Goal: Transaction & Acquisition: Purchase product/service

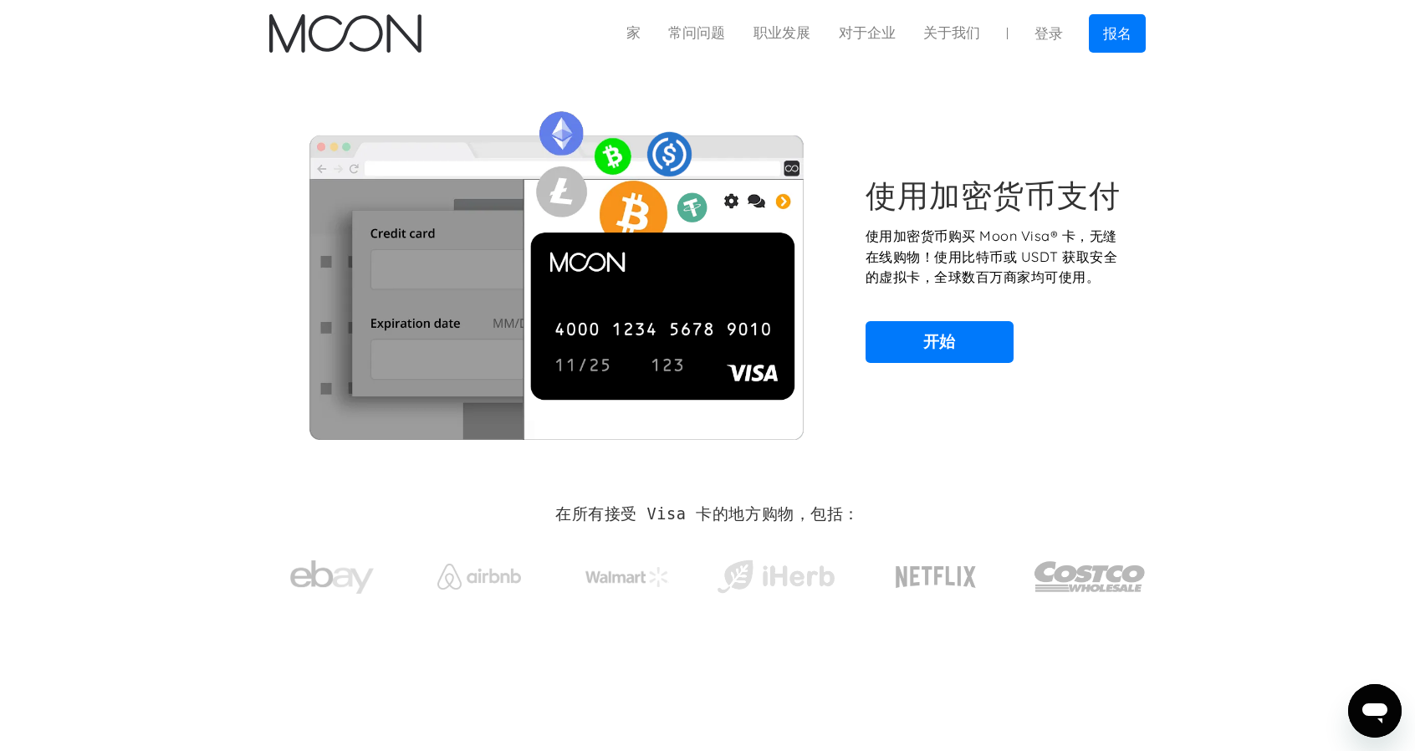
click at [1199, 155] on section "使用加密货币支付 使用加密货币购买 Moon Visa® 卡，无缝在线购物！使用比特币或 USDT 获取安全的虚拟卡，全球数百万商家均可使用。 开始" at bounding box center [707, 270] width 1415 height 406
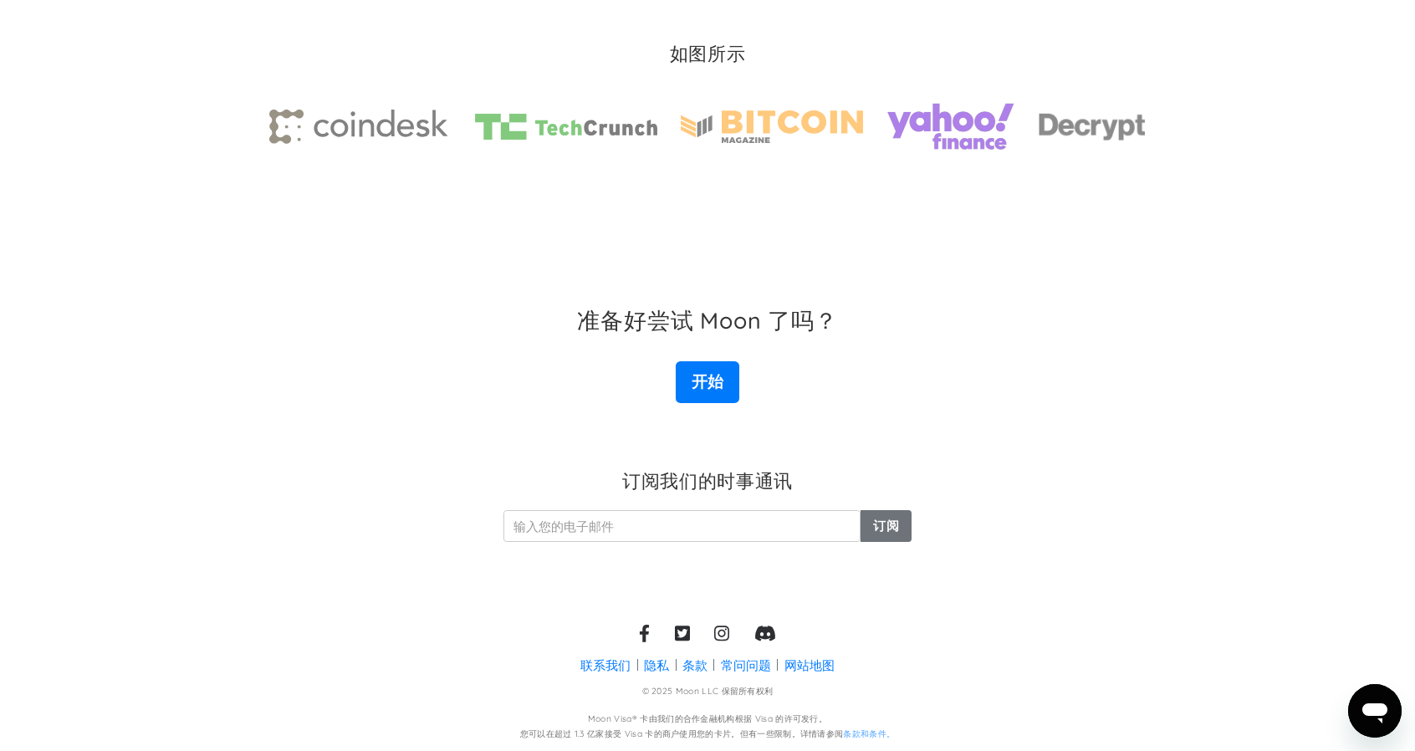
scroll to position [2522, 0]
click at [717, 392] on link "开始" at bounding box center [707, 381] width 63 height 42
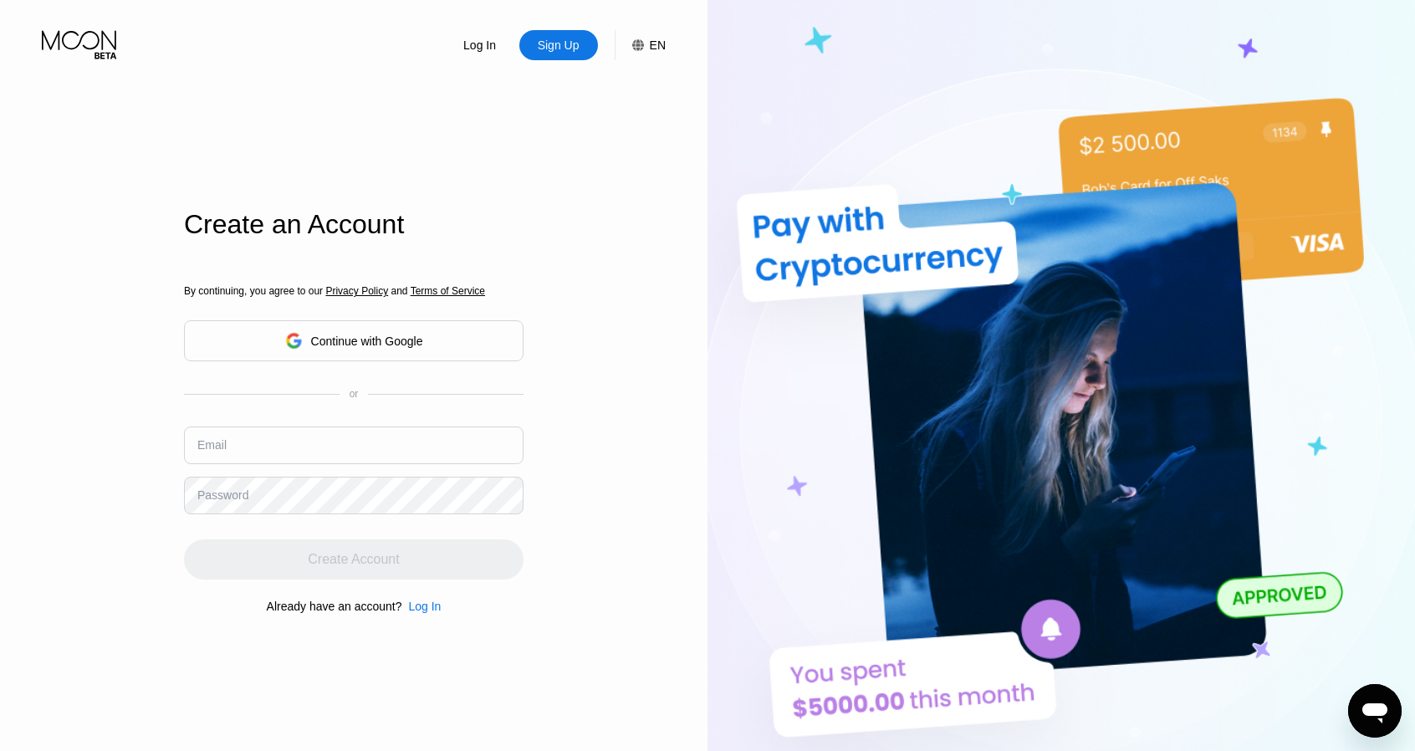
click at [654, 43] on div "EN" at bounding box center [658, 44] width 16 height 13
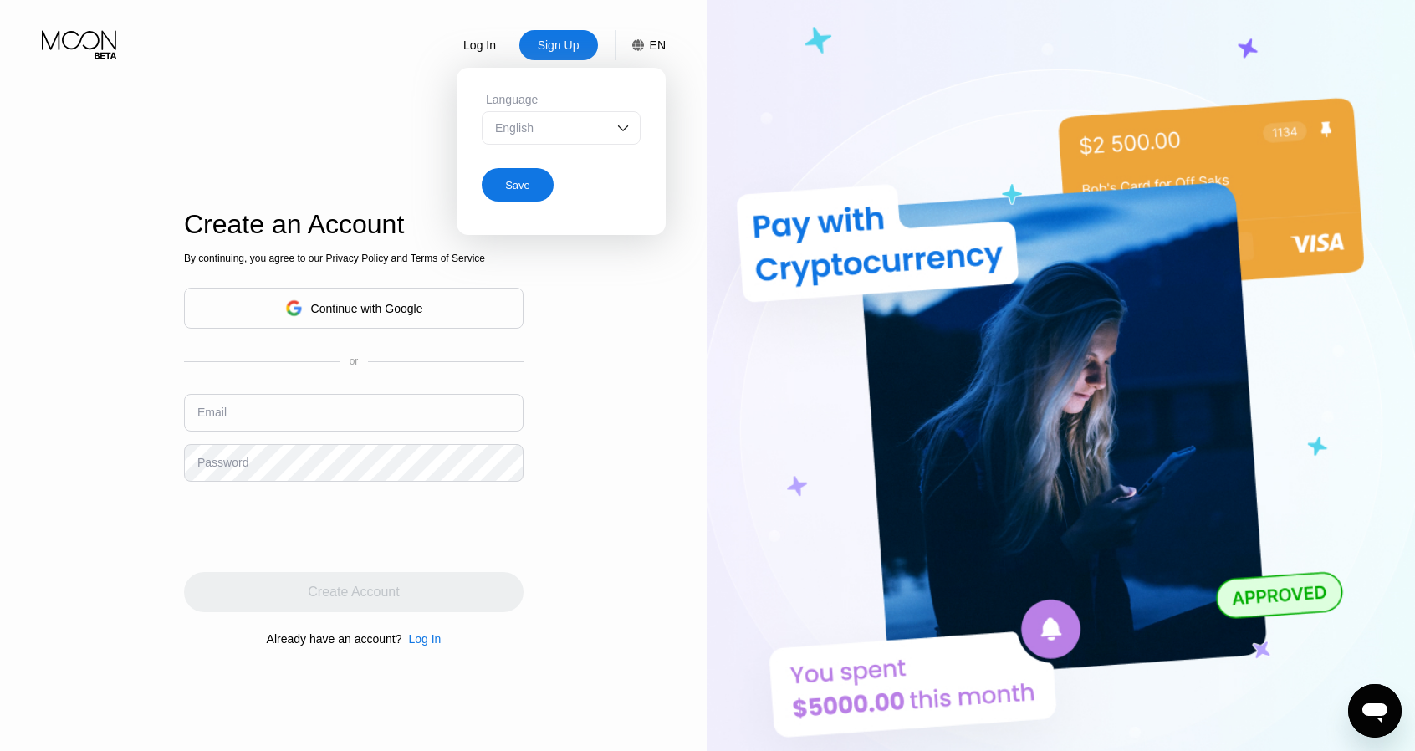
click at [612, 121] on div "English" at bounding box center [561, 127] width 159 height 33
click at [641, 311] on div "Log In Sign Up EN Language English English Spanish Save Create an Account By co…" at bounding box center [353, 413] width 707 height 826
click at [353, 312] on div "Continue with Google" at bounding box center [367, 308] width 112 height 13
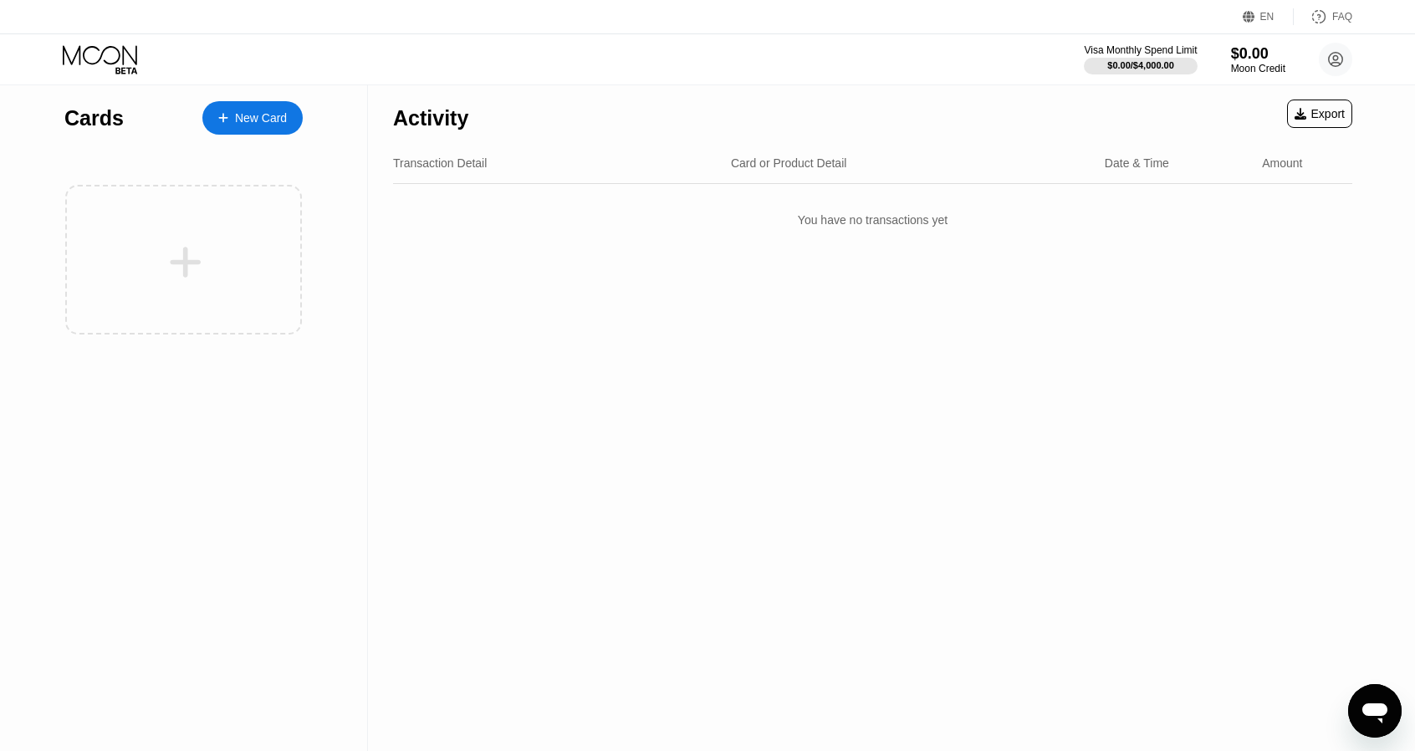
click at [1264, 6] on div "EN Language Select an item Save FAQ" at bounding box center [707, 17] width 1415 height 34
click at [1258, 16] on div "EN" at bounding box center [1250, 16] width 17 height 17
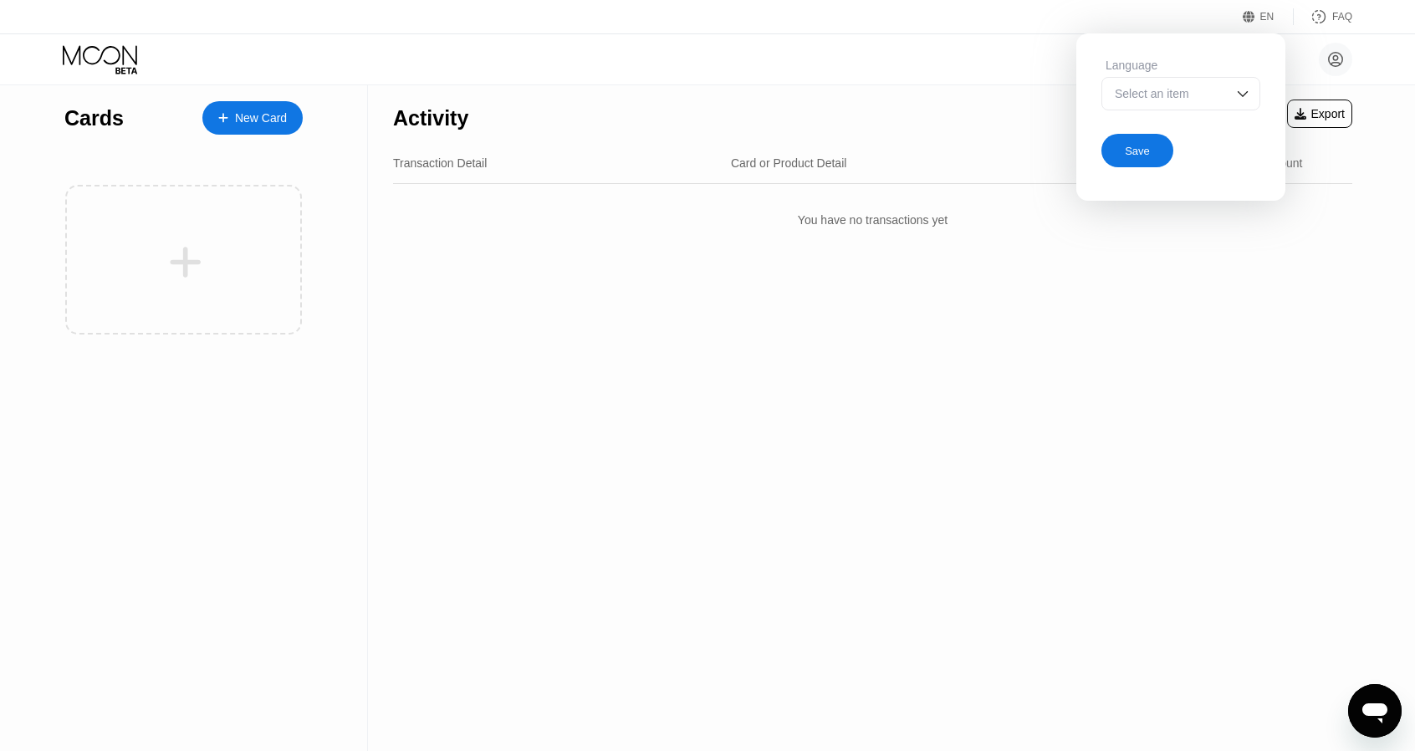
click at [1202, 97] on div "Select an item" at bounding box center [1167, 93] width 115 height 13
click at [1221, 96] on div "Select an item" at bounding box center [1167, 93] width 115 height 13
click at [1215, 94] on div "Select an item" at bounding box center [1167, 93] width 115 height 13
click at [913, 91] on div "Activity Export" at bounding box center [872, 113] width 959 height 59
drag, startPoint x: 824, startPoint y: 120, endPoint x: 794, endPoint y: 121, distance: 30.1
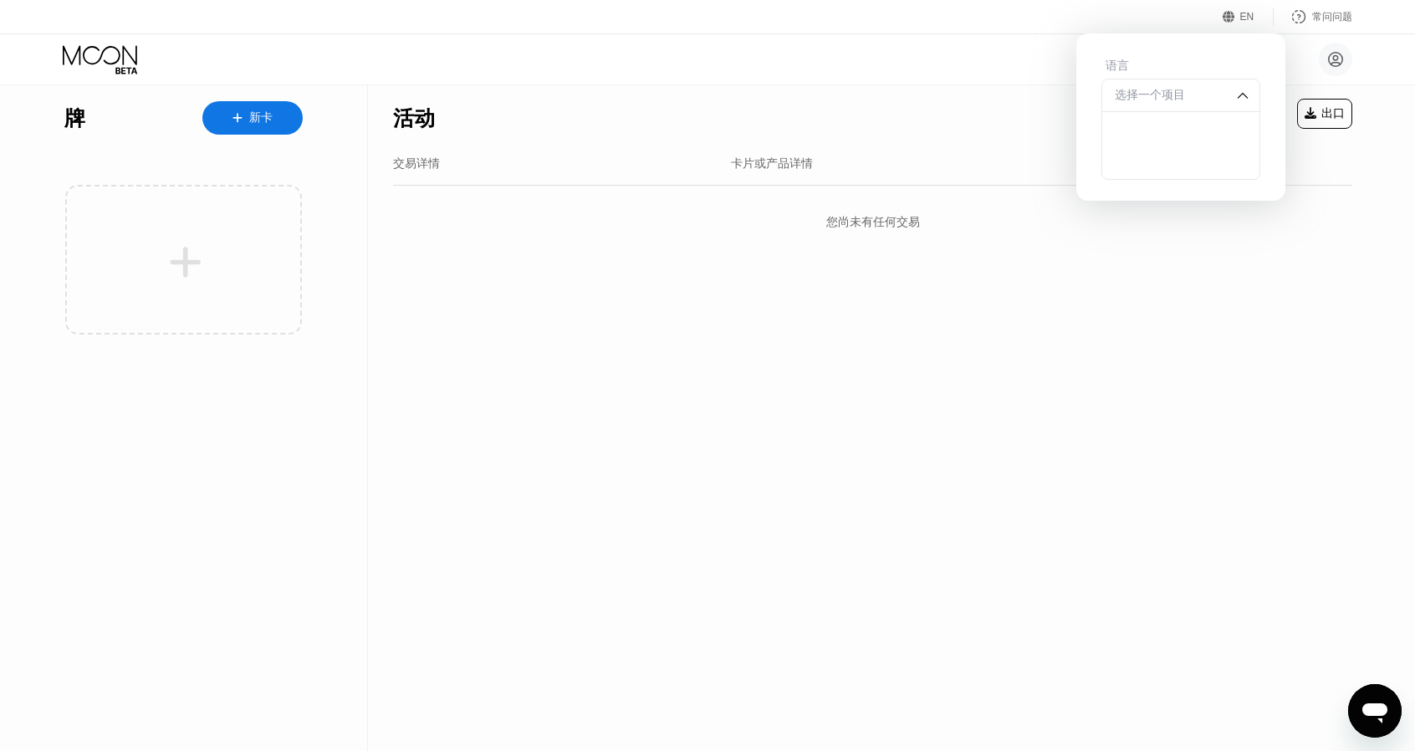
click at [824, 120] on div "活动 出口" at bounding box center [872, 113] width 959 height 59
click at [237, 119] on icon at bounding box center [236, 117] width 9 height 9
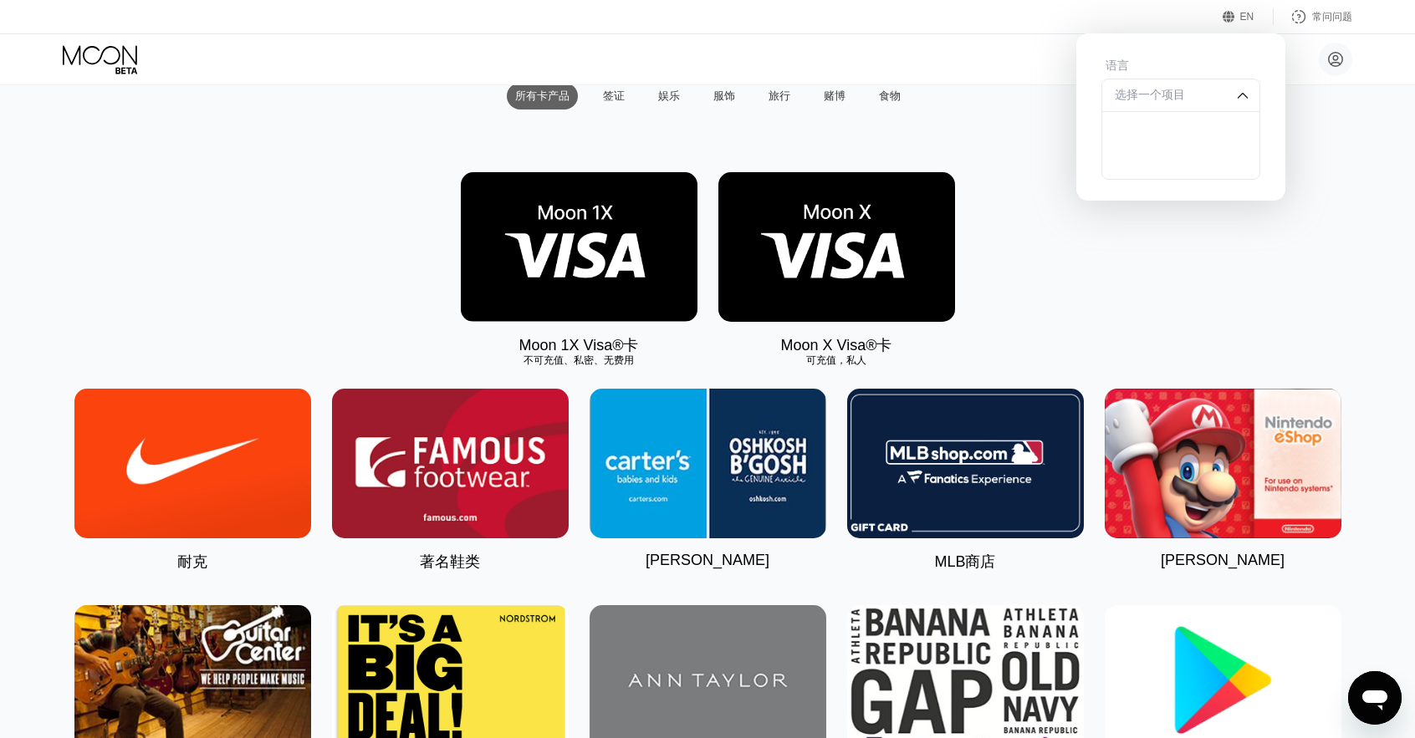
scroll to position [251, 0]
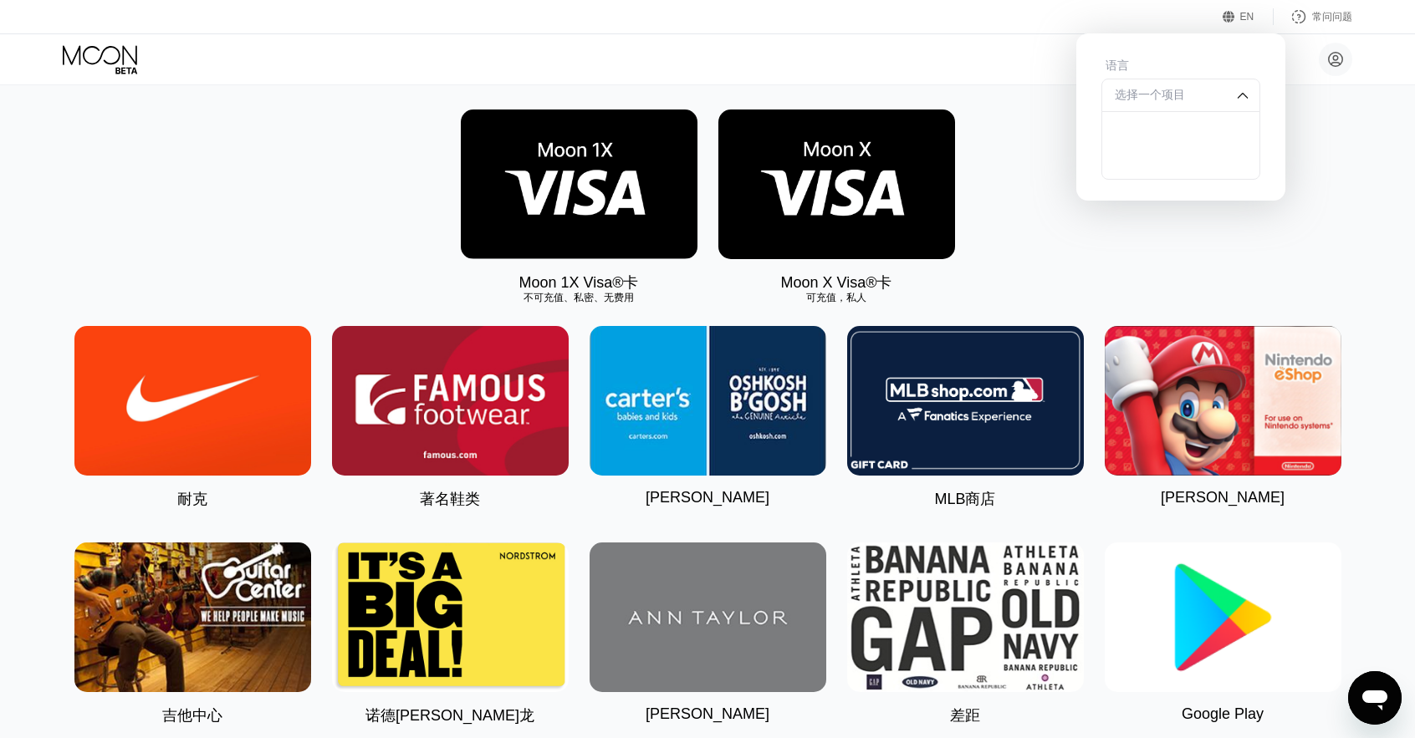
click at [839, 206] on img at bounding box center [836, 185] width 237 height 150
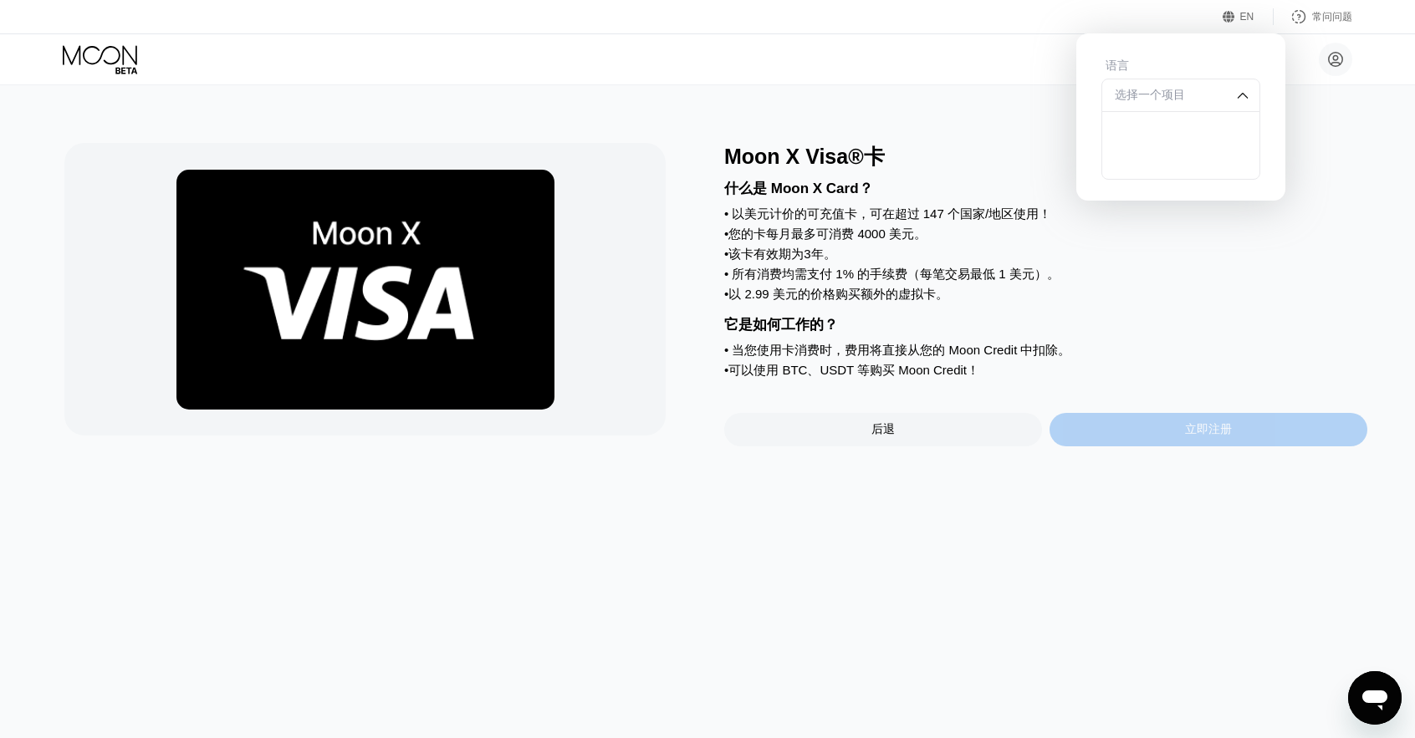
click at [1140, 445] on div "立即注册" at bounding box center [1208, 429] width 318 height 33
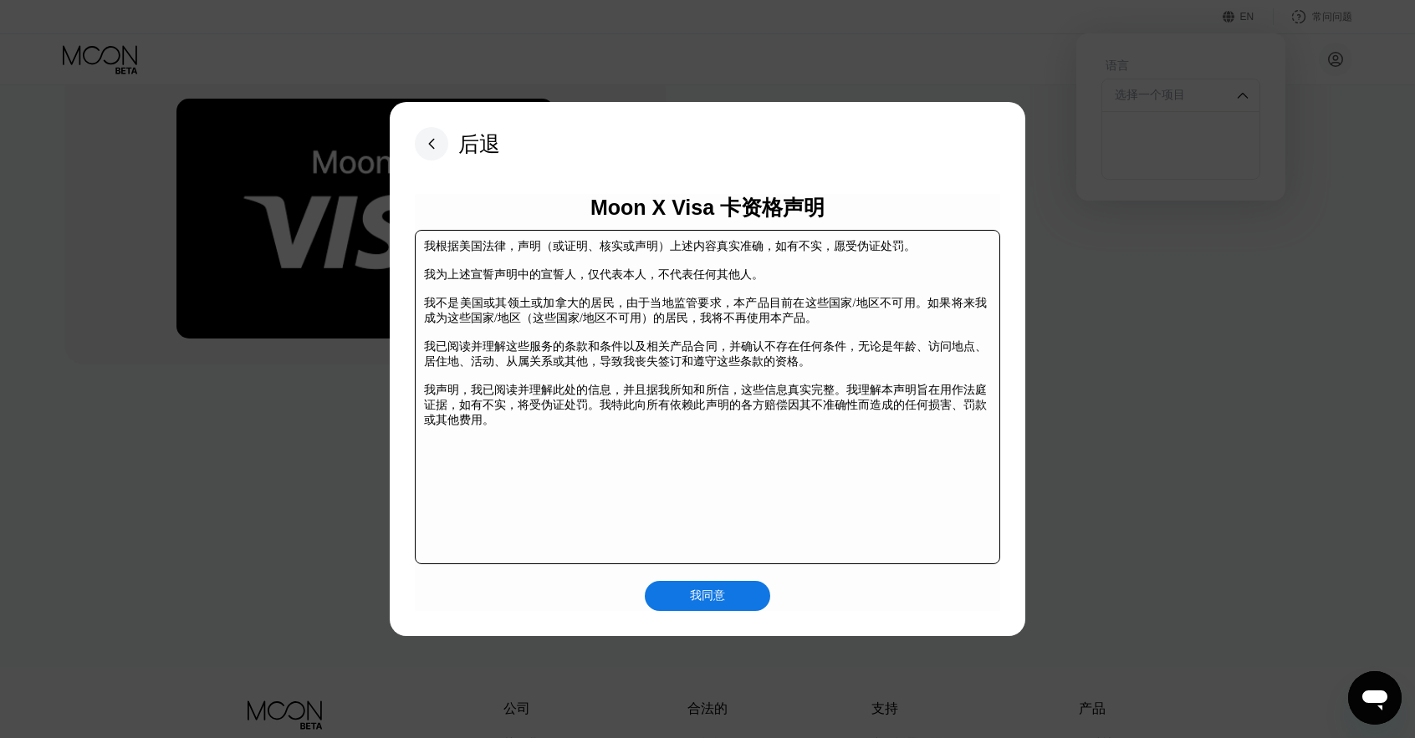
scroll to position [261, 0]
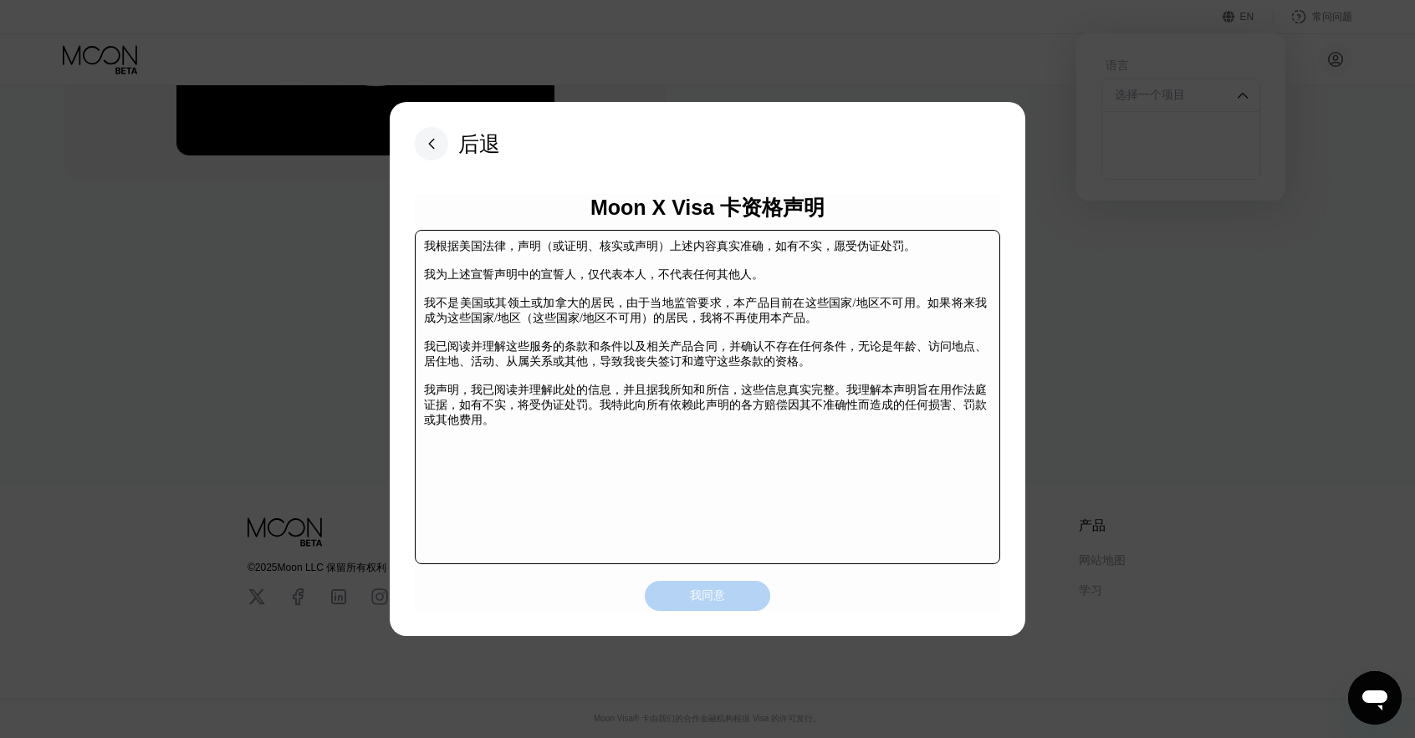
click at [712, 587] on div "我同意" at bounding box center [707, 596] width 125 height 30
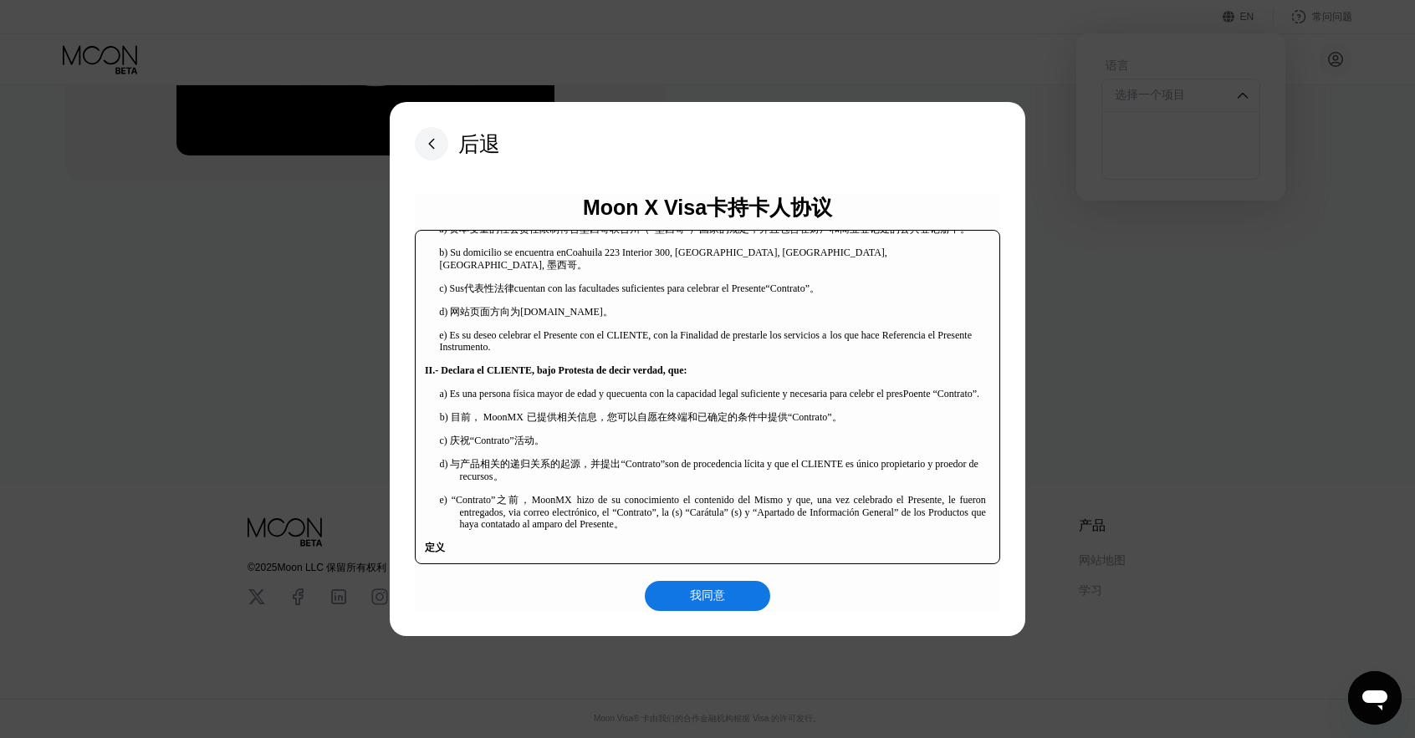
scroll to position [334, 0]
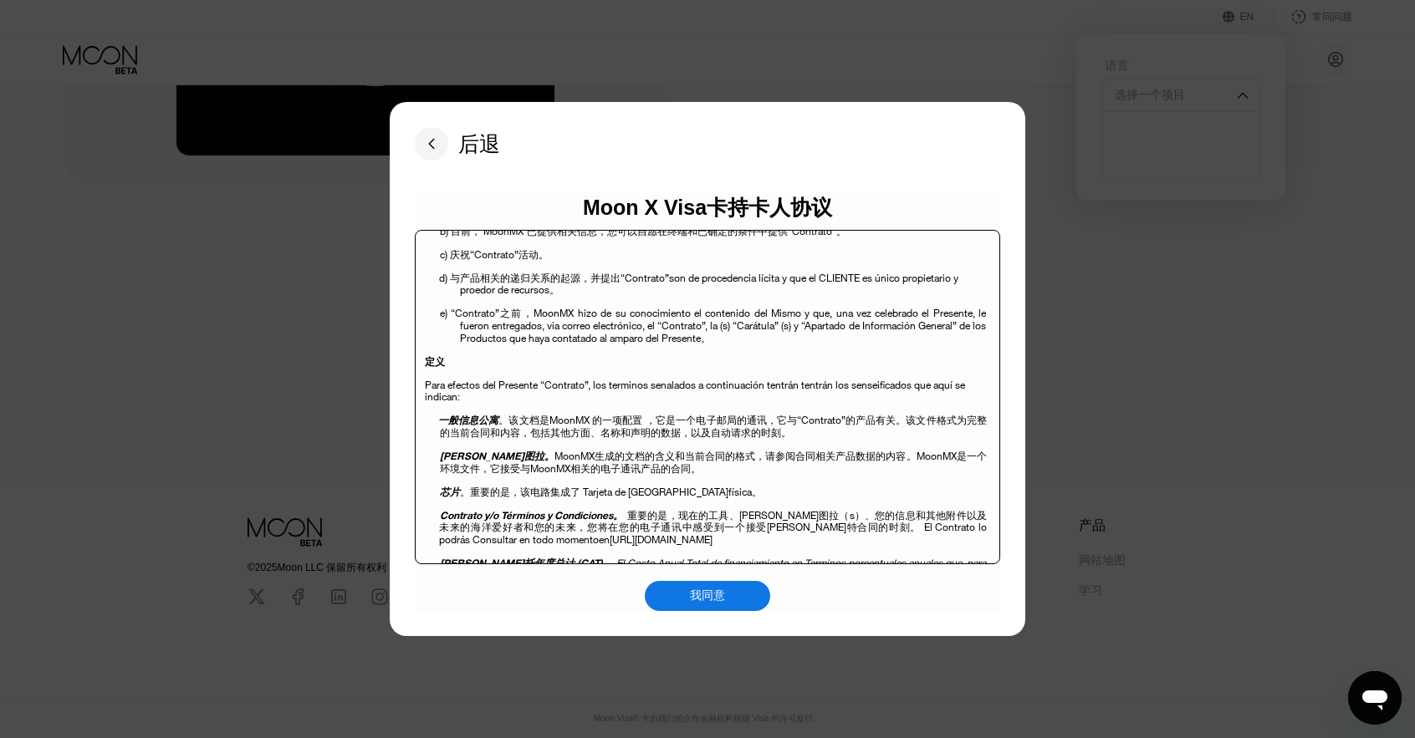
click at [717, 611] on div "我同意" at bounding box center [707, 596] width 125 height 30
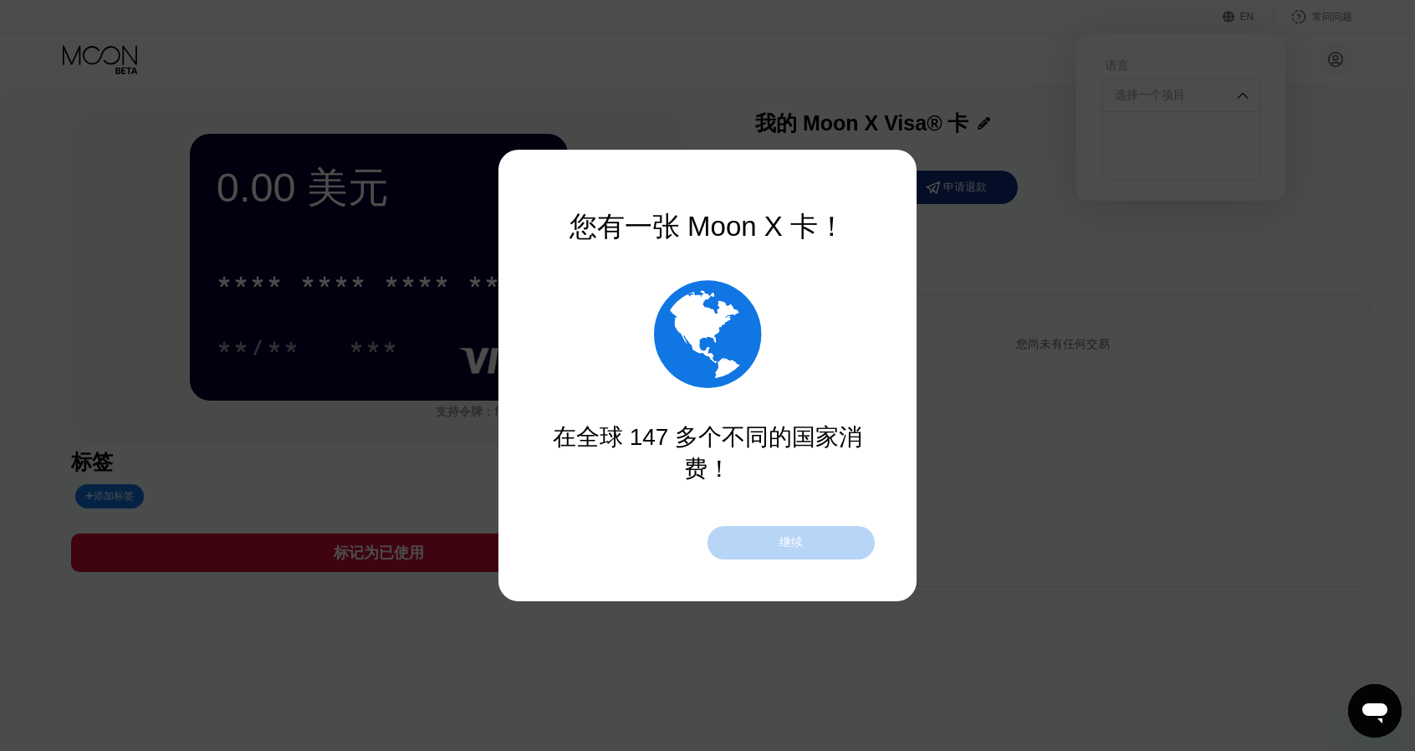
click at [820, 536] on div "继续" at bounding box center [790, 542] width 167 height 33
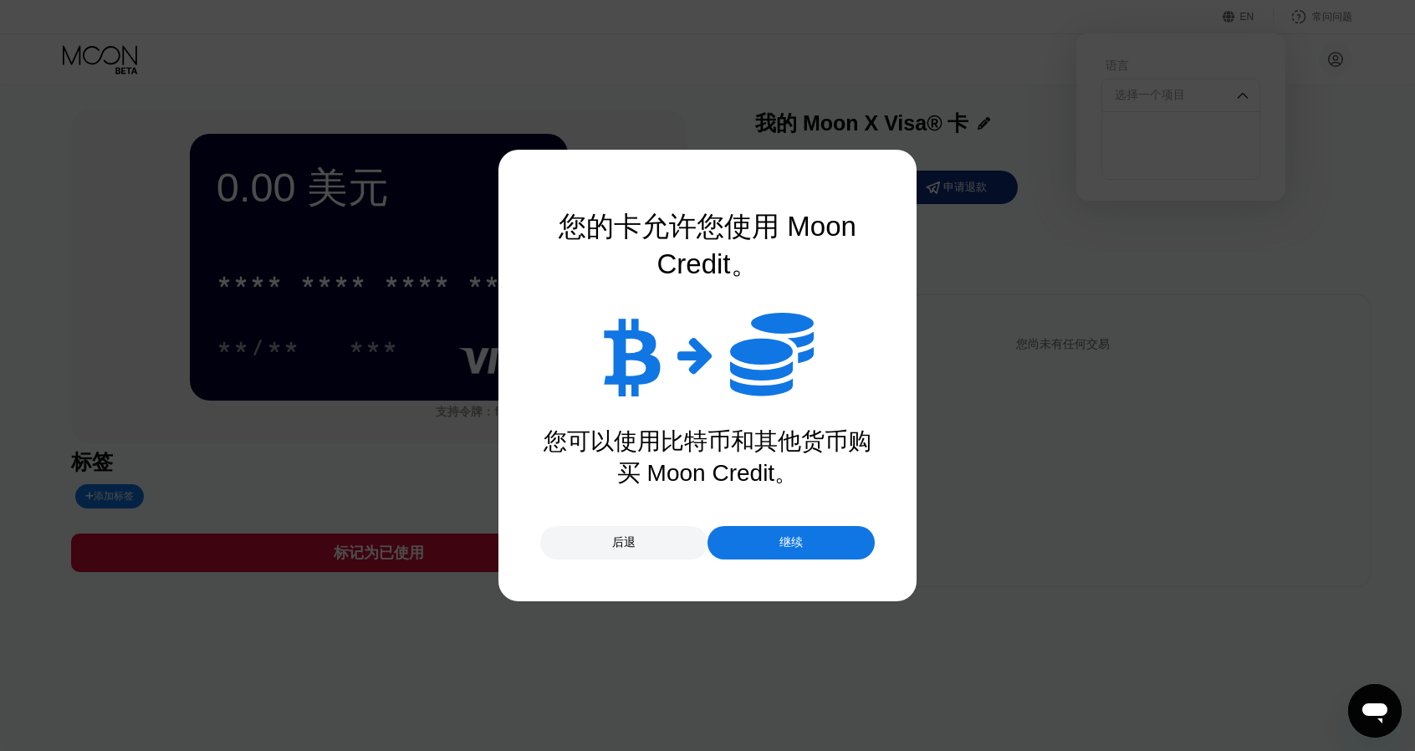
click at [809, 536] on div "继续" at bounding box center [790, 542] width 167 height 33
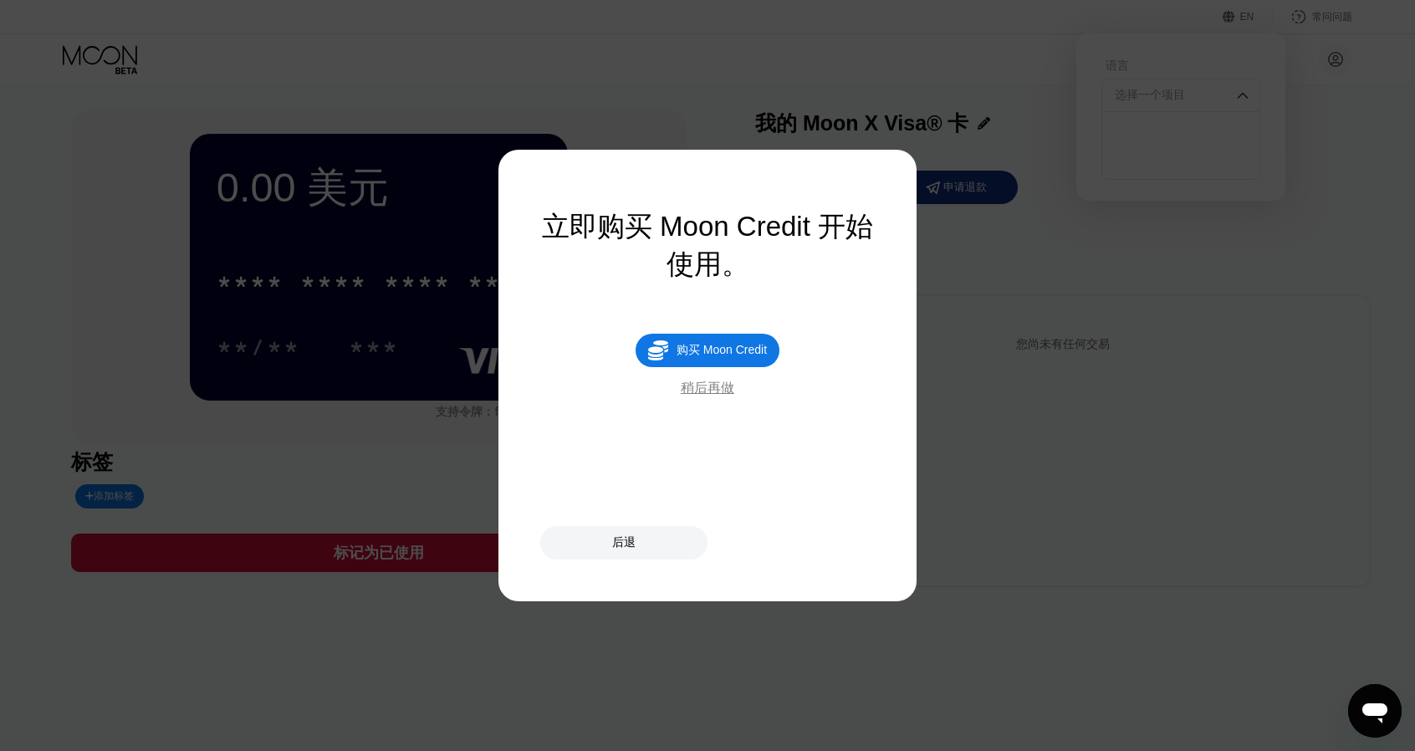
click at [741, 354] on font "购买 Moon Credit" at bounding box center [721, 349] width 90 height 13
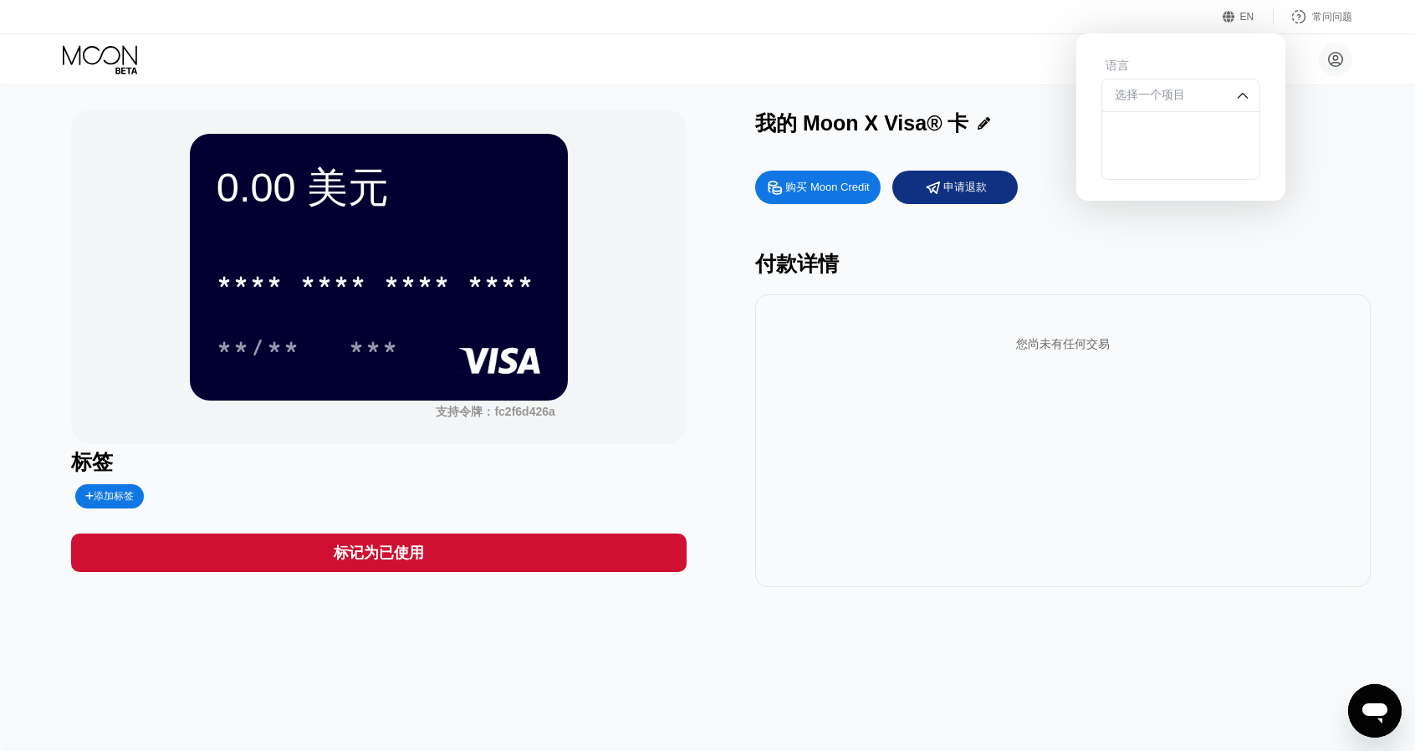
type input "0"
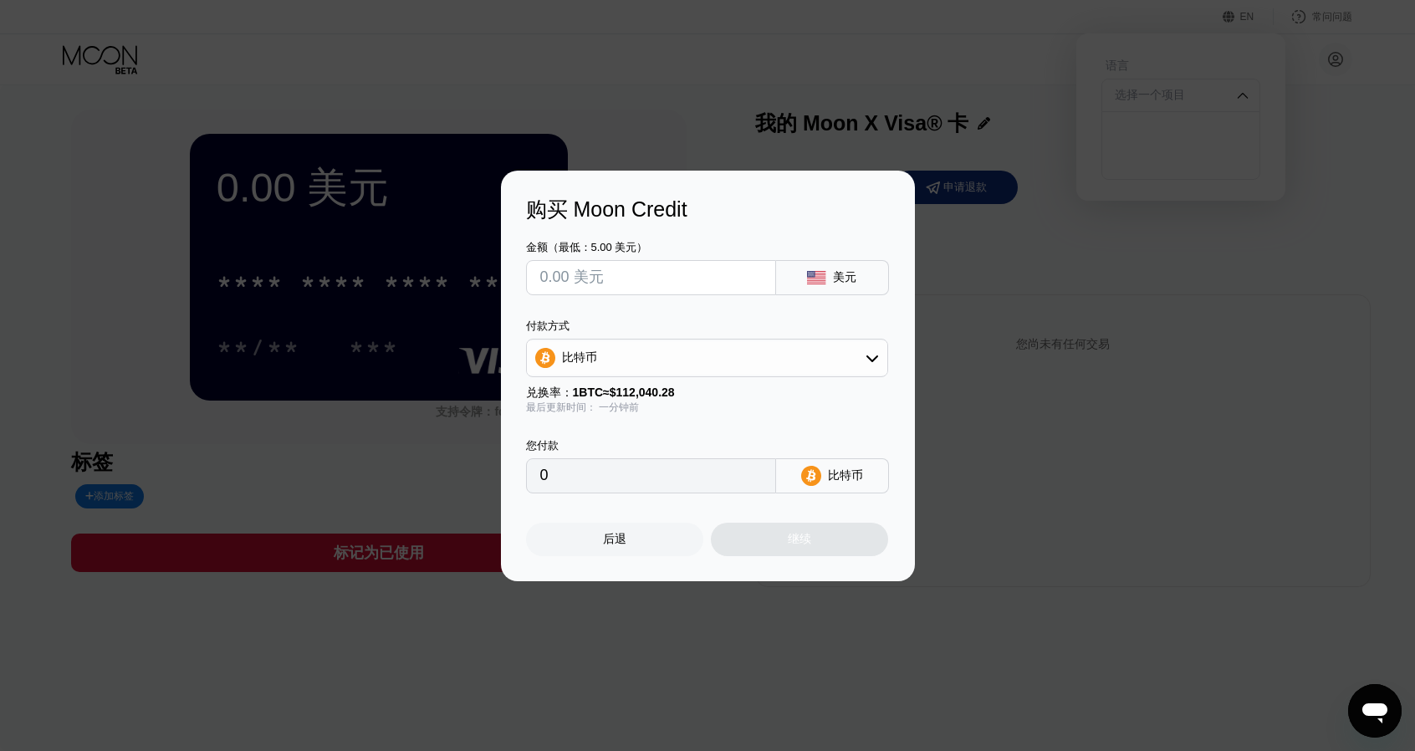
click at [715, 270] on input "text" at bounding box center [651, 277] width 222 height 33
click at [699, 270] on input "text" at bounding box center [651, 277] width 222 height 33
type input "$5"
type input "0.00004463"
type input "$5"
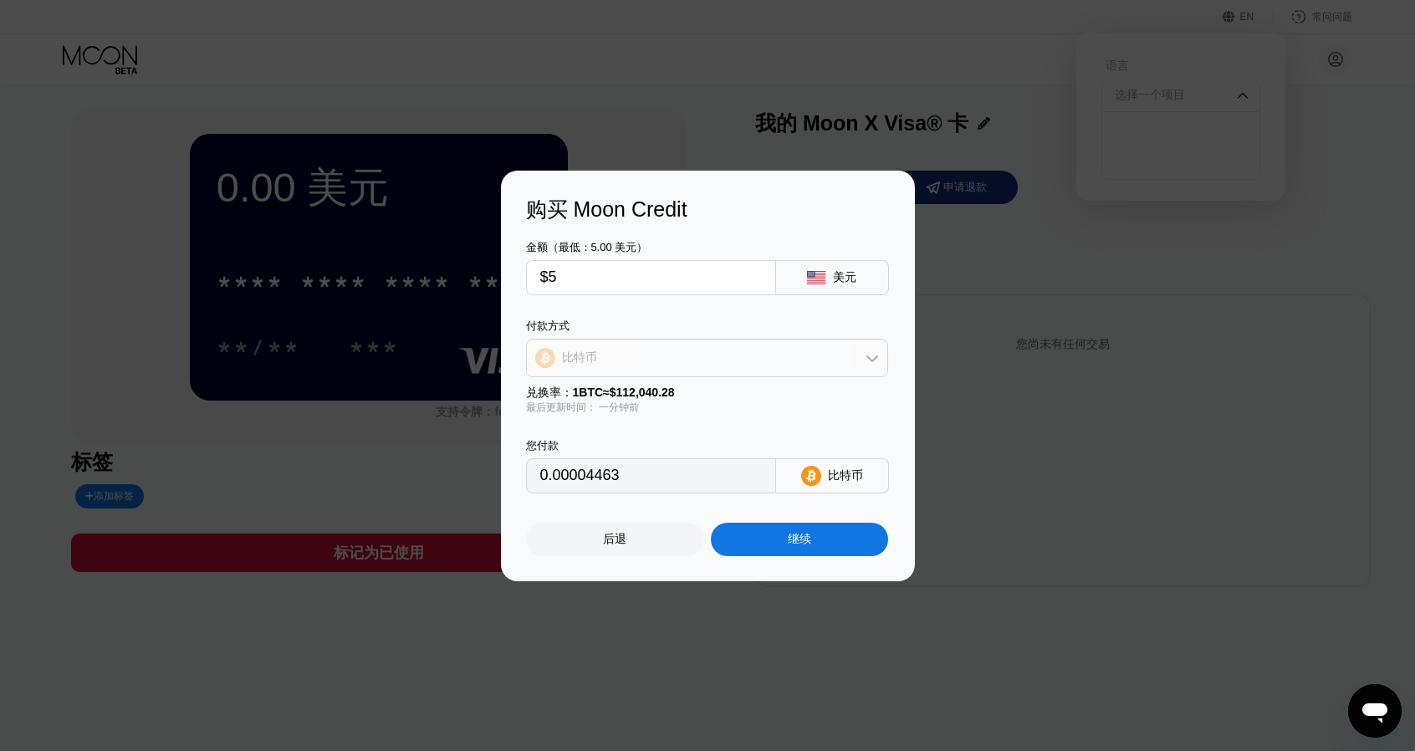
click at [709, 354] on div "比特币" at bounding box center [707, 357] width 360 height 33
click at [657, 444] on div "TRON 上的 USDT" at bounding box center [716, 440] width 315 height 15
type input "5.05"
type input "0.00"
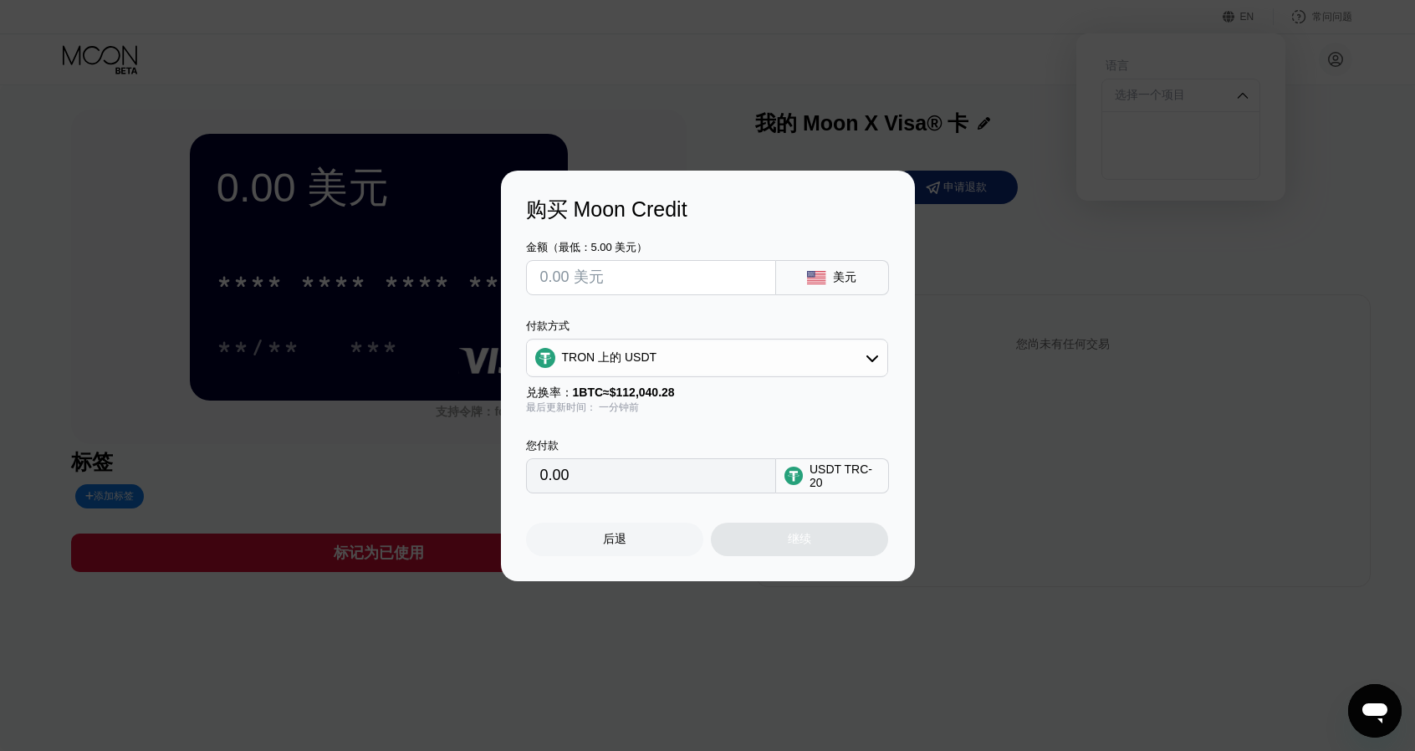
type input "$1"
type input "1.01"
type input "$10"
type input "10.10"
type input "$100"
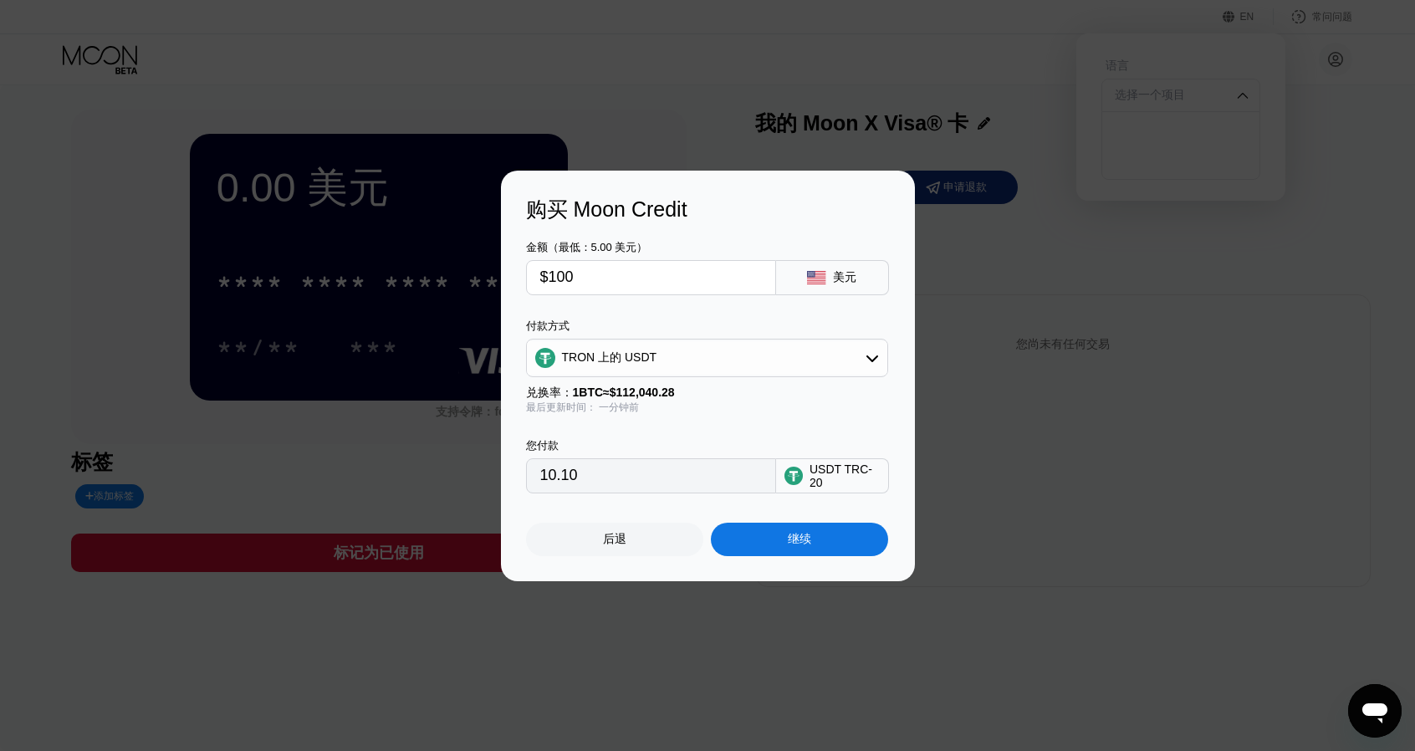
type input "101.01"
type input "$100"
click at [704, 441] on div "您付款" at bounding box center [651, 445] width 250 height 15
click at [797, 545] on font "继续" at bounding box center [799, 538] width 23 height 13
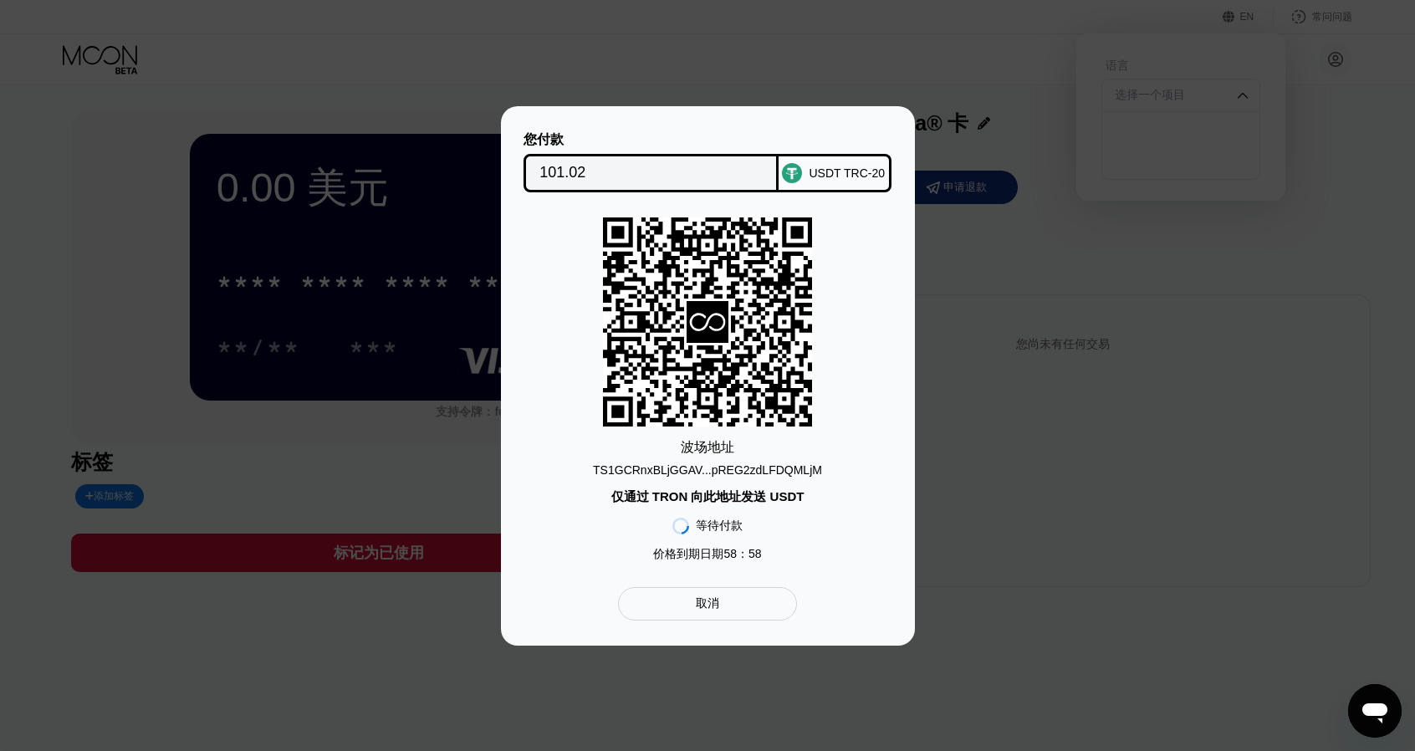
click at [773, 465] on font "TS1GCRnxBLjGGAV...pREG2zdLFDQMLjM" at bounding box center [707, 469] width 229 height 13
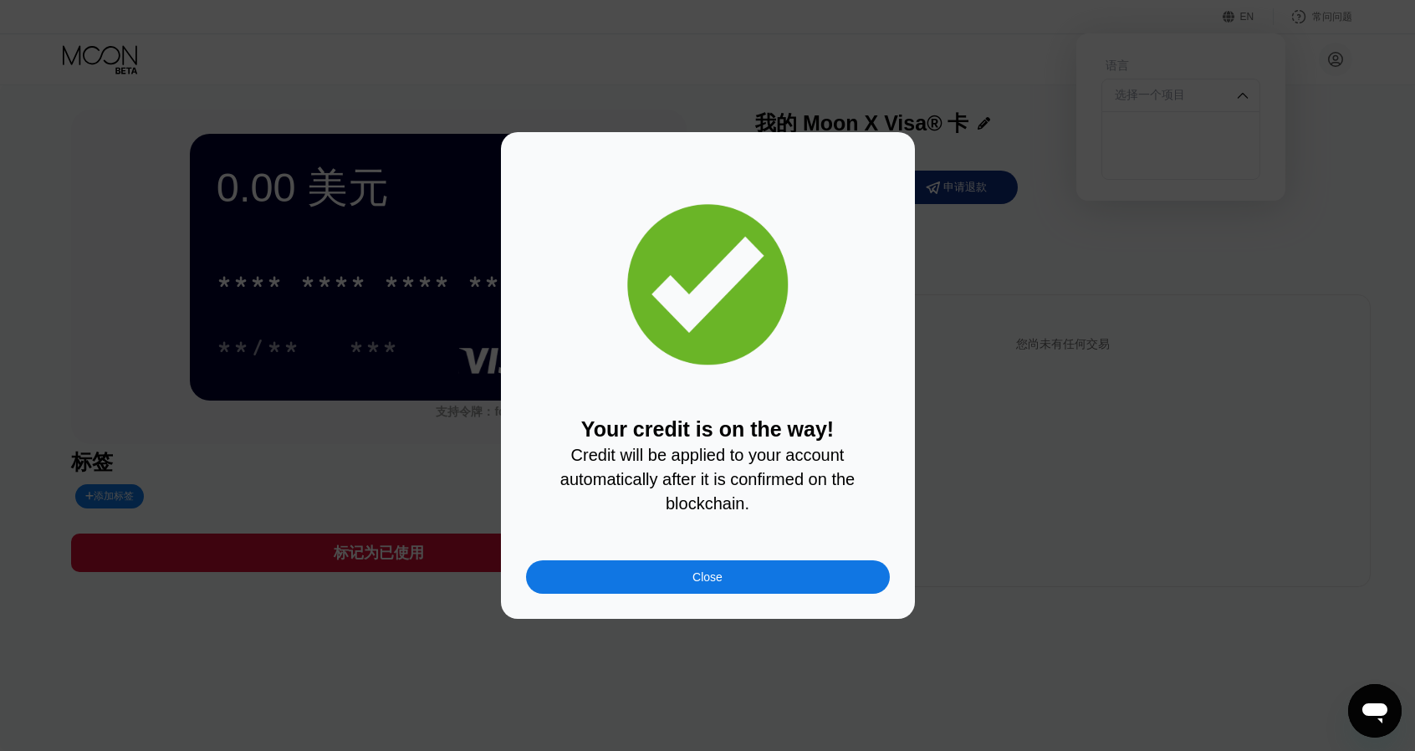
click at [799, 589] on div "Close" at bounding box center [708, 576] width 364 height 33
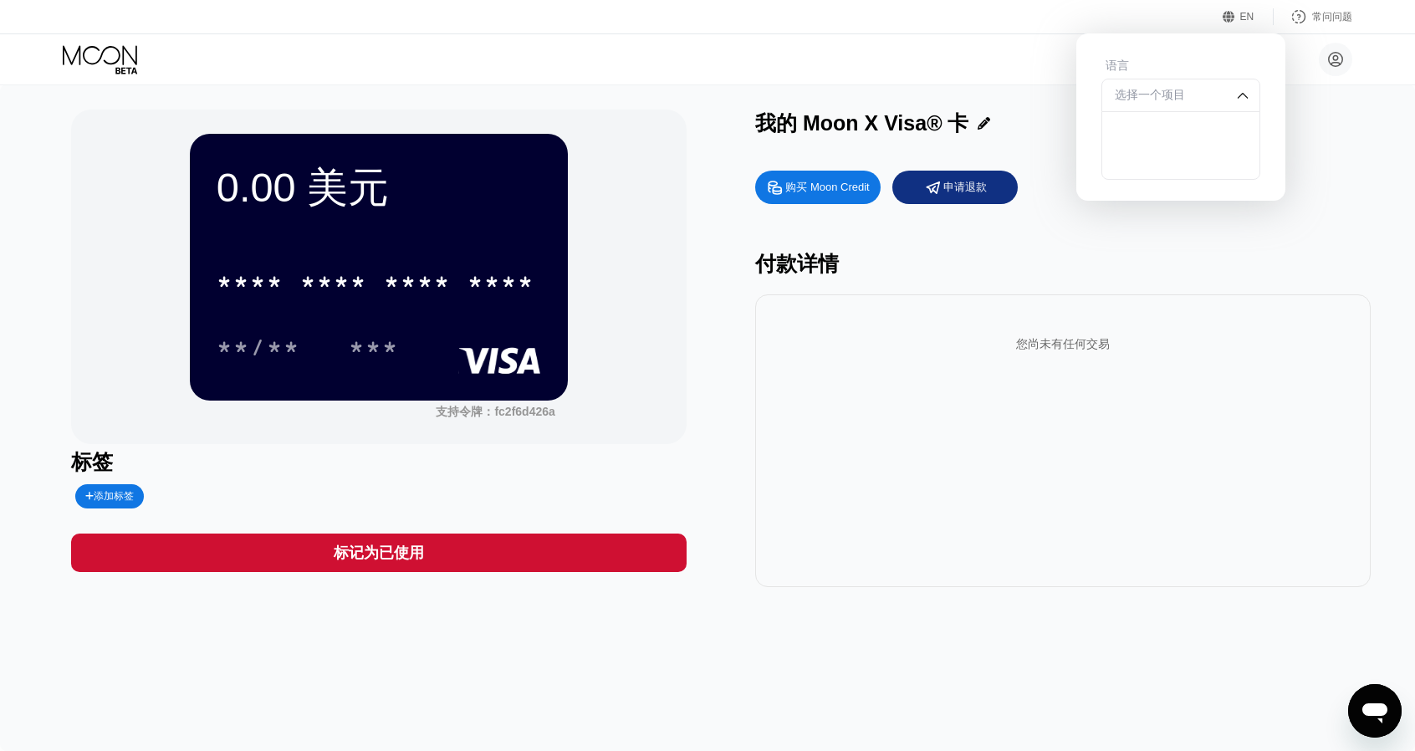
click at [1080, 259] on div "付款详情" at bounding box center [1062, 264] width 615 height 28
click at [1242, 87] on div "选择一个项目" at bounding box center [1180, 95] width 159 height 33
click at [1247, 19] on font "EN" at bounding box center [1247, 17] width 14 height 12
click at [795, 79] on div "$0.00 Moon Credit X人工智能 laicai6695@gmail.com  家 设置 支持 职业发展 关于我们 登出 隐私政策 条款" at bounding box center [707, 59] width 1415 height 50
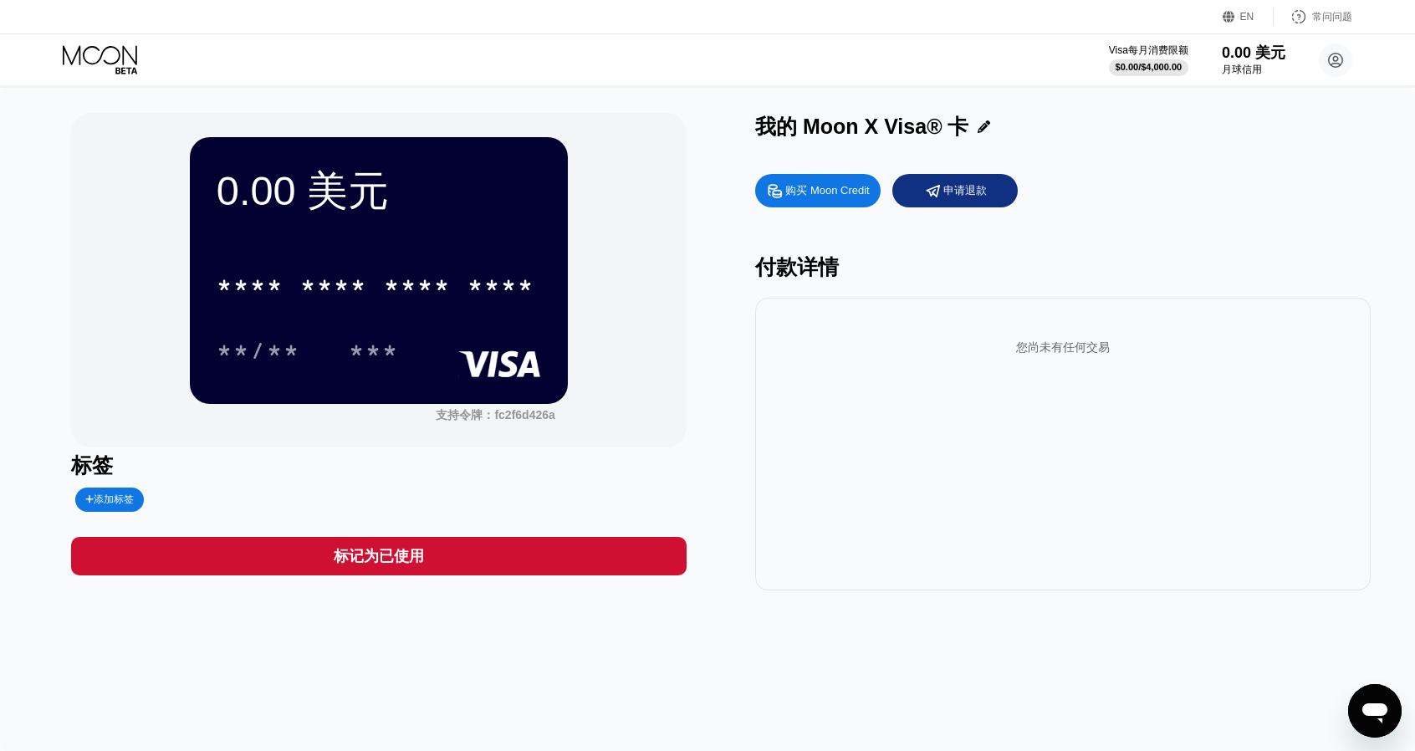
click at [1094, 263] on div "付款详情" at bounding box center [1062, 267] width 615 height 28
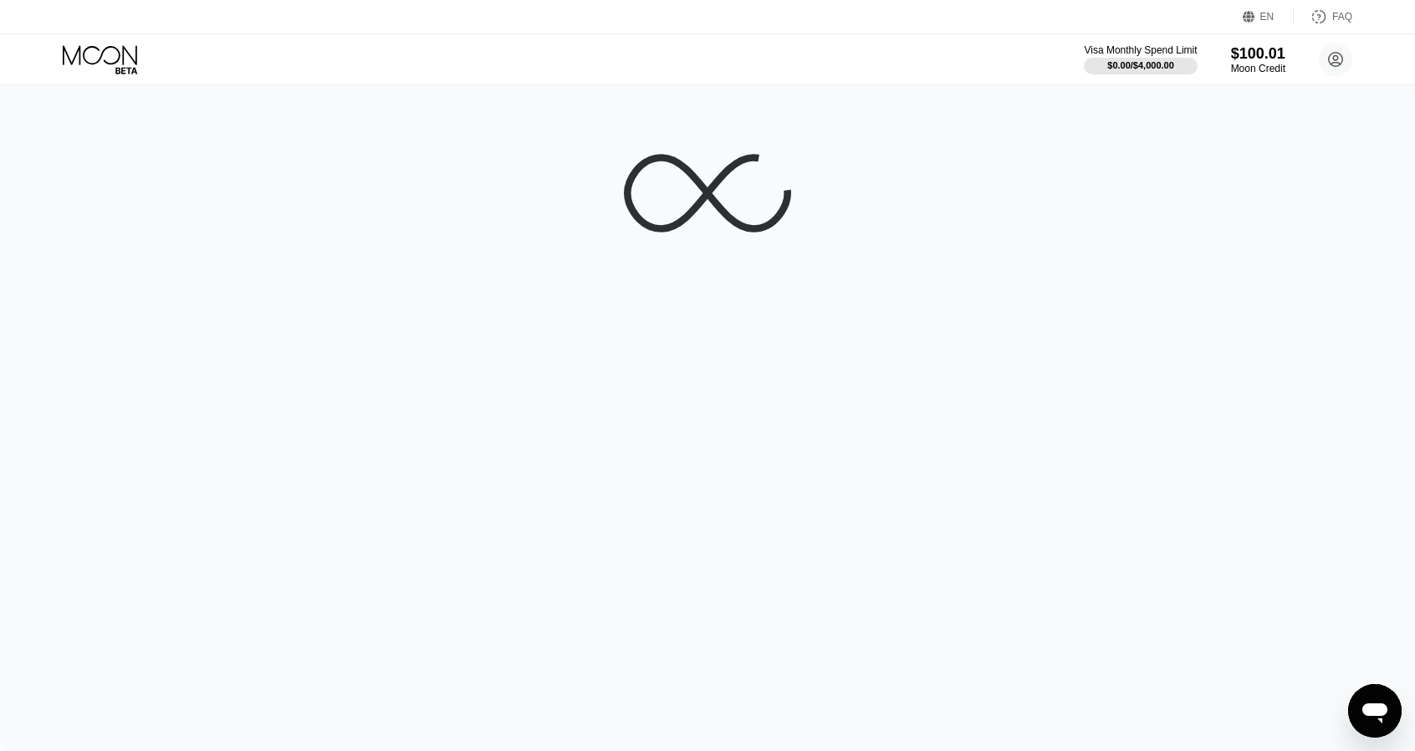
click at [834, 47] on div "Visa Monthly Spend Limit $0.00 / $4,000.00 $100.01 Moon Credit X AI [EMAIL_ADDR…" at bounding box center [707, 59] width 1415 height 50
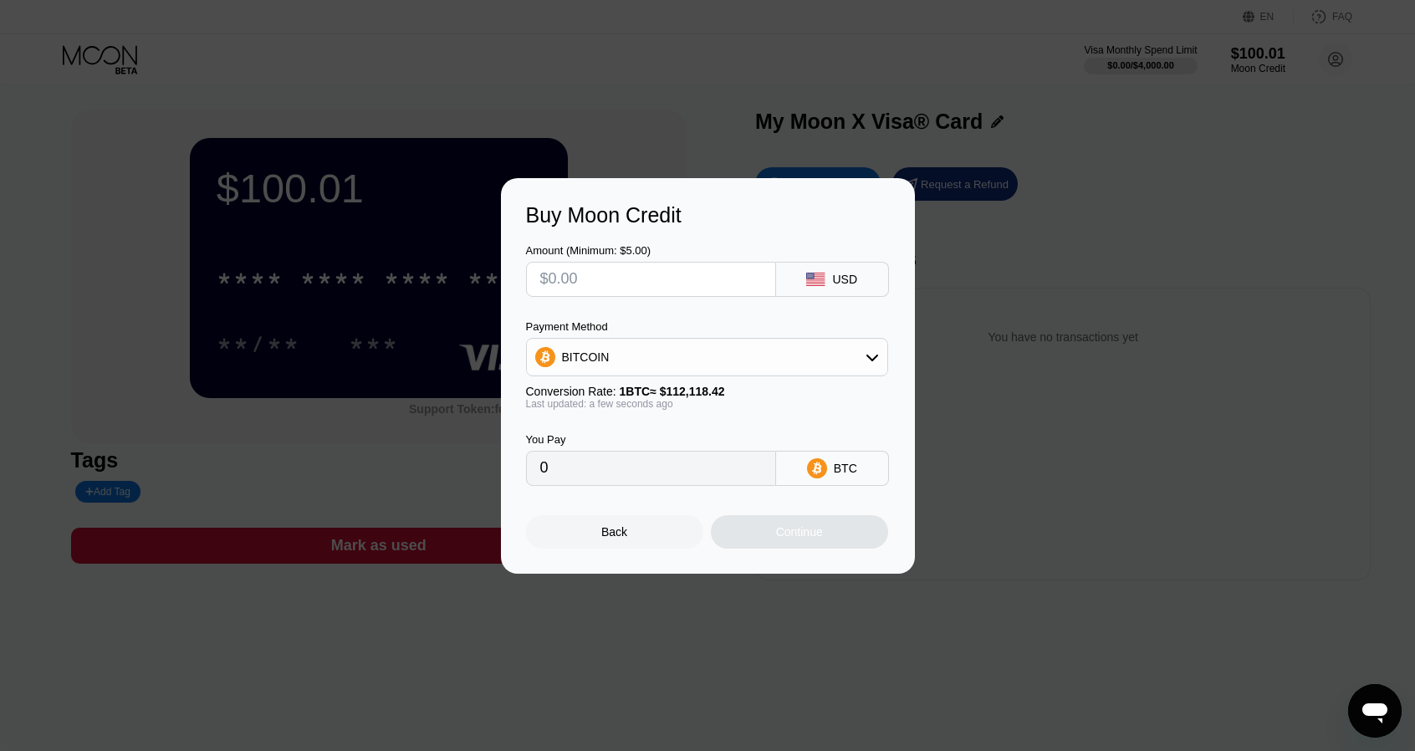
click at [1010, 309] on div "Buy Moon Credit Amount (Minimum: $5.00) USD Payment Method BITCOIN Conversion R…" at bounding box center [707, 375] width 1415 height 395
click at [655, 538] on div "Back" at bounding box center [614, 531] width 177 height 33
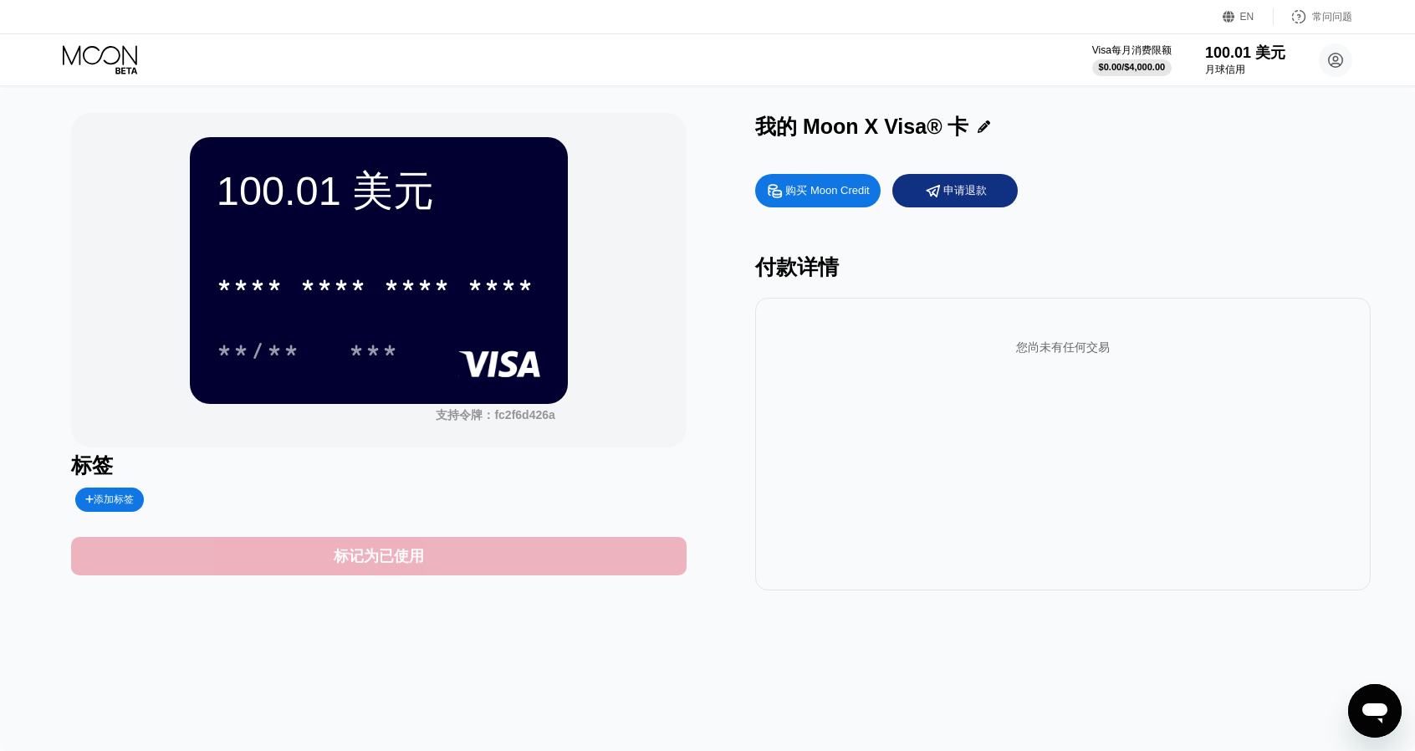
click at [523, 558] on div "标记为已使用" at bounding box center [378, 556] width 615 height 38
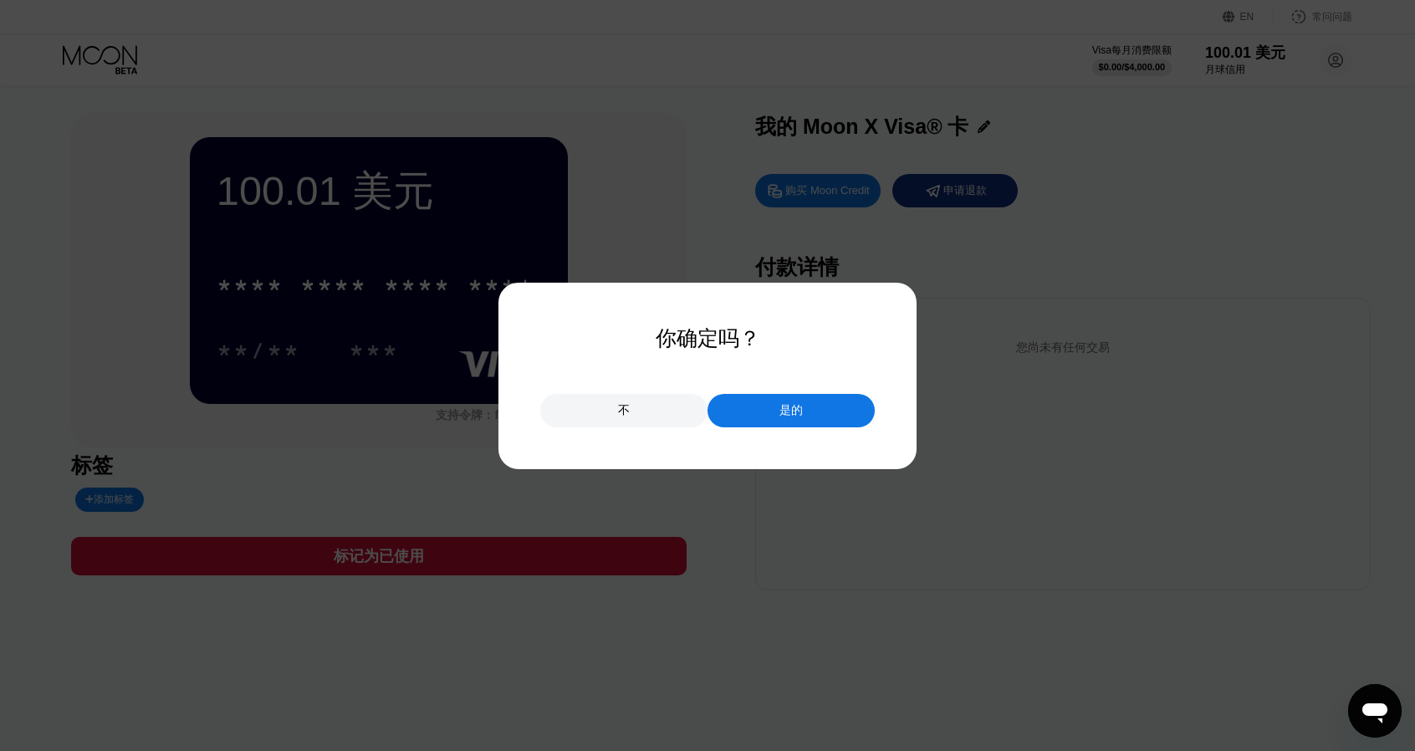
click at [619, 395] on div "不" at bounding box center [623, 410] width 167 height 33
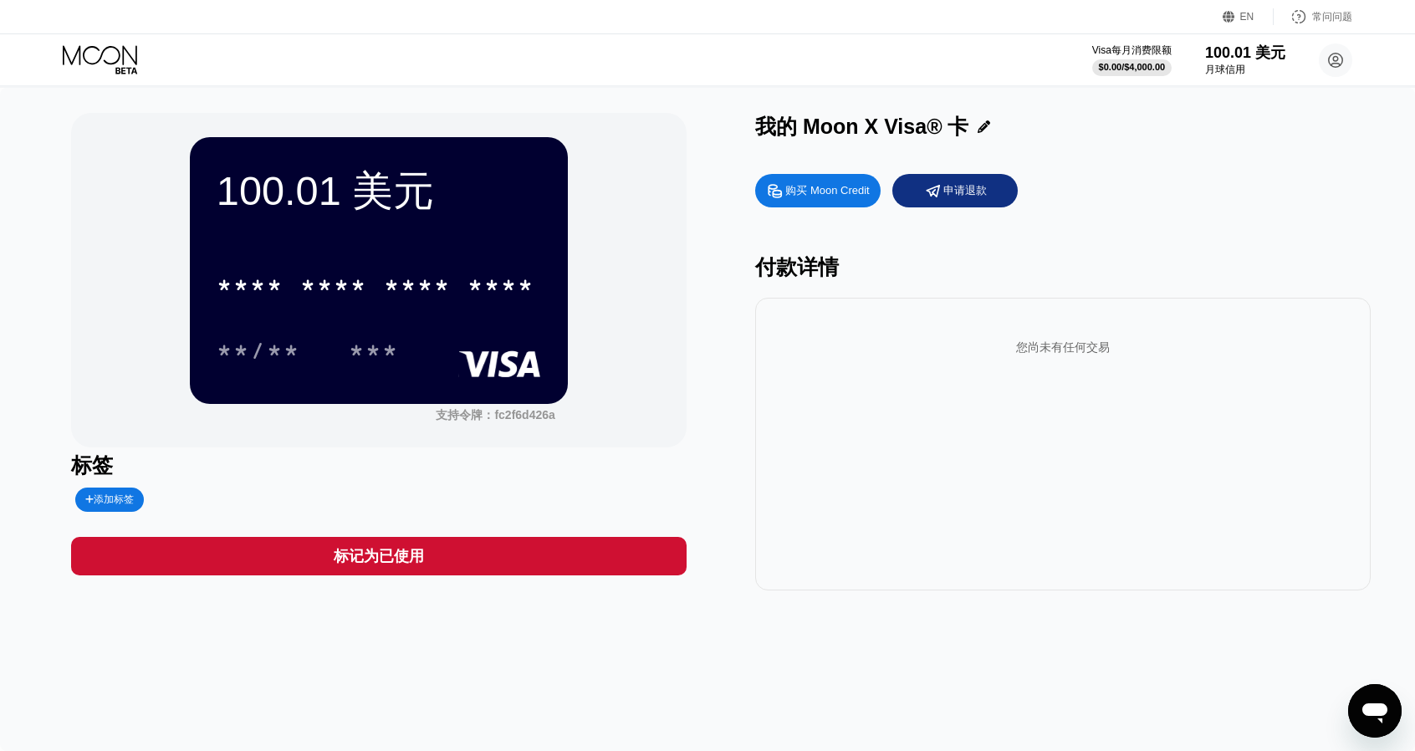
click at [125, 49] on icon at bounding box center [100, 55] width 74 height 19
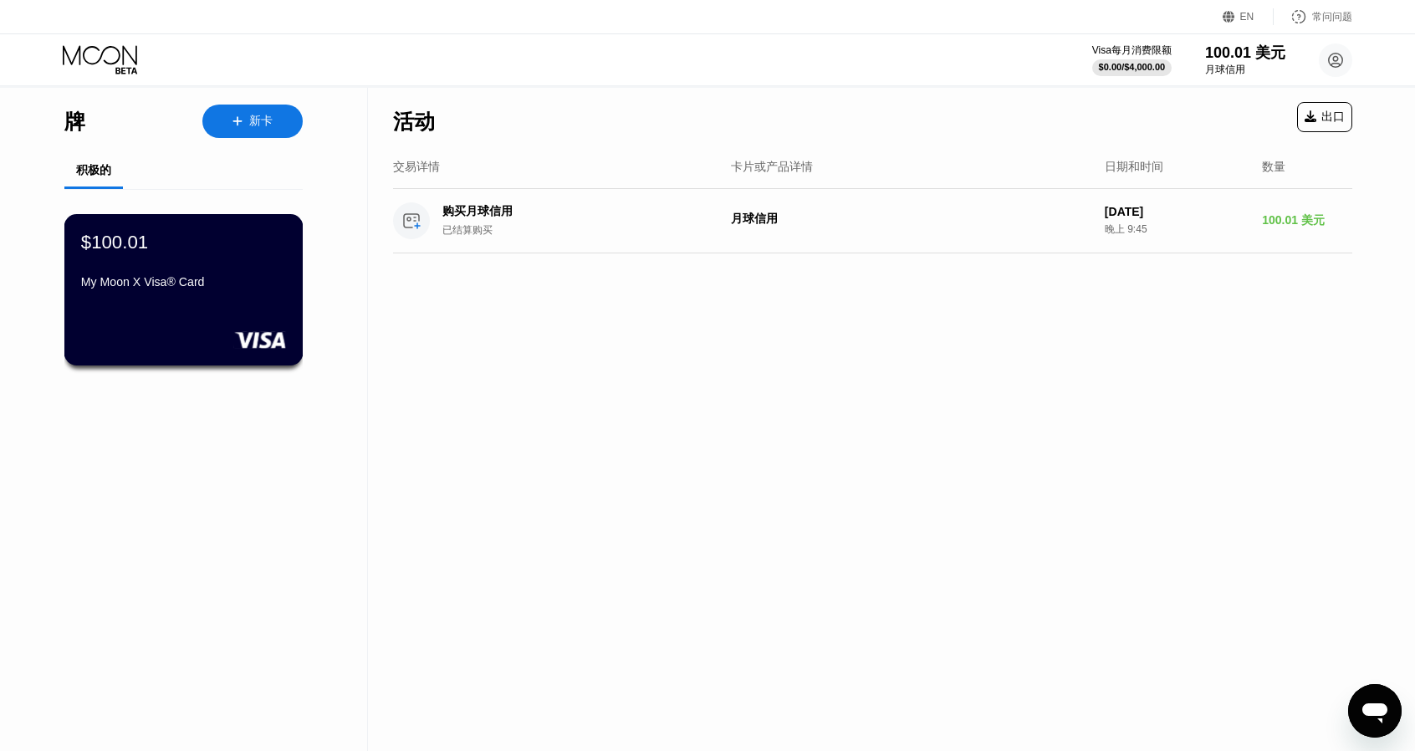
click at [215, 269] on div "$100.01 My Moon X Visa® Card" at bounding box center [183, 263] width 205 height 64
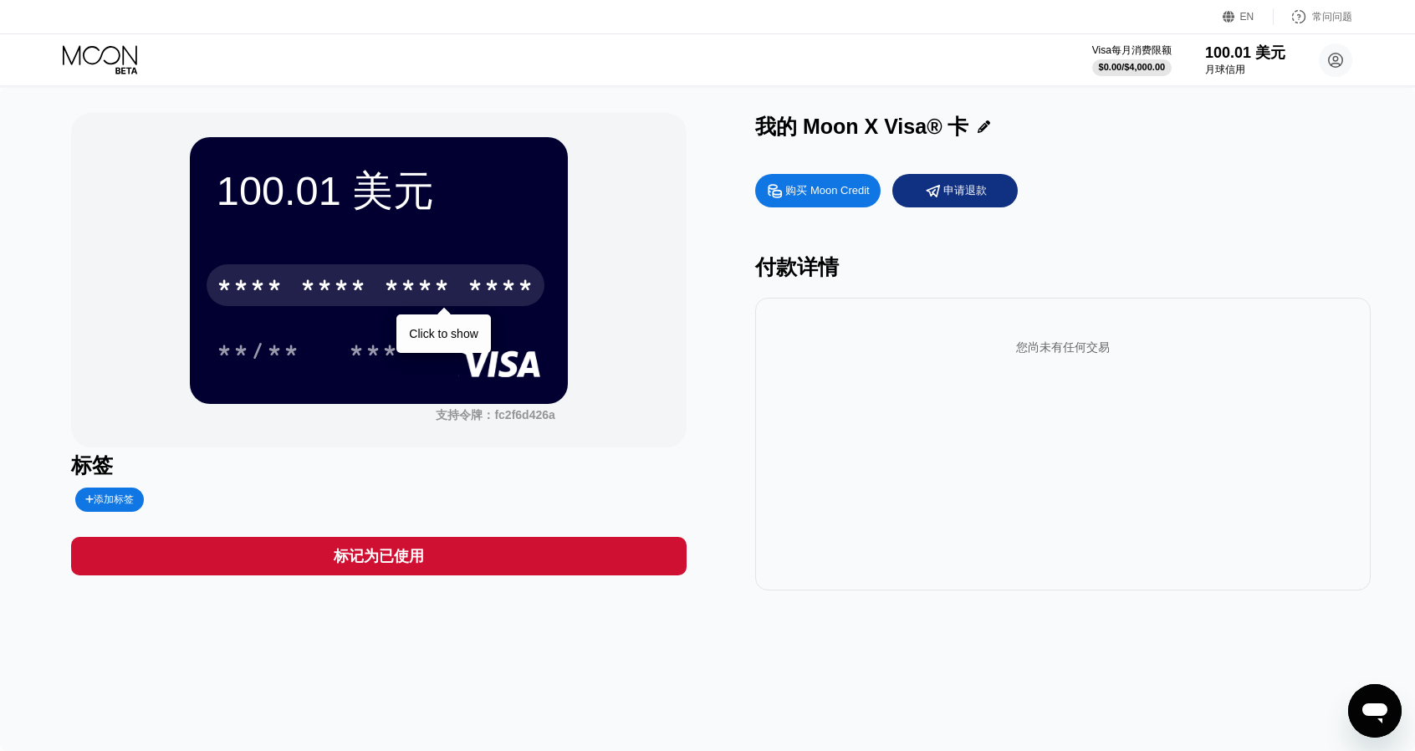
click at [384, 274] on font "*" at bounding box center [392, 287] width 17 height 27
click at [400, 280] on font "*" at bounding box center [392, 287] width 17 height 27
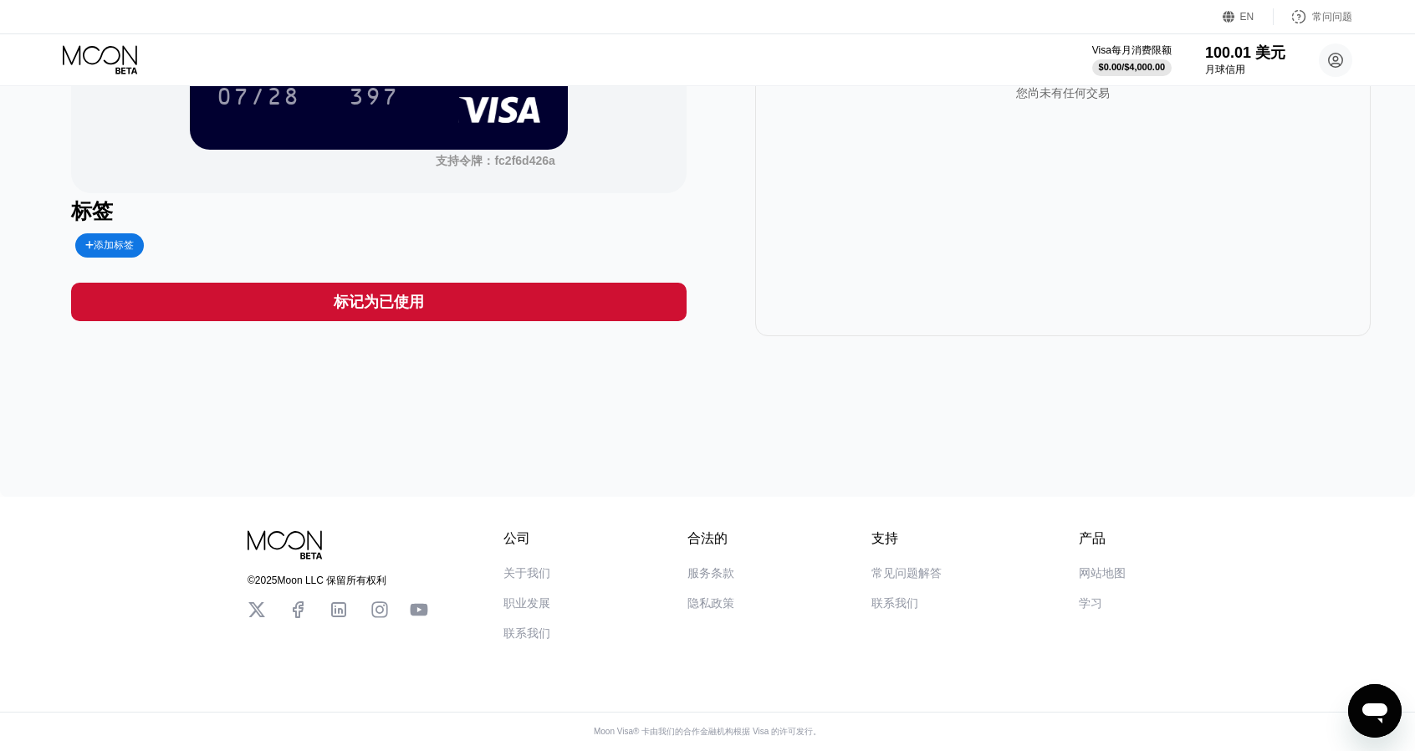
scroll to position [10, 0]
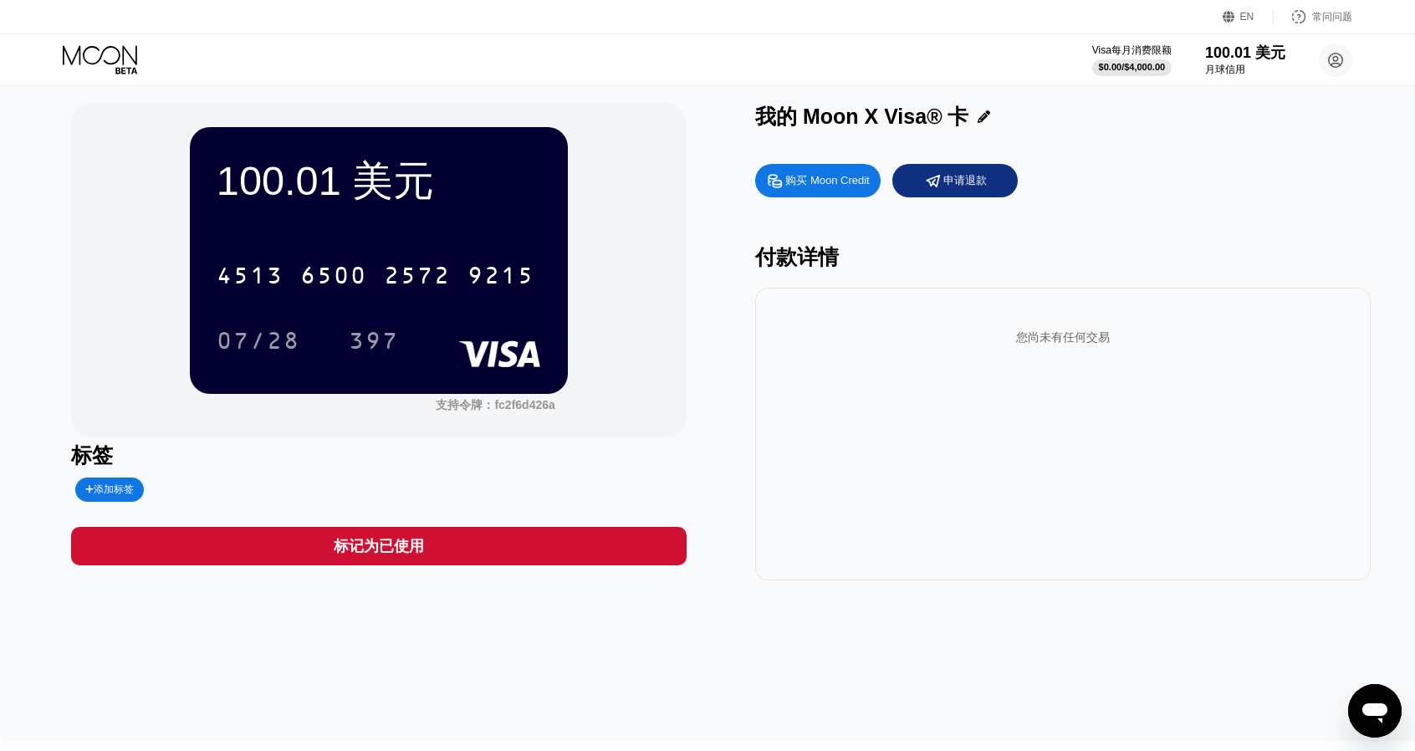
click at [503, 355] on rect at bounding box center [499, 353] width 83 height 27
click at [362, 186] on font "100.01 美元" at bounding box center [326, 180] width 218 height 45
click at [1028, 266] on div "付款详情" at bounding box center [1062, 257] width 615 height 28
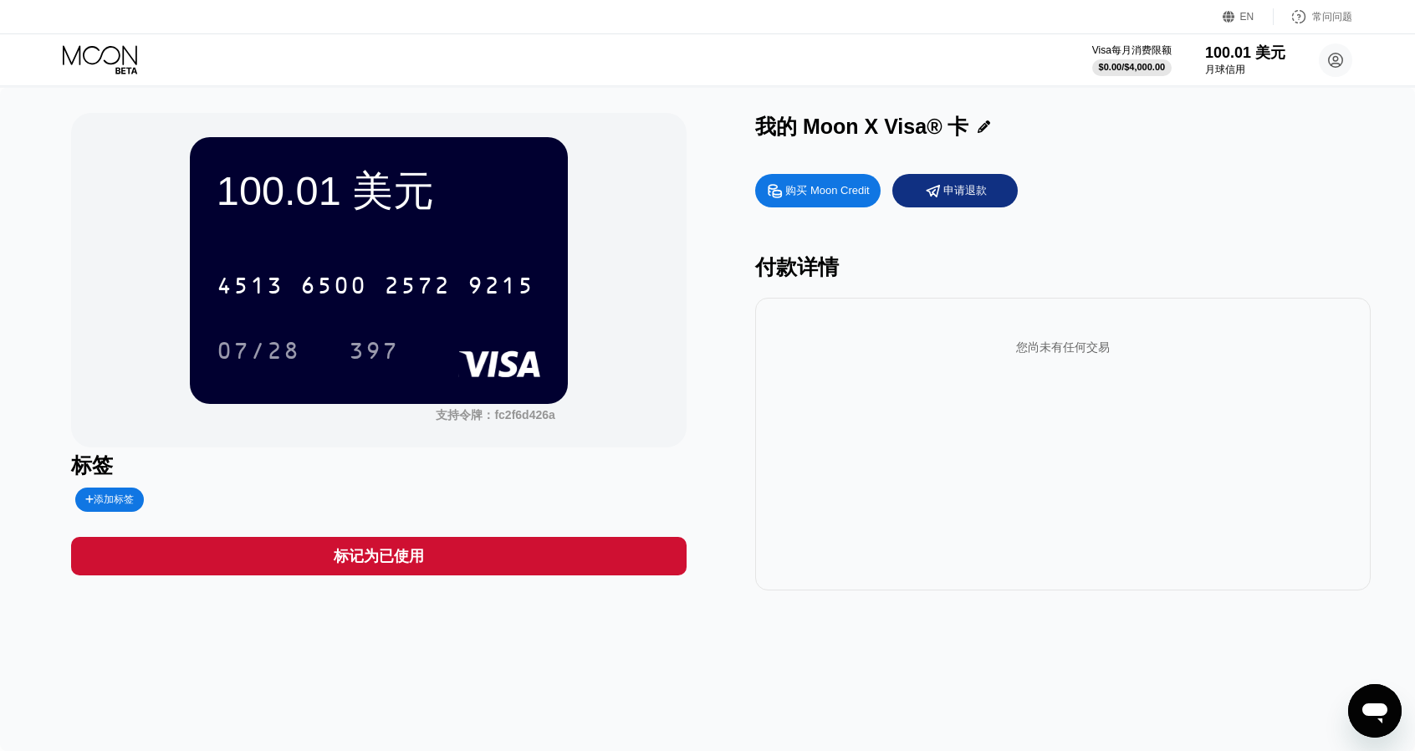
scroll to position [0, 0]
click at [99, 59] on icon at bounding box center [102, 59] width 78 height 29
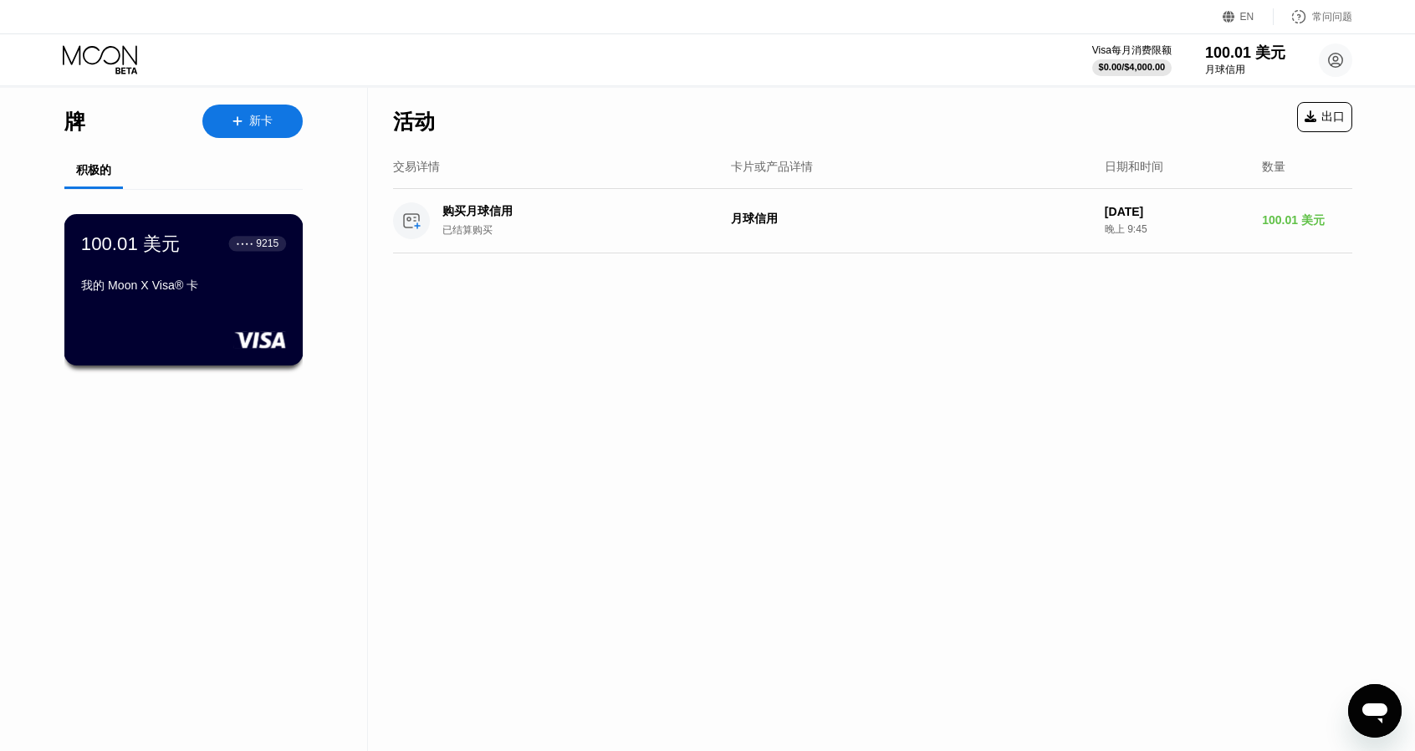
click at [258, 241] on font "9215" at bounding box center [267, 243] width 23 height 12
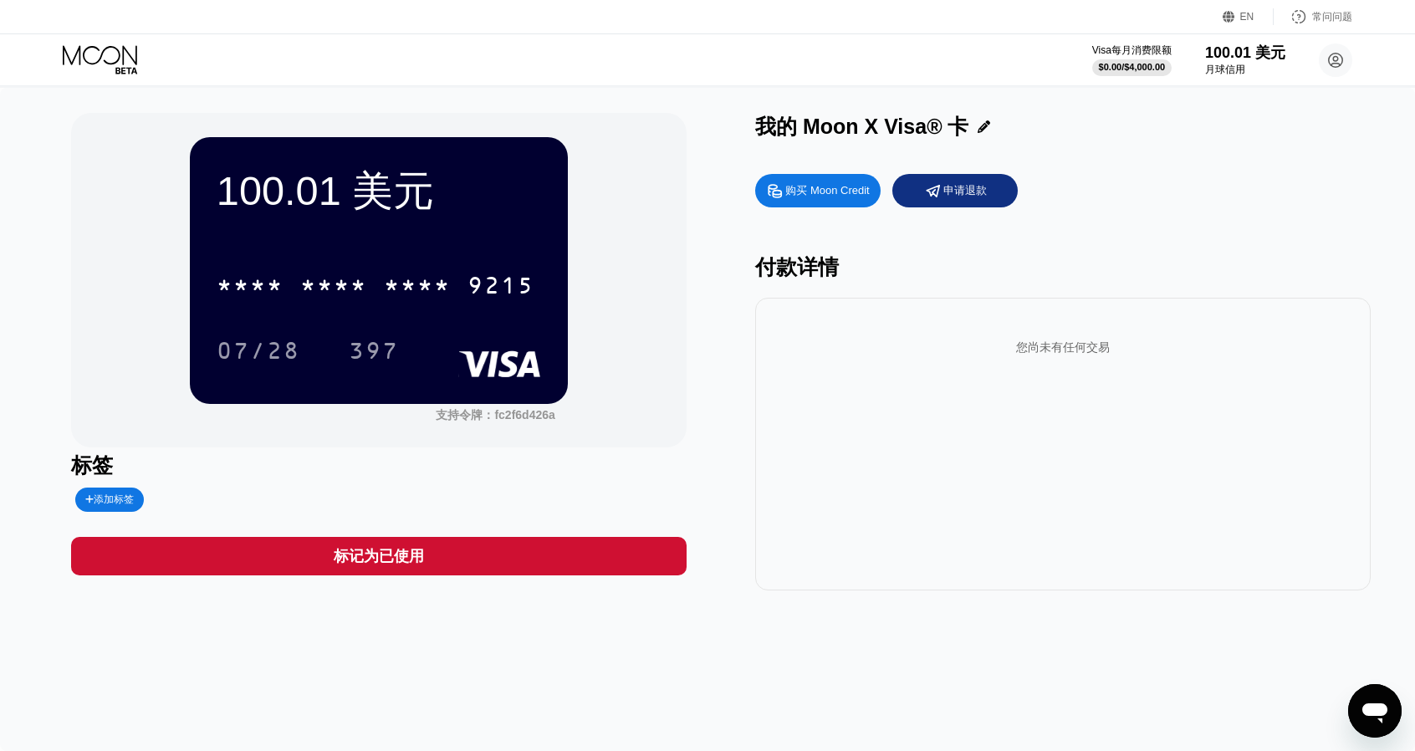
click at [798, 196] on font "购买 Moon Credit" at bounding box center [827, 190] width 84 height 13
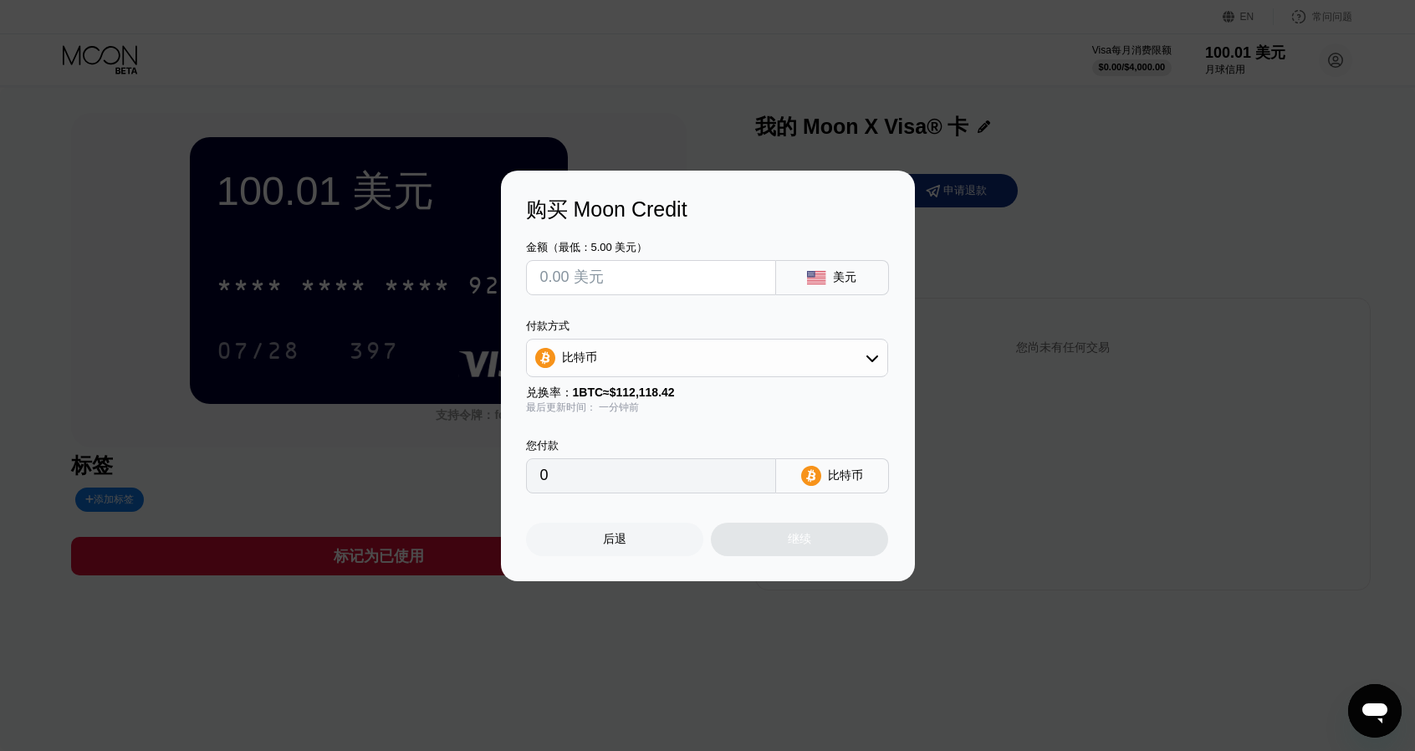
click at [1037, 243] on div "购买 Moon Credit 金额（最低：5.00 美元） 美元 付款方式 比特币 兑换率： 1 BTC ≈ $112,118.42 最后更新时间： 一分钟前…" at bounding box center [707, 376] width 1415 height 411
click at [590, 549] on div "后退" at bounding box center [614, 539] width 177 height 33
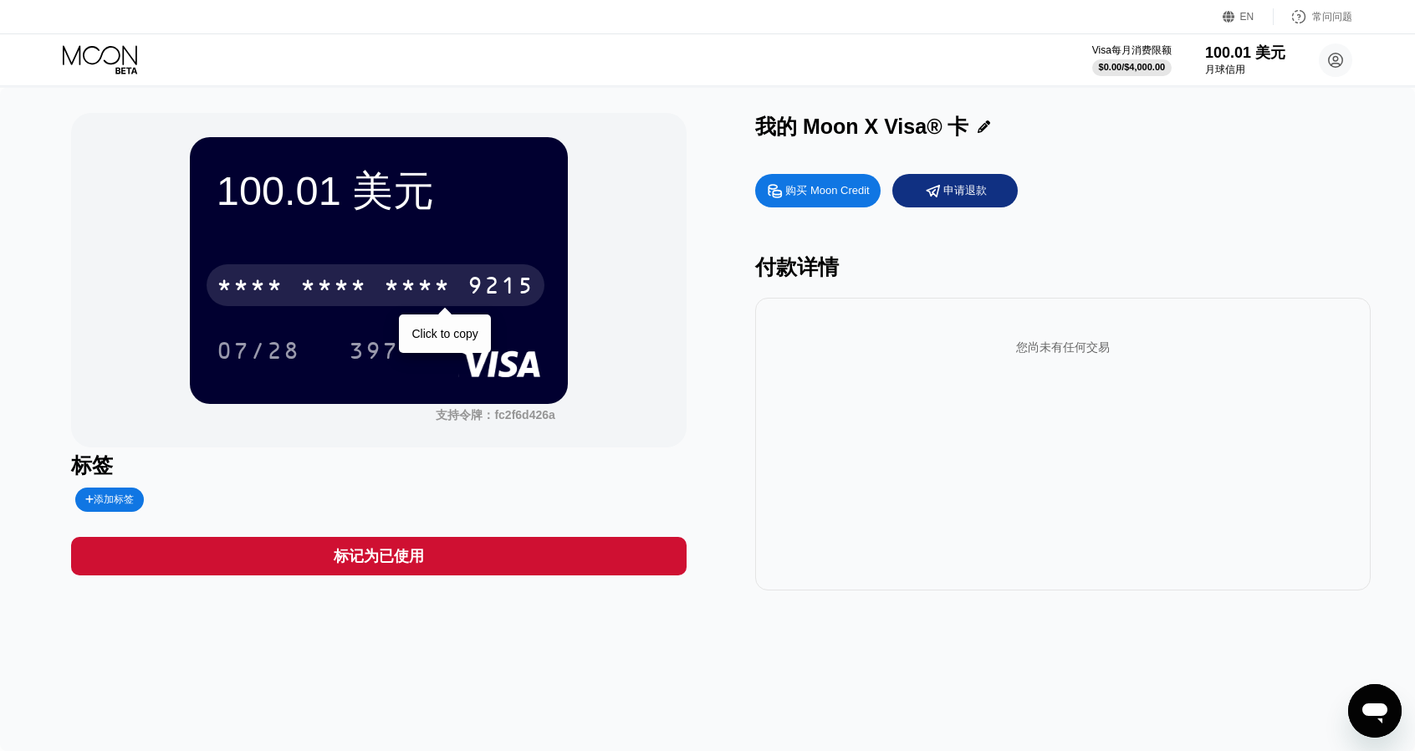
click at [334, 285] on font "*" at bounding box center [325, 287] width 17 height 27
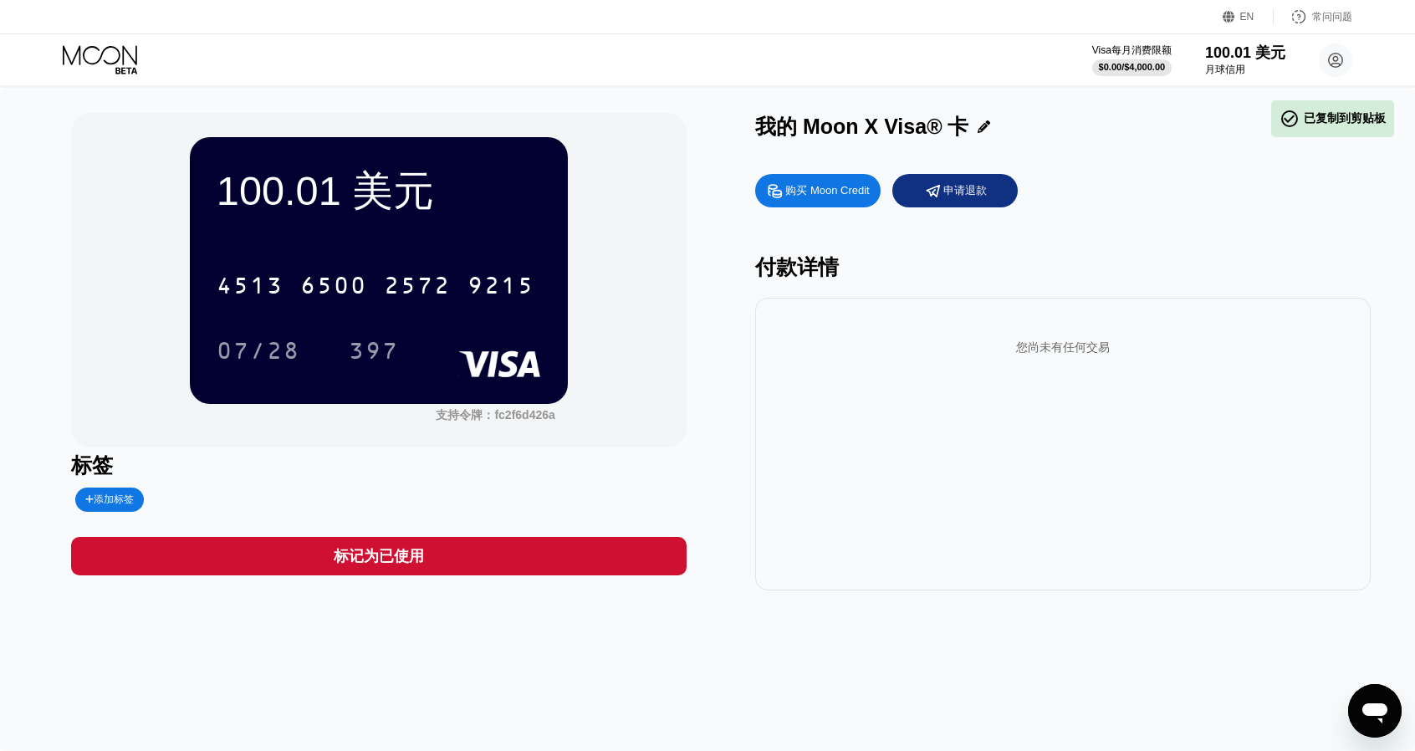
click at [1184, 260] on div "付款详情" at bounding box center [1062, 267] width 615 height 28
click at [501, 370] on rect at bounding box center [499, 363] width 83 height 27
click at [1367, 694] on div "打开消息传送窗口" at bounding box center [1374, 711] width 50 height 50
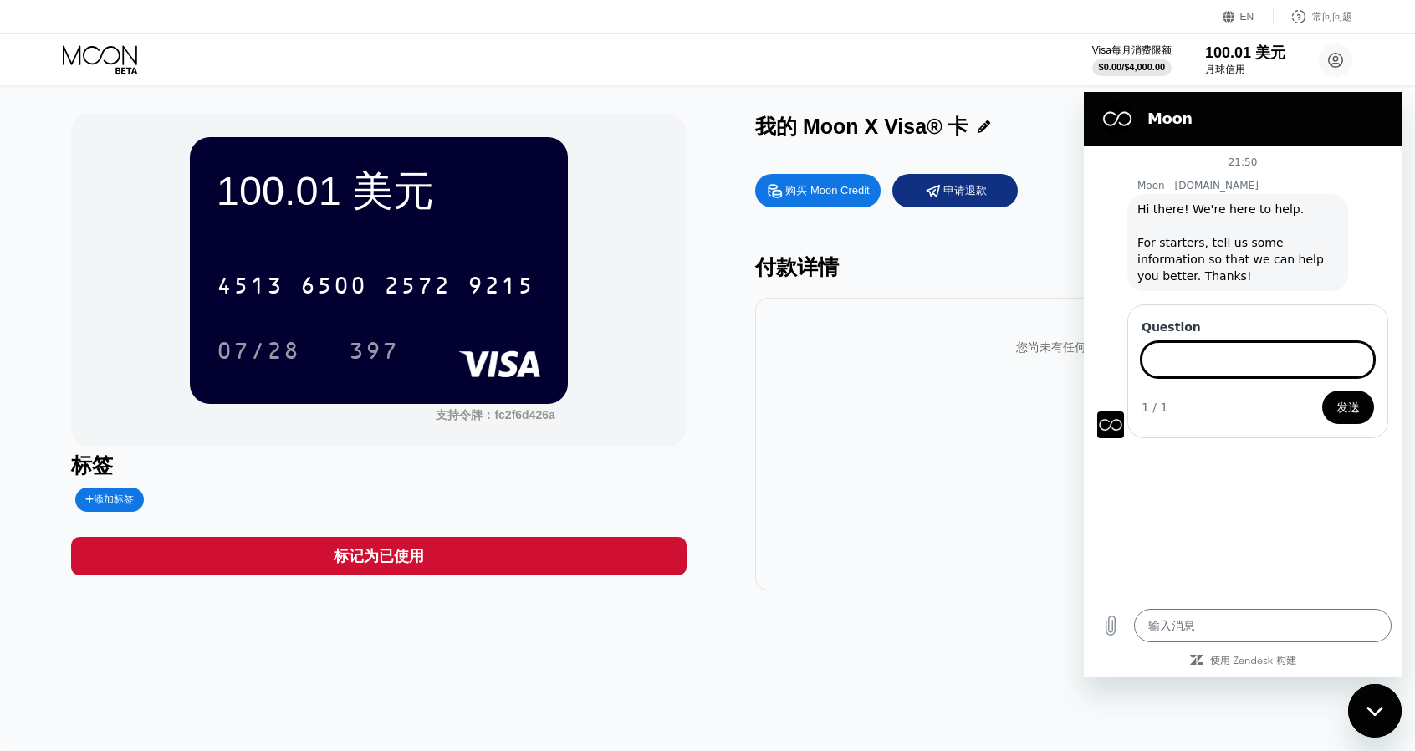
click at [785, 250] on div "购买 Moon Credit 申请退款 付款详情 您尚未有任何交易" at bounding box center [1062, 378] width 615 height 425
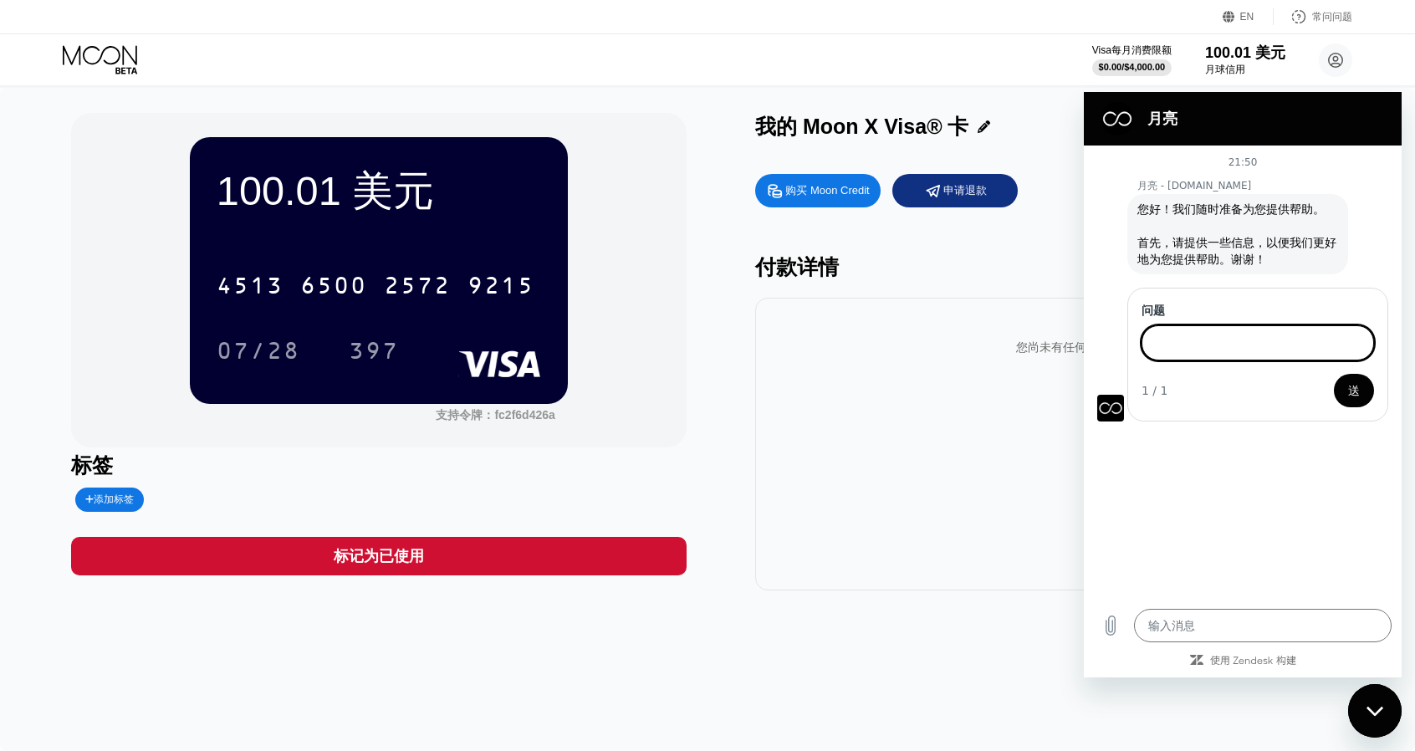
click at [1199, 342] on input "问题" at bounding box center [1257, 342] width 232 height 35
type textarea "x"
click at [1200, 340] on input "问题" at bounding box center [1257, 342] width 232 height 35
paste input "Where can I find the card name?"
type input "Where can I find the card name?"
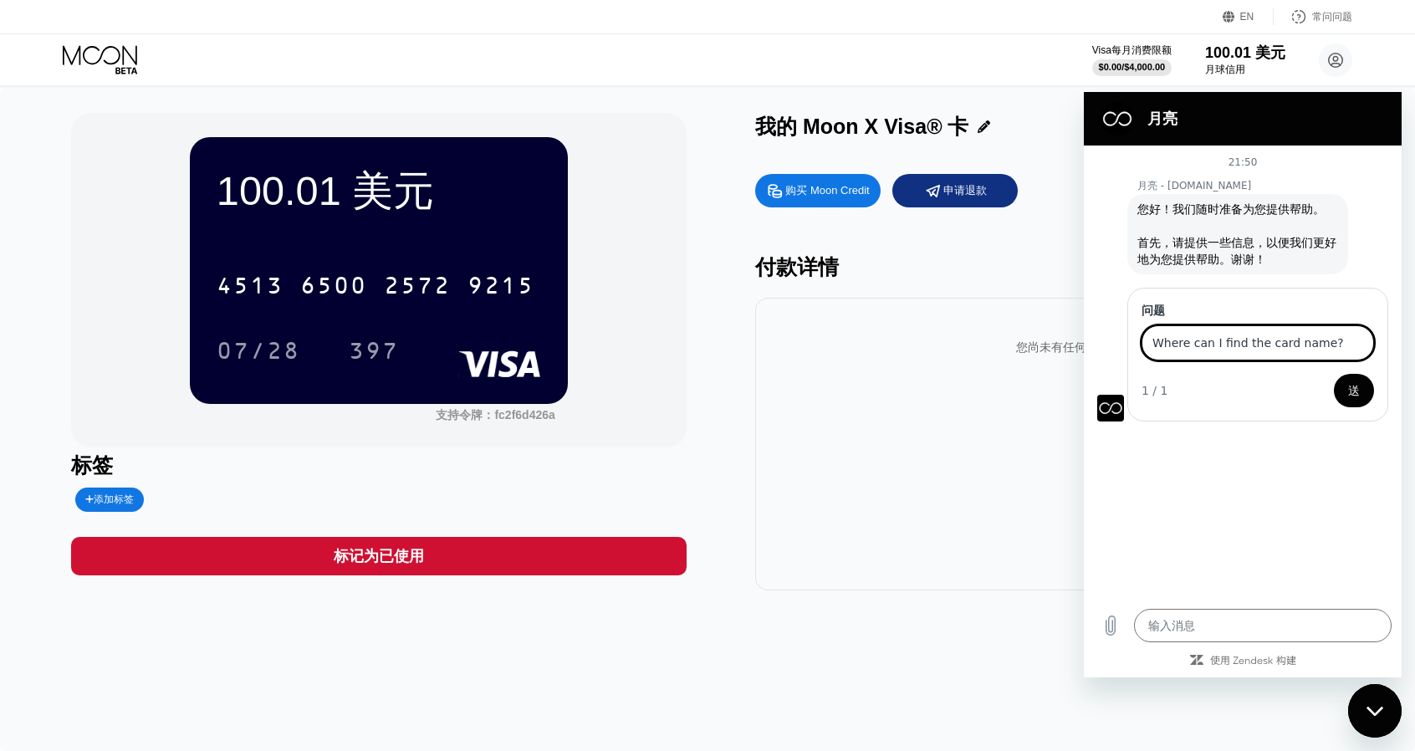
click at [1334, 374] on button "送" at bounding box center [1354, 390] width 40 height 33
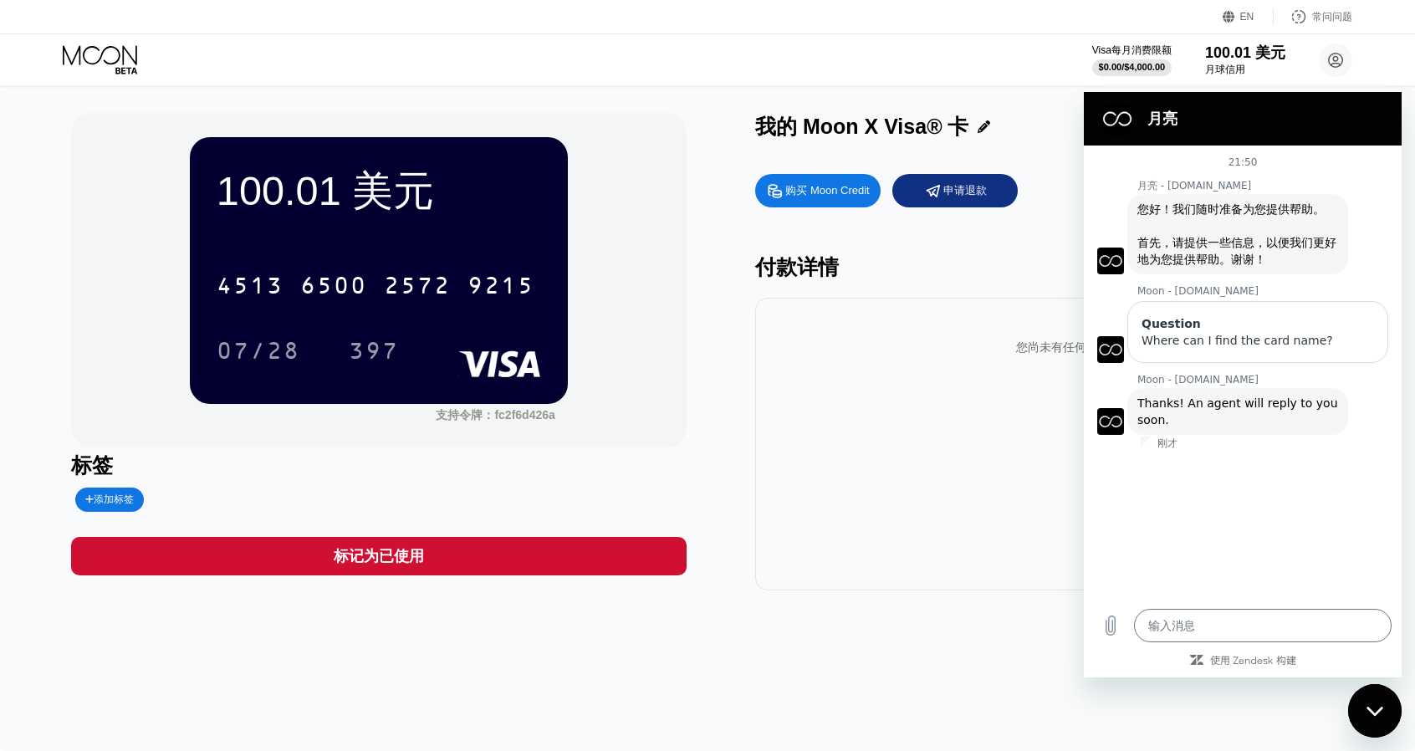
drag, startPoint x: 1181, startPoint y: 417, endPoint x: 1120, endPoint y: 394, distance: 64.6
click at [1120, 394] on div "Moon - paywithmoon.com 说： Thanks! An agent will reply to you soon." at bounding box center [1249, 410] width 304 height 48
copy span "Thanks! An agent will reply to you soon."
click at [1227, 462] on div "21:50 月亮 - paywithmoon.com Moon - paywithmoon.com 说： 您好！我们随时准备为您提供帮助。 首先，请提供一些信…" at bounding box center [1243, 371] width 318 height 453
click at [1212, 422] on div "Moon - paywithmoon.com 说： Thanks! An agent will reply to you soon." at bounding box center [1237, 411] width 221 height 47
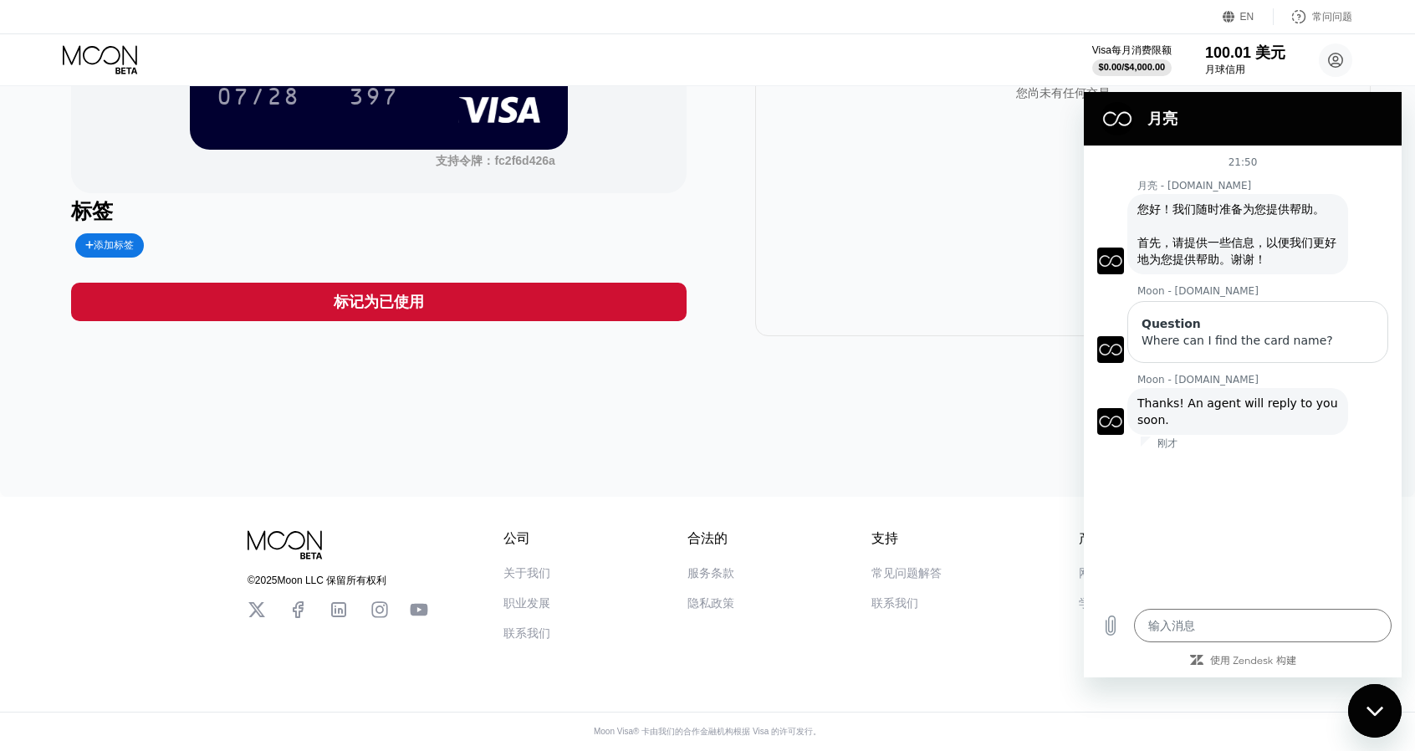
scroll to position [261, 0]
click at [888, 406] on div "100.01 美元 4513 6500 2572 9215 07/28 397 支持令牌： fc2f6d426a 标签 添加标签 标记为已使用 我的 Moon…" at bounding box center [707, 165] width 1415 height 663
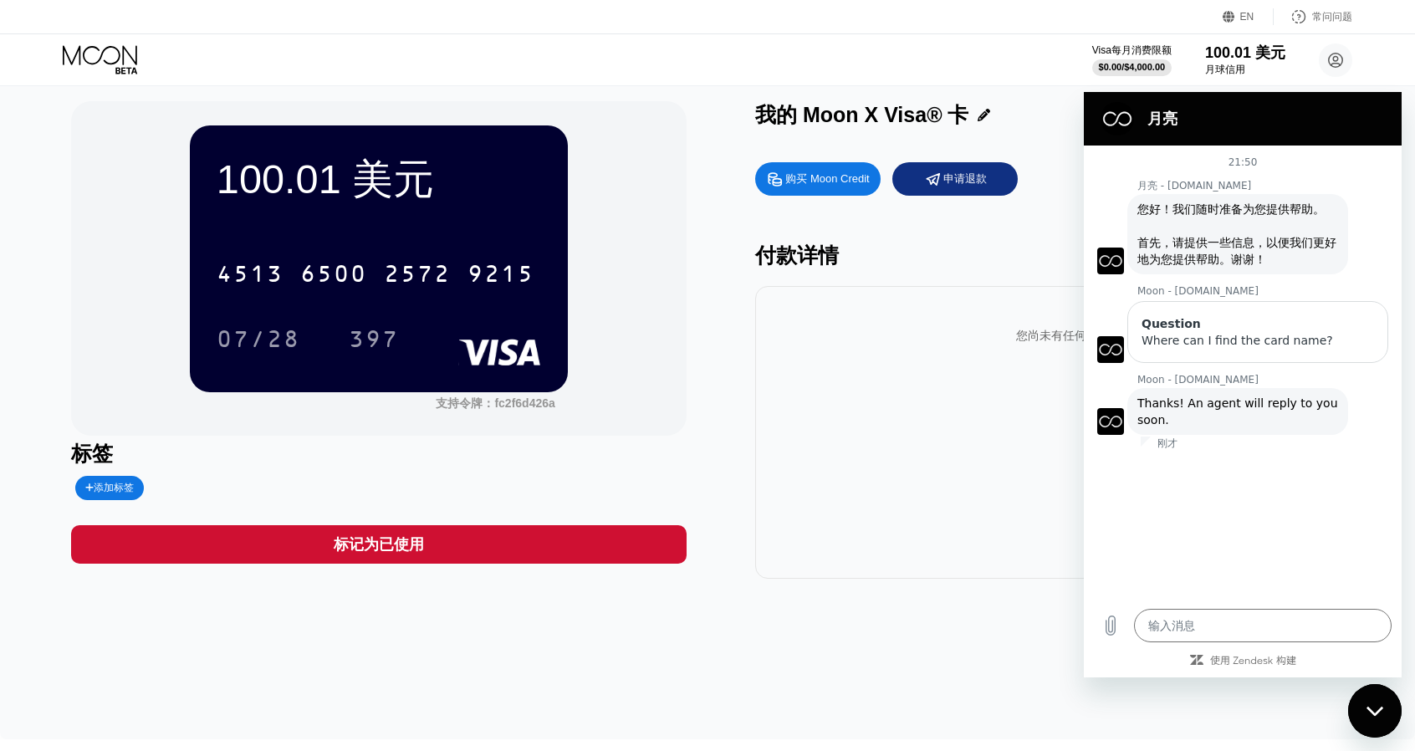
scroll to position [0, 0]
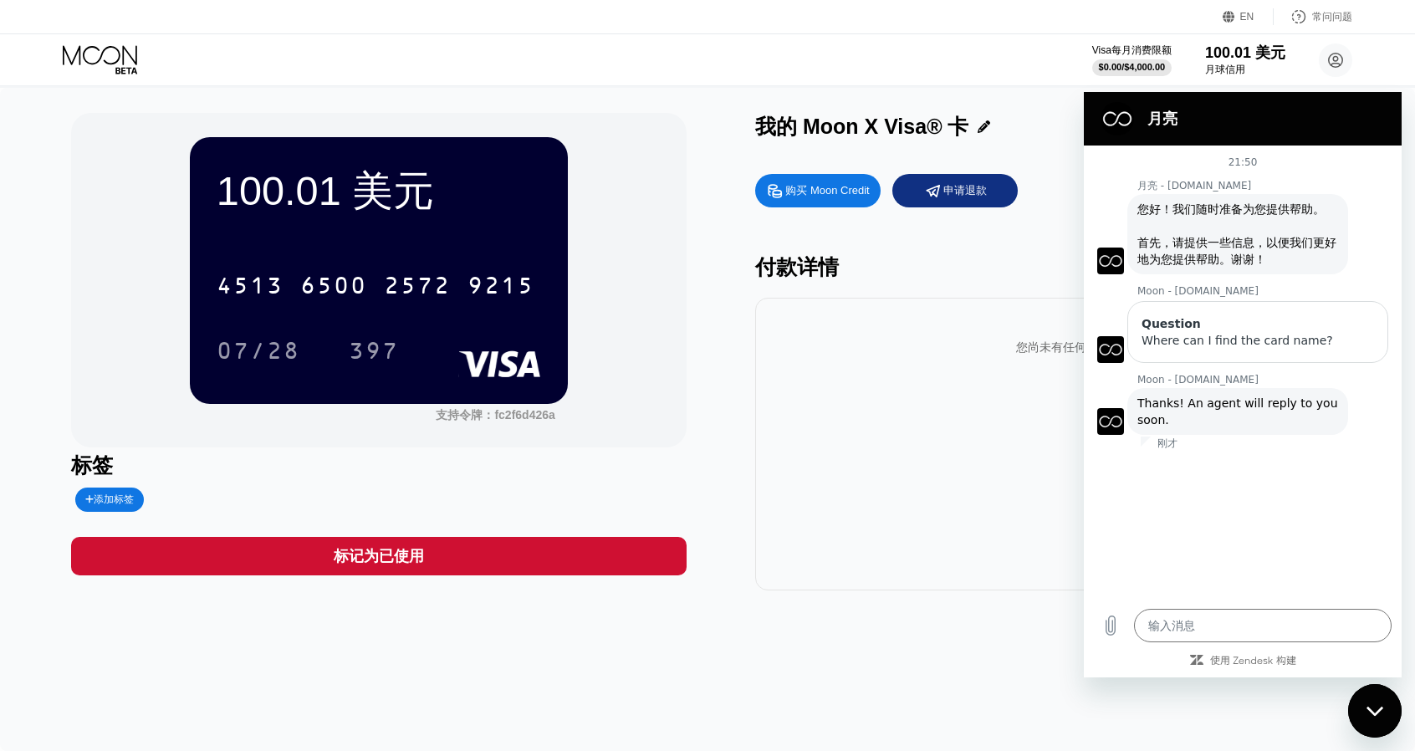
click at [982, 131] on icon at bounding box center [983, 126] width 13 height 13
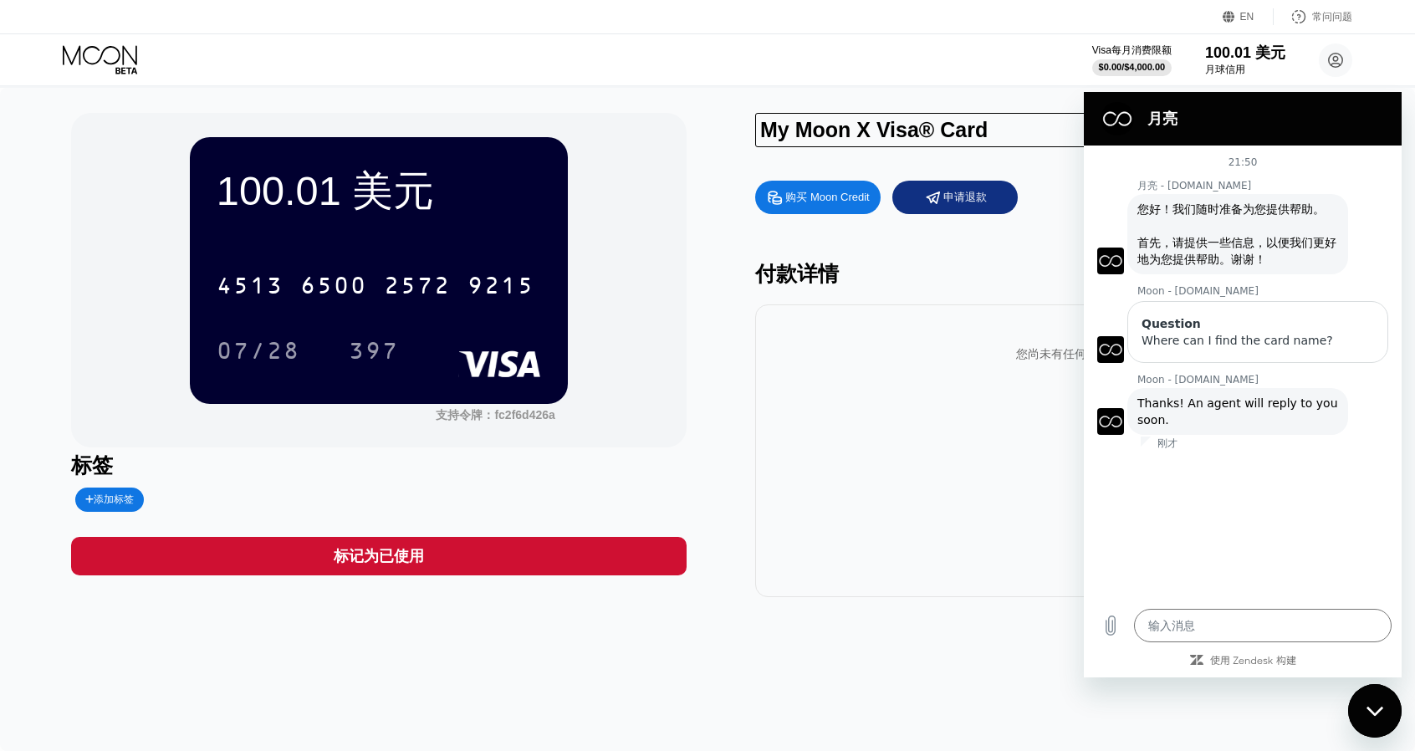
click at [1023, 170] on div "My Moon X Visa® Card 购买 Moon Credit 申请退款 付款详情 您尚未有任何交易" at bounding box center [1062, 355] width 615 height 484
click at [913, 268] on div "付款详情" at bounding box center [1062, 274] width 615 height 28
click at [1380, 718] on div "打开消息传送窗口" at bounding box center [1374, 711] width 50 height 50
type textarea "x"
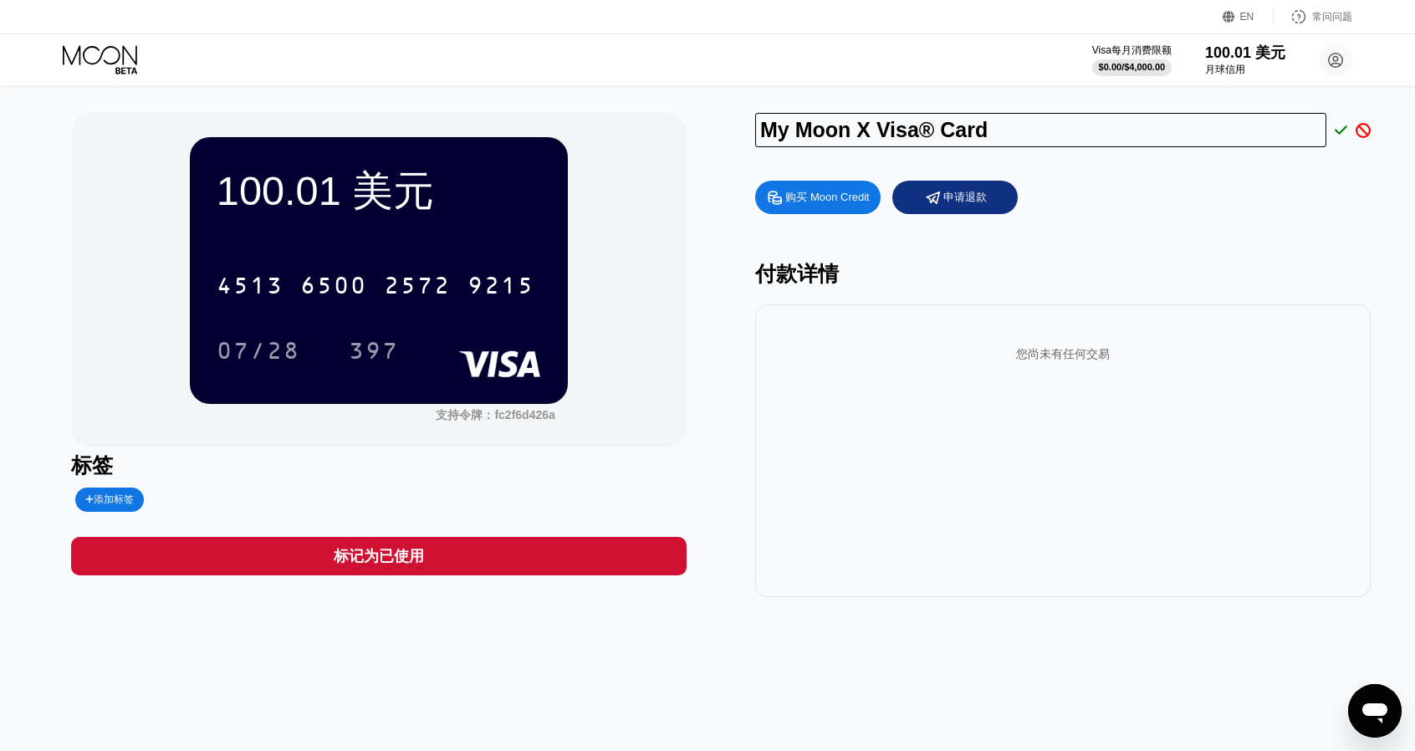
click at [1359, 125] on icon at bounding box center [1362, 130] width 15 height 15
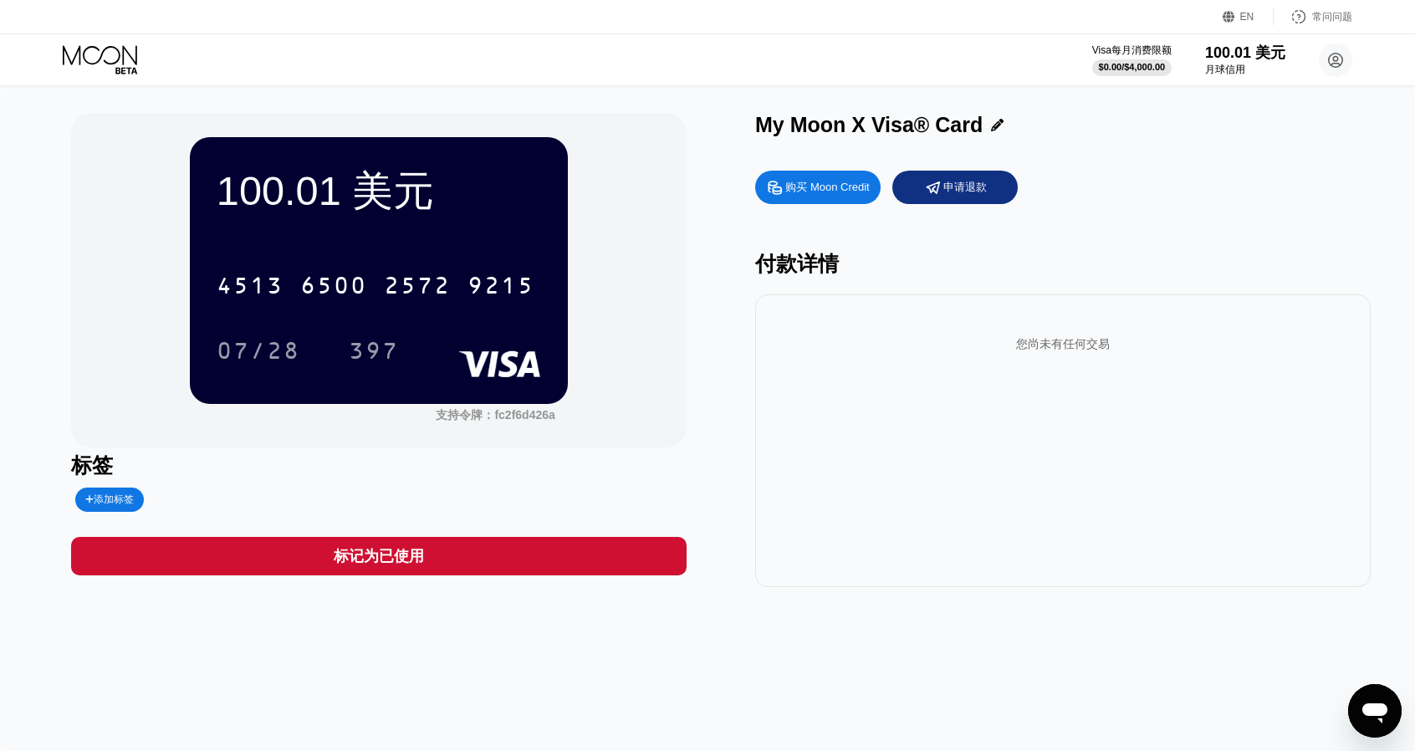
click at [1274, 244] on div "购买 Moon Credit 申请退款 付款详情 您尚未有任何交易" at bounding box center [1062, 374] width 615 height 425
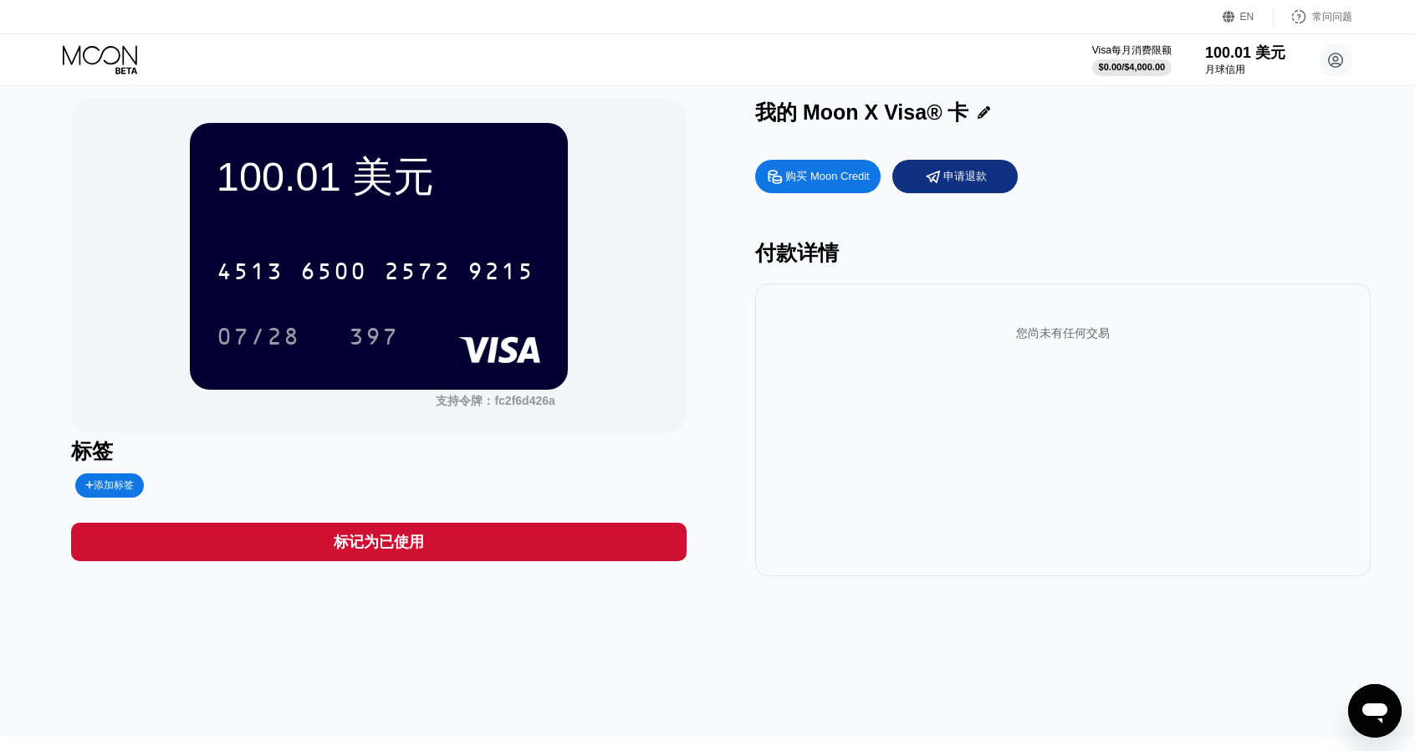
scroll to position [10, 0]
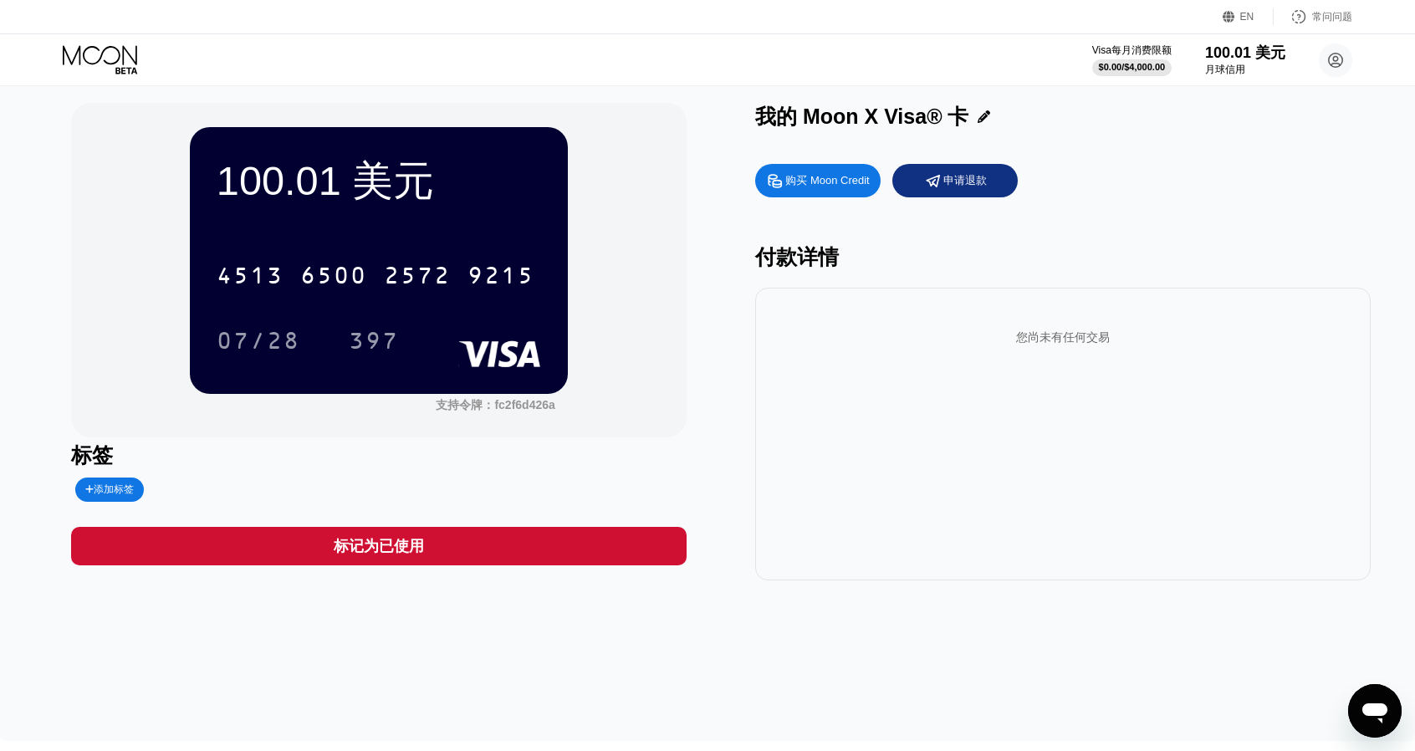
click at [447, 556] on div "标记为已使用" at bounding box center [378, 546] width 615 height 38
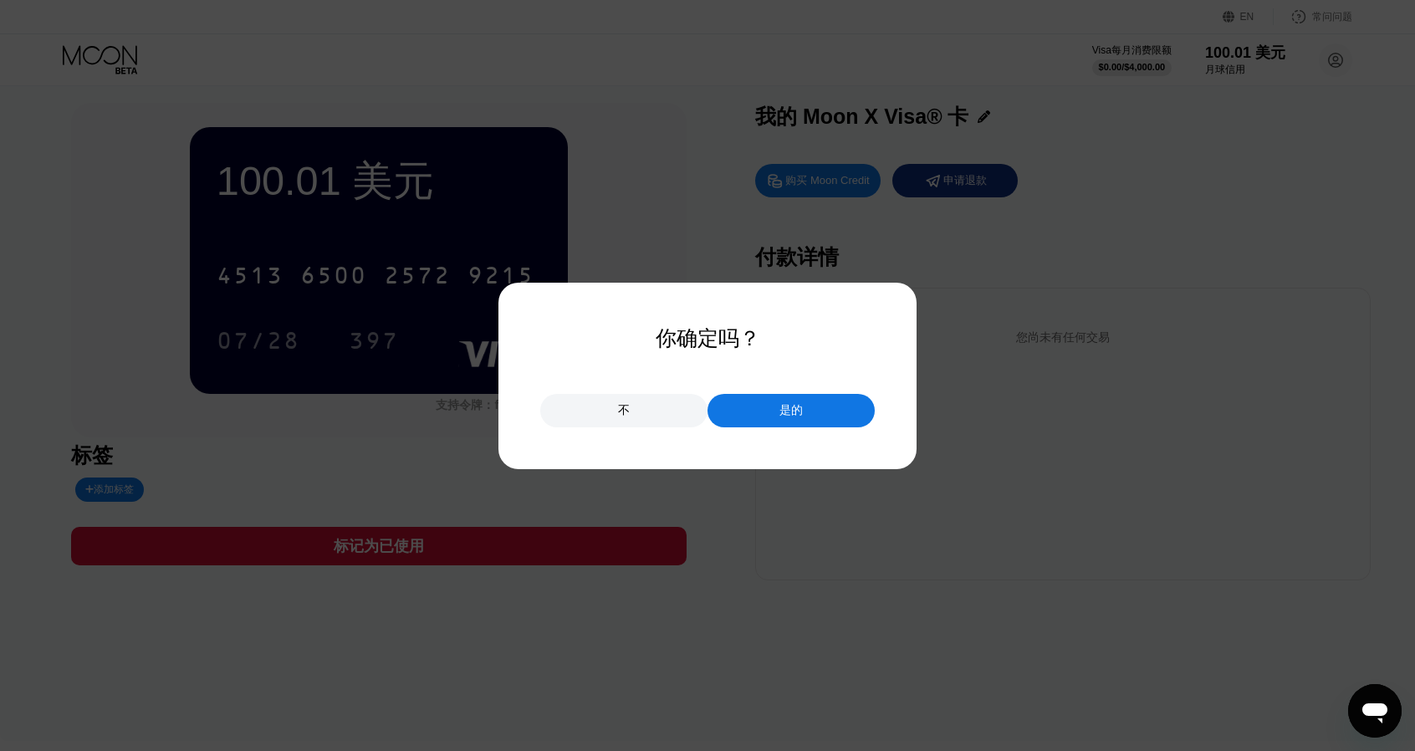
click at [779, 400] on div "是的" at bounding box center [790, 410] width 167 height 33
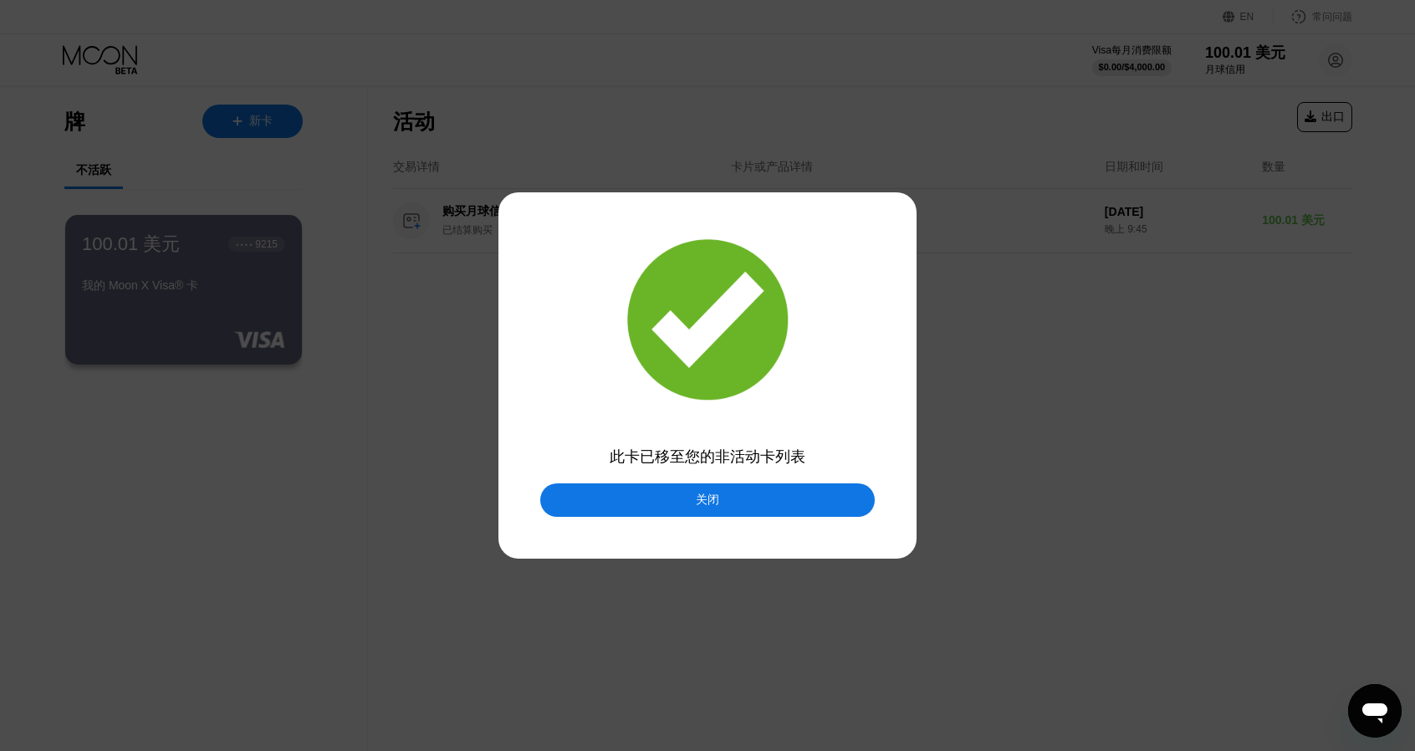
click at [711, 506] on font "关闭" at bounding box center [707, 498] width 23 height 13
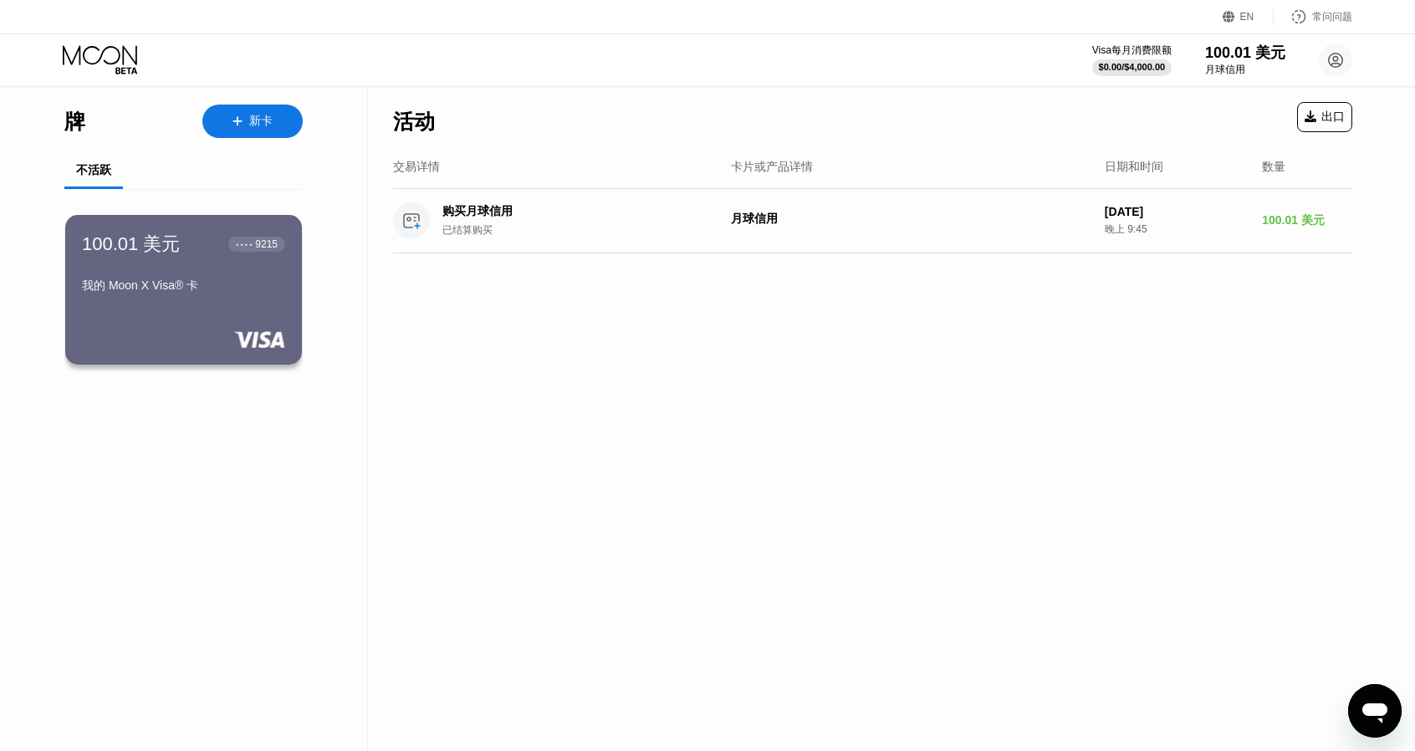
click at [242, 115] on div at bounding box center [245, 122] width 7 height 14
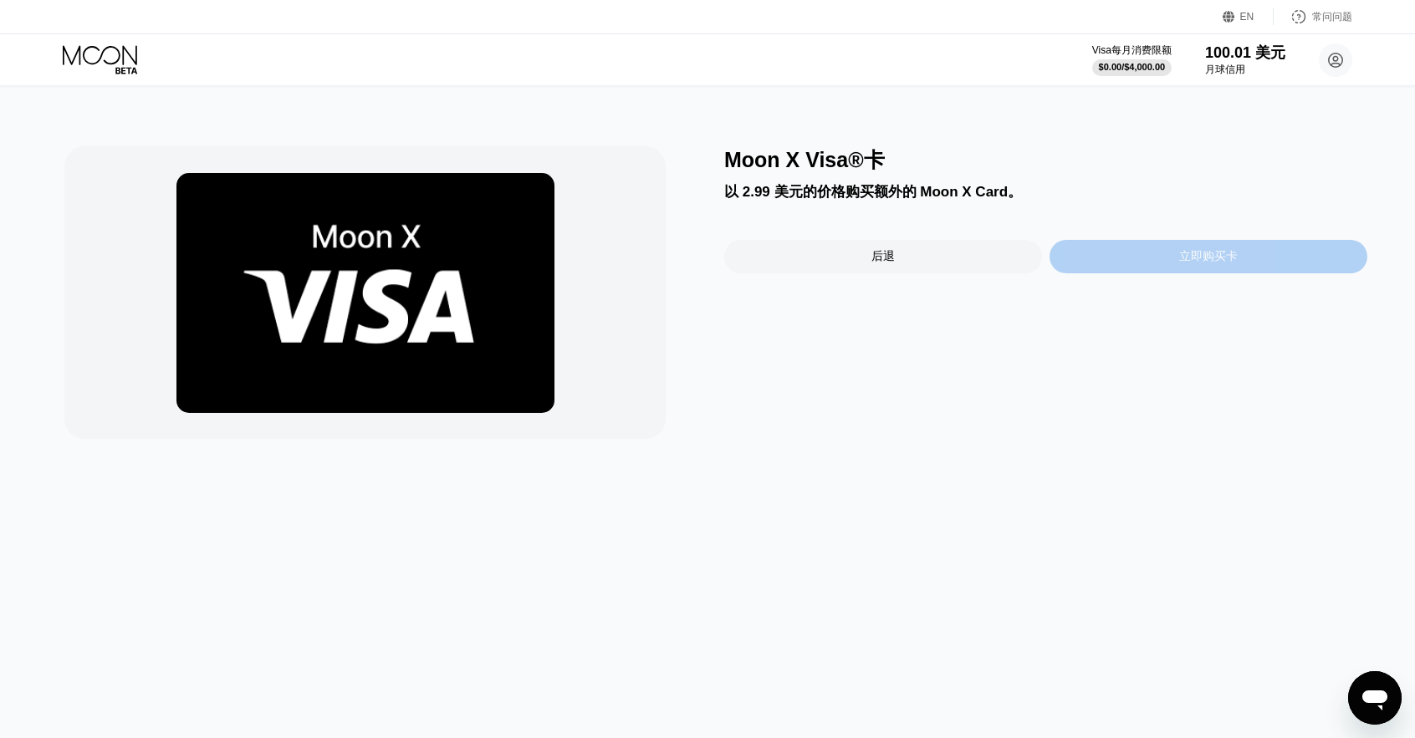
click at [1149, 260] on div "立即购买卡" at bounding box center [1208, 256] width 318 height 33
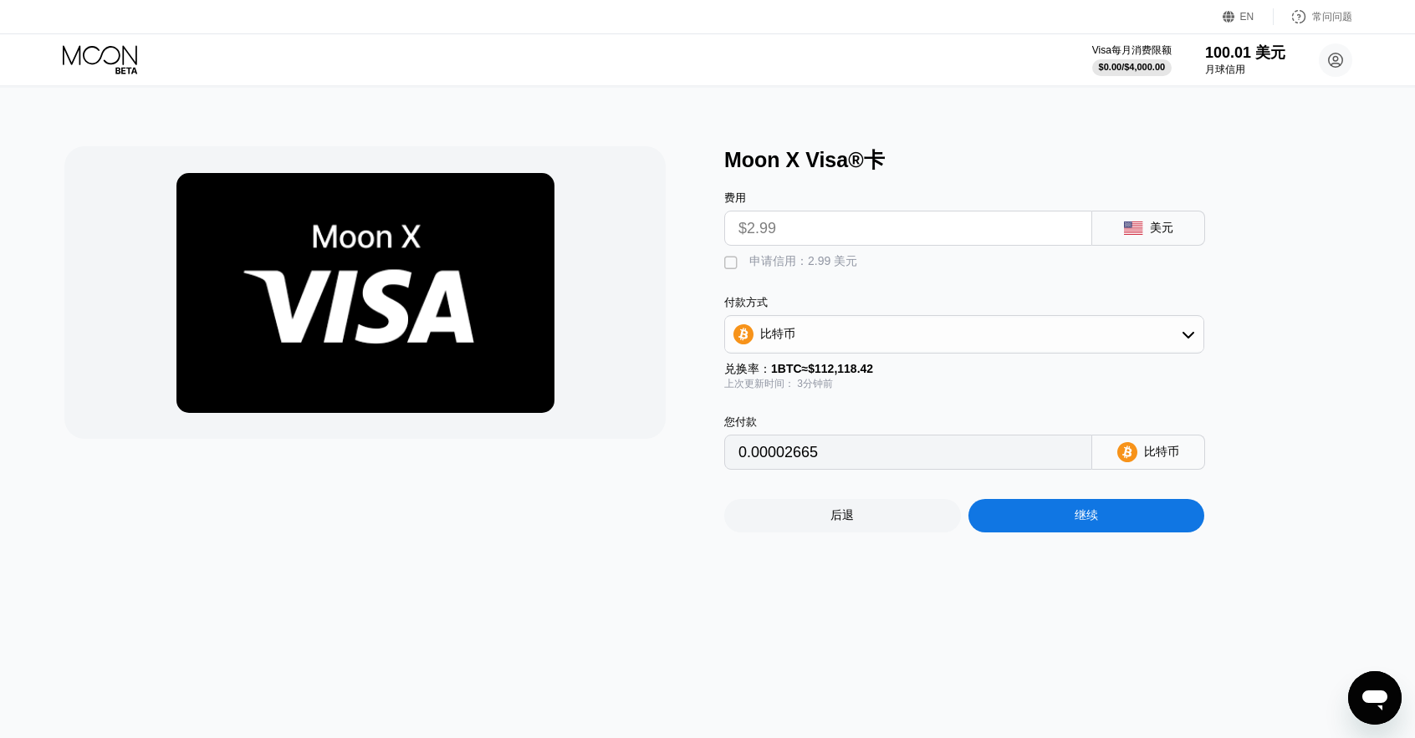
click at [857, 228] on input "$2.99" at bounding box center [907, 228] width 339 height 33
click at [936, 290] on div "费用 $2.99 美元  申请信用：2.99 美元 付款方式 比特币 兑换率： 1 BTC ≈ $112,118.42 上次更新时间： 3分钟前 您付款 0…" at bounding box center [991, 322] width 535 height 296
click at [893, 345] on div "比特币" at bounding box center [964, 334] width 478 height 33
click at [1225, 310] on div "费用 $2.99 美元  申请信用：2.99 美元 付款方式 比特币 比特币 TRON 上的 USDT 兑换率： 1 BTC ≈ $112,118.42 上…" at bounding box center [991, 322] width 535 height 296
click at [1249, 326] on div "费用 $2.99 美元  申请信用：2.99 美元 付款方式 比特币 比特币 TRON 上的 USDT 兑换率： 1 BTC ≈ $112,118.42 上…" at bounding box center [991, 322] width 535 height 296
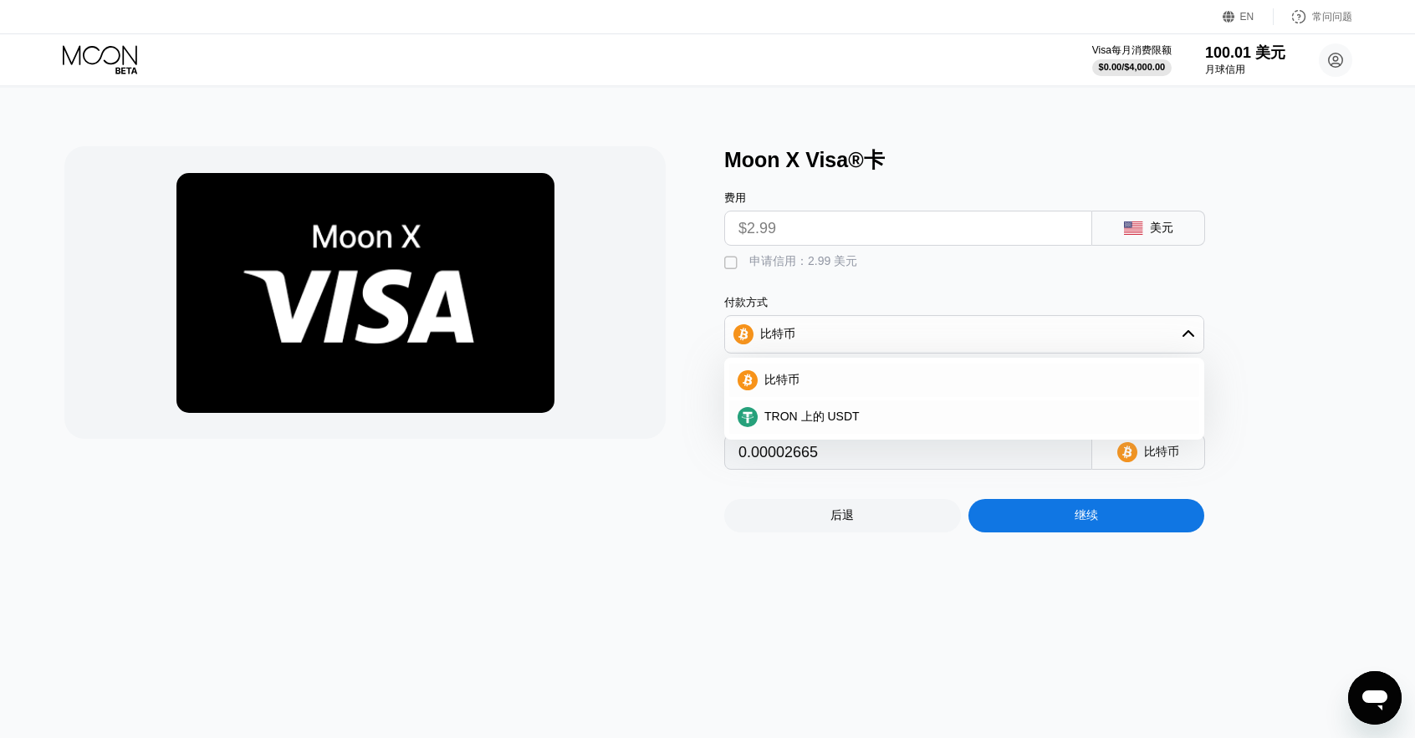
click at [1168, 327] on div "比特币" at bounding box center [964, 334] width 478 height 33
click at [1241, 320] on div "费用 $2.99 美元  申请信用：2.99 美元 付款方式 比特币 兑换率： 1 BTC ≈ $112,118.42 上次更新时间： 3分钟前 您付款 0…" at bounding box center [991, 322] width 535 height 296
click at [752, 264] on font "申请信用：2.99 美元" at bounding box center [803, 260] width 108 height 13
click at [735, 267] on font "" at bounding box center [730, 263] width 13 height 17
click at [736, 262] on font "" at bounding box center [730, 263] width 13 height 17
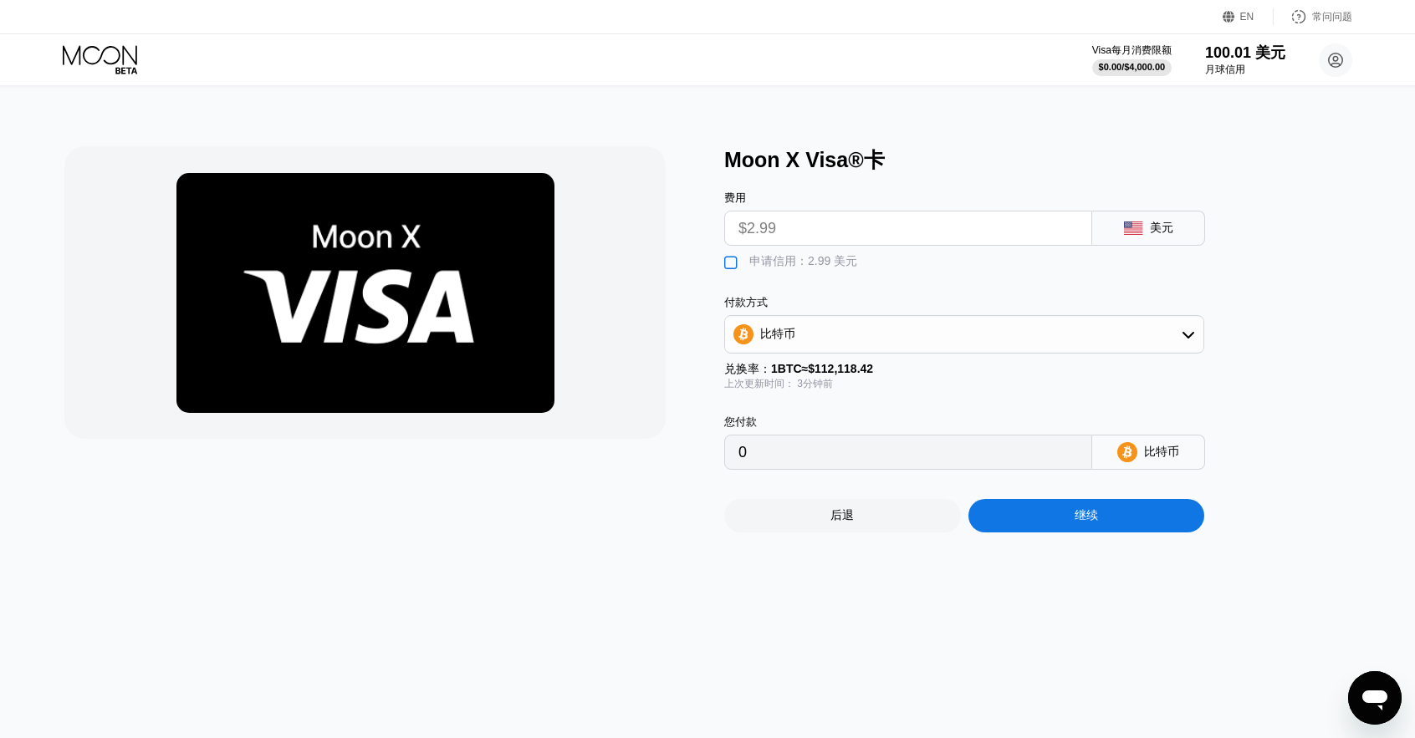
click at [736, 263] on font "" at bounding box center [730, 263] width 13 height 17
click at [1100, 345] on div "比特币" at bounding box center [964, 334] width 478 height 33
click at [943, 414] on div "TRON 上的 USDT" at bounding box center [973, 417] width 433 height 15
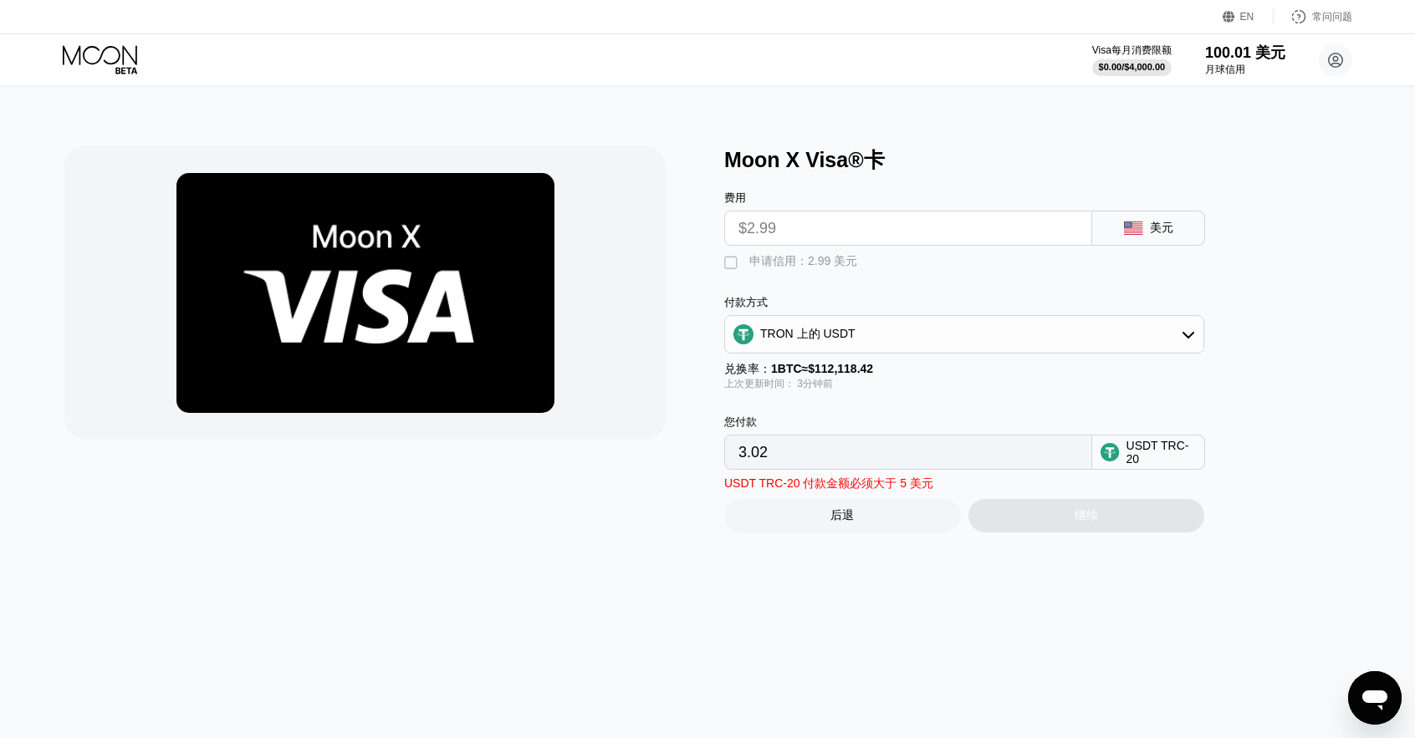
click at [753, 272] on div " 申请信用：2.99 美元" at bounding box center [794, 263] width 141 height 18
drag, startPoint x: 783, startPoint y: 228, endPoint x: 660, endPoint y: 223, distance: 123.0
click at [660, 223] on div "Moon X Visa®卡 费用 $2.99 美元  申请信用：2.99 美元 付款方式 TRON 上的 USDT 兑换率： 1 BTC ≈ $112,11…" at bounding box center [707, 339] width 1286 height 386
click at [1145, 235] on div "美元" at bounding box center [1148, 228] width 113 height 35
click at [987, 187] on div "费用 $2.99 美元" at bounding box center [991, 210] width 535 height 72
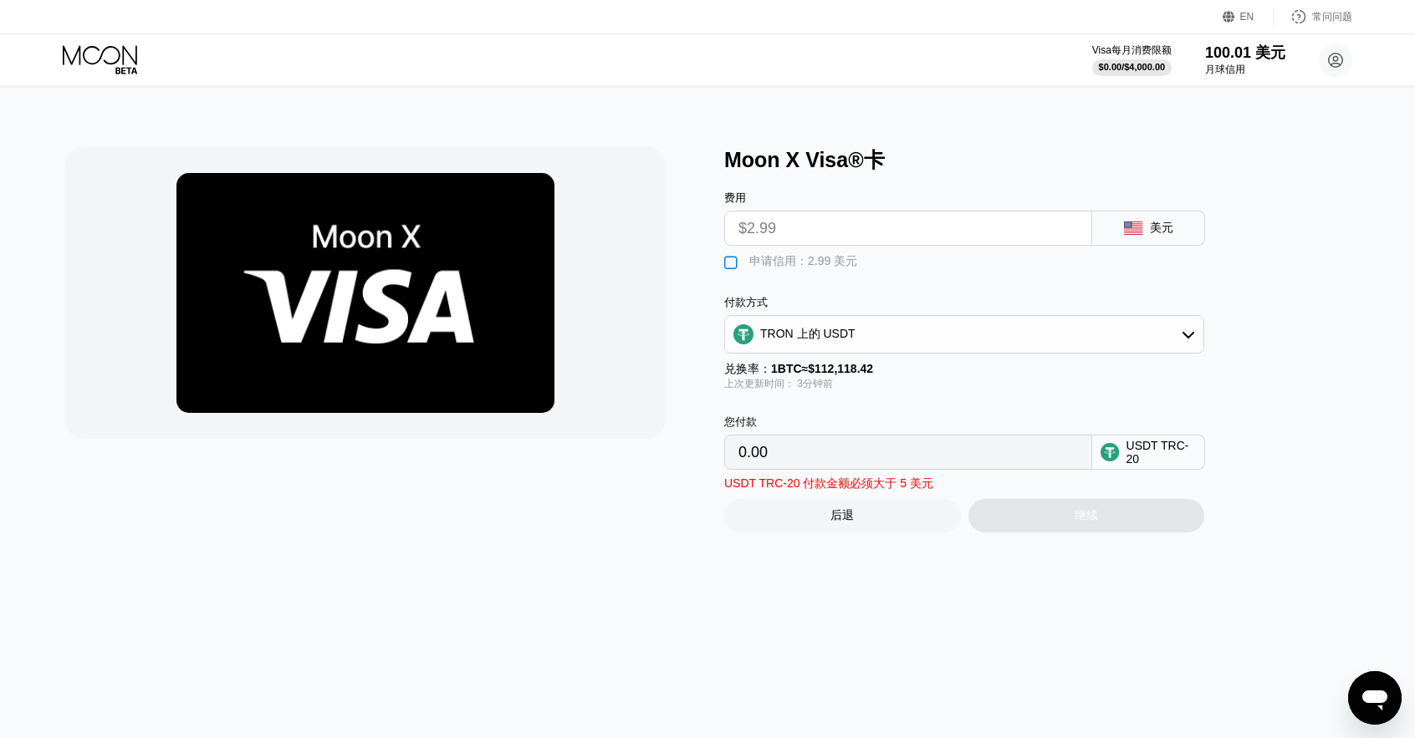
click at [1385, 706] on icon "打开消息传送窗口" at bounding box center [1374, 698] width 30 height 30
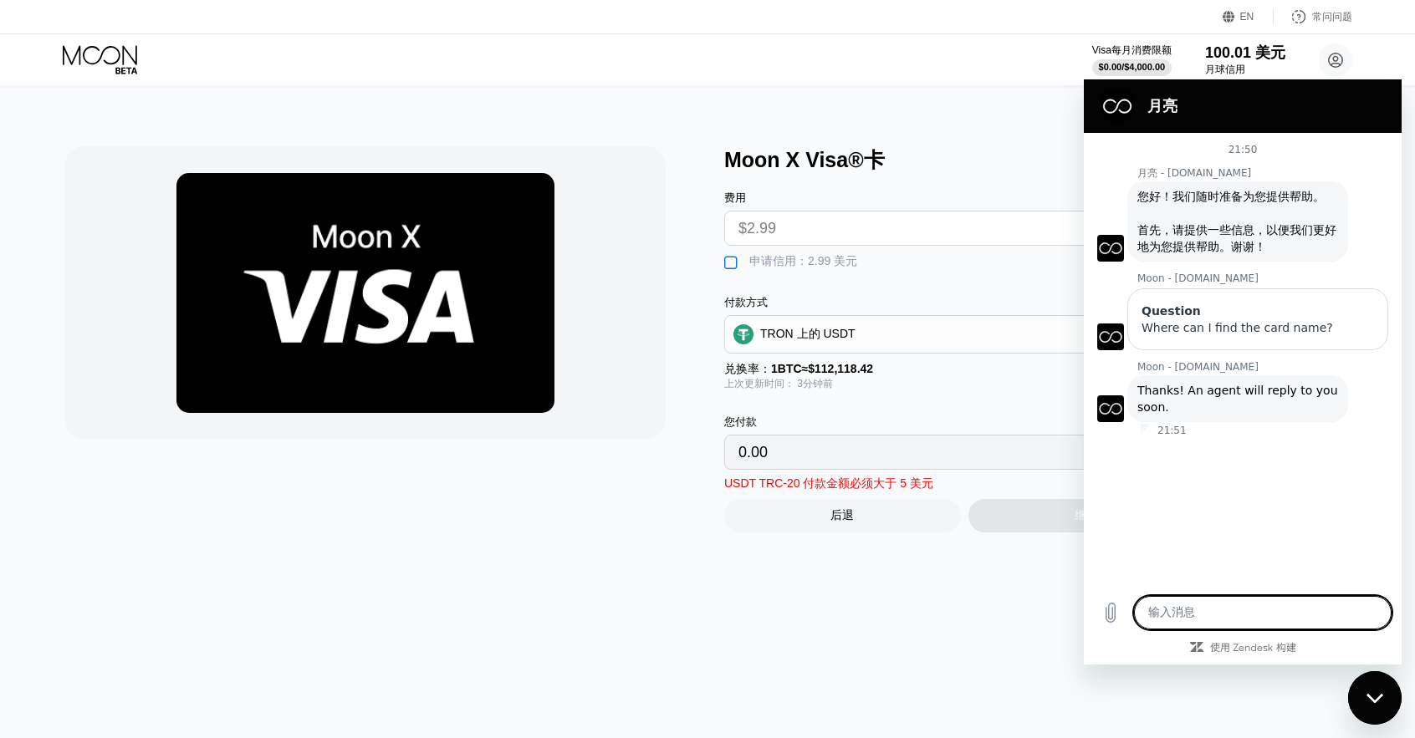
click at [992, 618] on div "Moon X Visa®卡 费用 $2.99 美元  申请信用：2.99 美元 付款方式 TRON 上的 USDT 兑换率： 1 BTC ≈ $112,11…" at bounding box center [707, 413] width 1427 height 650
click at [879, 592] on div "Moon X Visa®卡 费用 $2.99 美元  申请信用：2.99 美元 付款方式 TRON 上的 USDT 兑换率： 1 BTC ≈ $112,11…" at bounding box center [707, 413] width 1427 height 650
click at [829, 442] on div "您付款 0.00" at bounding box center [908, 442] width 368 height 55
click at [829, 390] on font "3分钟前" at bounding box center [815, 384] width 36 height 12
click at [842, 391] on div "上次更新时间： 3分钟前" at bounding box center [964, 384] width 480 height 14
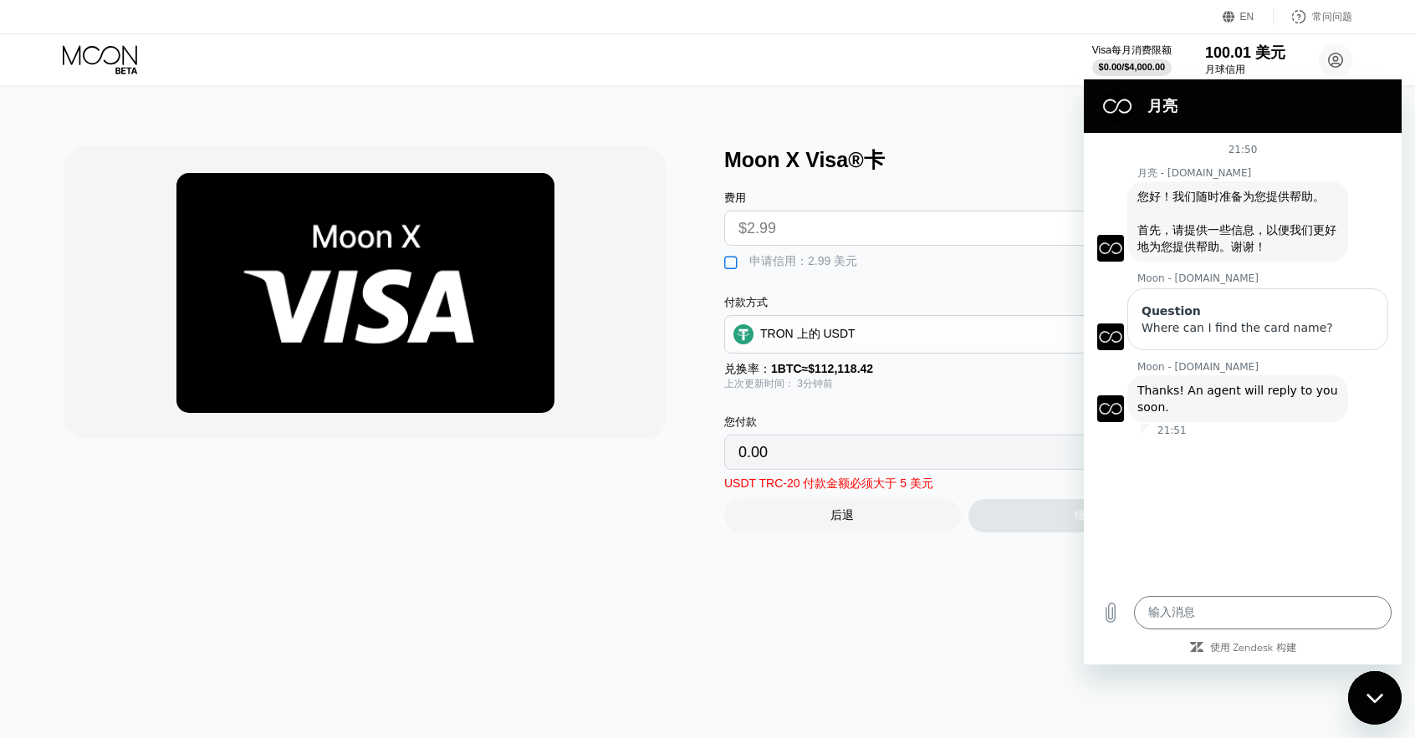
click at [1378, 696] on icon "关闭消息传送窗口" at bounding box center [1375, 698] width 18 height 11
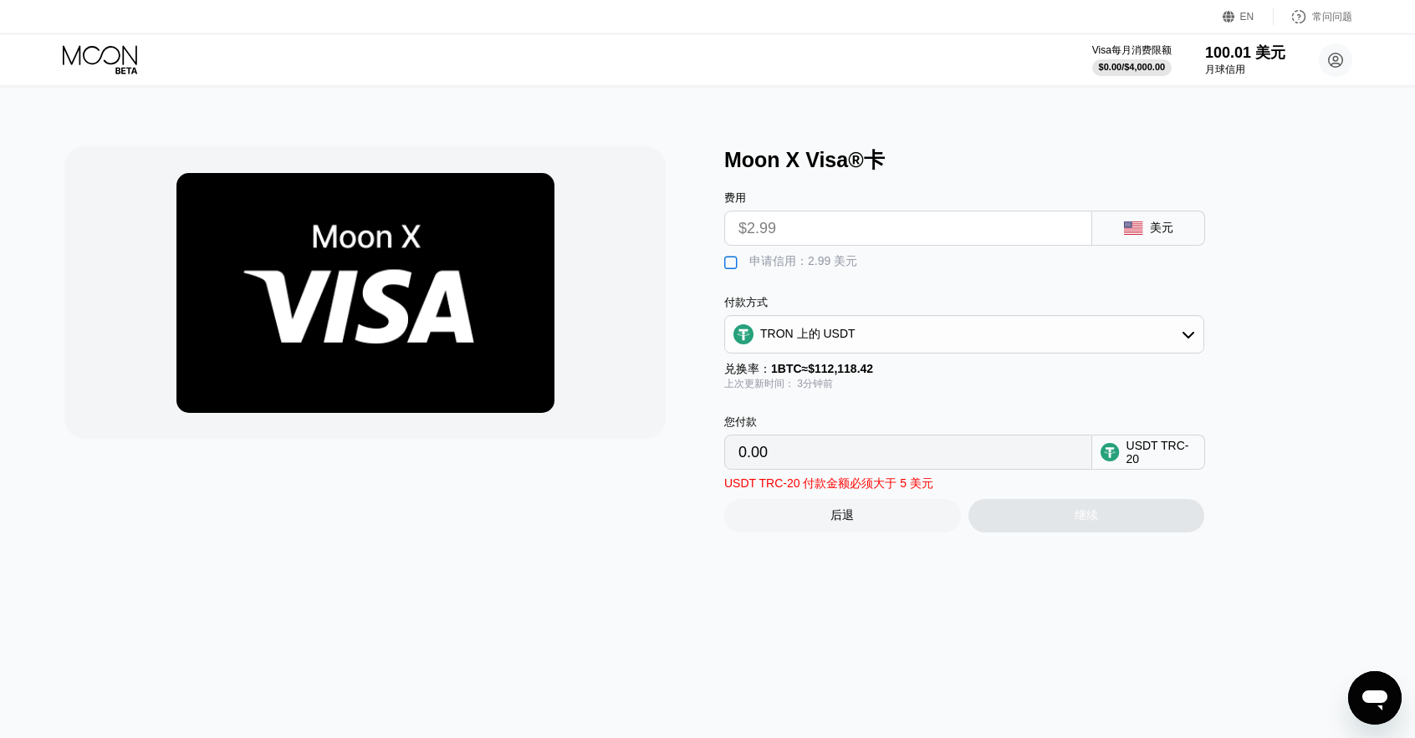
drag, startPoint x: 873, startPoint y: 232, endPoint x: 585, endPoint y: 231, distance: 287.6
click at [584, 232] on div "Moon X Visa®卡 费用 $2.99 美元  申请信用：2.99 美元 付款方式 TRON 上的 USDT 兑换率： 1 BTC ≈ $112,11…" at bounding box center [707, 339] width 1286 height 386
click at [788, 259] on font "申请信用：2.99 美元" at bounding box center [803, 260] width 108 height 13
click at [790, 262] on font "申请信用：2.99 美元" at bounding box center [803, 260] width 108 height 13
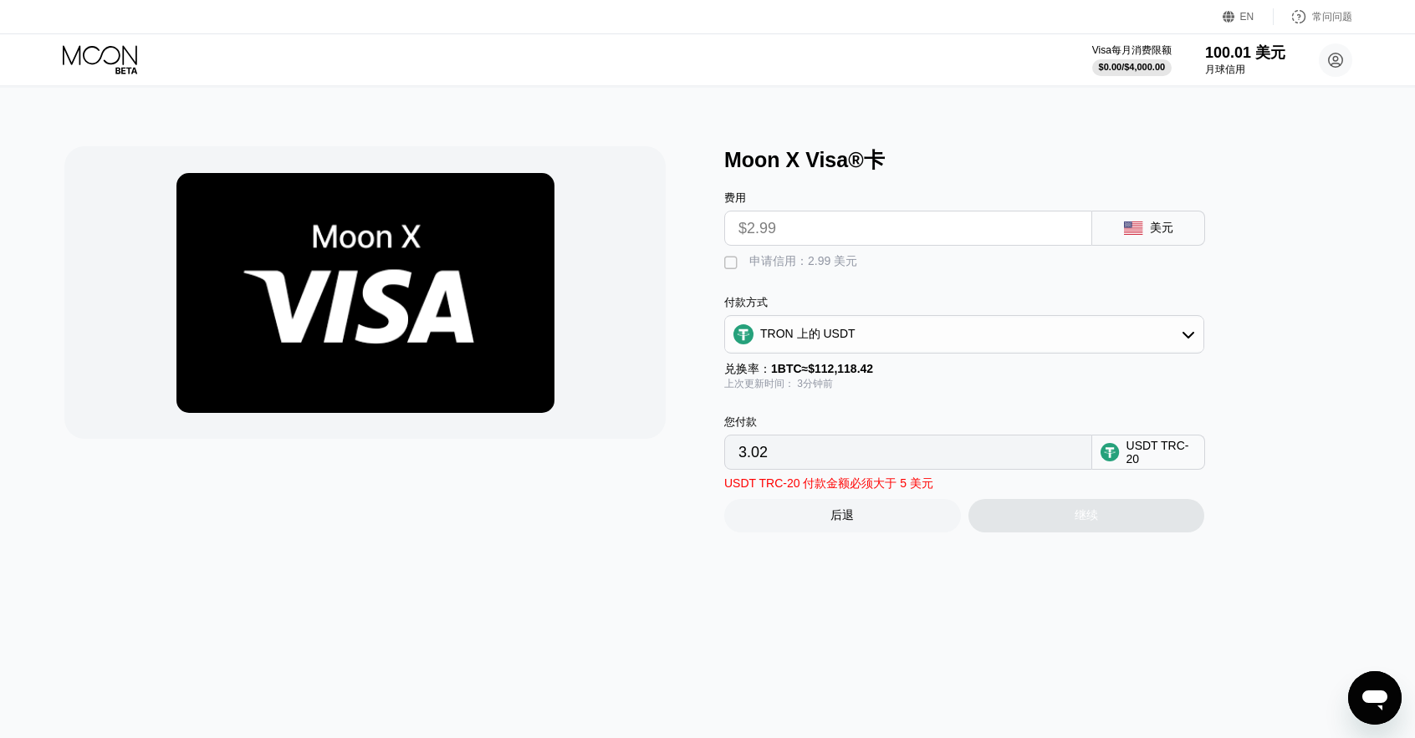
click at [790, 262] on font "申请信用：2.99 美元" at bounding box center [803, 260] width 108 height 13
click at [738, 268] on div "" at bounding box center [732, 263] width 17 height 17
click at [724, 267] on font "" at bounding box center [730, 263] width 13 height 17
drag, startPoint x: 724, startPoint y: 267, endPoint x: 740, endPoint y: 266, distance: 15.9
click at [727, 267] on font "" at bounding box center [730, 263] width 13 height 17
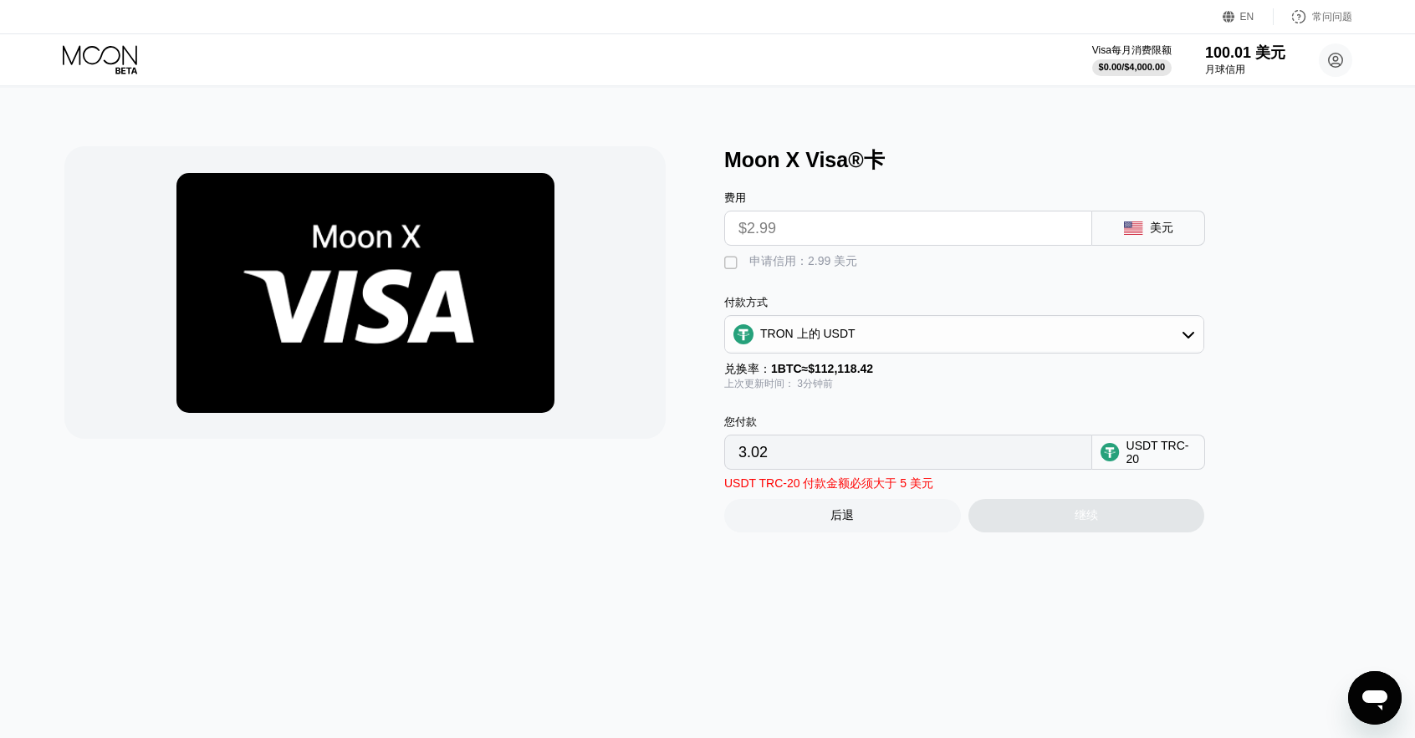
click at [740, 266] on div "" at bounding box center [732, 263] width 17 height 17
click at [734, 266] on font "" at bounding box center [730, 263] width 13 height 17
type input "3.02"
click at [1227, 103] on div "Moon X Visa®卡 费用 $2.99 美元  申请信用：2.99 美元 付款方式 TRON 上的 USDT 兑换率： 1 BTC ≈ $112,11…" at bounding box center [707, 413] width 1427 height 650
click at [1233, 36] on div "Visa每月消费限额 $0.00 / $4,000.00 100.01 美元 月球信用 X人工智能 laicai6695@gmail.com  家 设置 支…" at bounding box center [707, 59] width 1415 height 51
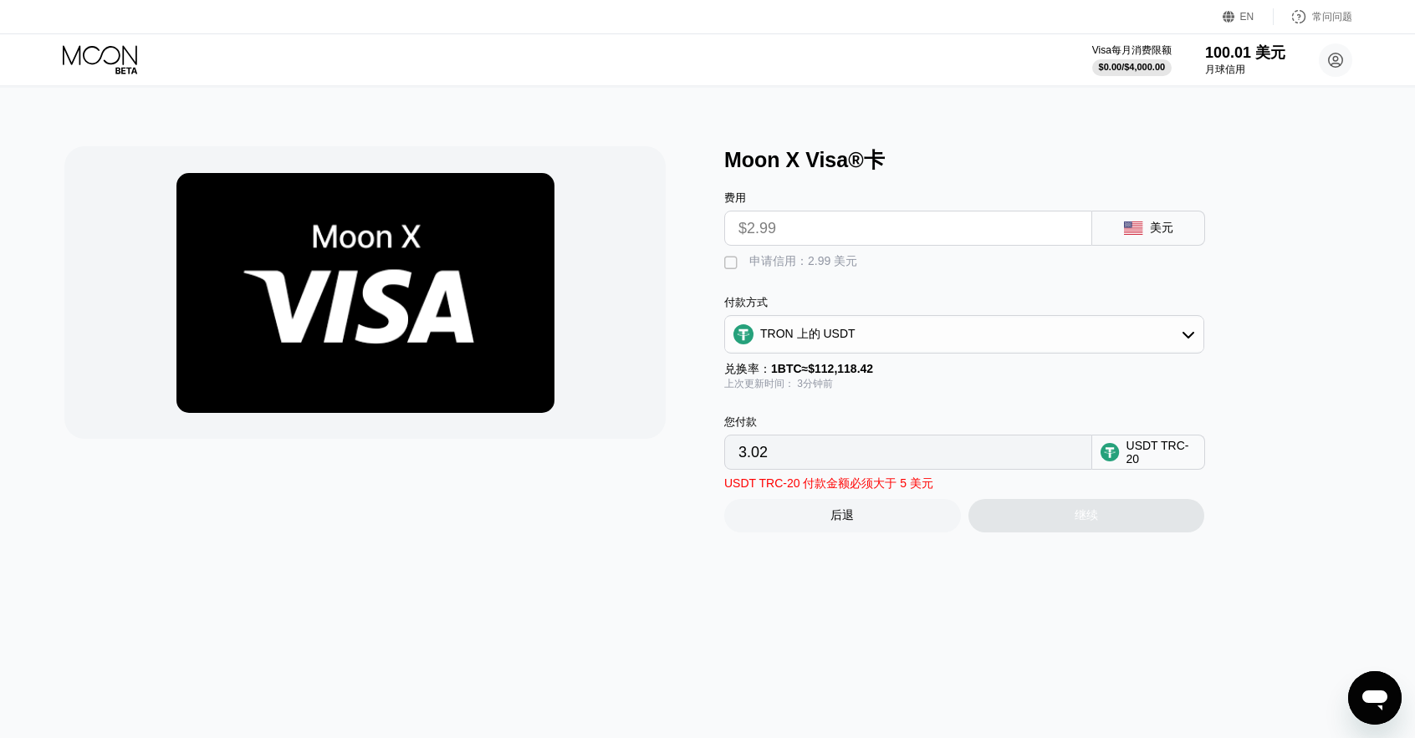
click at [1232, 61] on font "100.01 美元" at bounding box center [1245, 52] width 80 height 17
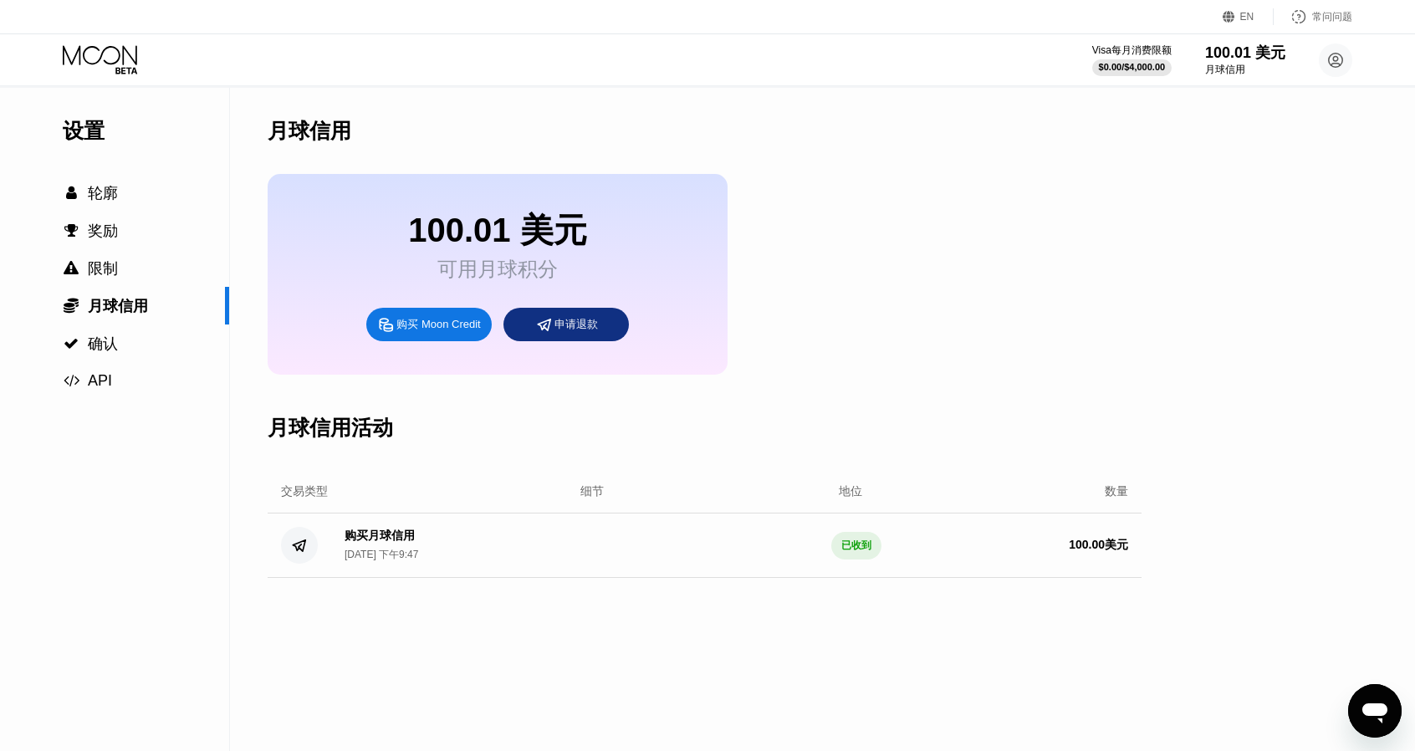
click at [451, 330] on font "购买 Moon Credit" at bounding box center [438, 324] width 84 height 13
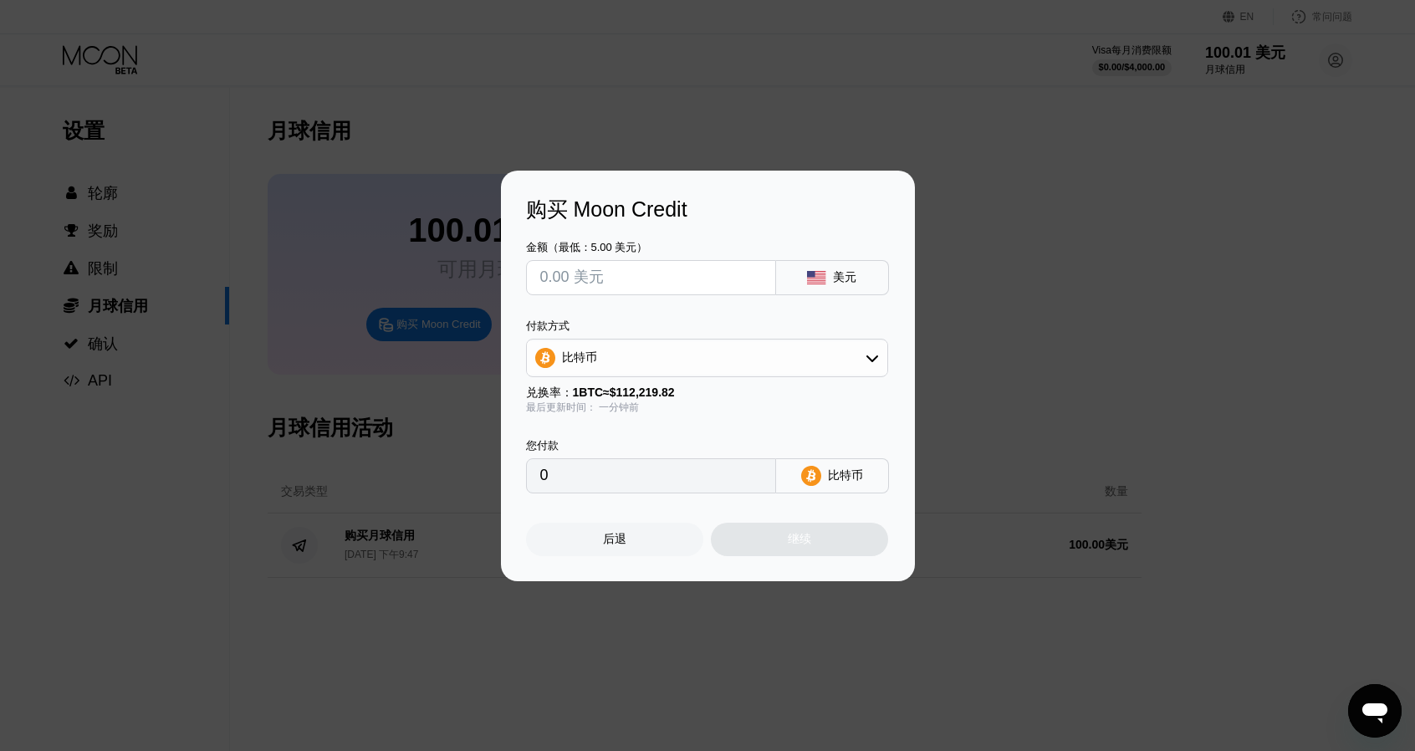
click at [1063, 283] on div "购买 Moon Credit 金额（最低：5.00 美元） 美元 付款方式 比特币 兑换率： 1 BTC ≈ $112,219.82 最后更新时间： 一分钟前…" at bounding box center [707, 376] width 1415 height 411
click at [632, 278] on input "text" at bounding box center [651, 277] width 222 height 33
type input "$5"
type input "0.00004456"
type input "$5"
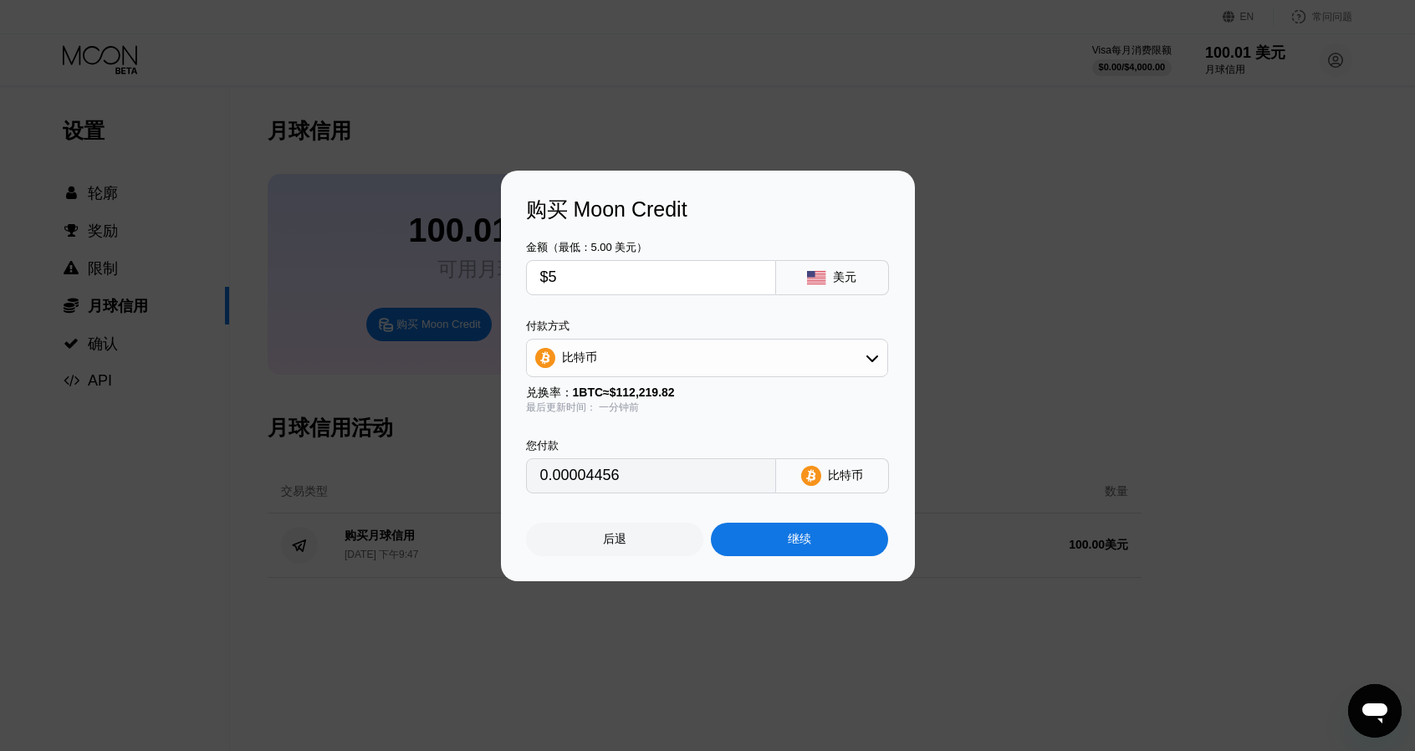
click at [664, 354] on div "比特币" at bounding box center [707, 357] width 360 height 33
click at [617, 454] on div "TRON 上的 USDT" at bounding box center [707, 440] width 352 height 33
type input "5.05"
click at [774, 533] on div "继续" at bounding box center [799, 539] width 177 height 33
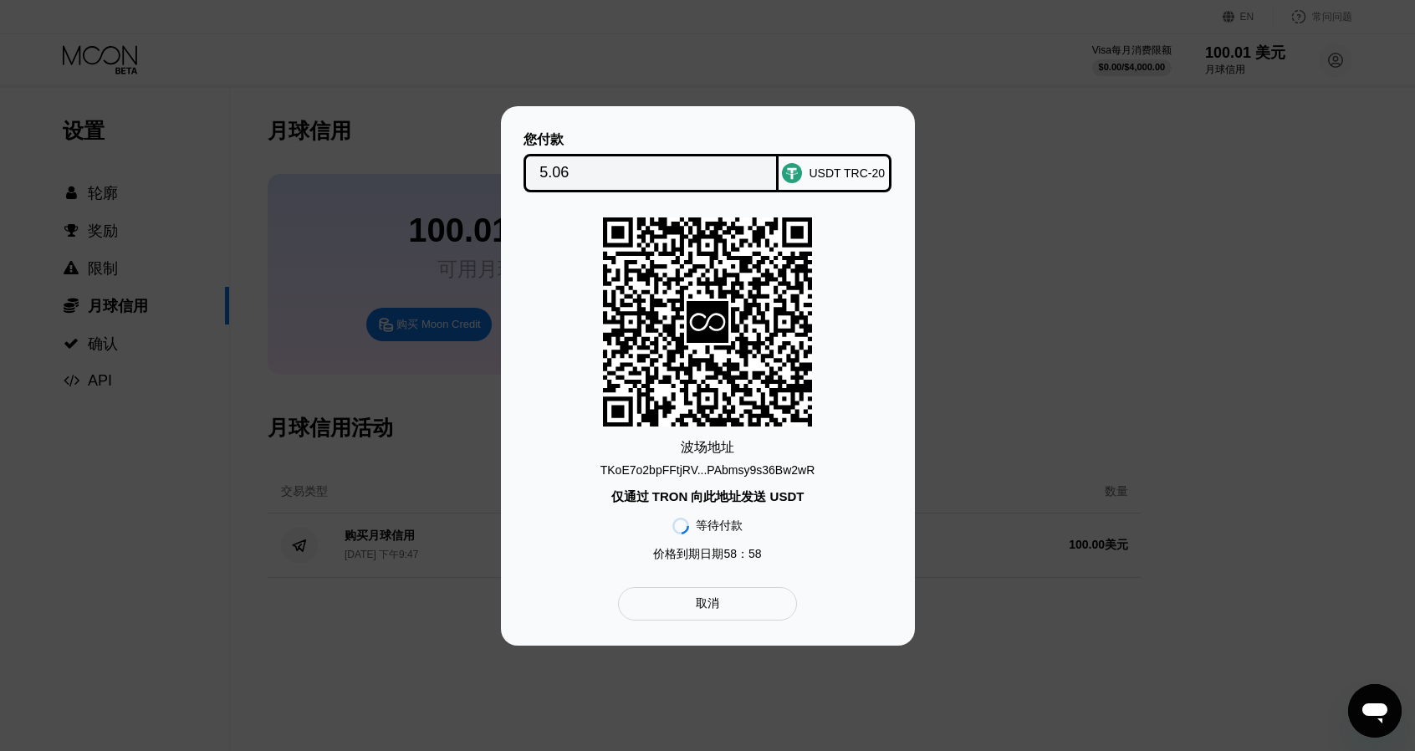
click at [1010, 291] on div "您付款 5.06 USDT TRC-20 波场 地址 TKoE7o2bpFFtjRV...PAbmsy9s36Bw2wR 仅通过 TRON 向此地址发送 US…" at bounding box center [707, 375] width 1415 height 539
click at [756, 603] on div "取消" at bounding box center [707, 603] width 178 height 33
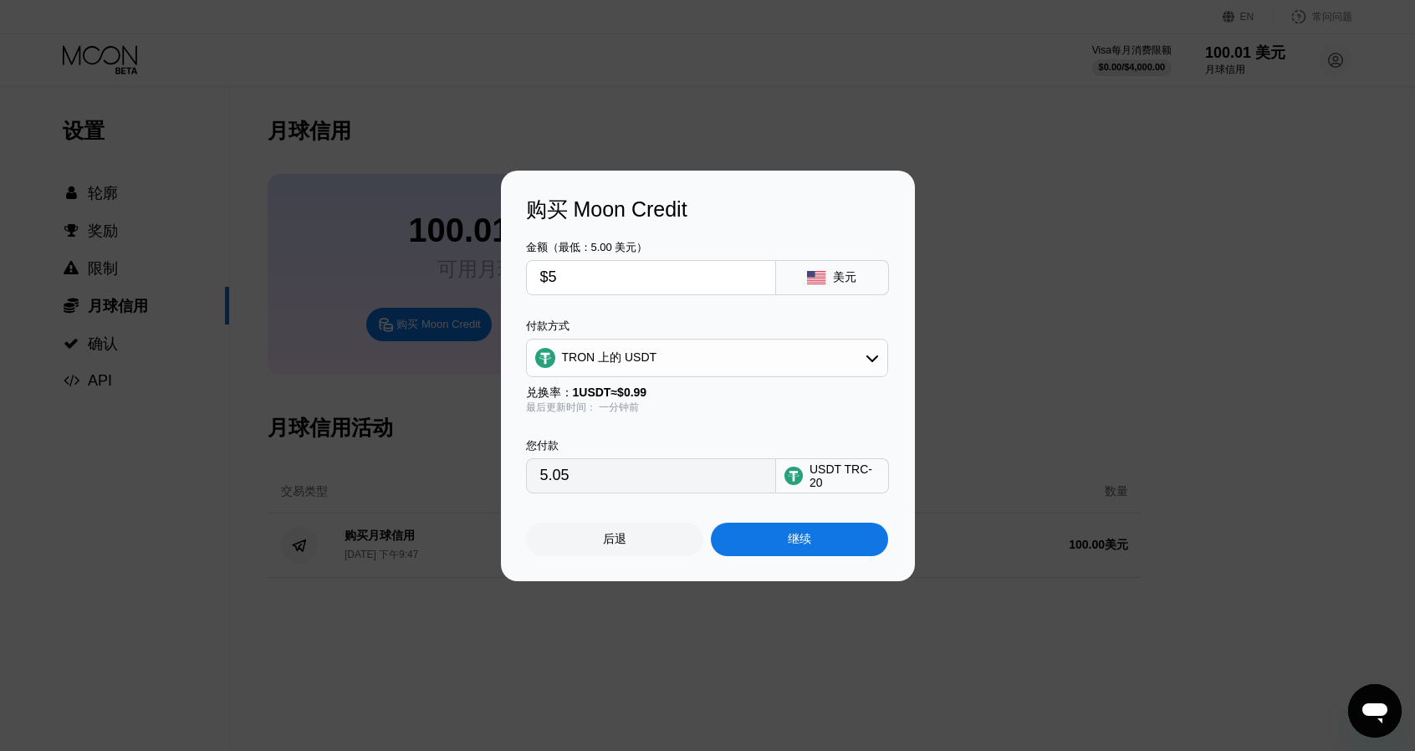
click at [644, 538] on div "后退" at bounding box center [614, 539] width 177 height 33
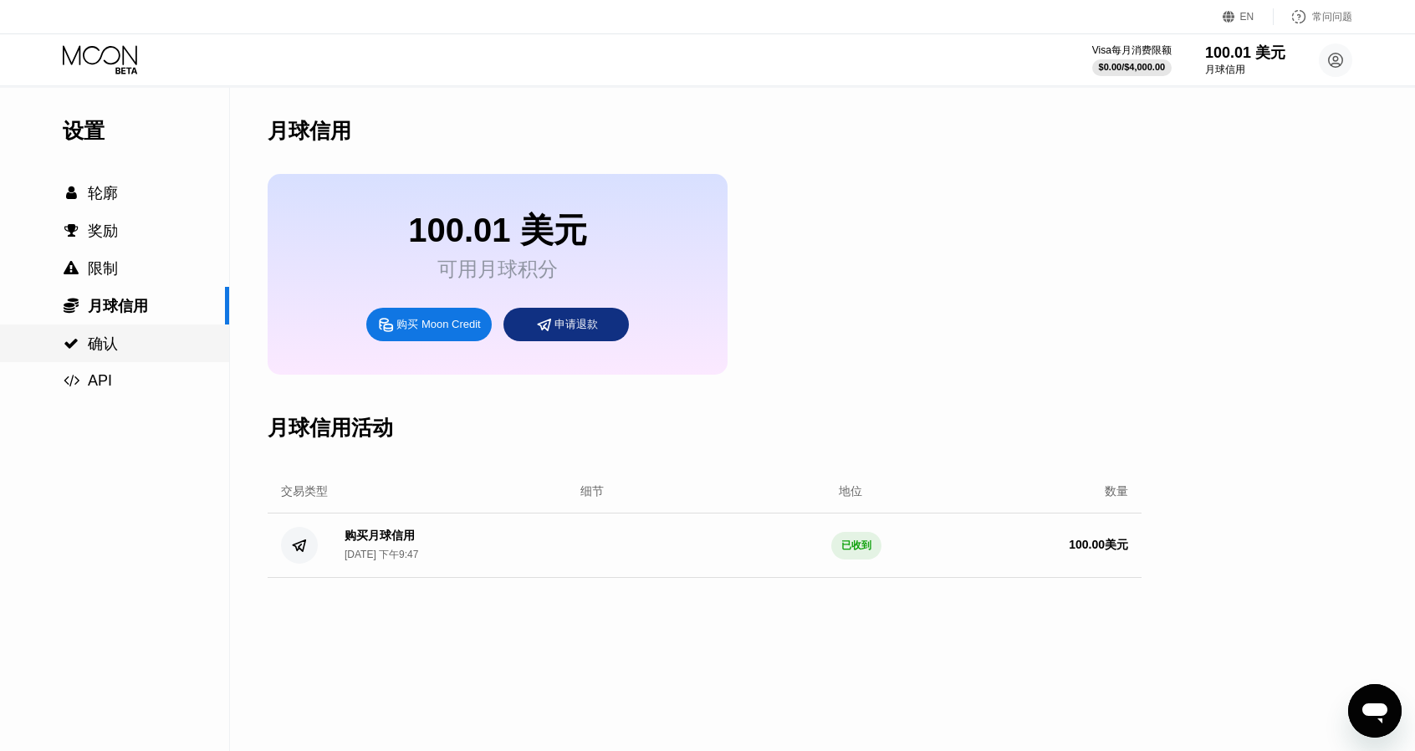
click at [138, 354] on div " 确认" at bounding box center [114, 344] width 229 height 20
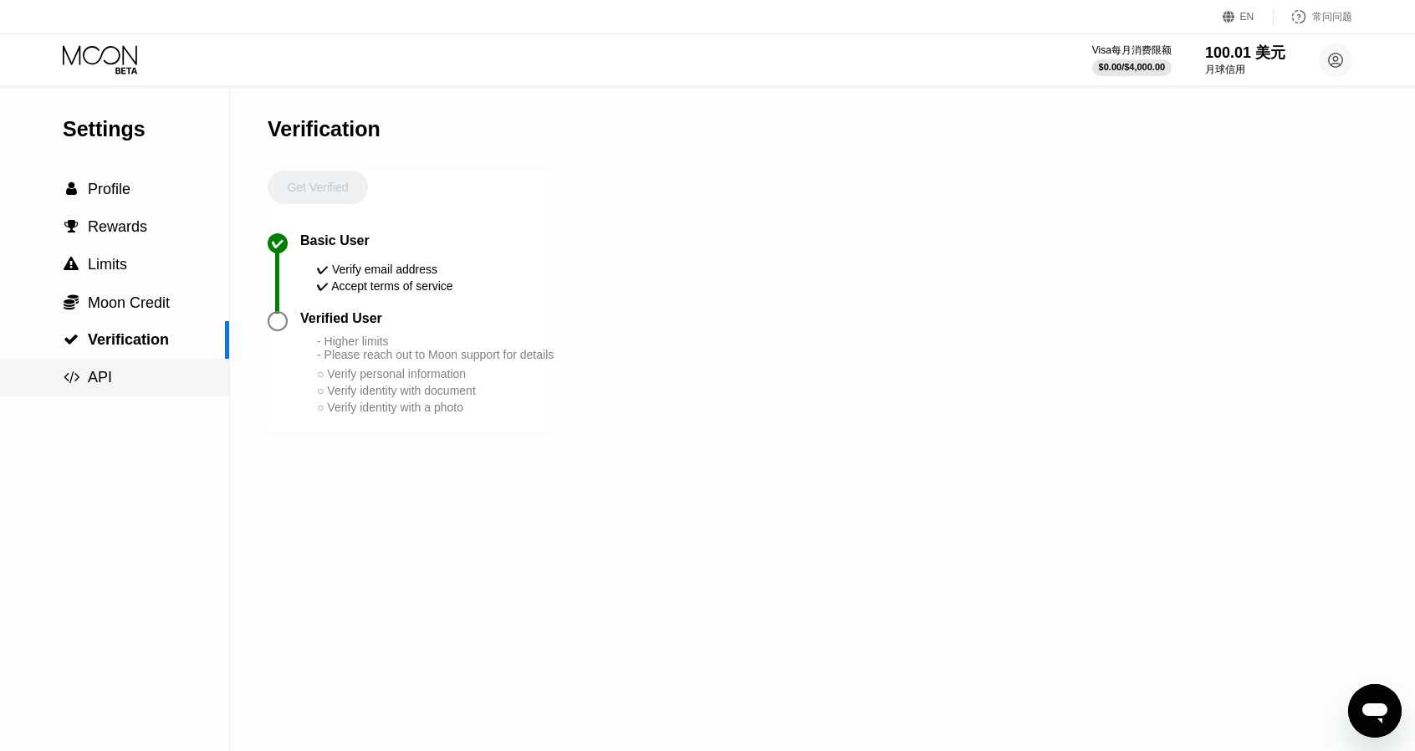
click at [147, 378] on div " API" at bounding box center [114, 378] width 229 height 18
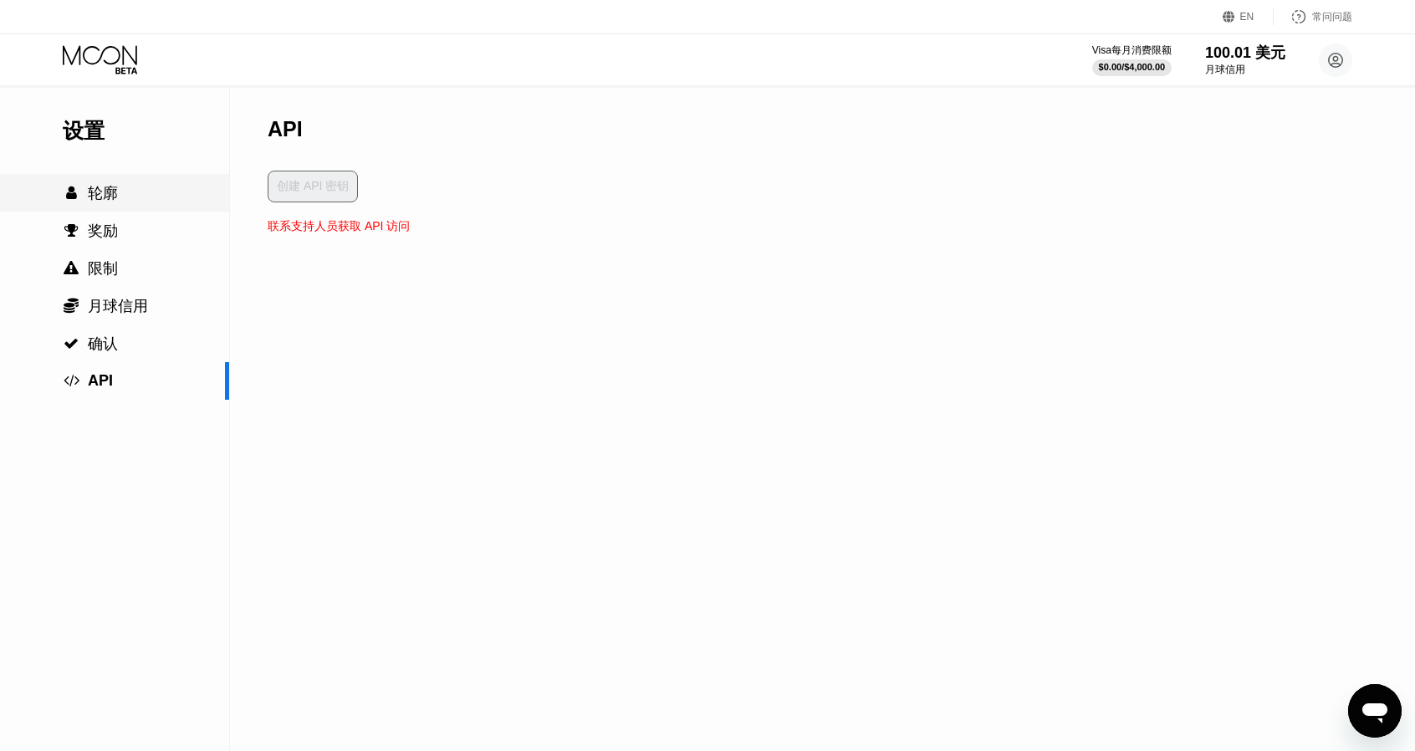
click at [135, 186] on div " 轮廓" at bounding box center [114, 193] width 229 height 20
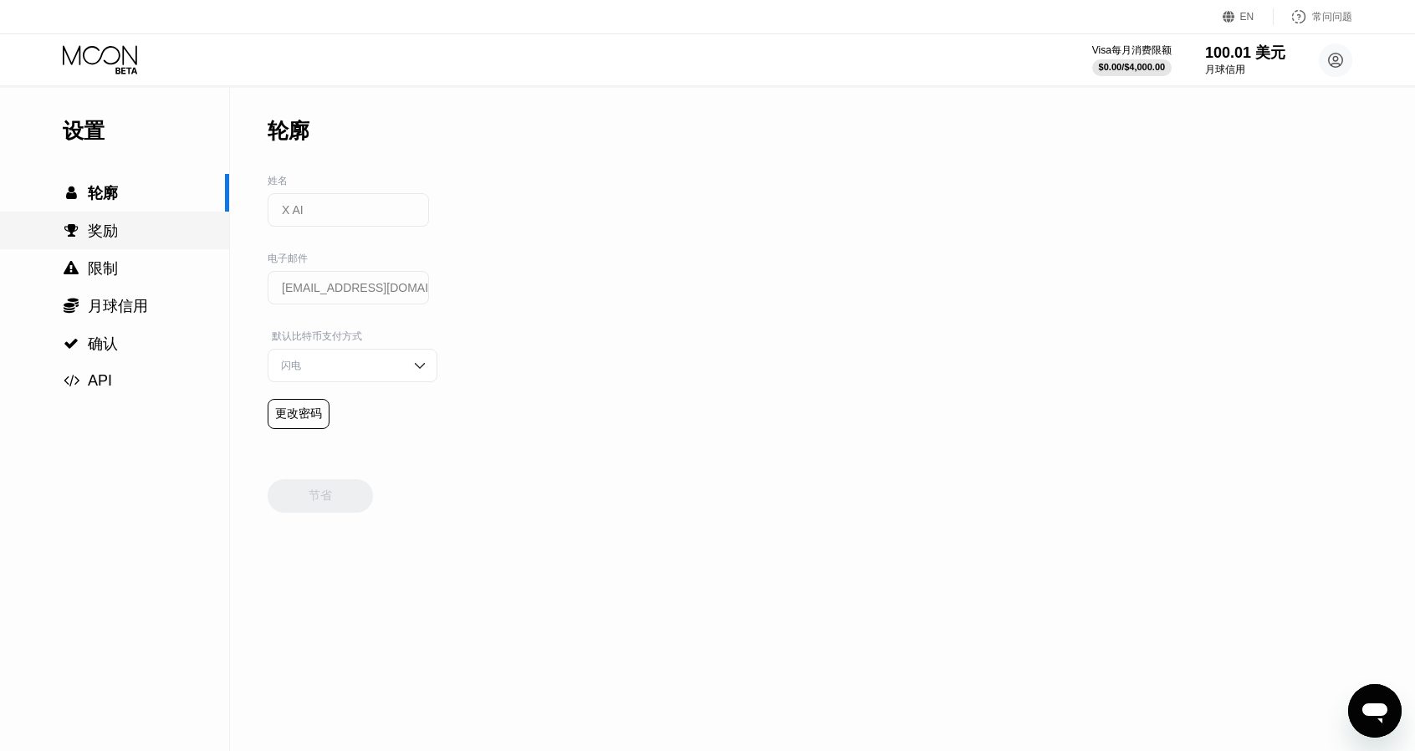
click at [142, 223] on div " 奖励" at bounding box center [114, 231] width 229 height 20
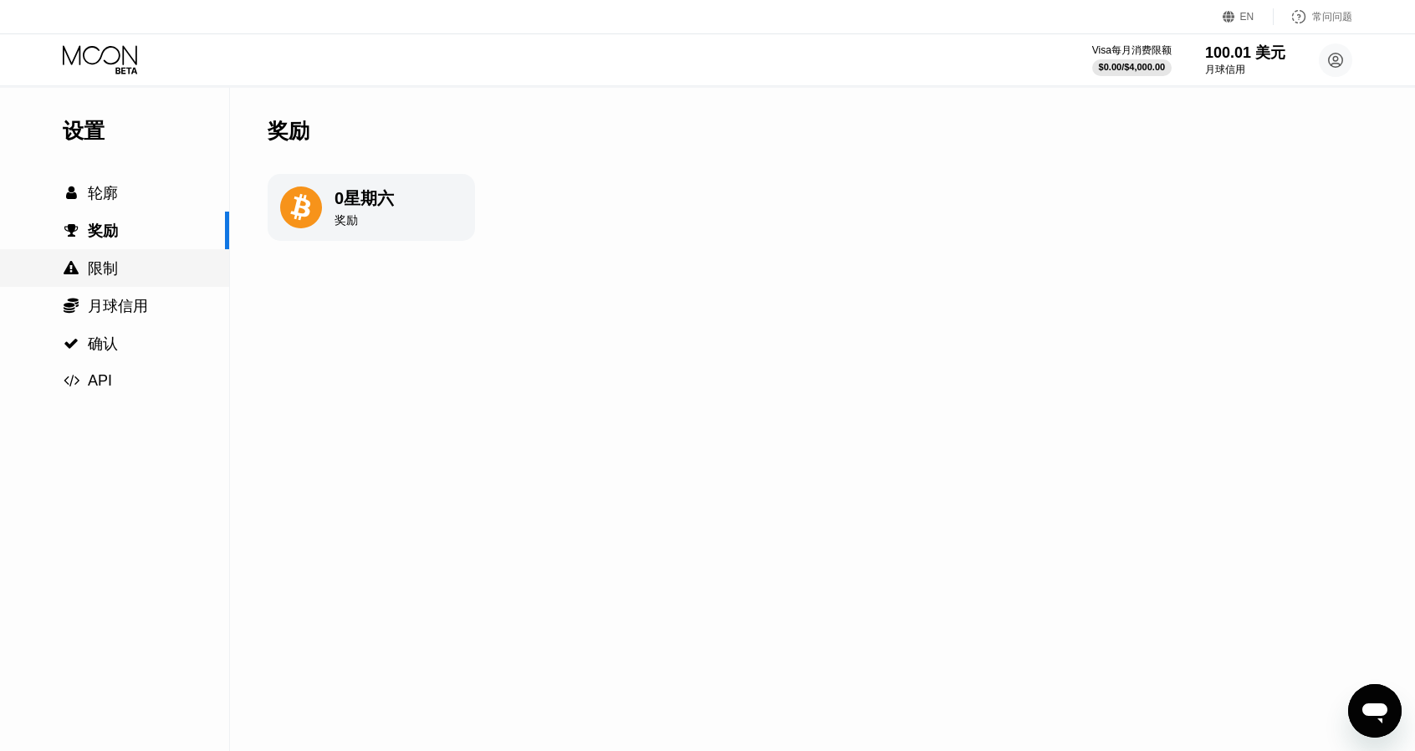
click at [157, 263] on div " 限制" at bounding box center [114, 268] width 229 height 20
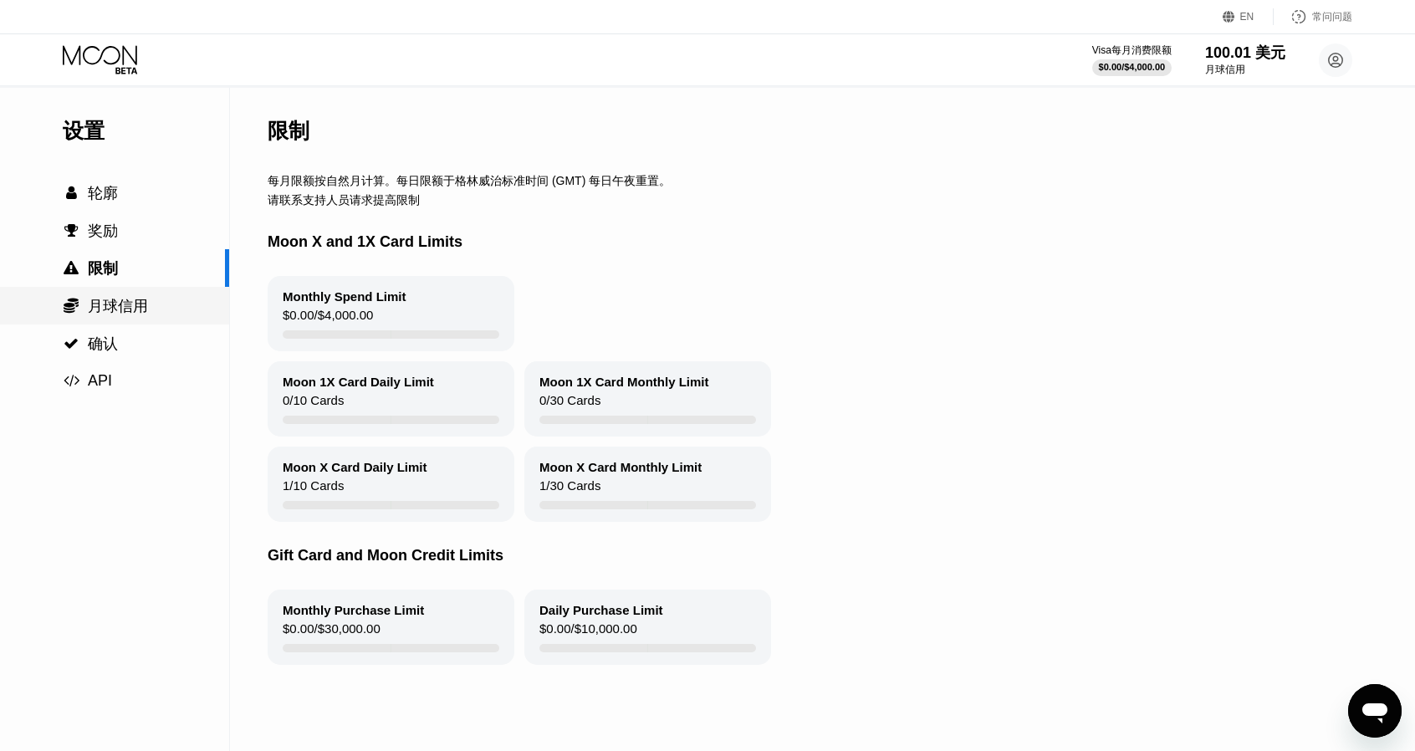
click at [177, 306] on div " 月球信用" at bounding box center [114, 306] width 229 height 20
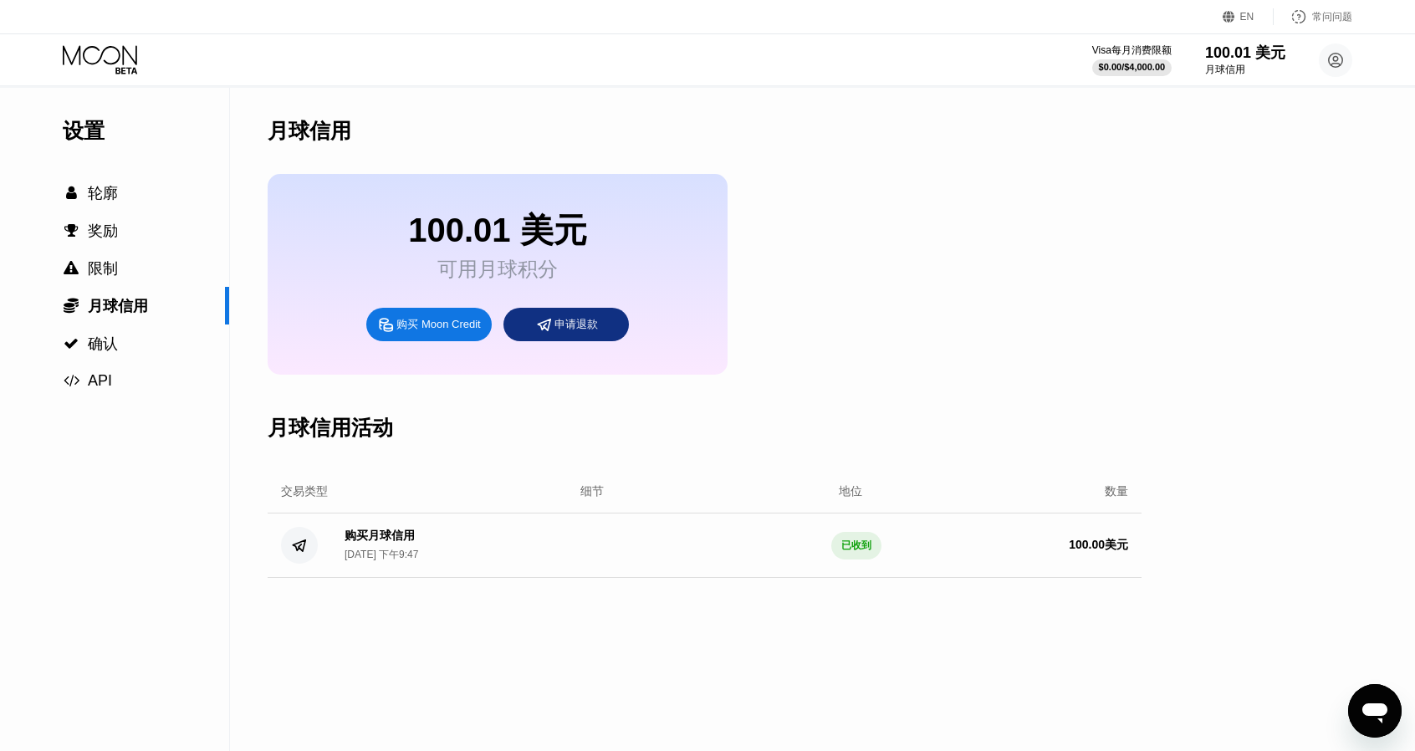
click at [94, 62] on icon at bounding box center [102, 59] width 78 height 29
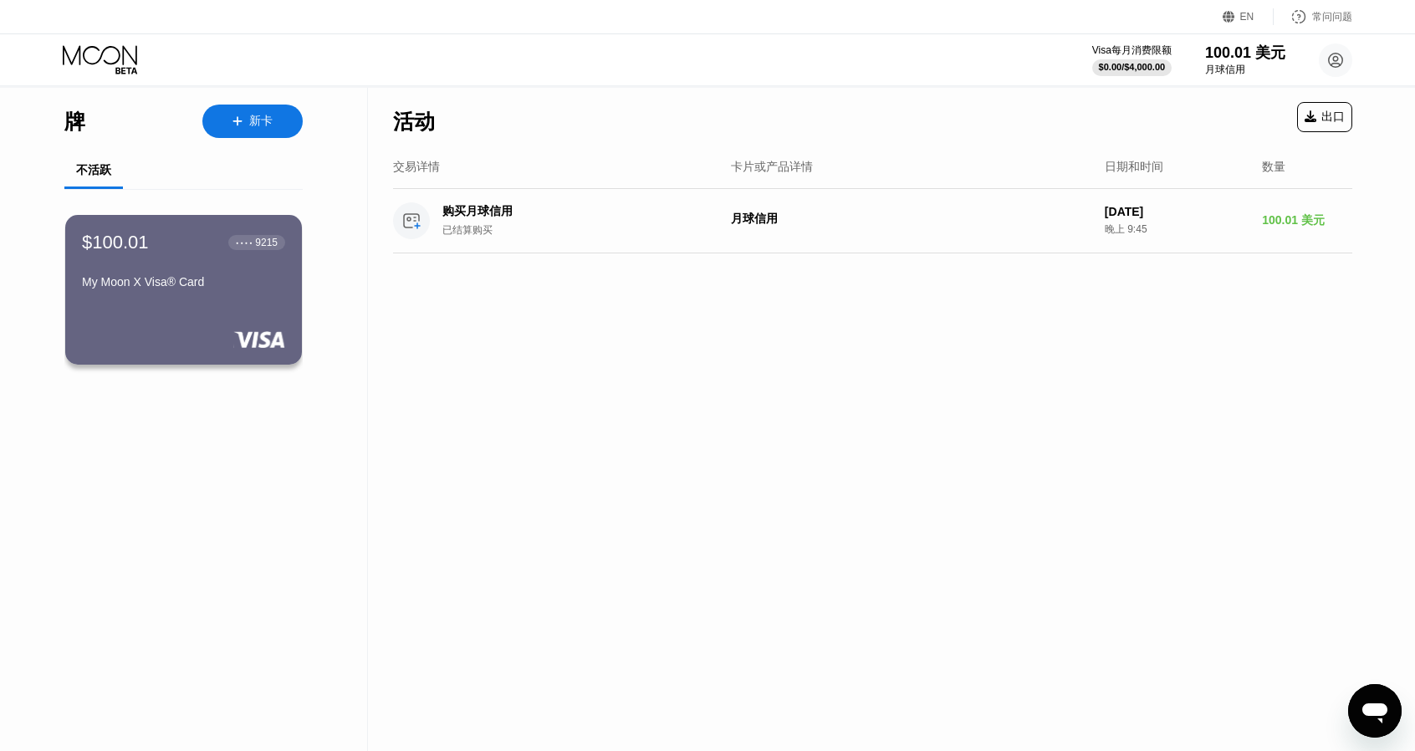
click at [220, 253] on div "$100.01 ● ● ● ● 9215" at bounding box center [183, 243] width 203 height 22
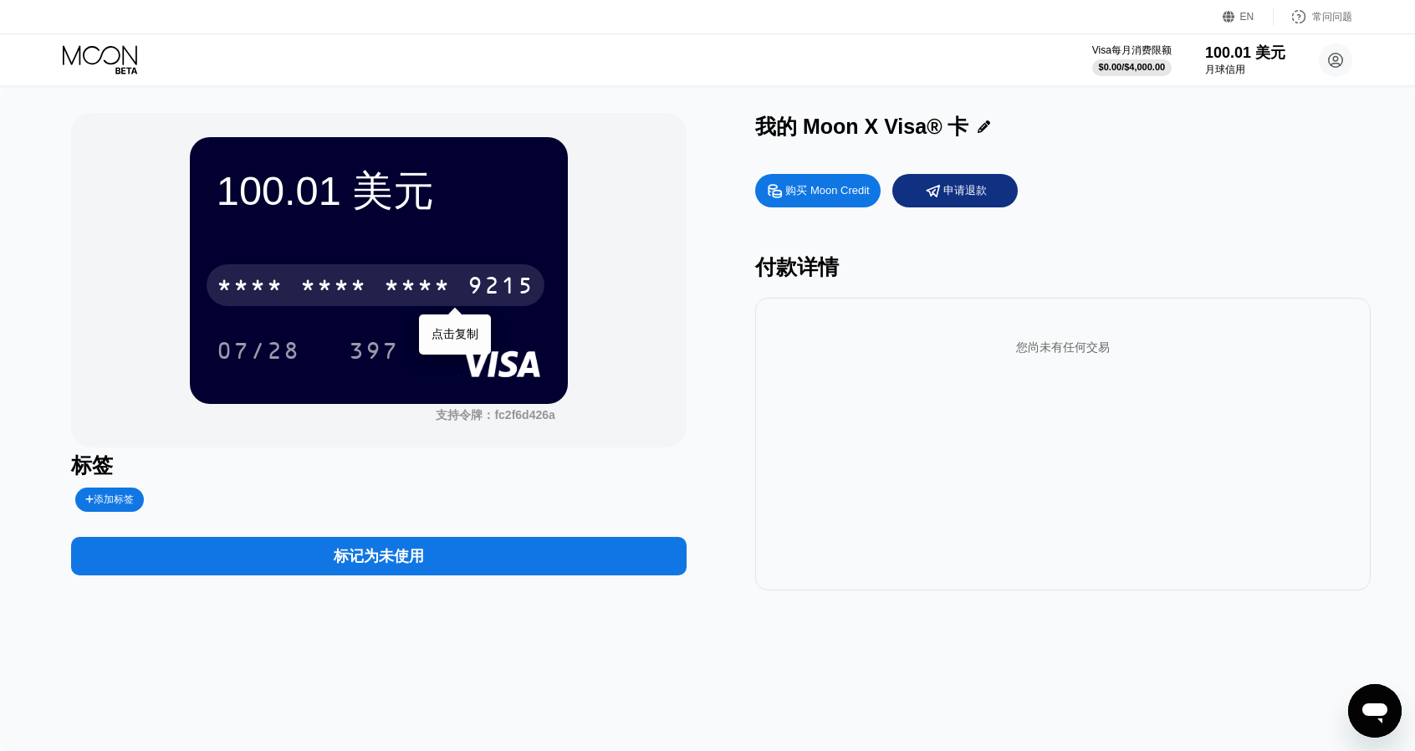
click at [467, 278] on font "9215" at bounding box center [500, 287] width 67 height 27
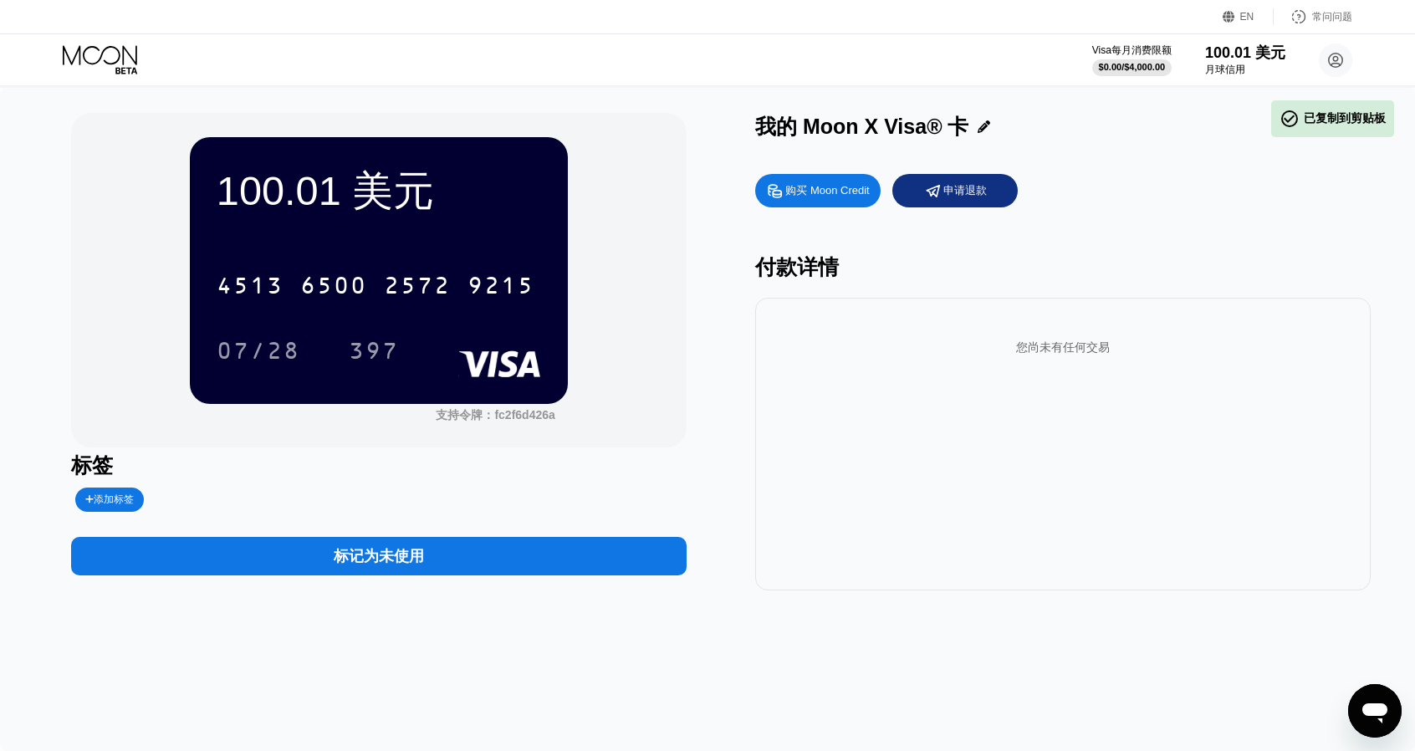
click at [510, 358] on rect at bounding box center [499, 363] width 83 height 27
click at [371, 201] on font "100.01 美元" at bounding box center [326, 190] width 218 height 45
click at [1007, 252] on div "购买 Moon Credit 申请退款 付款详情 您尚未有任何交易" at bounding box center [1062, 378] width 615 height 425
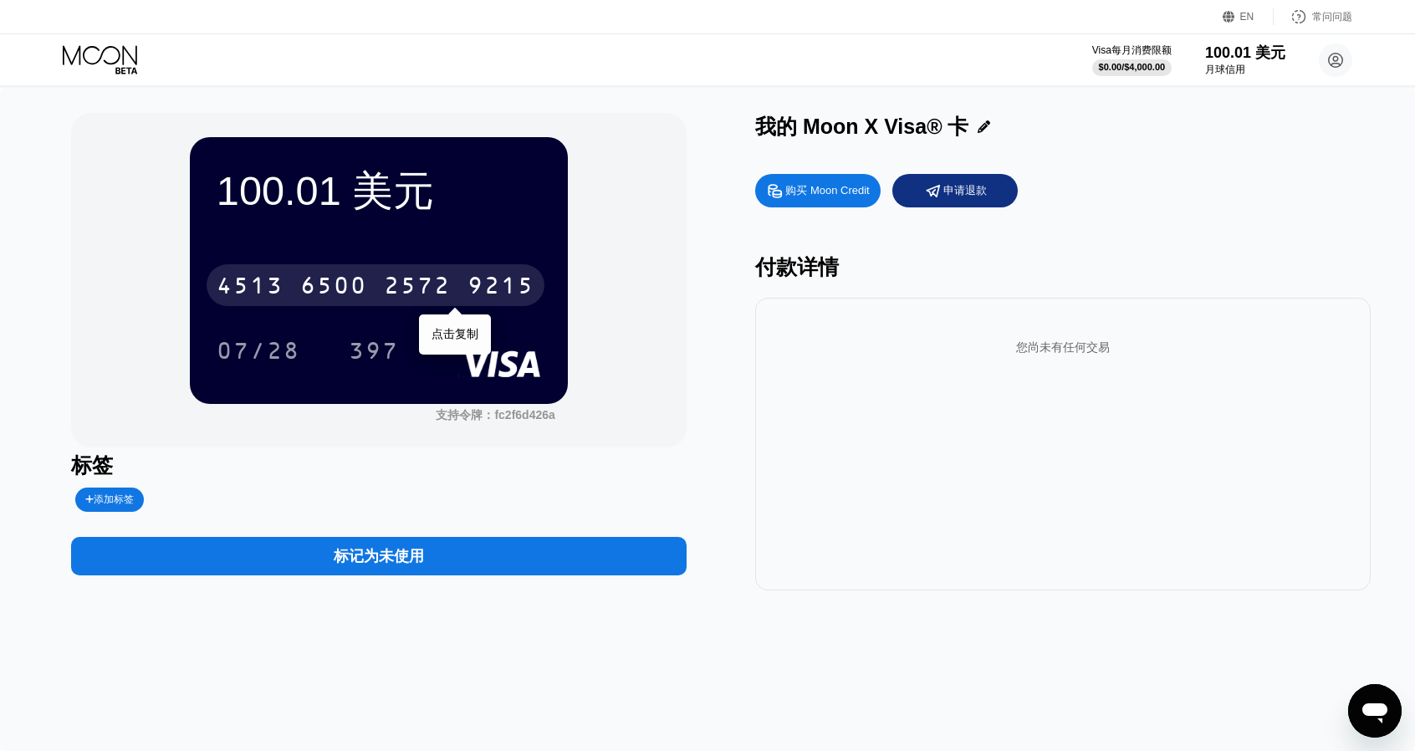
click at [376, 305] on div "4513 6500 2572 9215" at bounding box center [376, 285] width 338 height 42
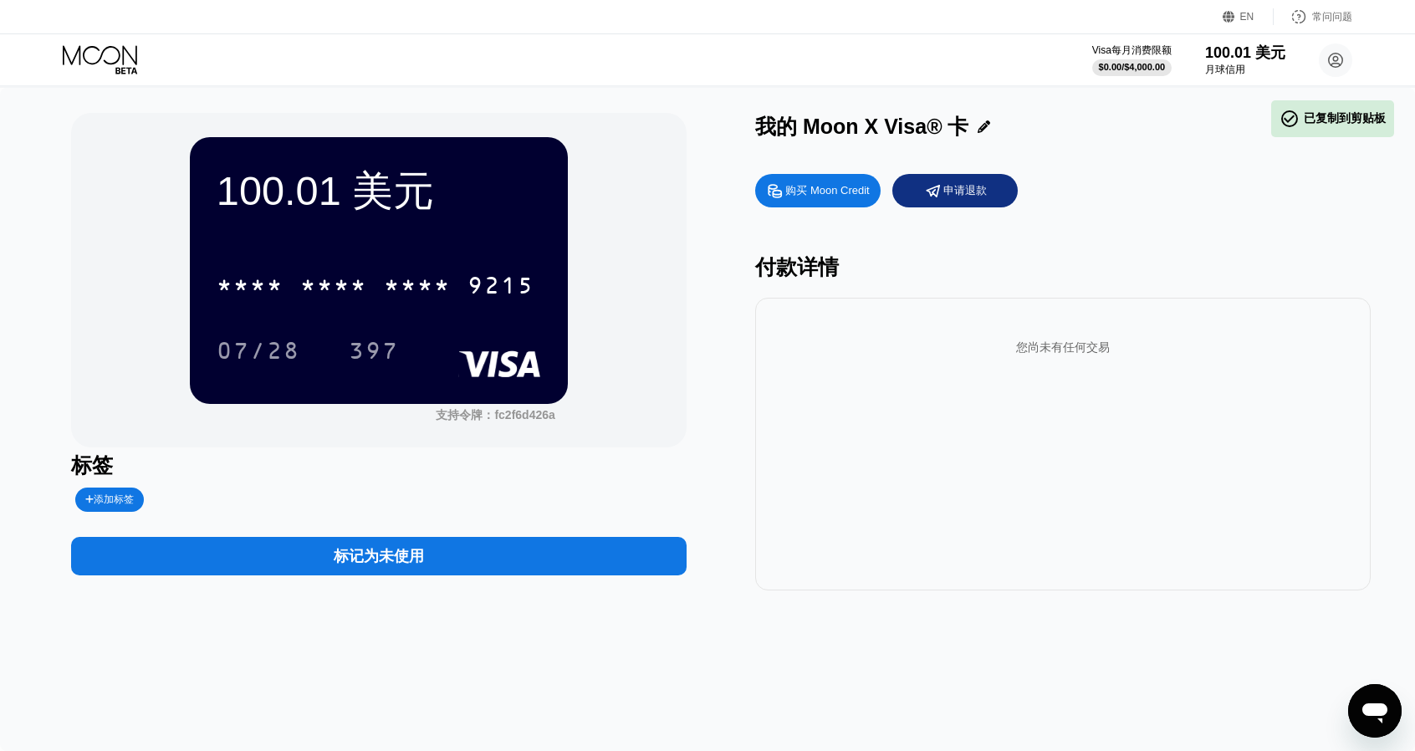
click at [451, 298] on div "* * * * * * * * * * * * 9215" at bounding box center [376, 285] width 338 height 42
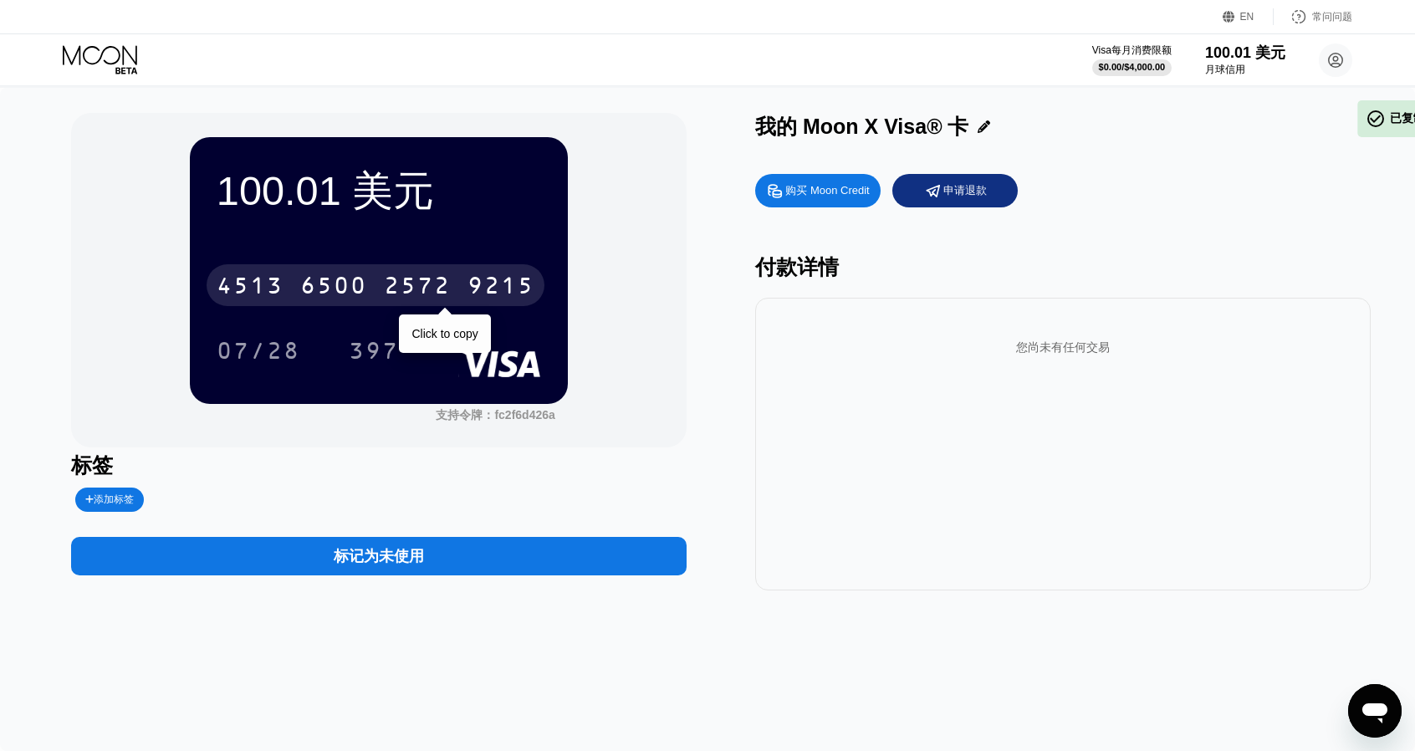
click at [448, 293] on font "2572" at bounding box center [417, 287] width 67 height 27
click at [417, 285] on font "*" at bounding box center [408, 287] width 17 height 27
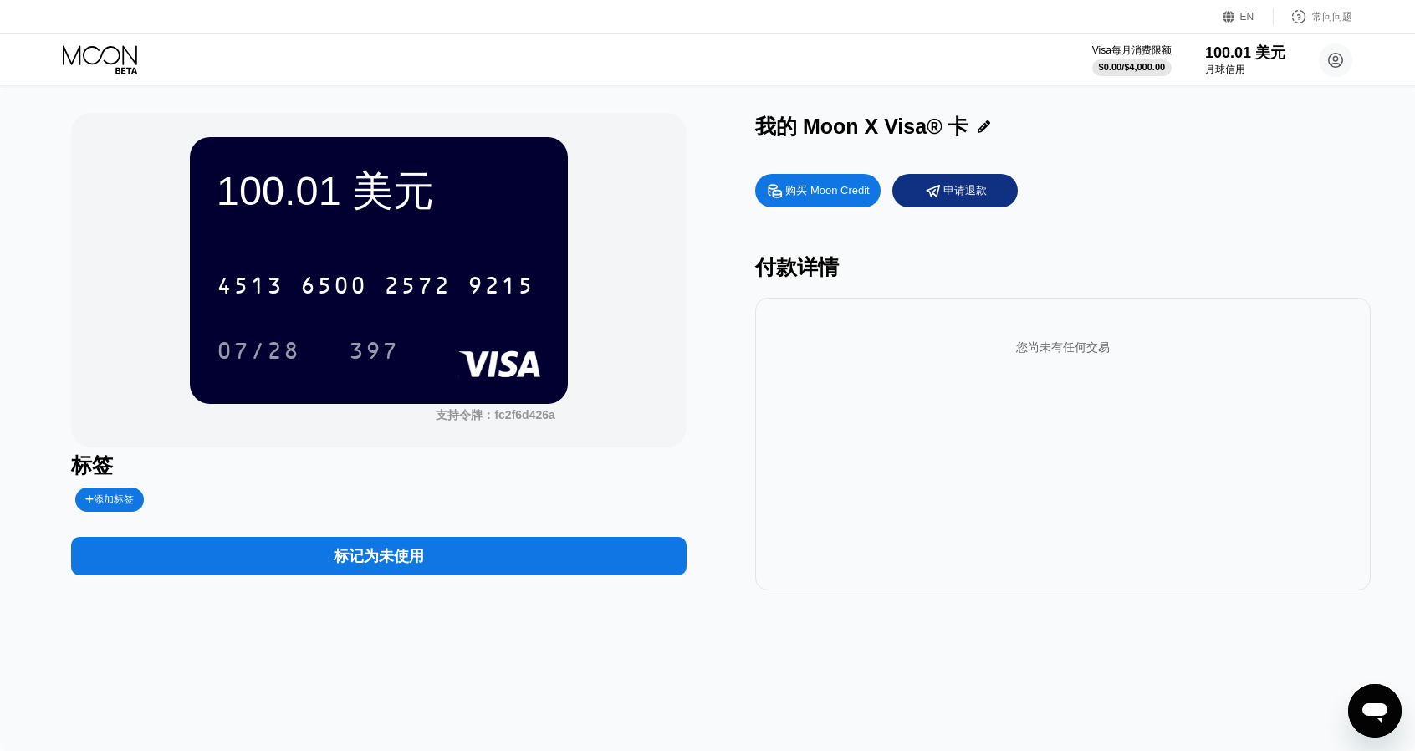
click at [1175, 261] on div "付款详情" at bounding box center [1062, 267] width 615 height 28
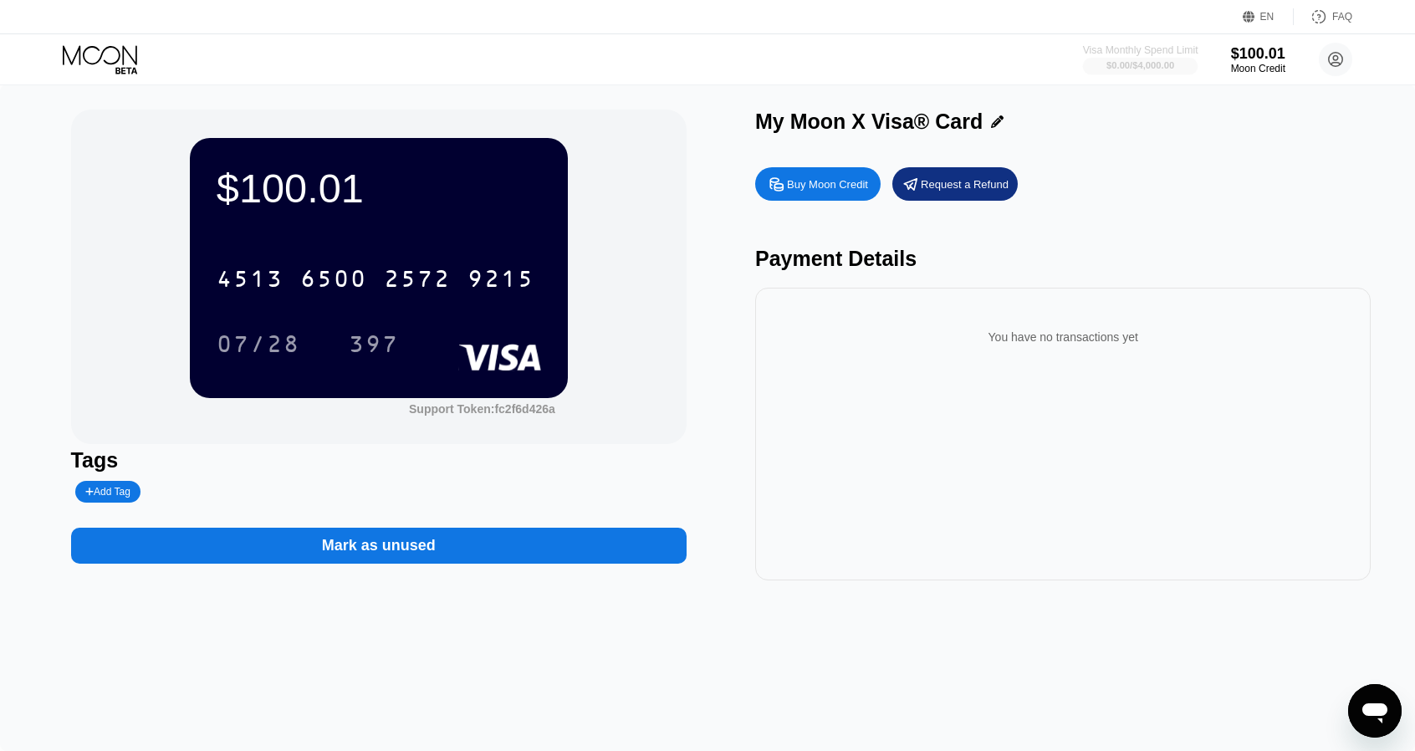
click at [1144, 53] on div "Visa Monthly Spend Limit" at bounding box center [1140, 50] width 115 height 12
click at [115, 489] on div "Add Tag" at bounding box center [107, 492] width 45 height 12
click at [238, 494] on icon at bounding box center [243, 492] width 10 height 10
click at [1378, 708] on icon "打开消息传送窗口" at bounding box center [1374, 713] width 25 height 20
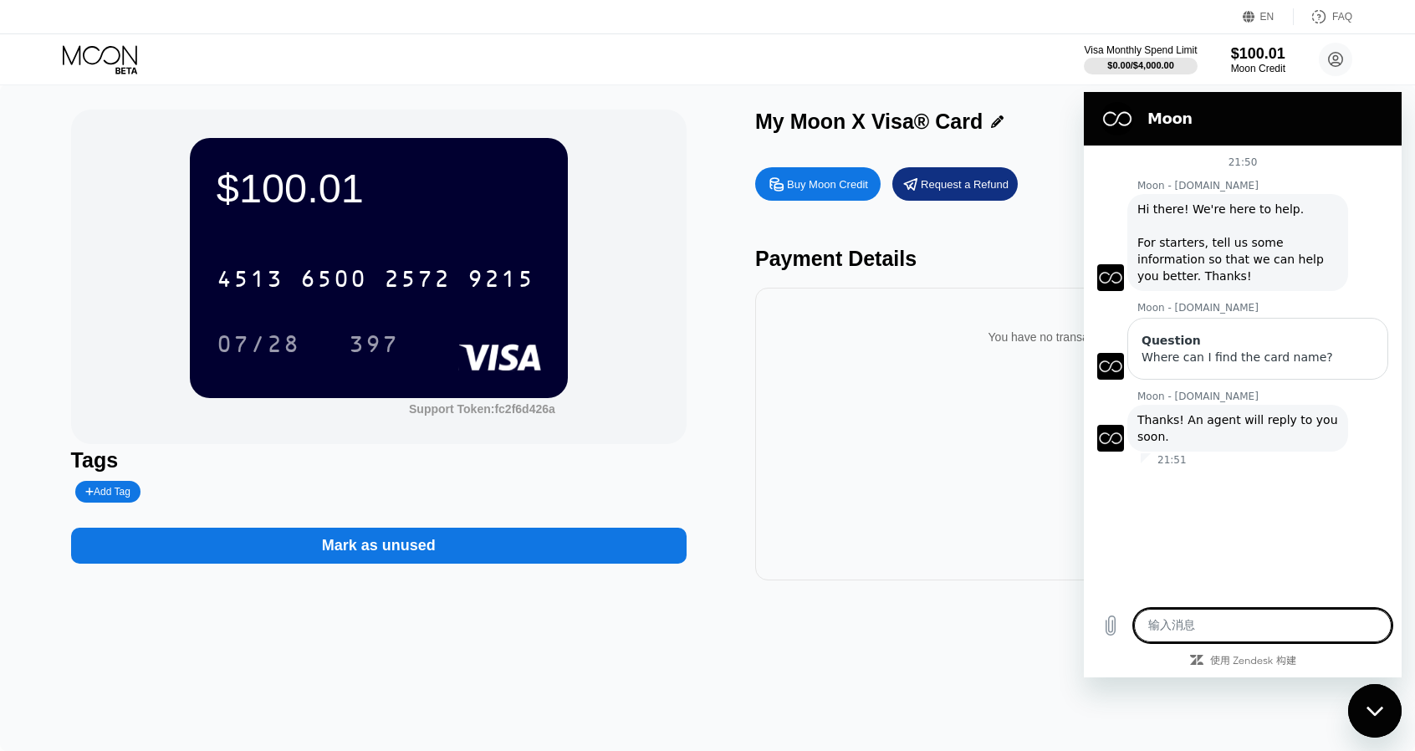
click at [1022, 357] on div "You have no transactions yet" at bounding box center [1062, 337] width 589 height 47
drag, startPoint x: 1376, startPoint y: 698, endPoint x: 2608, endPoint y: 1319, distance: 1379.0
click at [1376, 698] on div "关闭消息传送窗口" at bounding box center [1374, 711] width 50 height 50
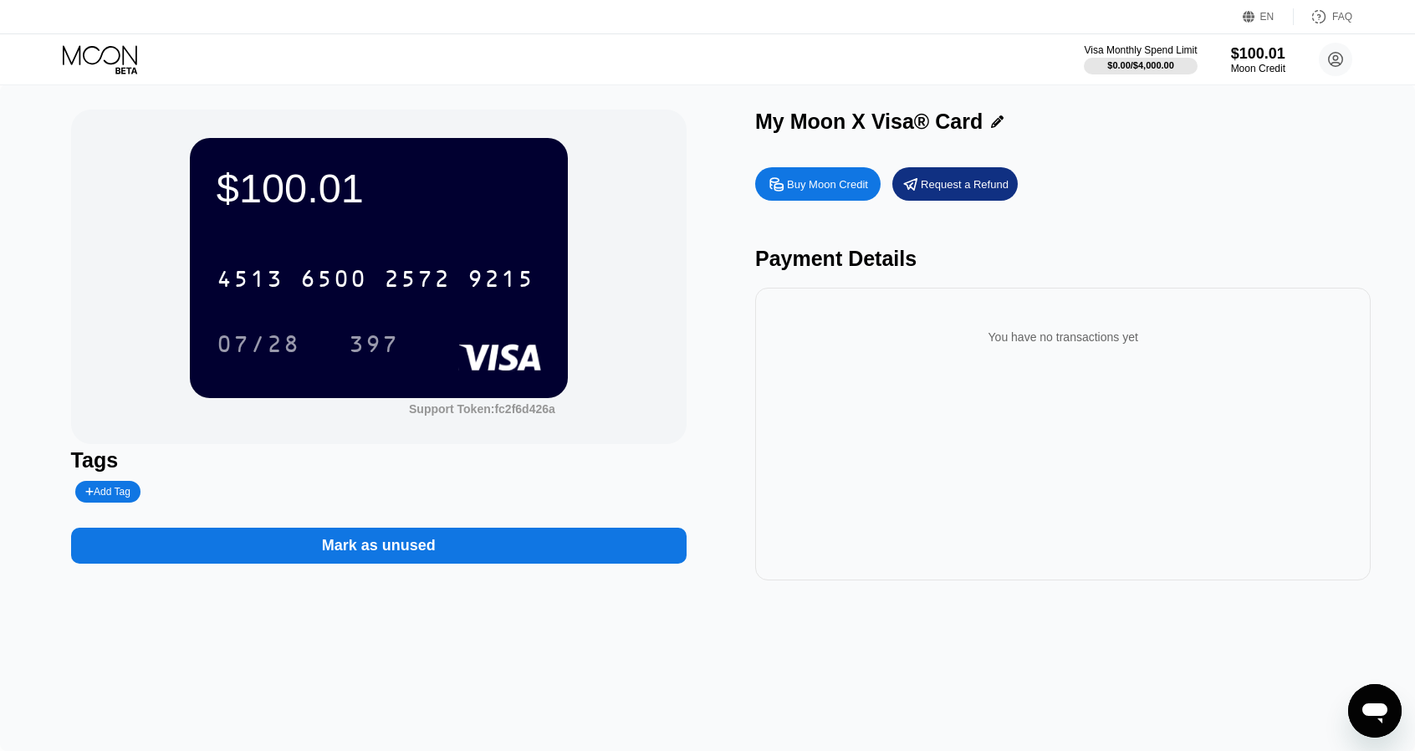
click at [283, 188] on div "$100.01" at bounding box center [379, 188] width 324 height 47
click at [390, 211] on div "$100.01" at bounding box center [379, 188] width 324 height 47
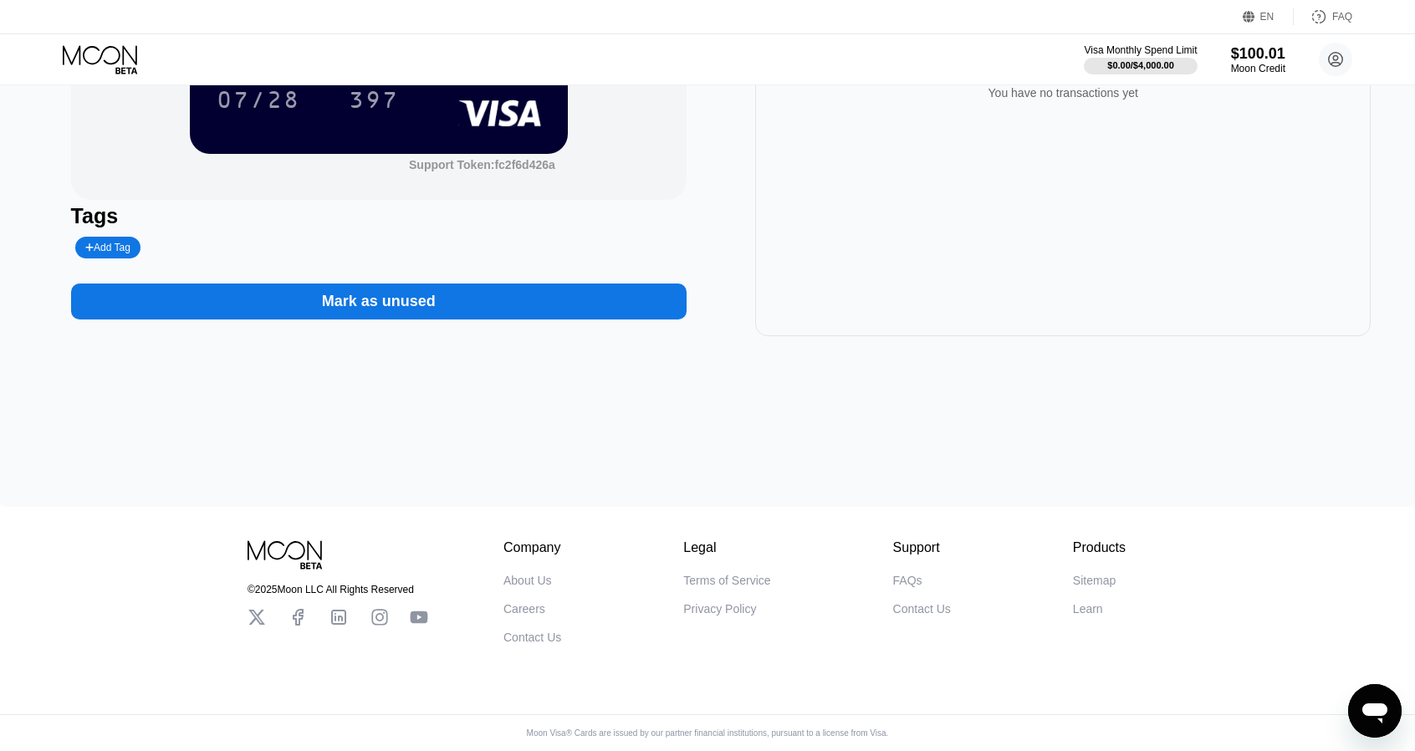
scroll to position [256, 0]
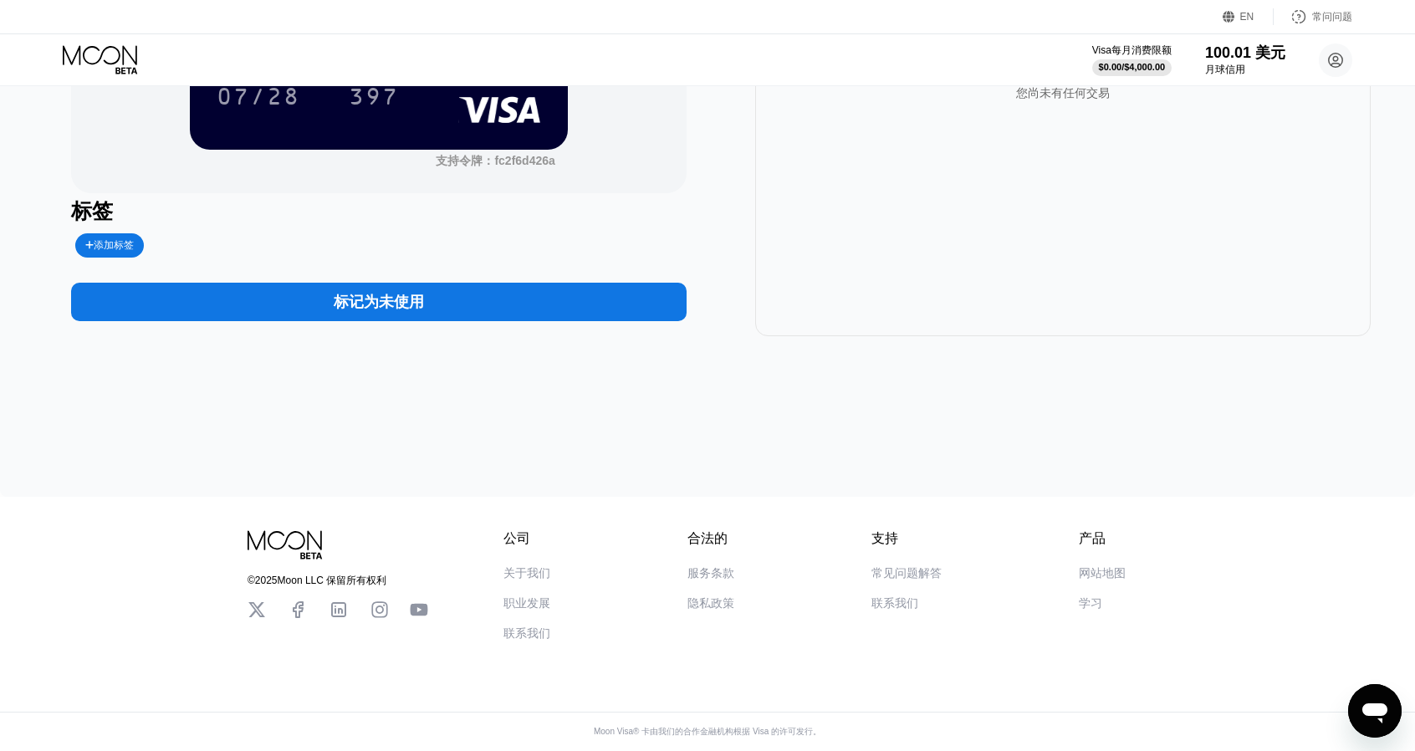
click at [898, 578] on font "常见问题解答" at bounding box center [906, 572] width 70 height 13
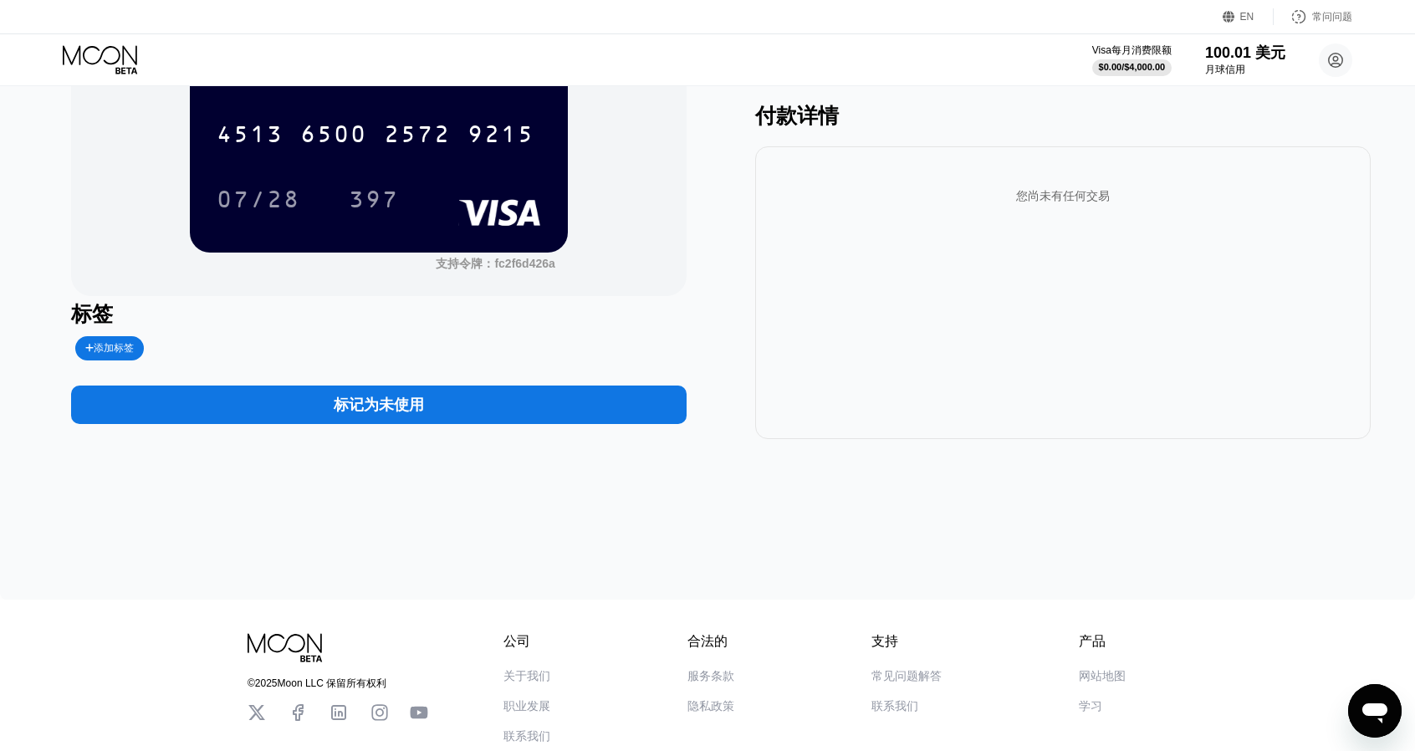
scroll to position [5, 0]
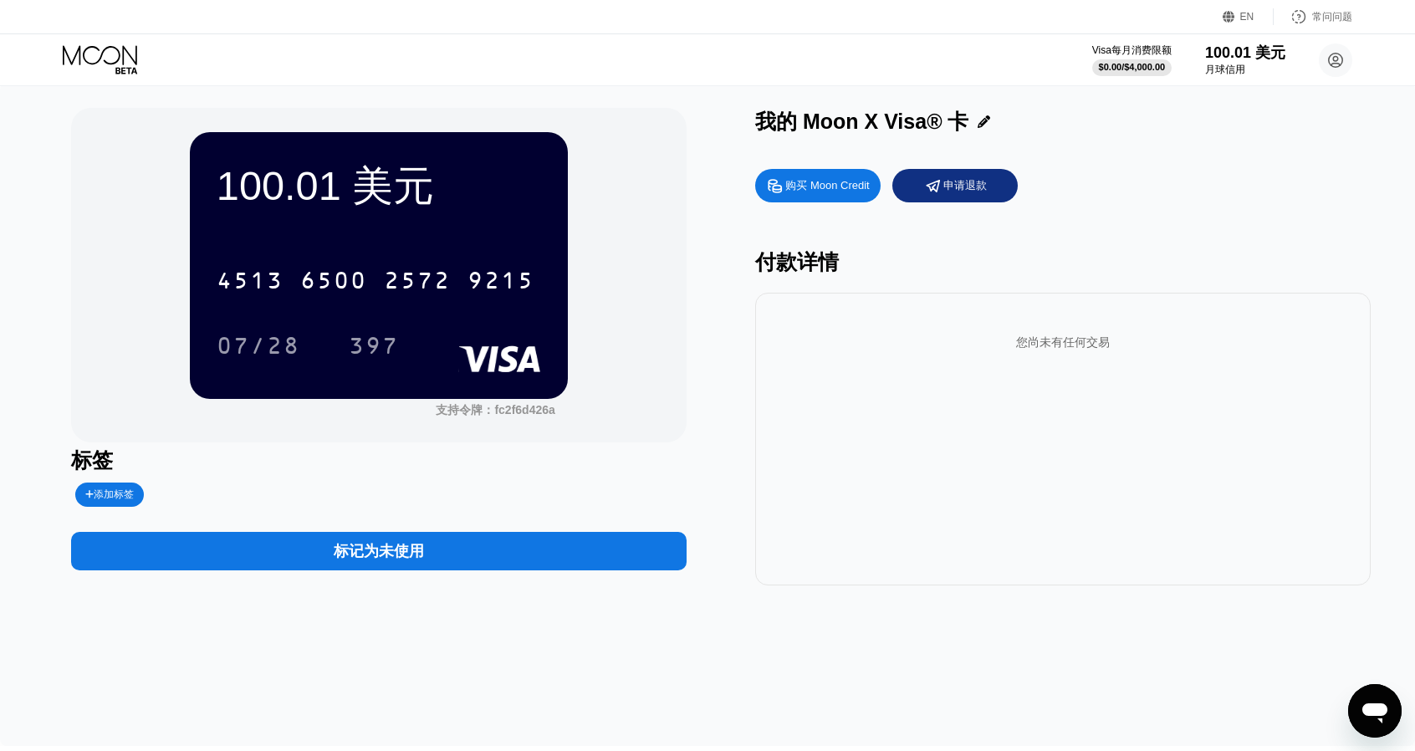
drag, startPoint x: 1237, startPoint y: 279, endPoint x: 1242, endPoint y: 264, distance: 15.9
click at [1237, 276] on div "付款详情" at bounding box center [1062, 262] width 615 height 28
click at [1227, 19] on icon at bounding box center [1228, 17] width 13 height 13
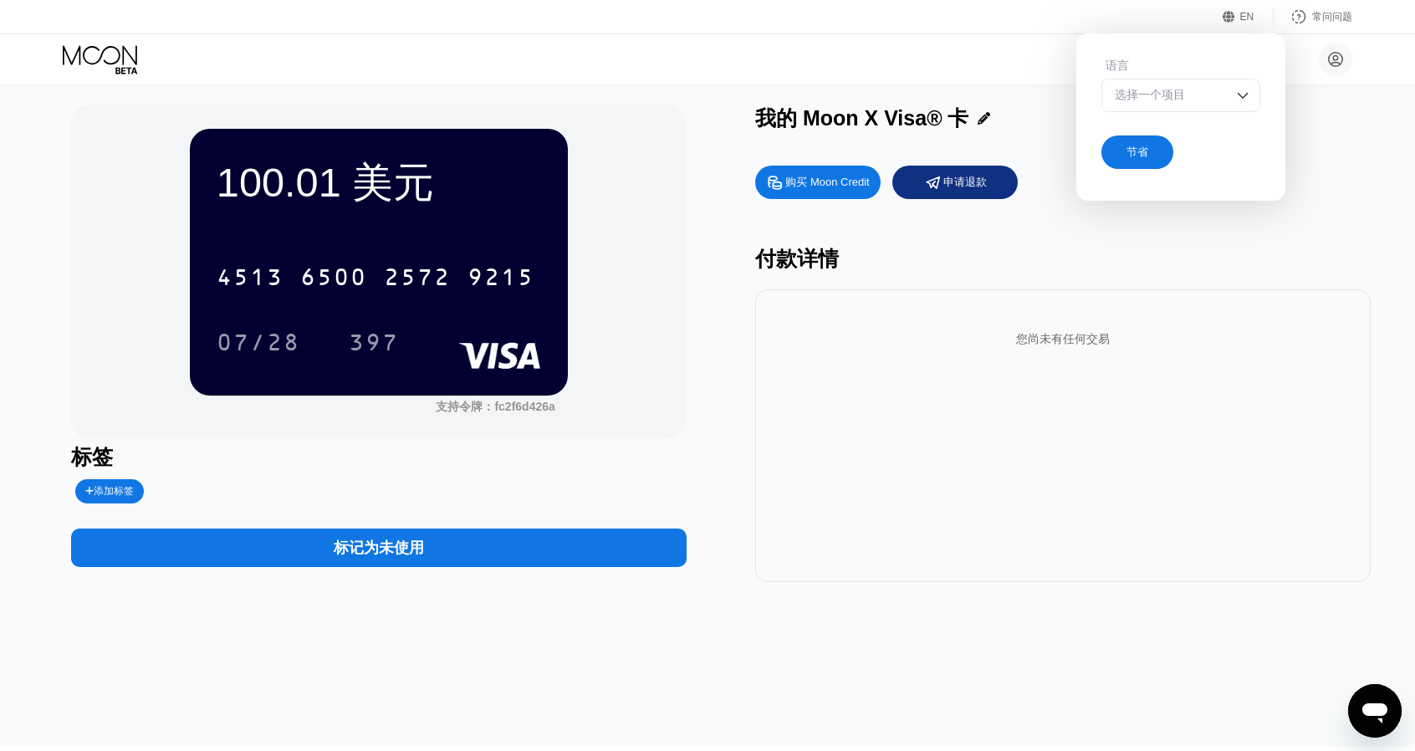
click at [1197, 86] on div "选择一个项目" at bounding box center [1180, 95] width 159 height 33
click at [1212, 103] on div "选择一个项目" at bounding box center [1167, 95] width 115 height 15
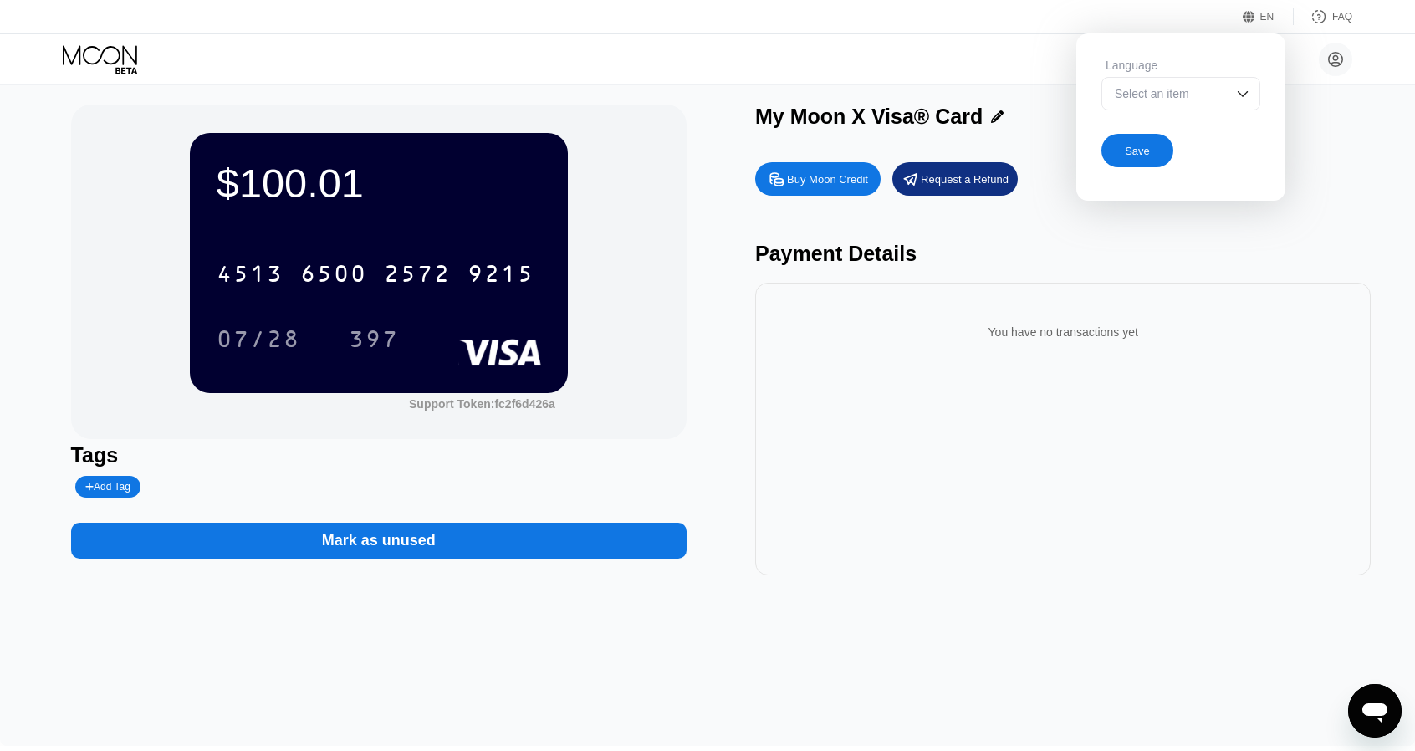
click at [1322, 160] on div "Buy Moon Credit Request a Refund Payment Details You have no transactions yet" at bounding box center [1062, 364] width 615 height 421
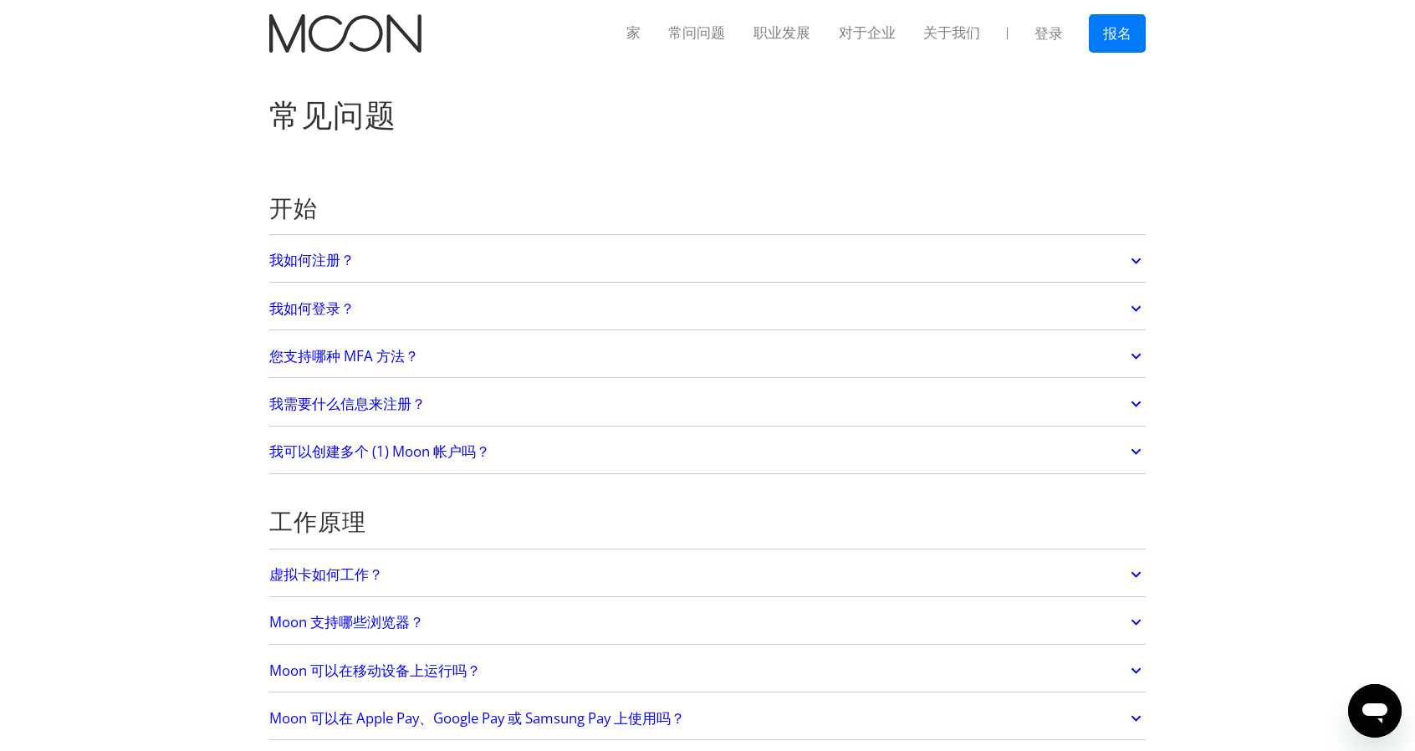
click at [572, 225] on div "开始" at bounding box center [707, 212] width 876 height 45
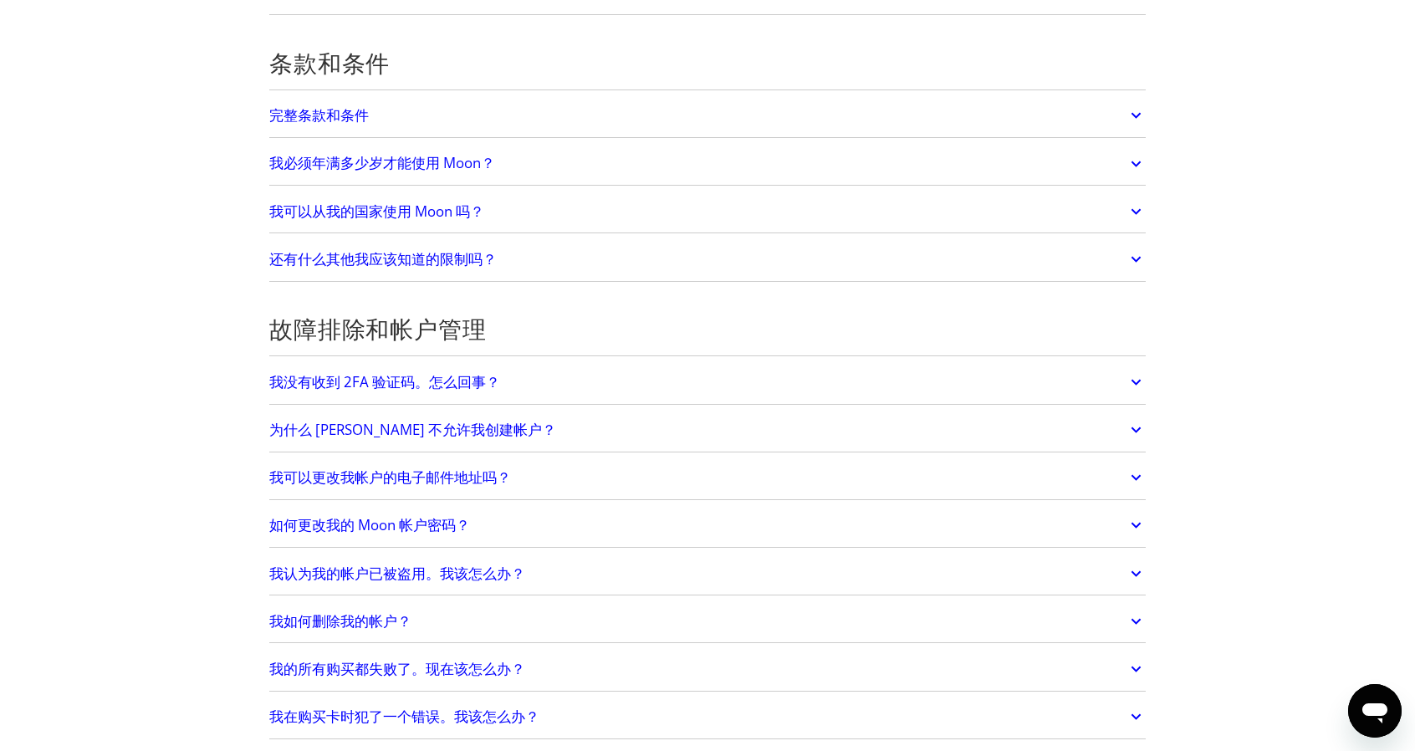
scroll to position [3467, 0]
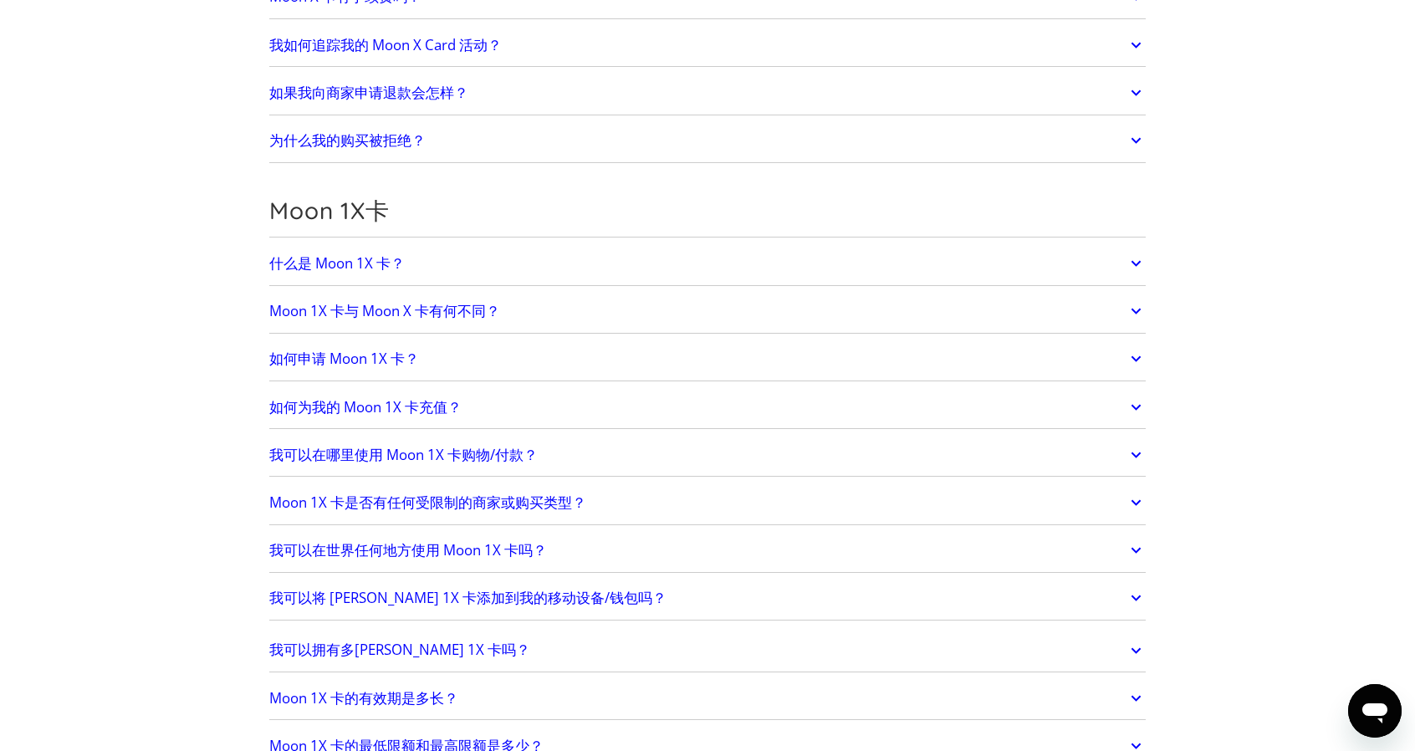
scroll to position [1795, 0]
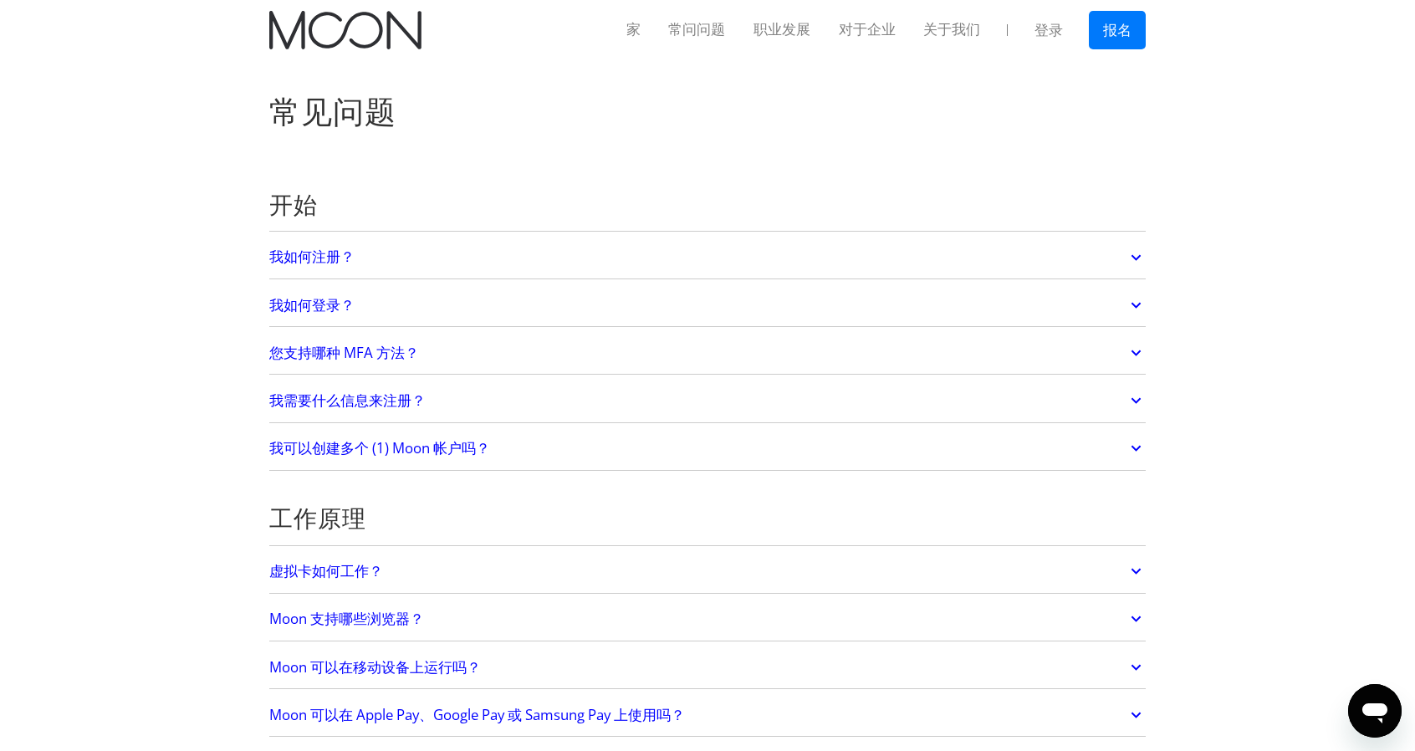
scroll to position [0, 0]
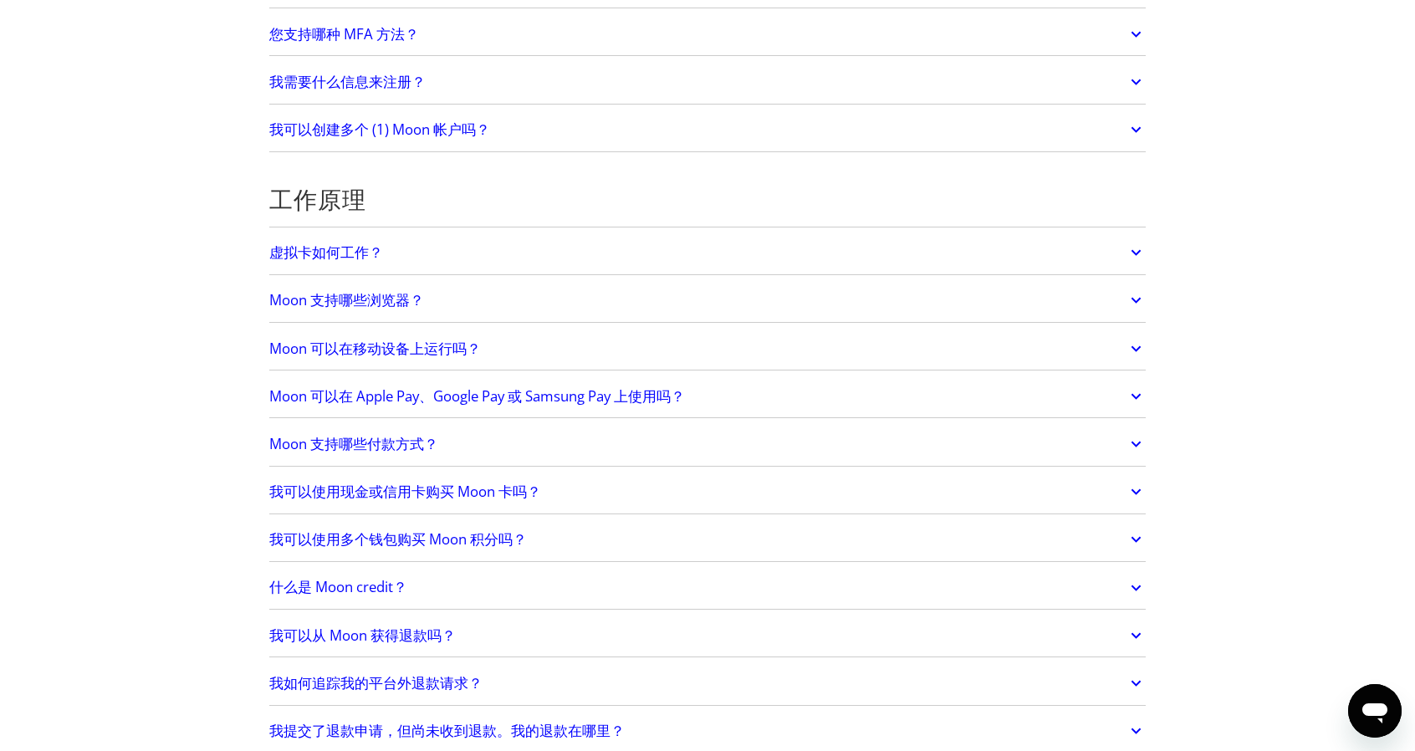
scroll to position [334, 0]
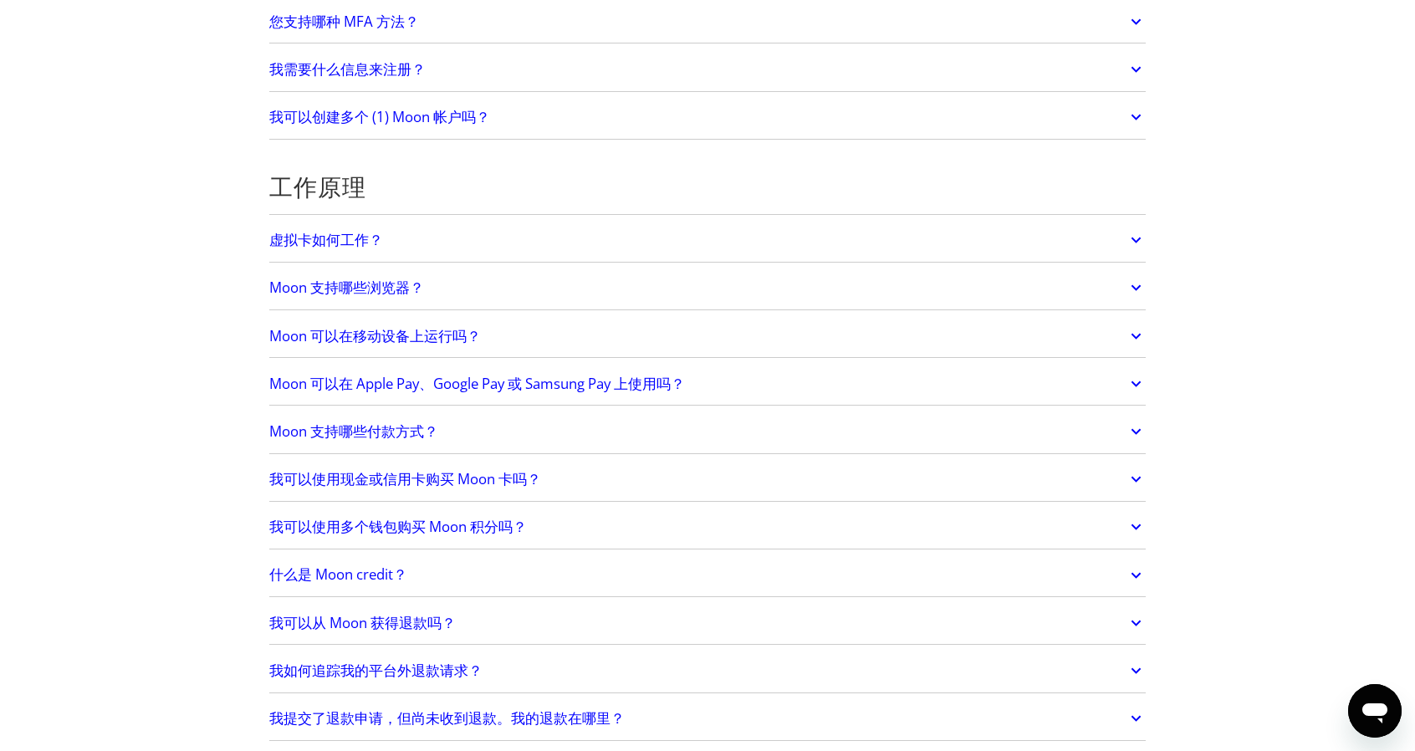
click at [321, 234] on font "虚拟卡如何工作？" at bounding box center [326, 239] width 114 height 19
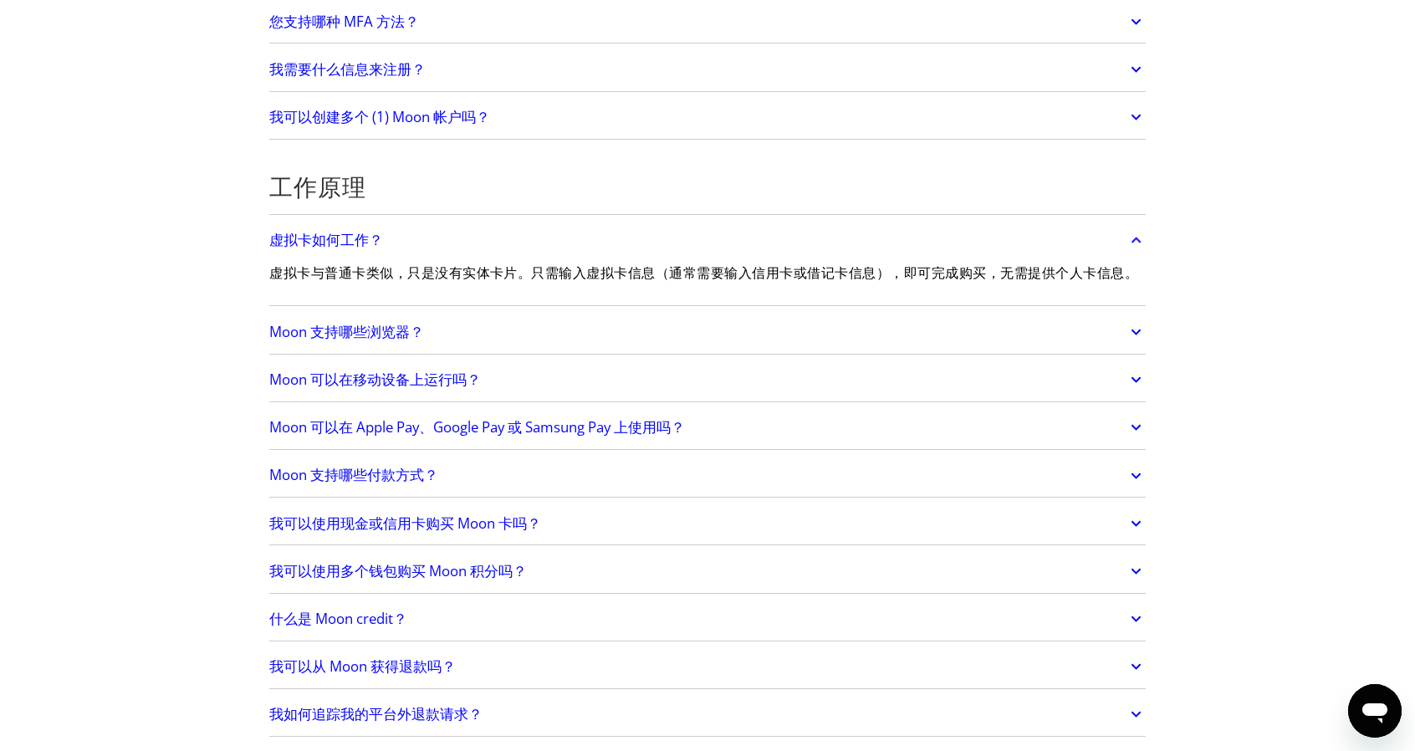
click at [881, 349] on link "Moon 支持哪些浏览器？" at bounding box center [707, 331] width 876 height 35
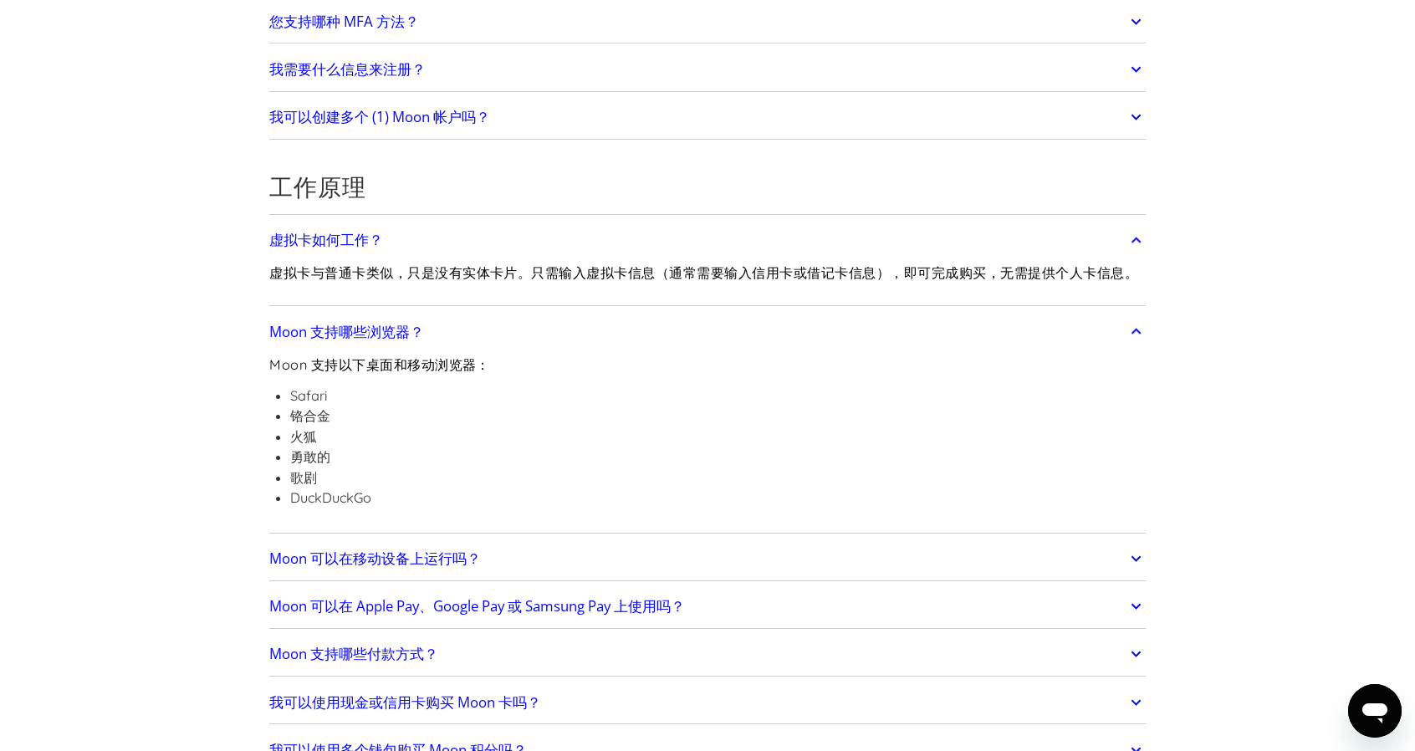
click at [875, 349] on link "Moon 支持哪些浏览器？" at bounding box center [707, 331] width 876 height 35
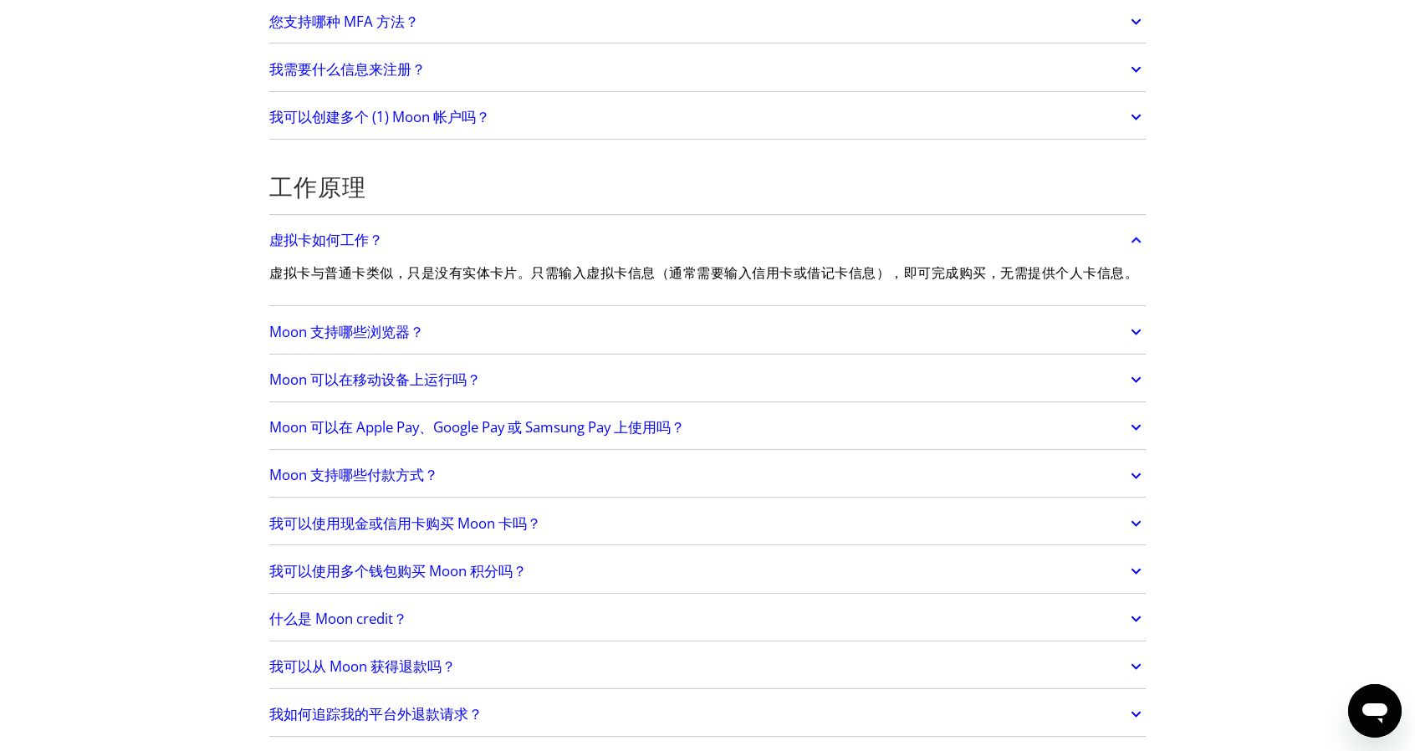
click at [865, 391] on link "Moon 可以在移动设备上运行吗？" at bounding box center [707, 379] width 876 height 35
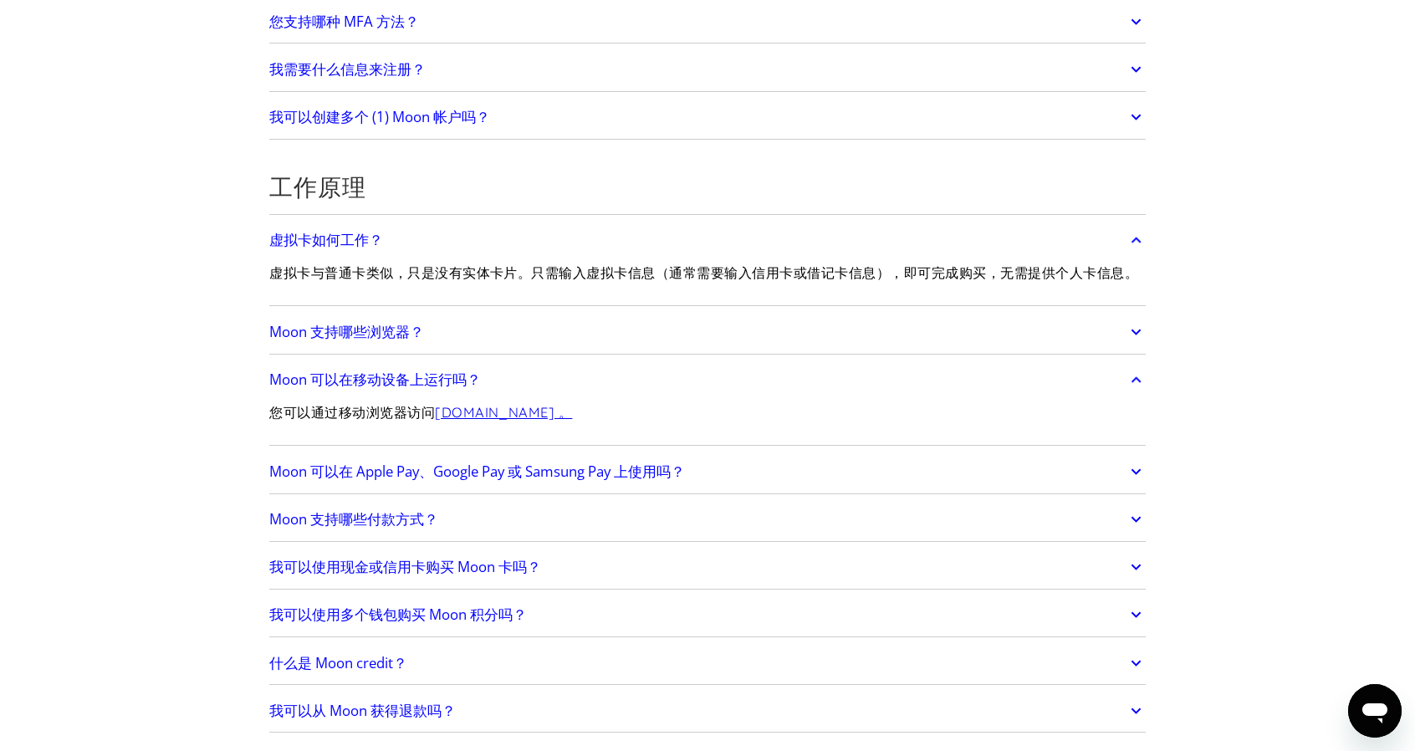
click at [865, 391] on link "Moon 可以在移动设备上运行吗？" at bounding box center [707, 379] width 876 height 35
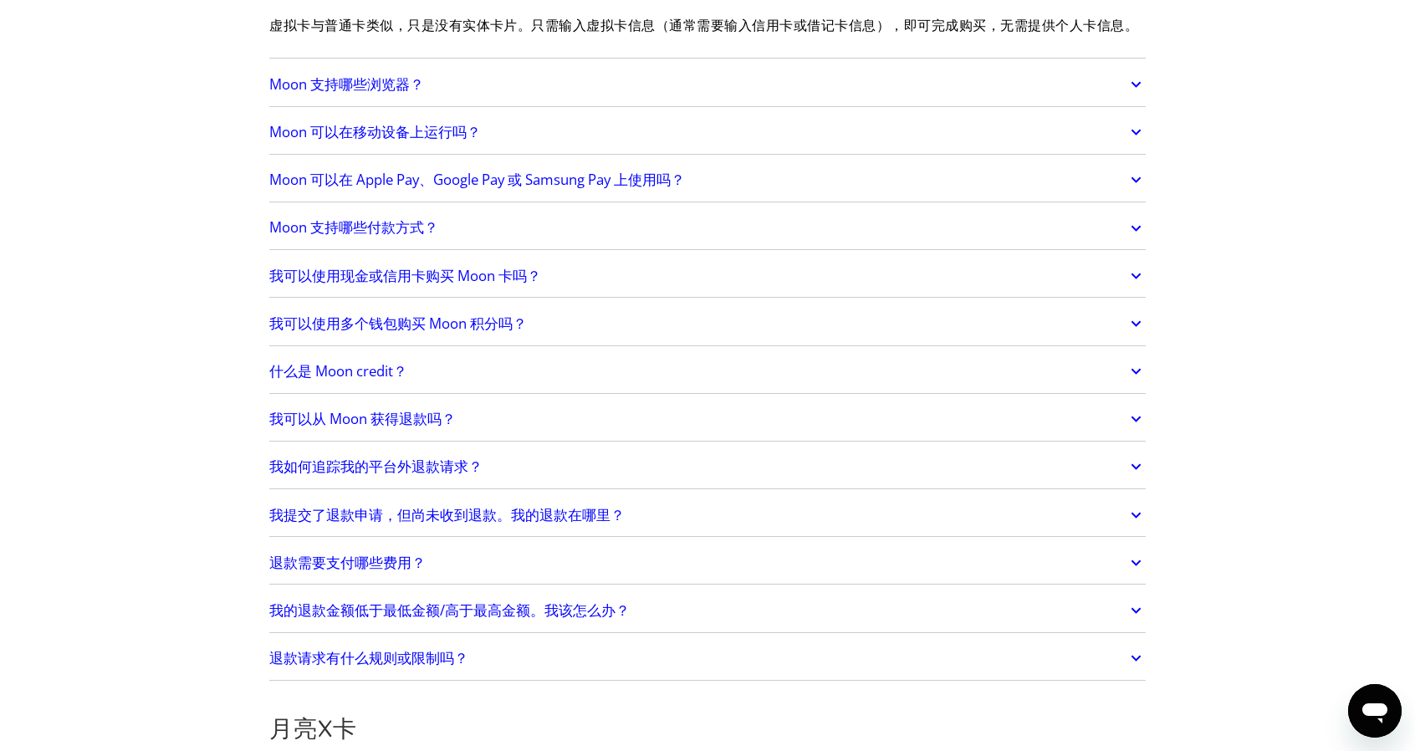
scroll to position [585, 0]
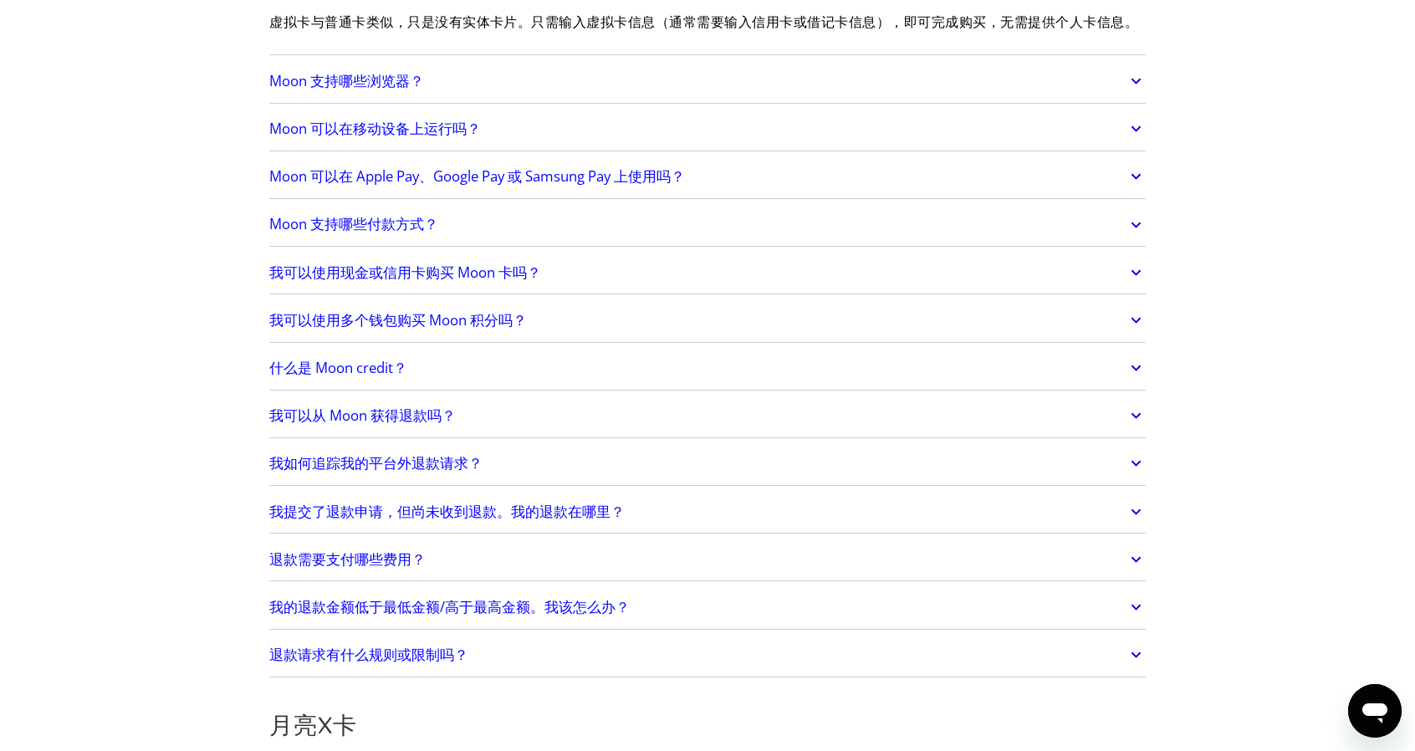
click at [513, 380] on link "什么是 Moon credit？" at bounding box center [707, 367] width 876 height 35
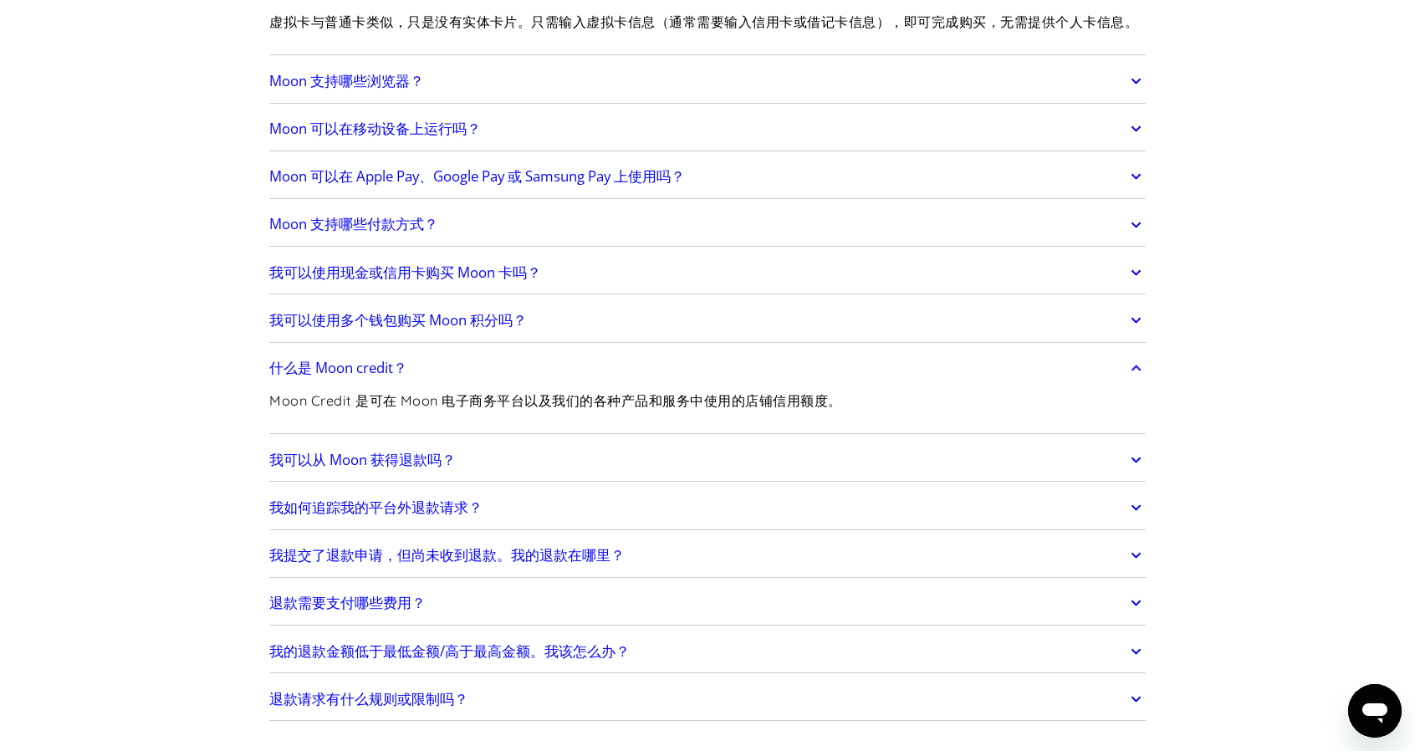
click at [513, 380] on link "什么是 Moon credit？" at bounding box center [707, 367] width 876 height 35
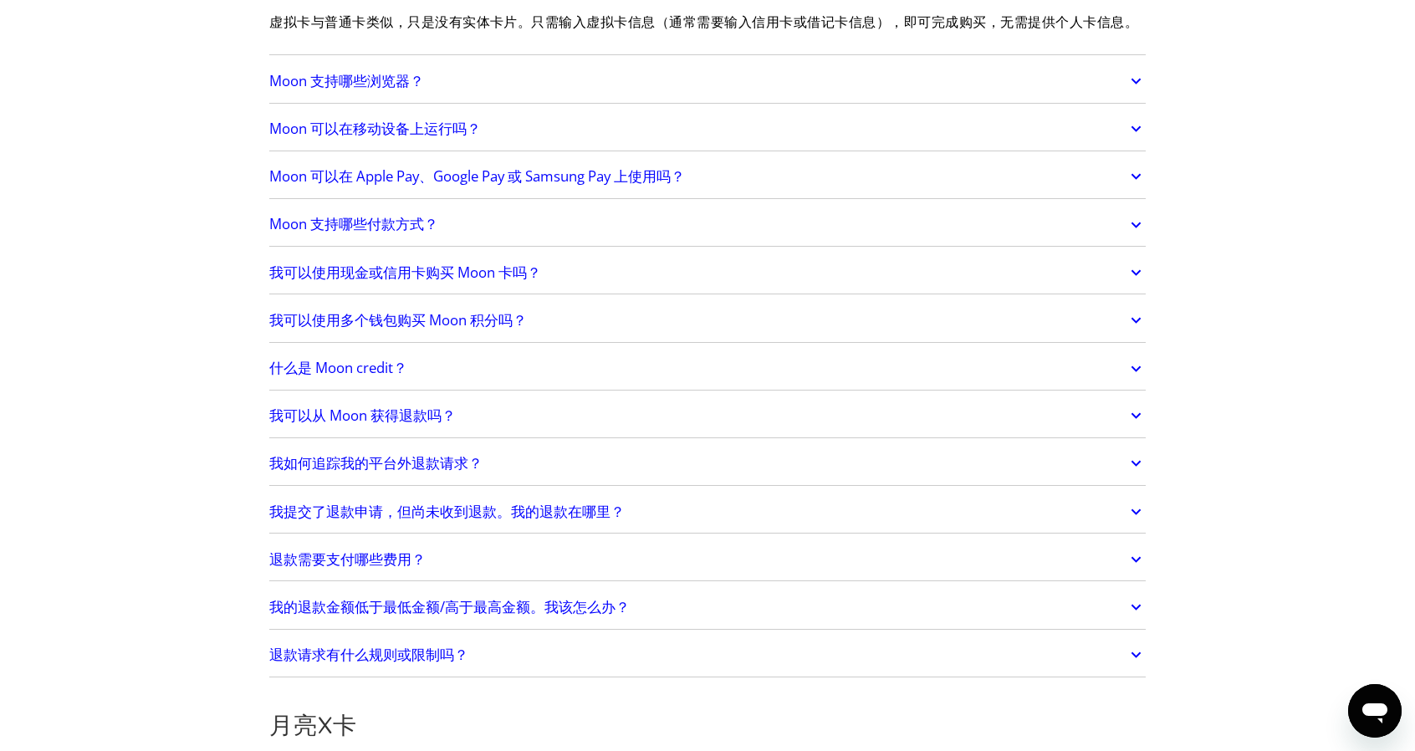
click at [506, 431] on link "我可以从 Moon 获得退款吗？" at bounding box center [707, 415] width 876 height 35
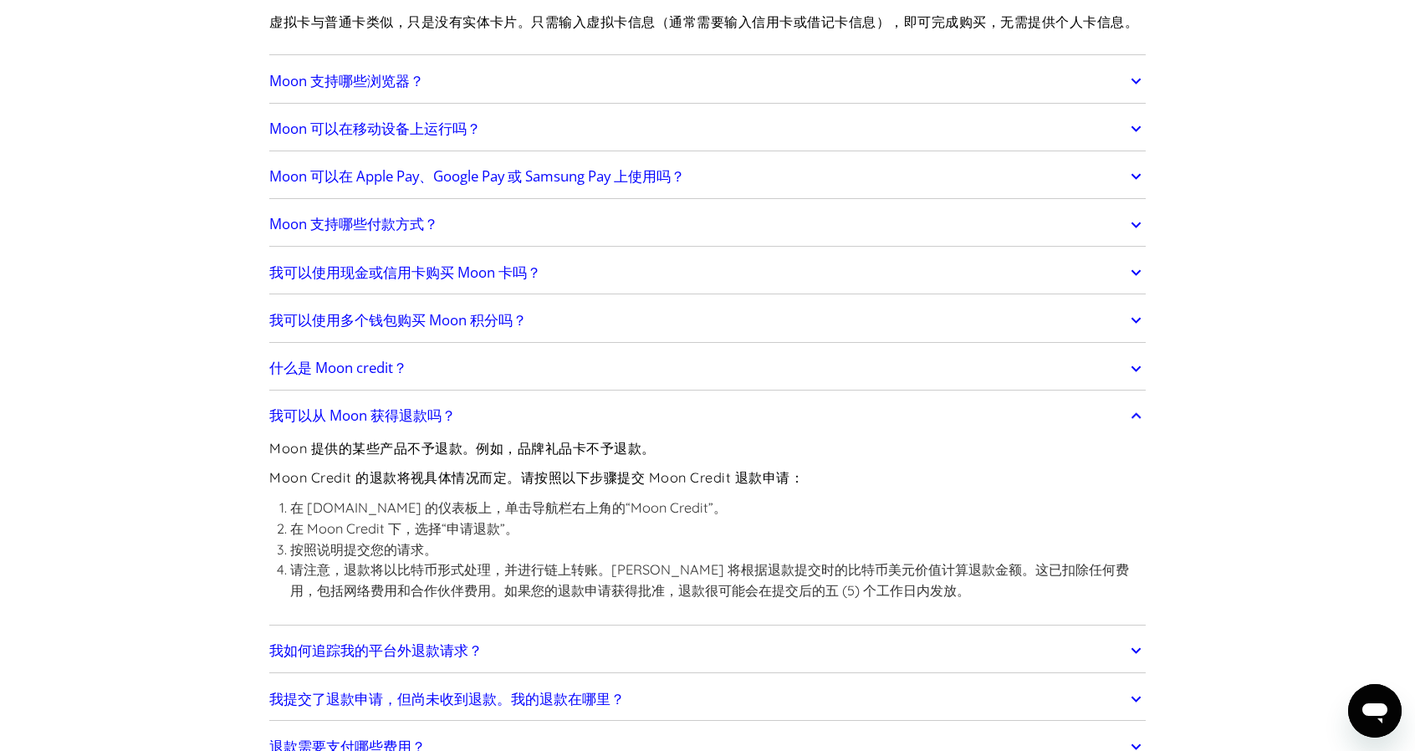
click at [506, 431] on link "我可以从 Moon 获得退款吗？" at bounding box center [707, 415] width 876 height 35
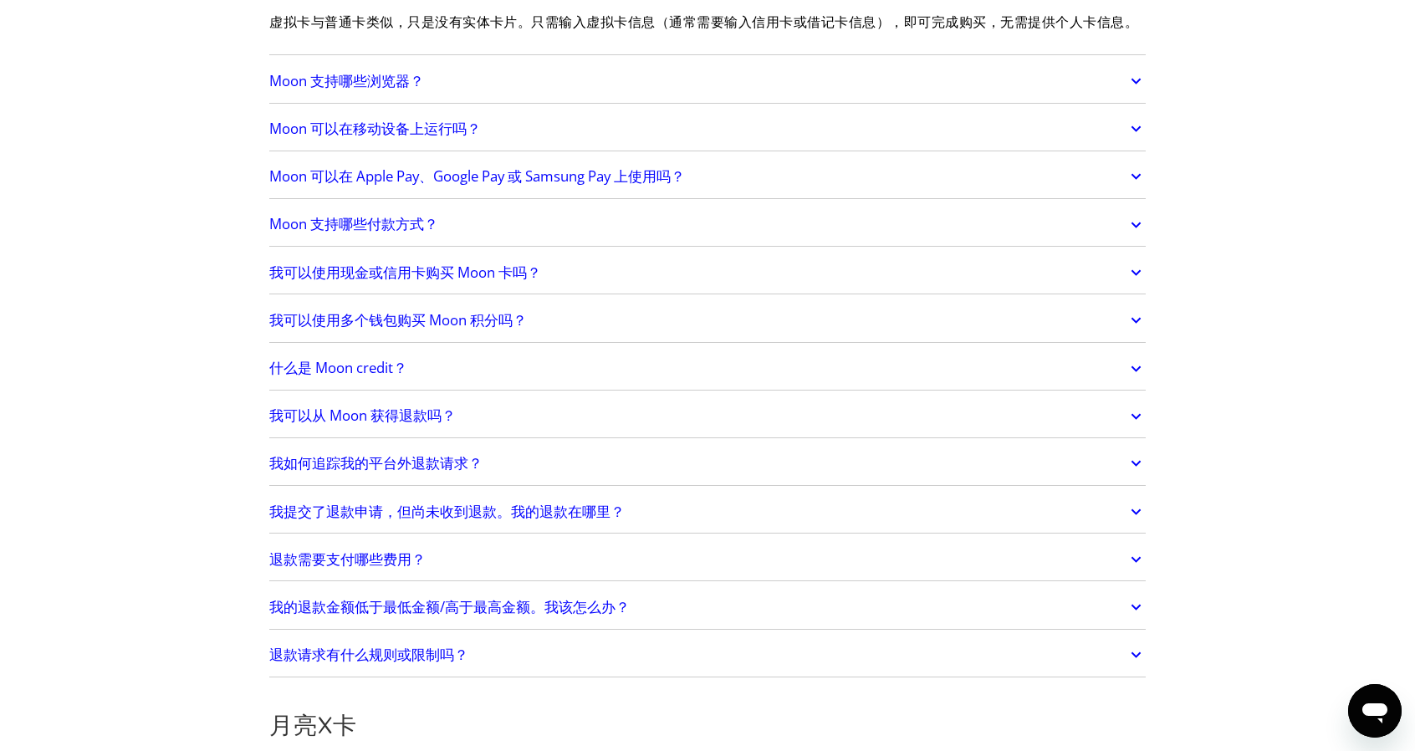
click at [506, 469] on link "我如何追踪我的平台外退款请求？" at bounding box center [707, 463] width 876 height 35
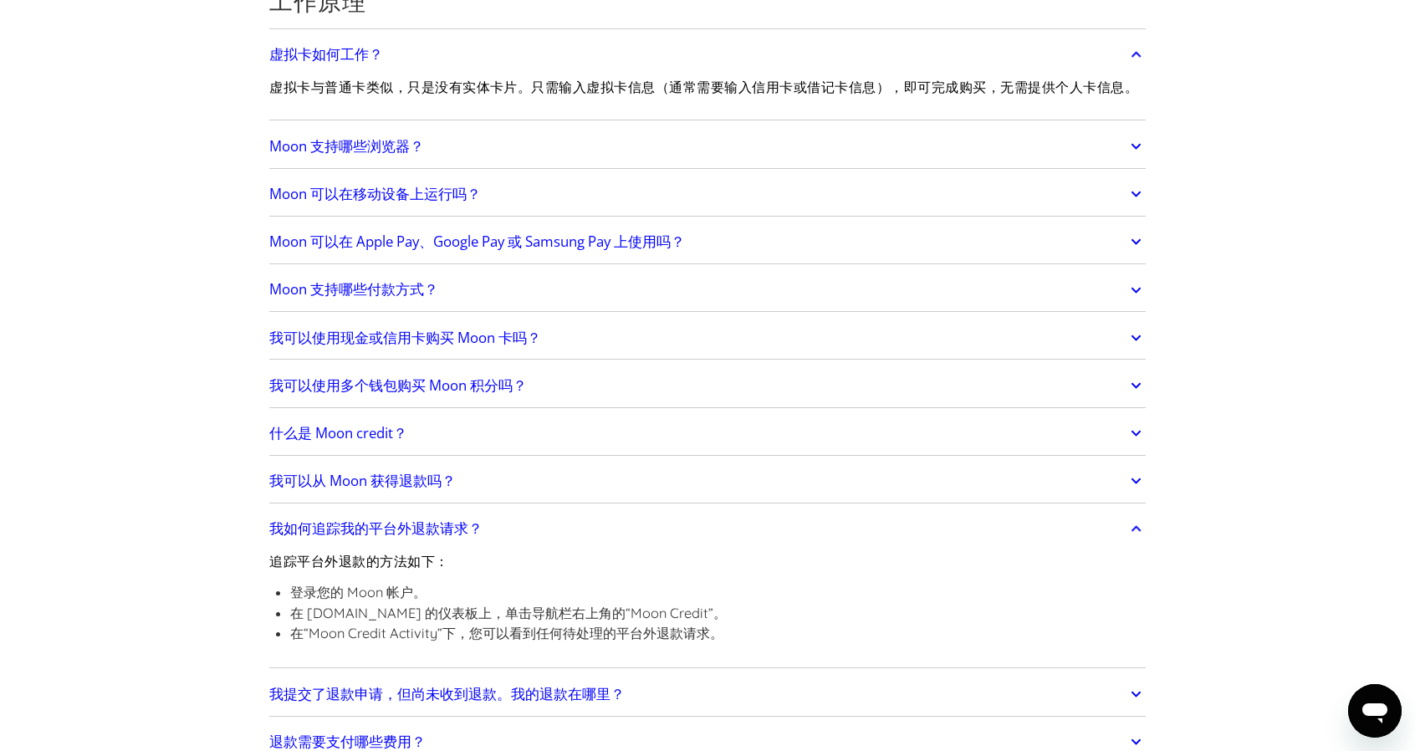
scroll to position [418, 0]
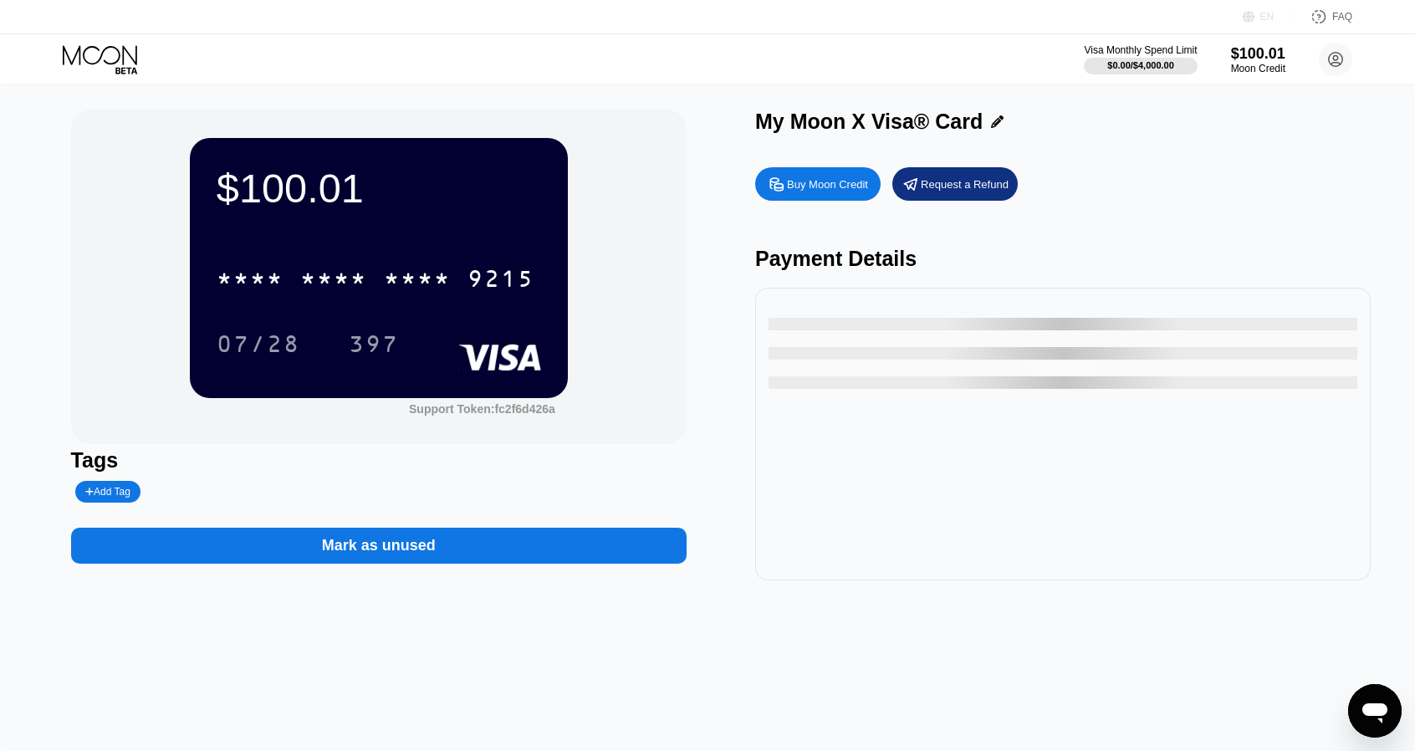
click at [1262, 14] on div "EN" at bounding box center [1267, 17] width 14 height 12
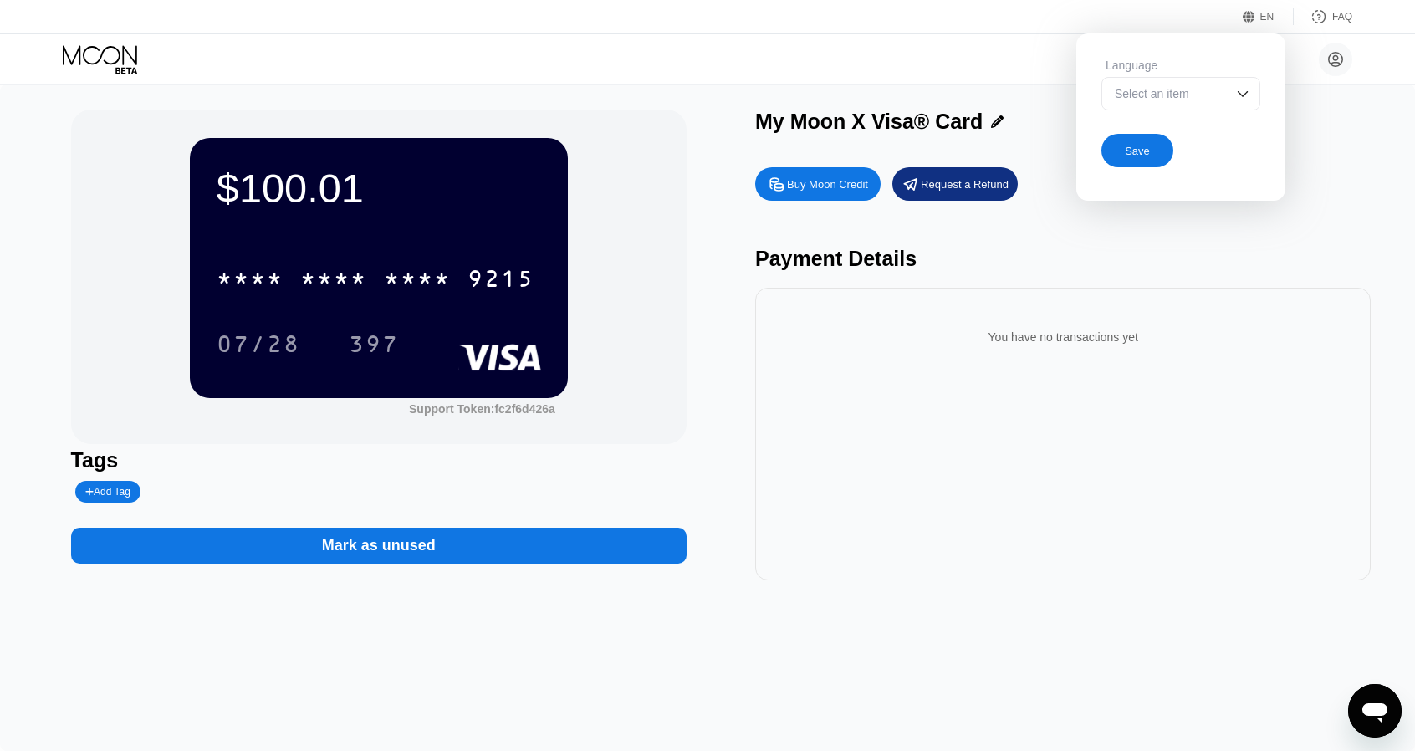
click at [1231, 83] on div "Select an item" at bounding box center [1180, 93] width 159 height 33
click at [1231, 94] on div "Select an item" at bounding box center [1180, 93] width 159 height 33
click at [1242, 88] on img at bounding box center [1242, 93] width 17 height 17
click at [1165, 123] on div at bounding box center [1180, 126] width 157 height 33
click at [1155, 98] on div at bounding box center [1180, 93] width 159 height 33
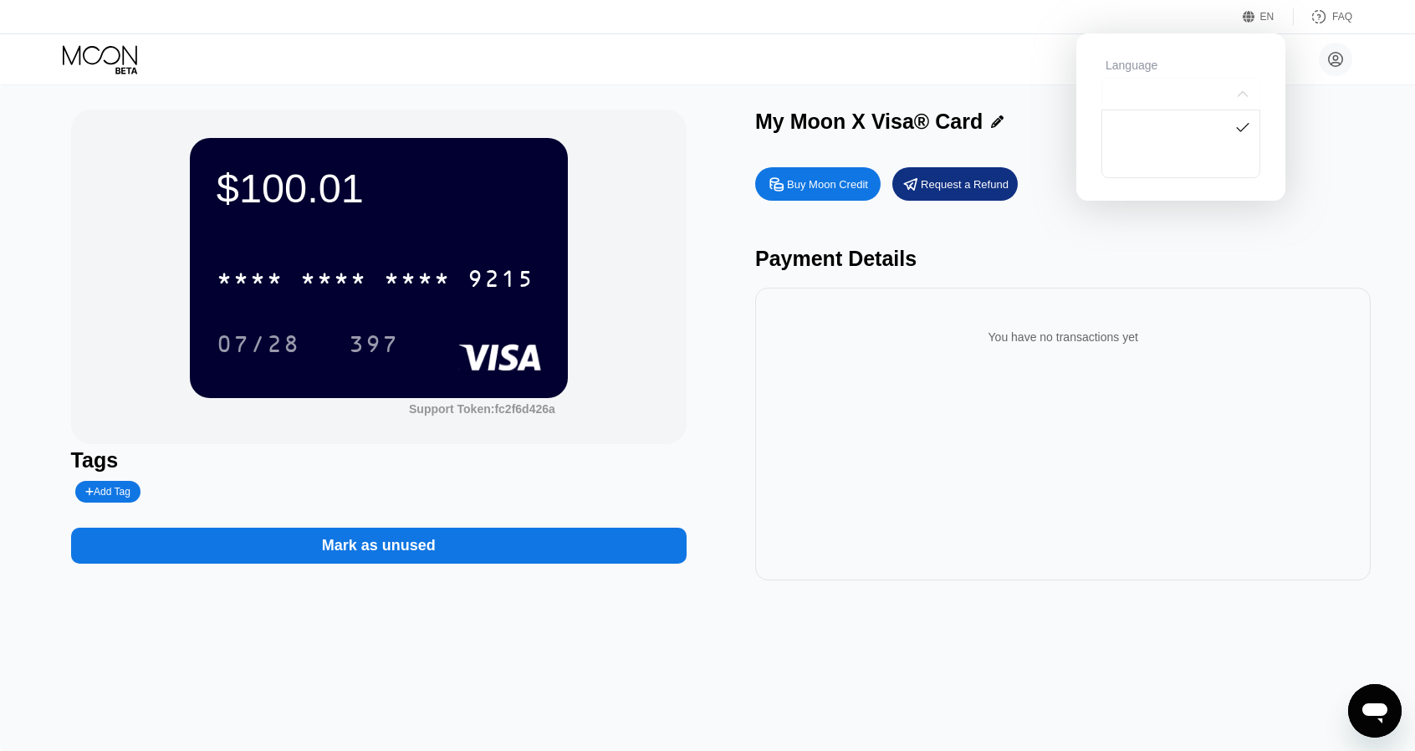
click at [1150, 96] on div at bounding box center [1180, 93] width 159 height 33
click at [1294, 112] on div "My Moon X Visa® Card" at bounding box center [1062, 122] width 615 height 24
click at [1353, 110] on div "My Moon X Visa® Card" at bounding box center [1062, 122] width 615 height 24
click at [1264, 69] on div "Language Save" at bounding box center [1180, 112] width 209 height 159
click at [1349, 138] on div "My Moon X Visa® Card" at bounding box center [1062, 126] width 615 height 33
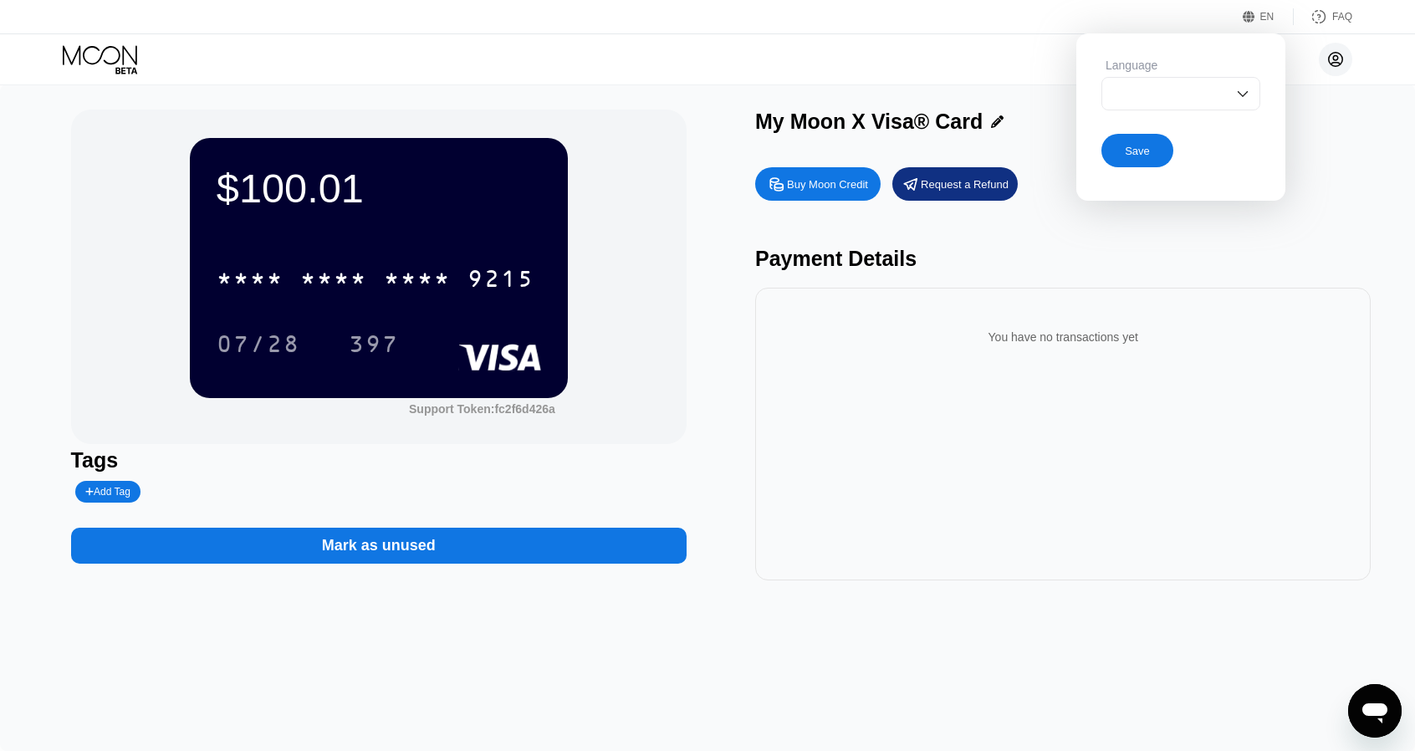
click at [1336, 71] on circle at bounding box center [1335, 59] width 33 height 33
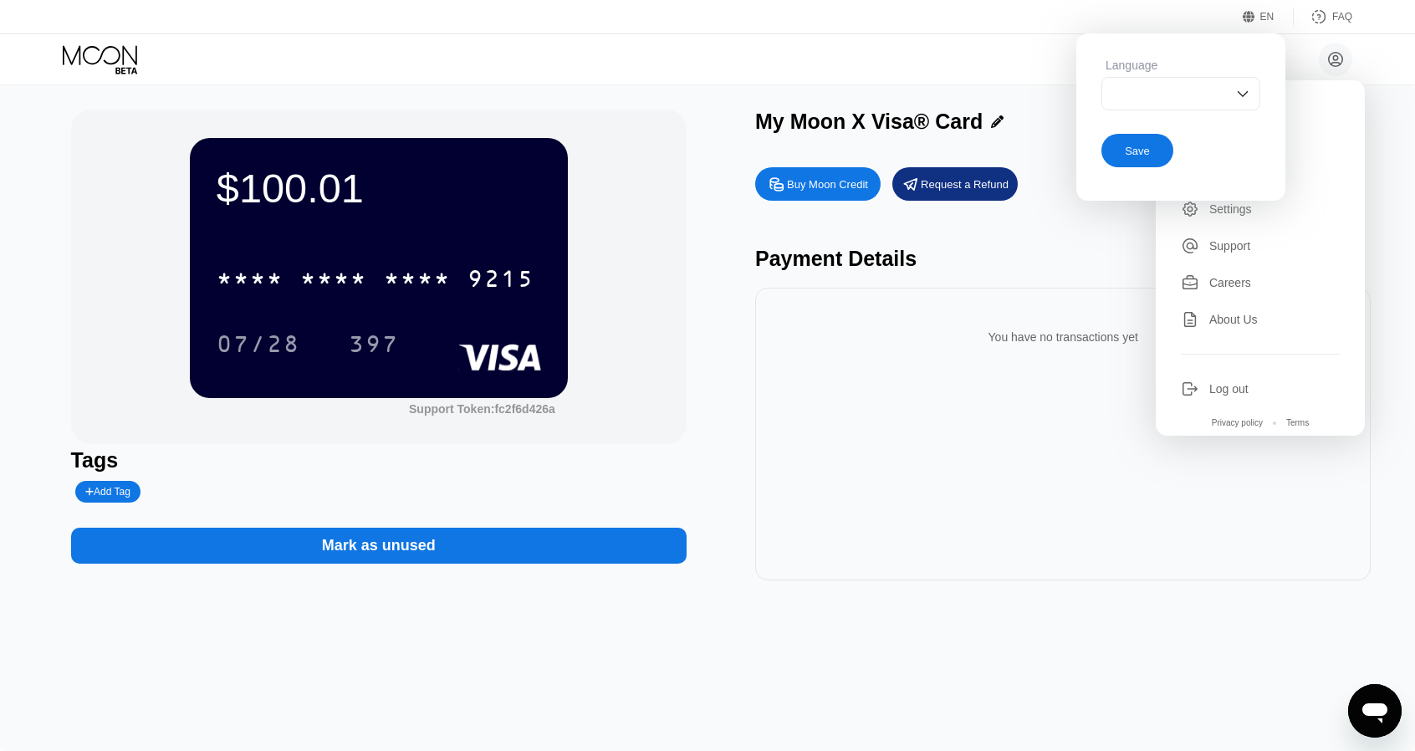
click at [1214, 210] on div "Settings" at bounding box center [1260, 209] width 159 height 18
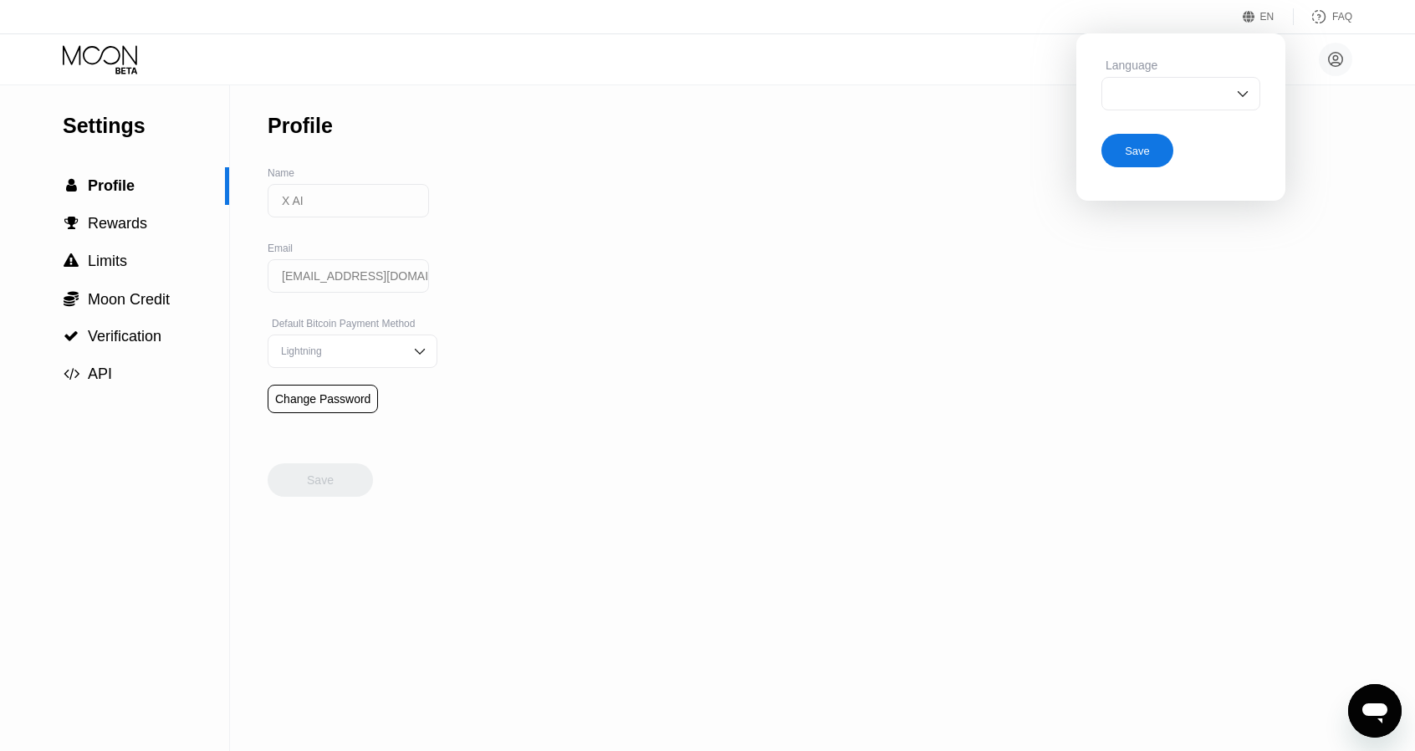
click at [581, 314] on div "Settings  Profile  Rewards  Limits  Moon Credit  Verification  API Profil…" at bounding box center [707, 417] width 1415 height 666
click at [1148, 147] on div "Save" at bounding box center [1137, 150] width 72 height 33
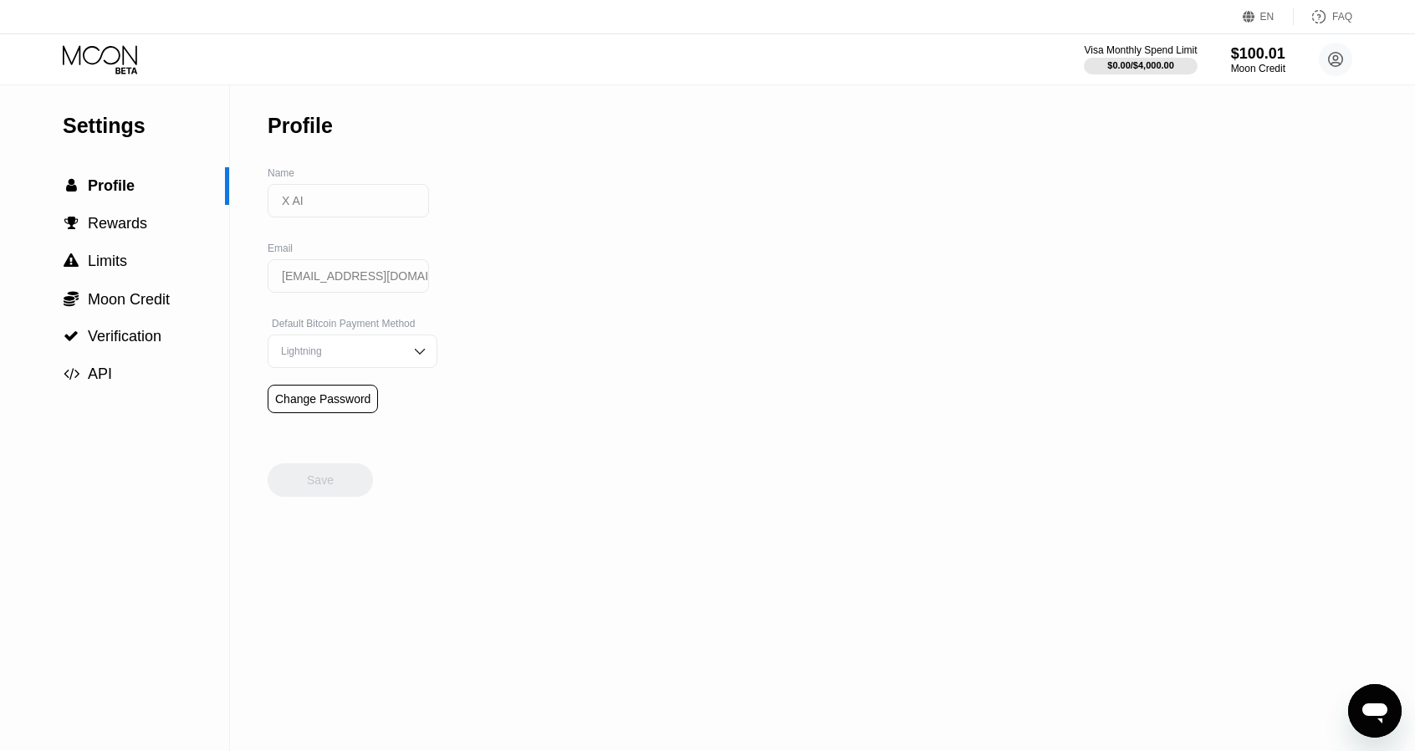
click at [1263, 21] on div "EN" at bounding box center [1267, 17] width 14 height 12
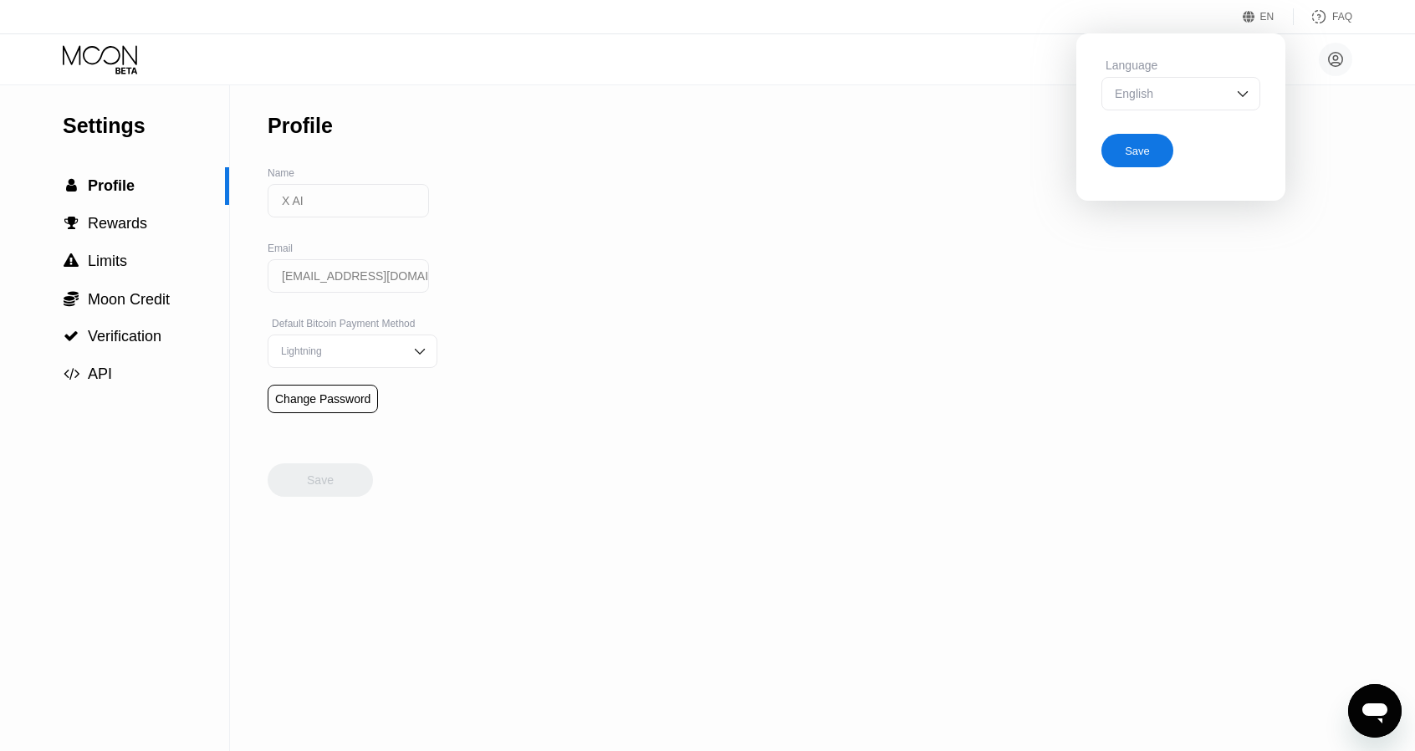
click at [1155, 95] on div "English" at bounding box center [1167, 93] width 115 height 13
click at [850, 199] on div "Settings  Profile  Rewards  Limits  Moon Credit  Verification  API Profil…" at bounding box center [707, 417] width 1415 height 666
click at [1211, 121] on div "English" at bounding box center [1167, 126] width 115 height 13
click at [1142, 151] on div "Save" at bounding box center [1137, 151] width 25 height 14
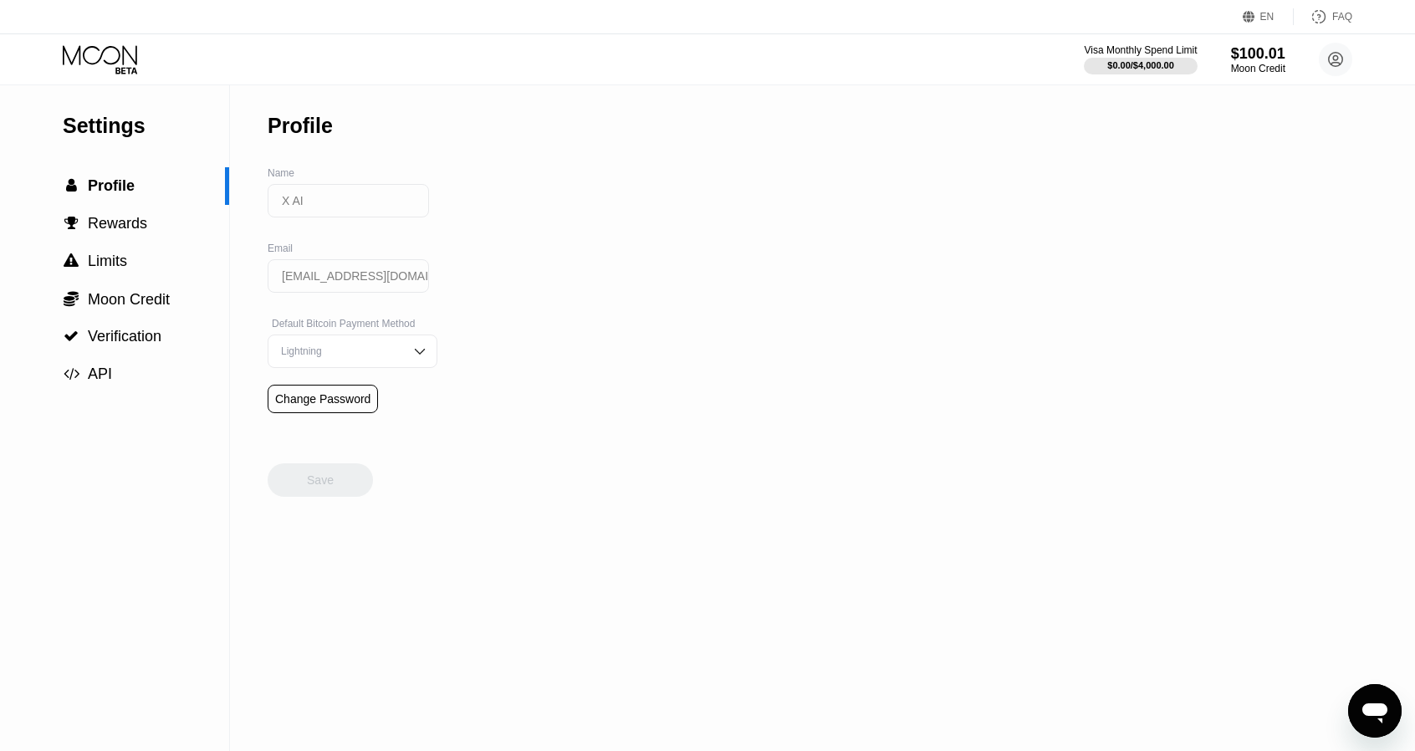
click at [508, 260] on div "Settings  Profile  Rewards  Limits  Moon Credit  Verification  API Profil…" at bounding box center [707, 417] width 1415 height 666
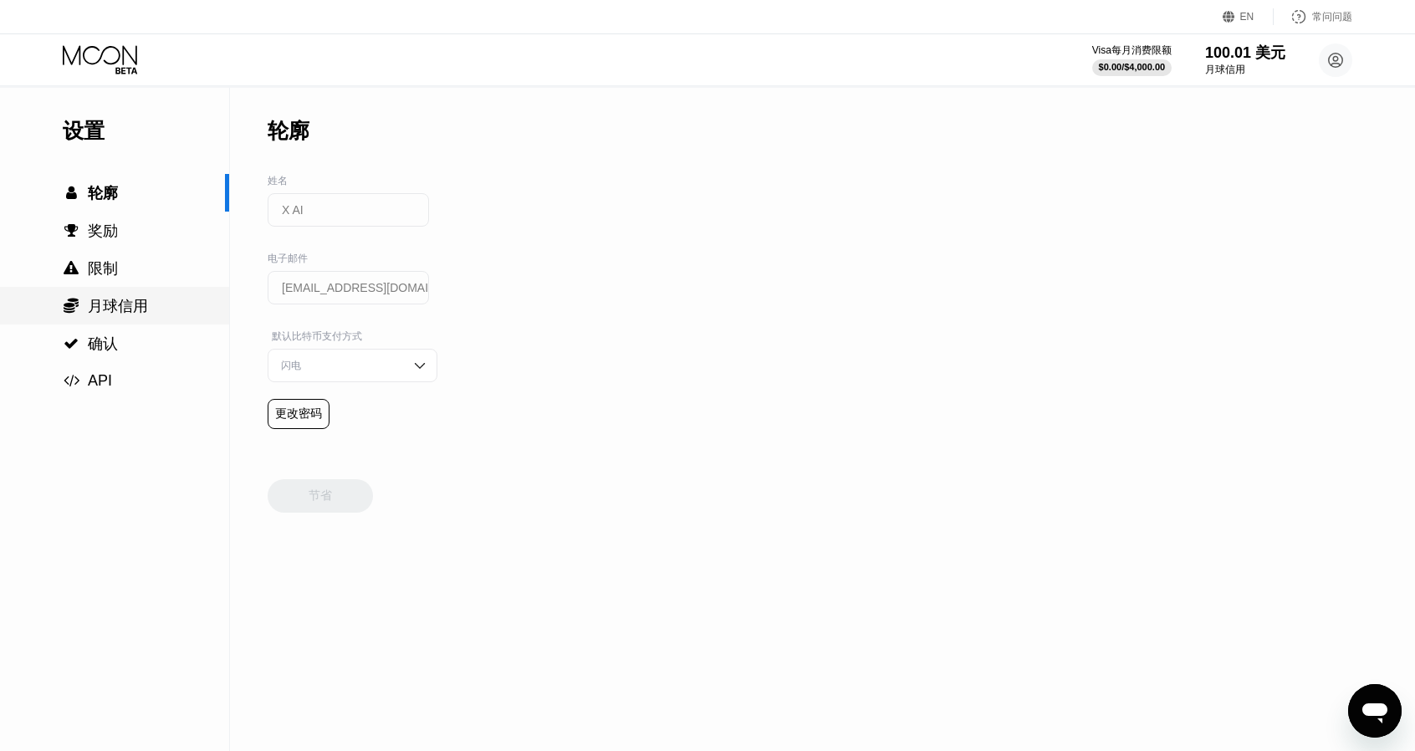
click at [105, 314] on font "月球信用" at bounding box center [118, 306] width 60 height 17
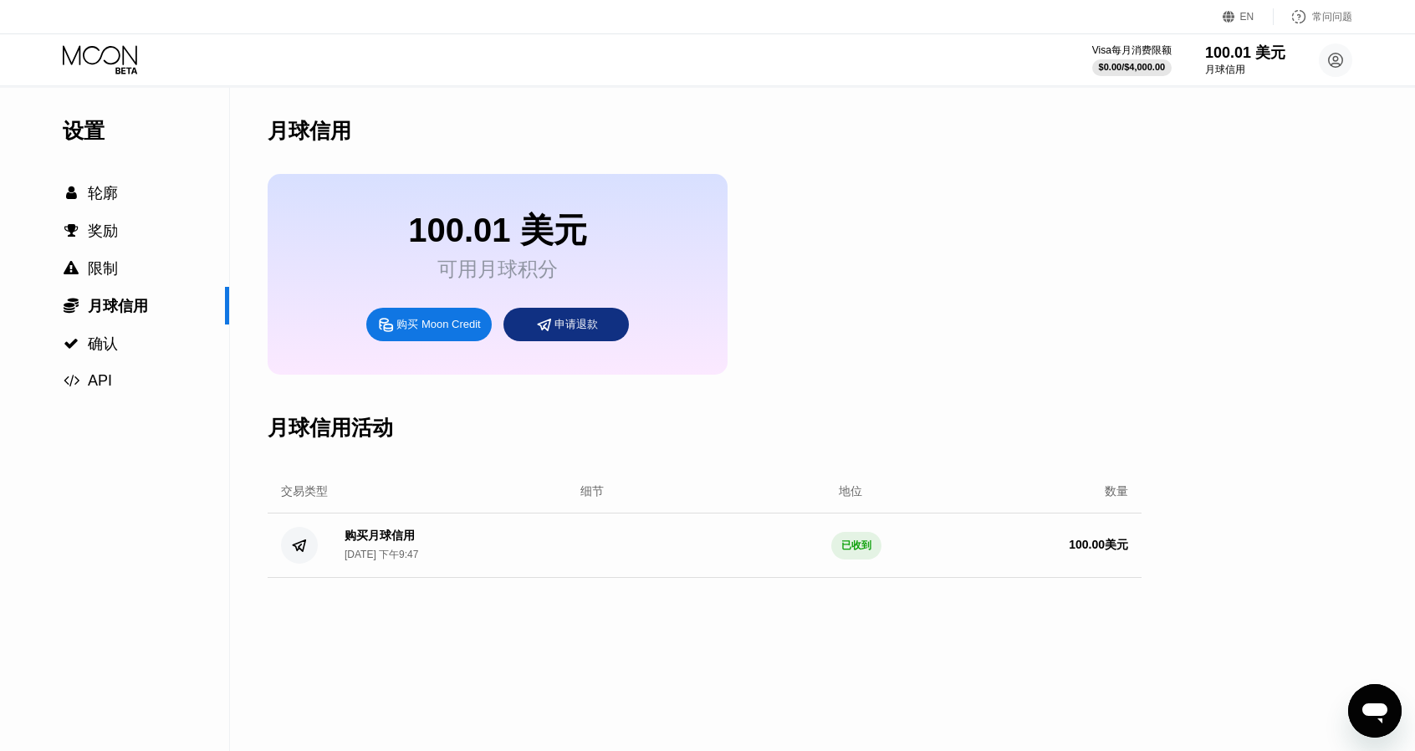
click at [477, 275] on font "可用月球积分" at bounding box center [497, 269] width 120 height 23
click at [477, 274] on font "可用月球积分" at bounding box center [497, 269] width 120 height 23
click at [574, 283] on div "可用月球积分" at bounding box center [497, 269] width 178 height 27
click at [564, 330] on font "申请退款" at bounding box center [575, 324] width 43 height 13
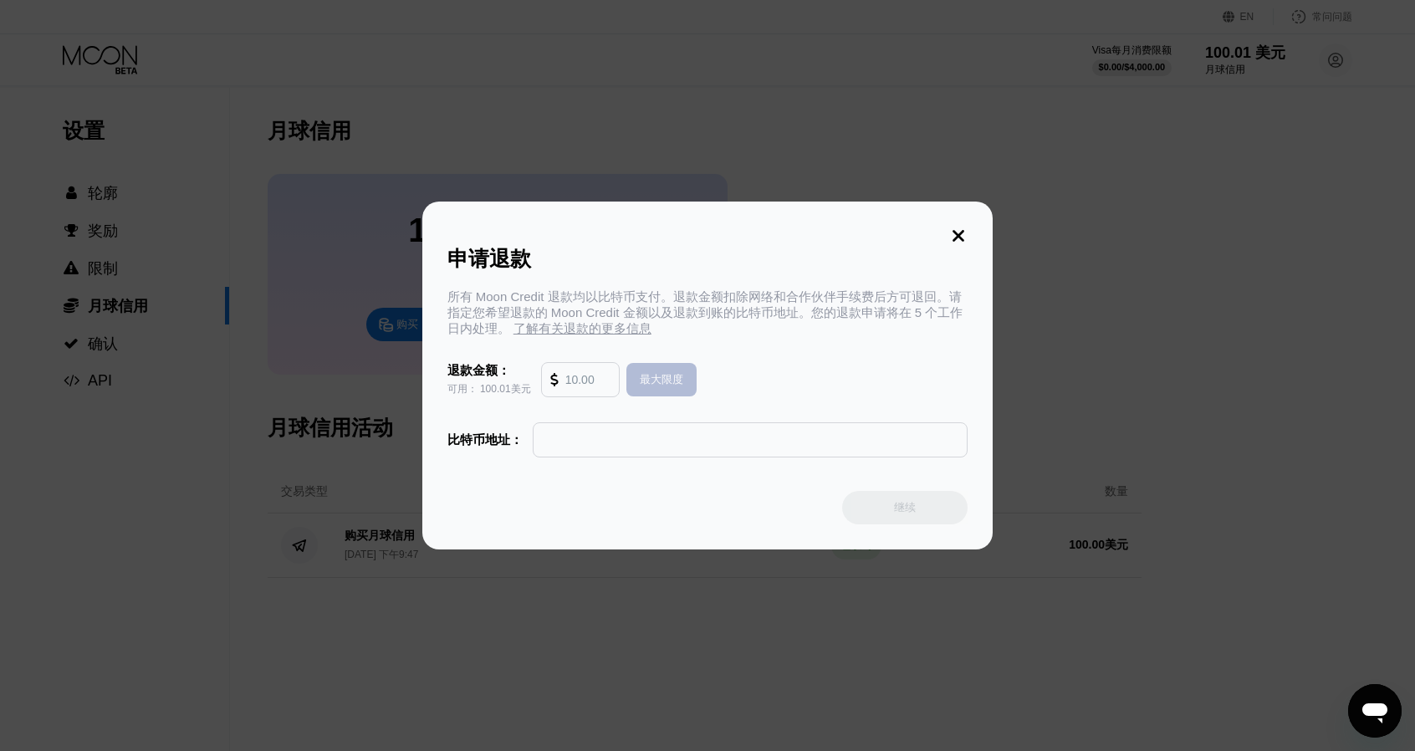
click at [640, 385] on font "最大限度" at bounding box center [661, 379] width 43 height 13
type input "100.01"
click at [585, 456] on input "text" at bounding box center [750, 439] width 417 height 33
click at [793, 335] on div "所有 Moon Credit 退款均以比特币支付。退款金额扣除网络和合作伙伴手续费后方可退回。请指定您希望退款的 Moon Credit 金额以及退款到账的比…" at bounding box center [707, 313] width 521 height 48
click at [589, 388] on input "100.01" at bounding box center [587, 379] width 45 height 33
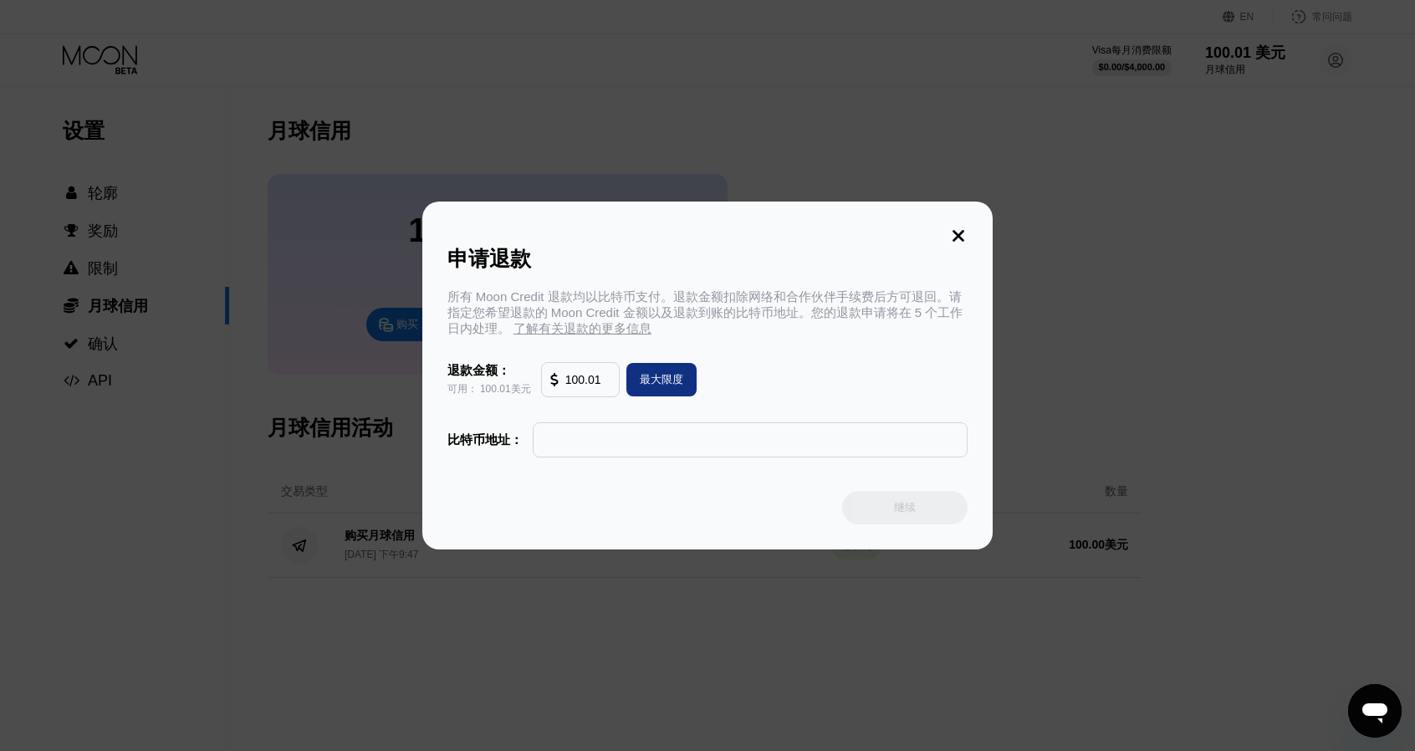
click at [950, 235] on icon at bounding box center [958, 236] width 18 height 18
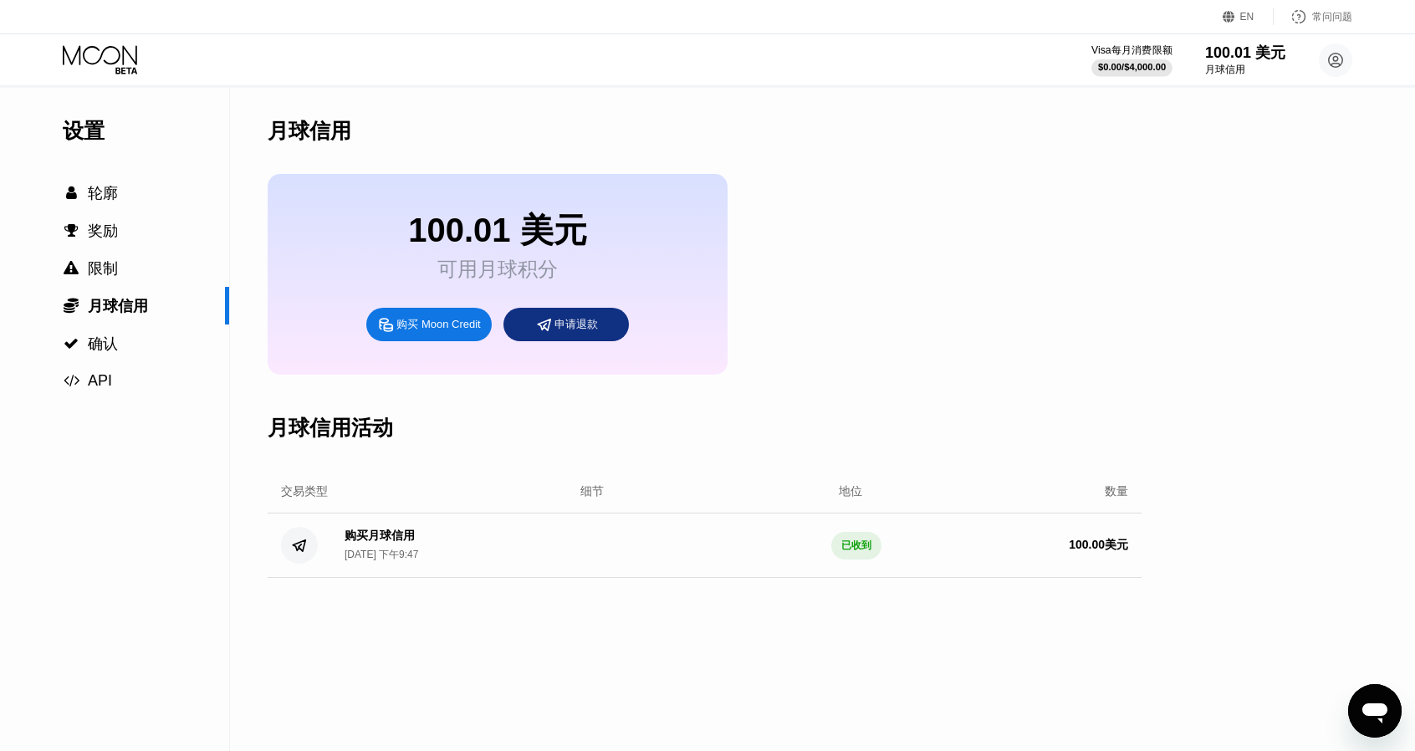
click at [1121, 62] on font "$0.00" at bounding box center [1109, 67] width 23 height 10
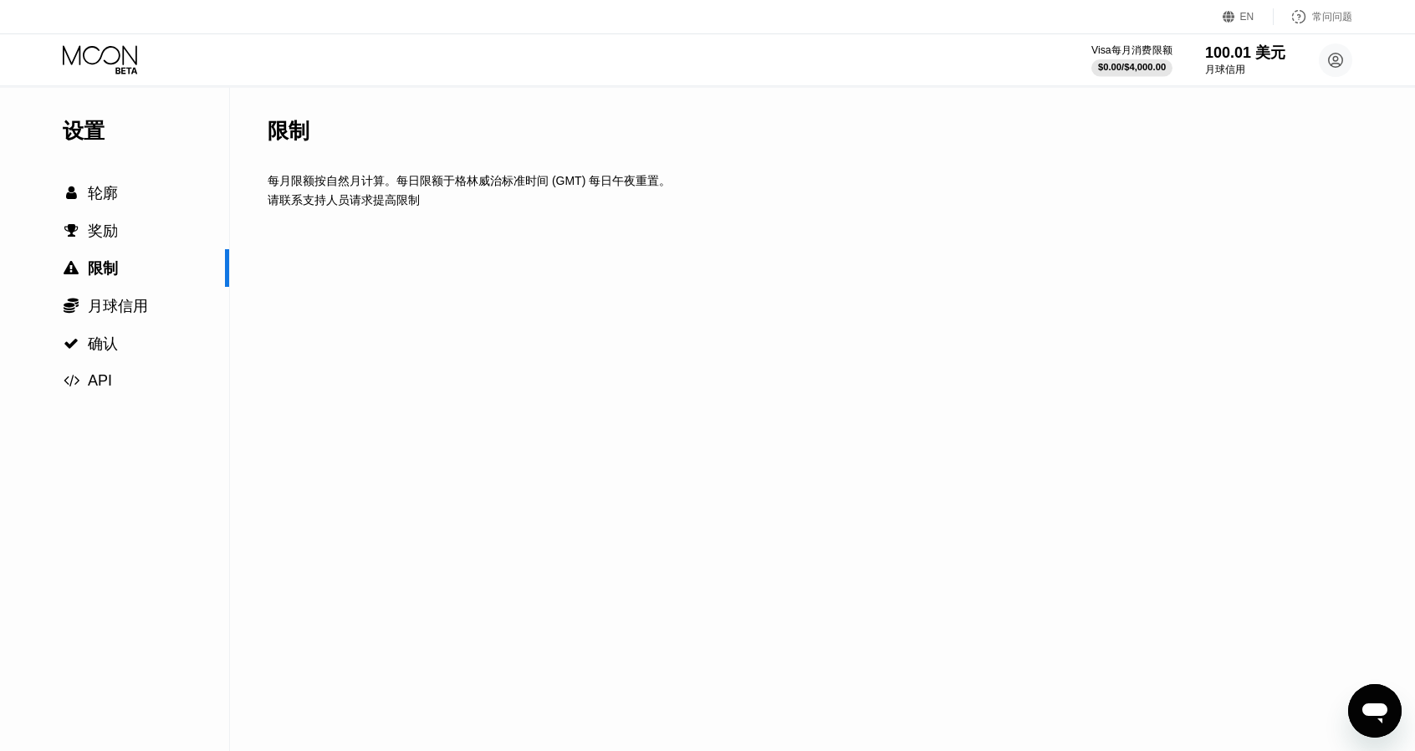
click at [1121, 62] on font "$0.00" at bounding box center [1109, 67] width 23 height 10
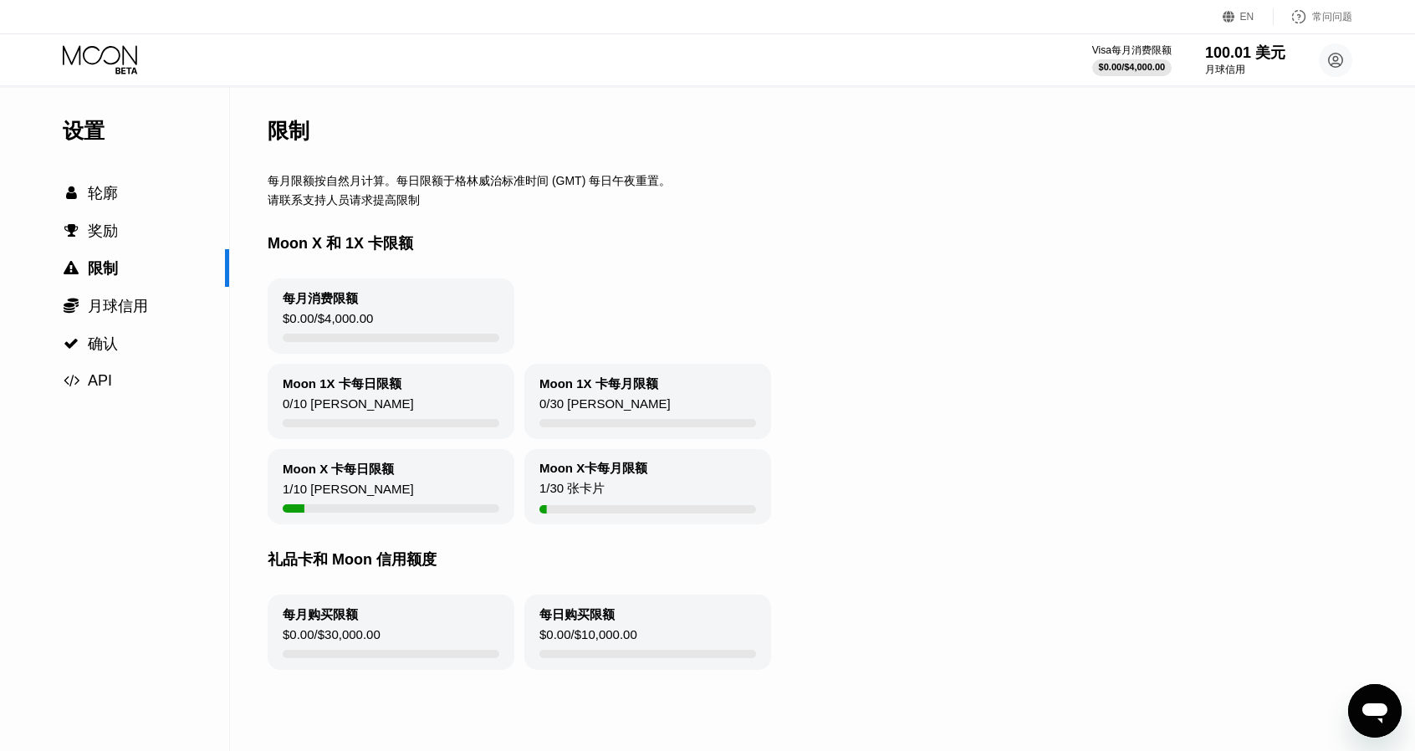
click at [399, 488] on div "Moon X 卡每日限额 1 / 10 [PERSON_NAME]" at bounding box center [391, 486] width 247 height 75
click at [395, 128] on div "限制" at bounding box center [834, 131] width 1132 height 86
click at [98, 131] on font "设置" at bounding box center [84, 130] width 42 height 23
click at [1245, 71] on font "月球信用" at bounding box center [1224, 70] width 41 height 12
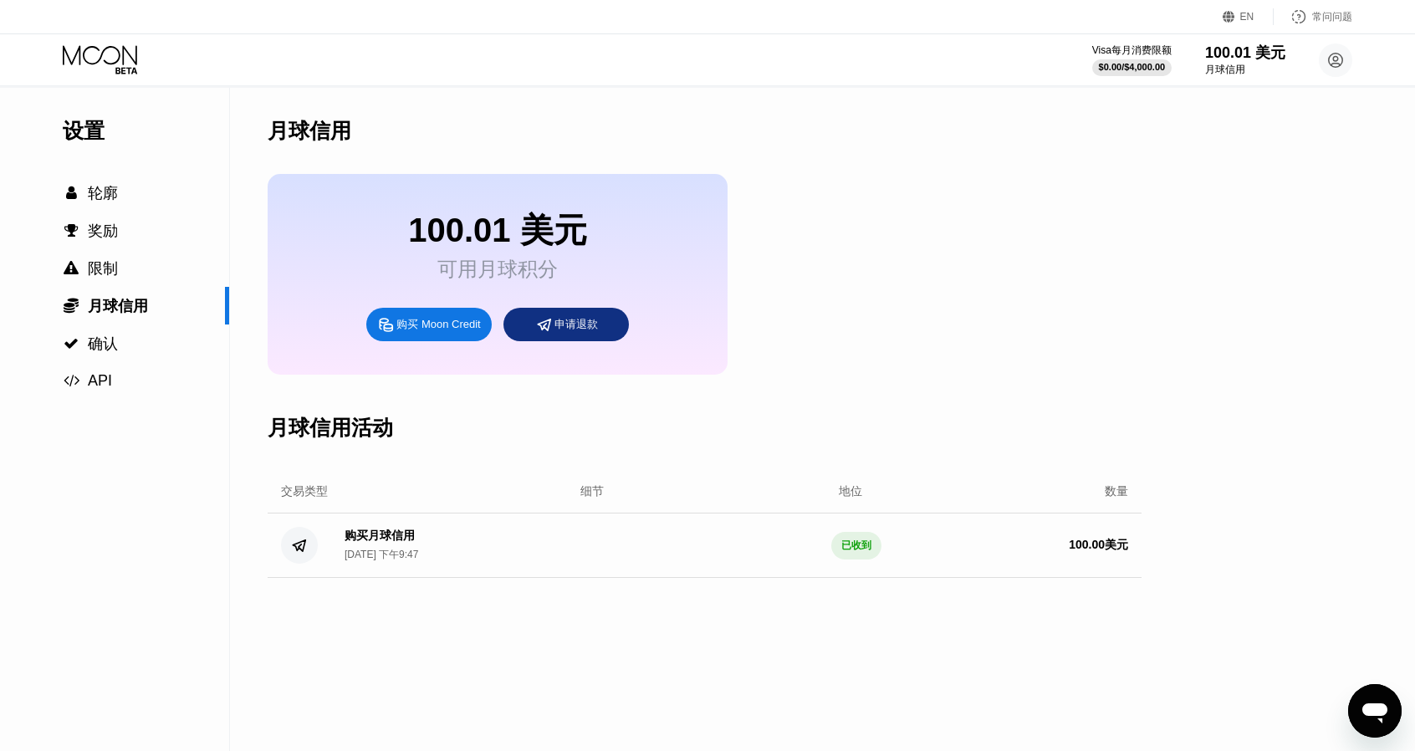
click at [1382, 686] on div "打开消息传送窗口" at bounding box center [1374, 711] width 50 height 50
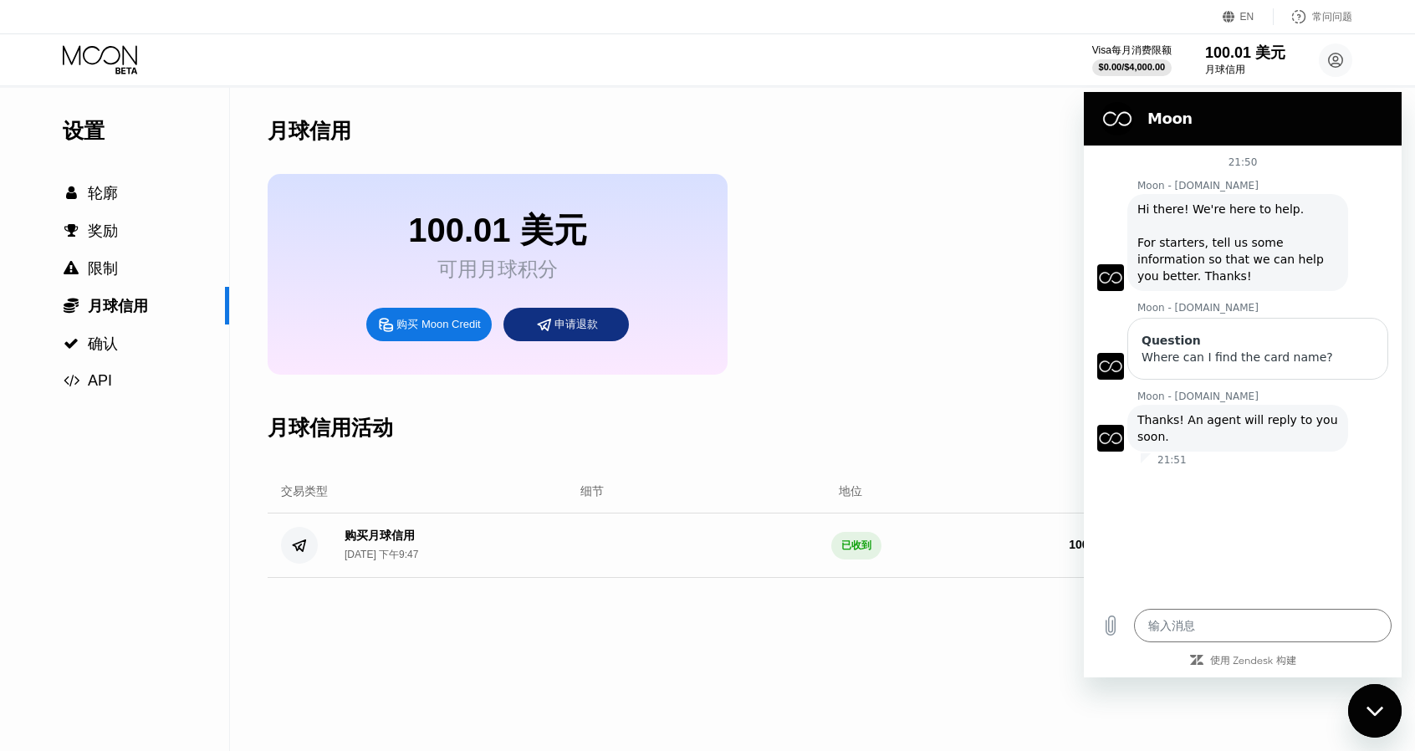
click at [1013, 322] on div "100.01 美元 可用月球积分 购买 Moon Credit 申请退款" at bounding box center [705, 274] width 874 height 201
click at [271, 235] on div "100.01 美元 可用月球积分 购买 Moon Credit 申请退款" at bounding box center [498, 274] width 460 height 201
click at [287, 235] on div "100.01 美元 可用月球积分 购买 Moon Credit 申请退款" at bounding box center [498, 274] width 460 height 201
click at [354, 208] on div "100.01 美元 可用月球积分 购买 Moon Credit 申请退款" at bounding box center [498, 274] width 460 height 201
click at [968, 213] on div "100.01 美元 可用月球积分 购买 Moon Credit 申请退款" at bounding box center [705, 274] width 874 height 201
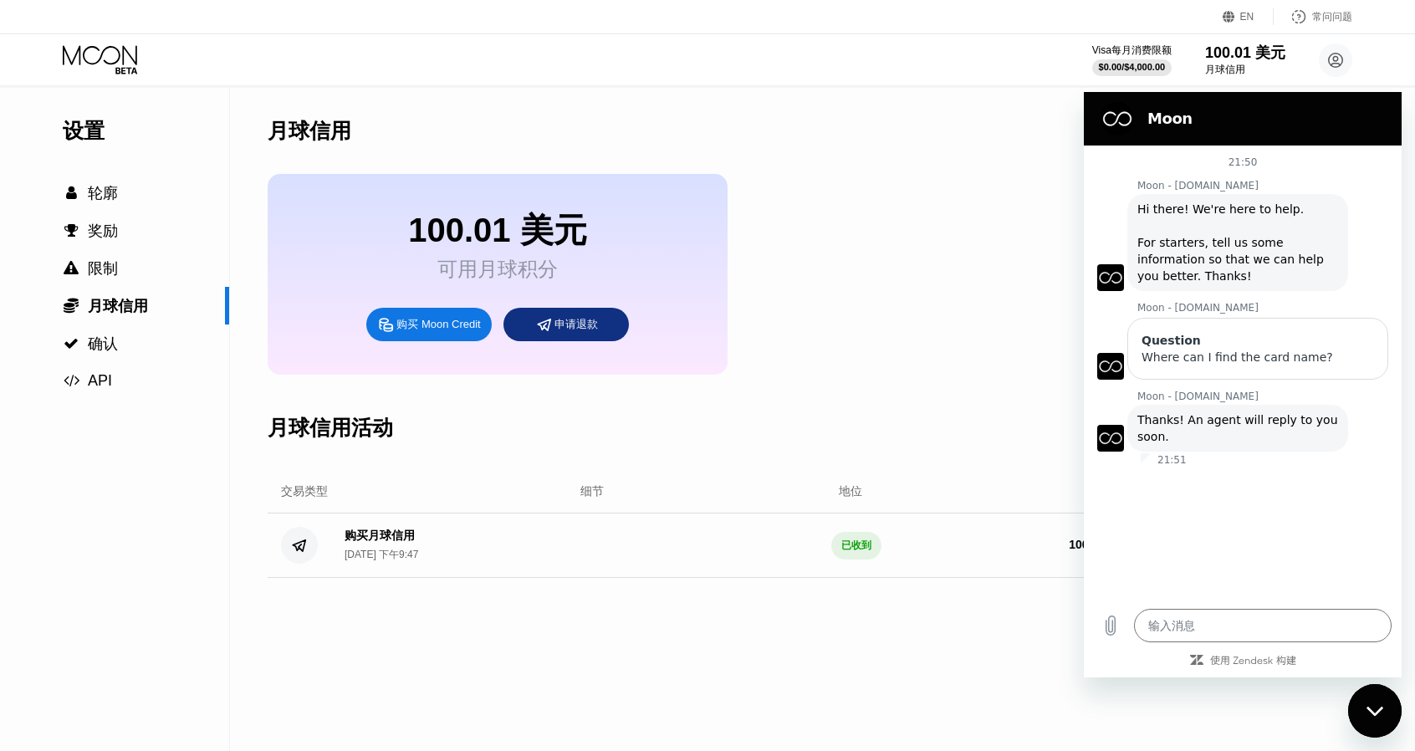
drag, startPoint x: 1370, startPoint y: 705, endPoint x: 2280, endPoint y: 1041, distance: 969.8
click at [1370, 706] on icon "关闭消息传送窗口" at bounding box center [1375, 711] width 18 height 11
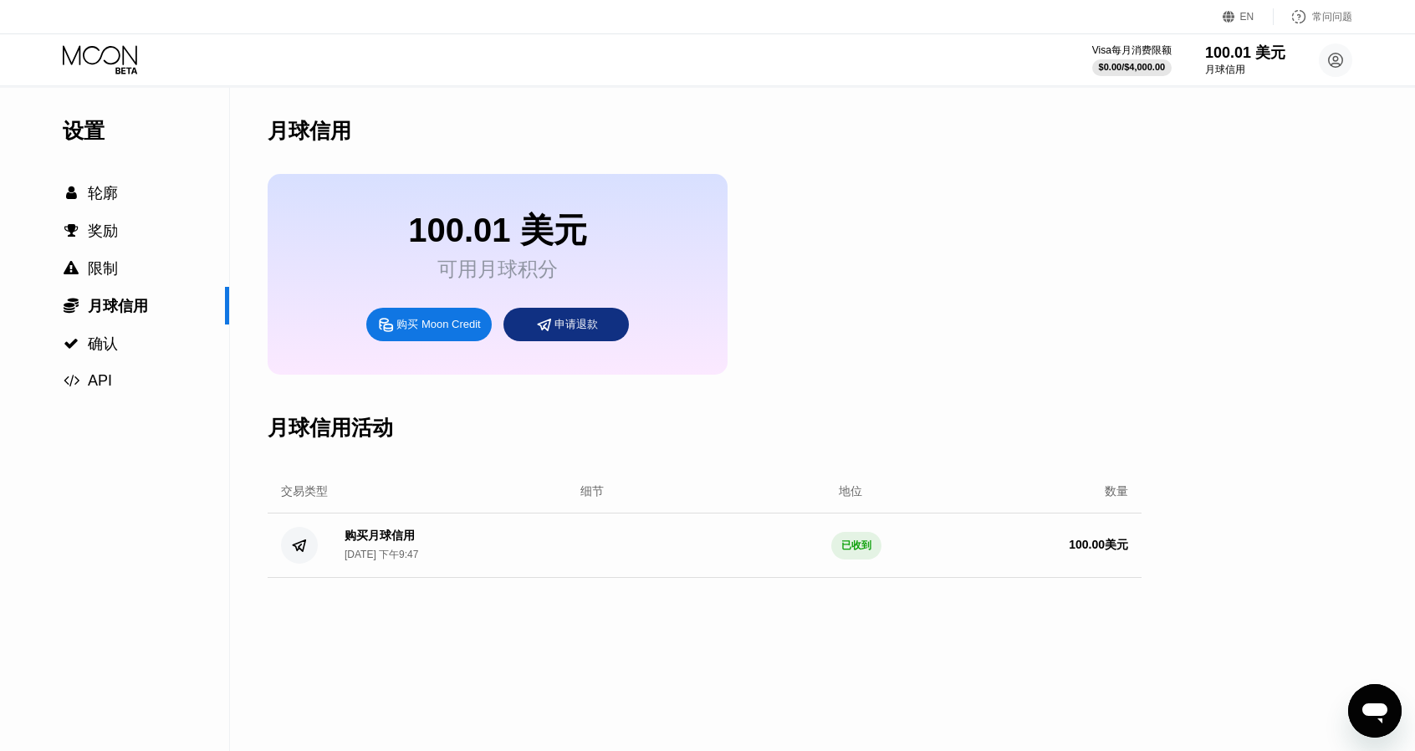
click at [897, 303] on div "100.01 美元 可用月球积分 购买 Moon Credit 申请退款" at bounding box center [705, 274] width 874 height 201
click at [589, 217] on div "100.01 美元 可用月球积分 购买 Moon Credit 申请退款" at bounding box center [498, 274] width 460 height 201
click at [1329, 68] on circle at bounding box center [1335, 59] width 33 height 33
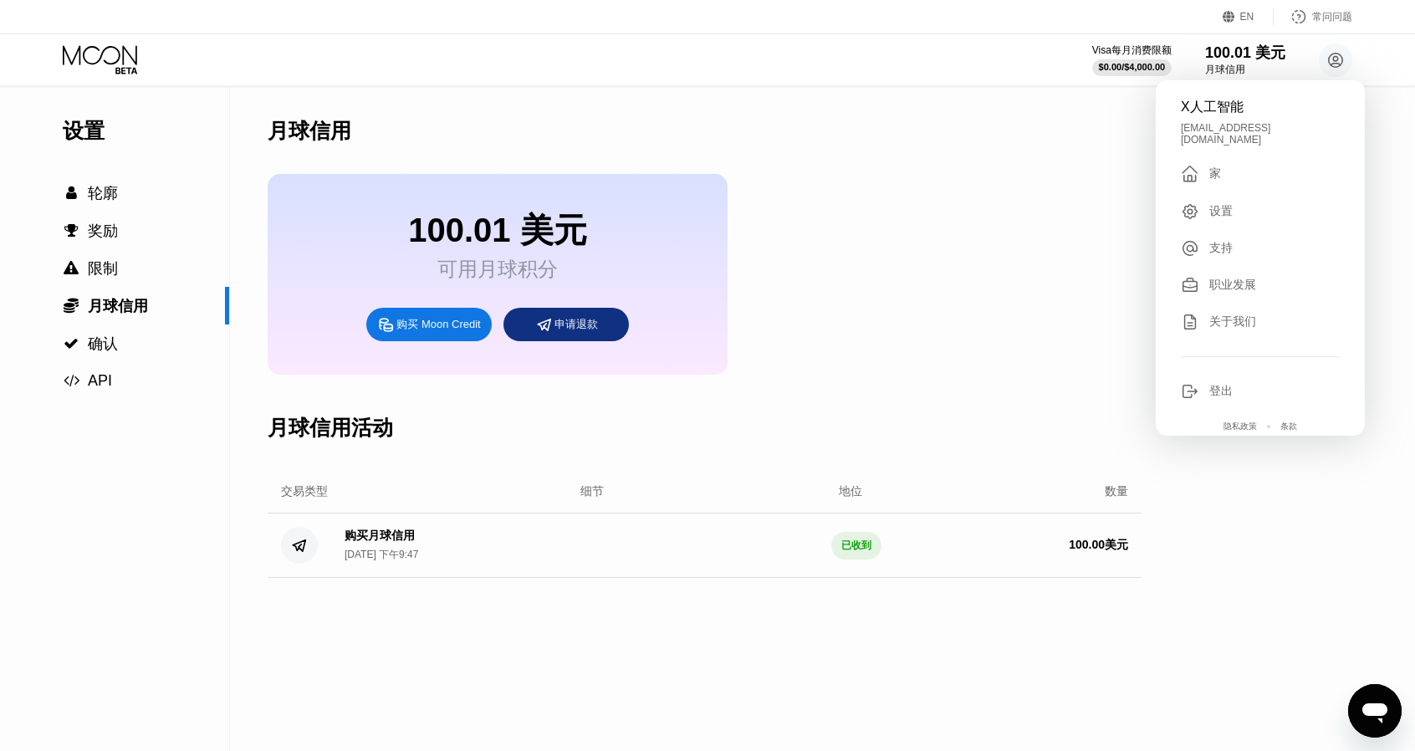
click at [733, 256] on div "100.01 美元 可用月球积分 购买 Moon Credit 申请退款" at bounding box center [705, 274] width 874 height 201
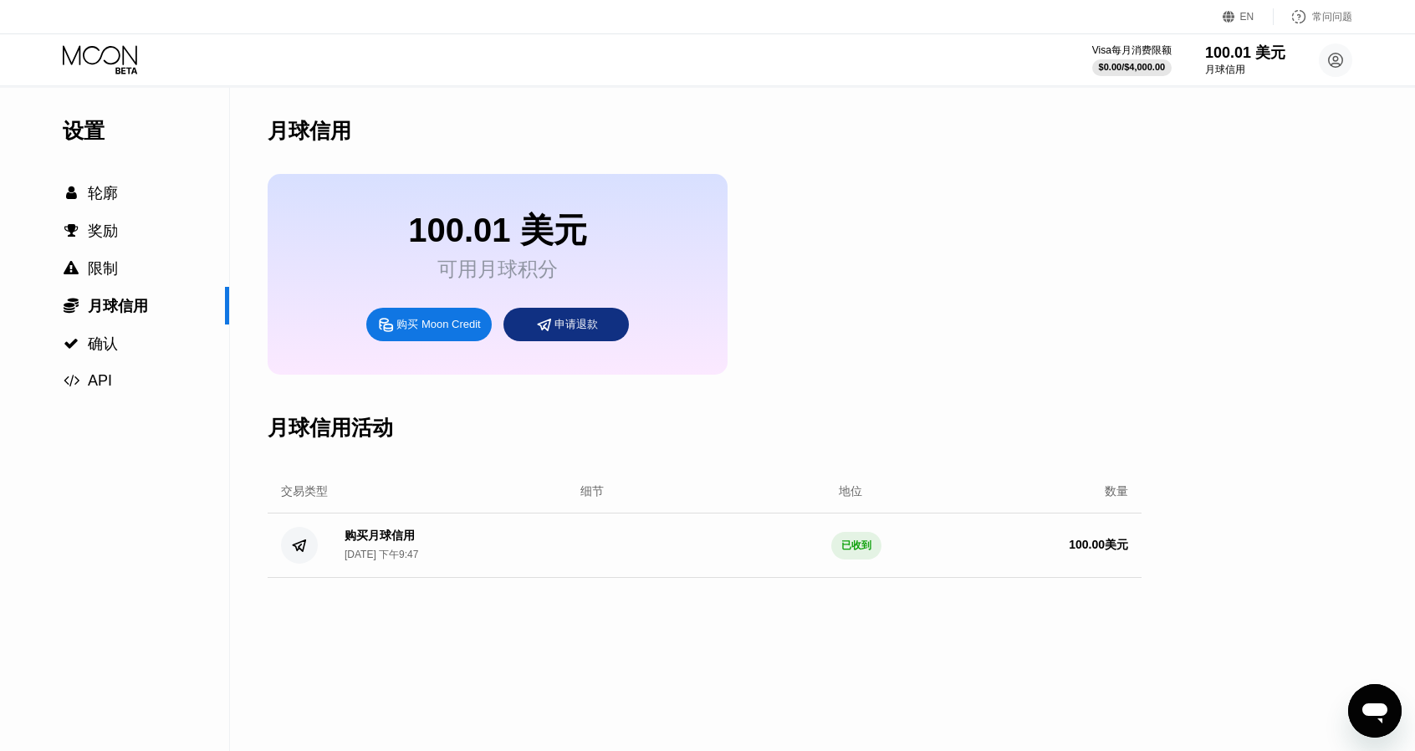
click at [1354, 720] on div "打开消息传送窗口" at bounding box center [1374, 711] width 50 height 50
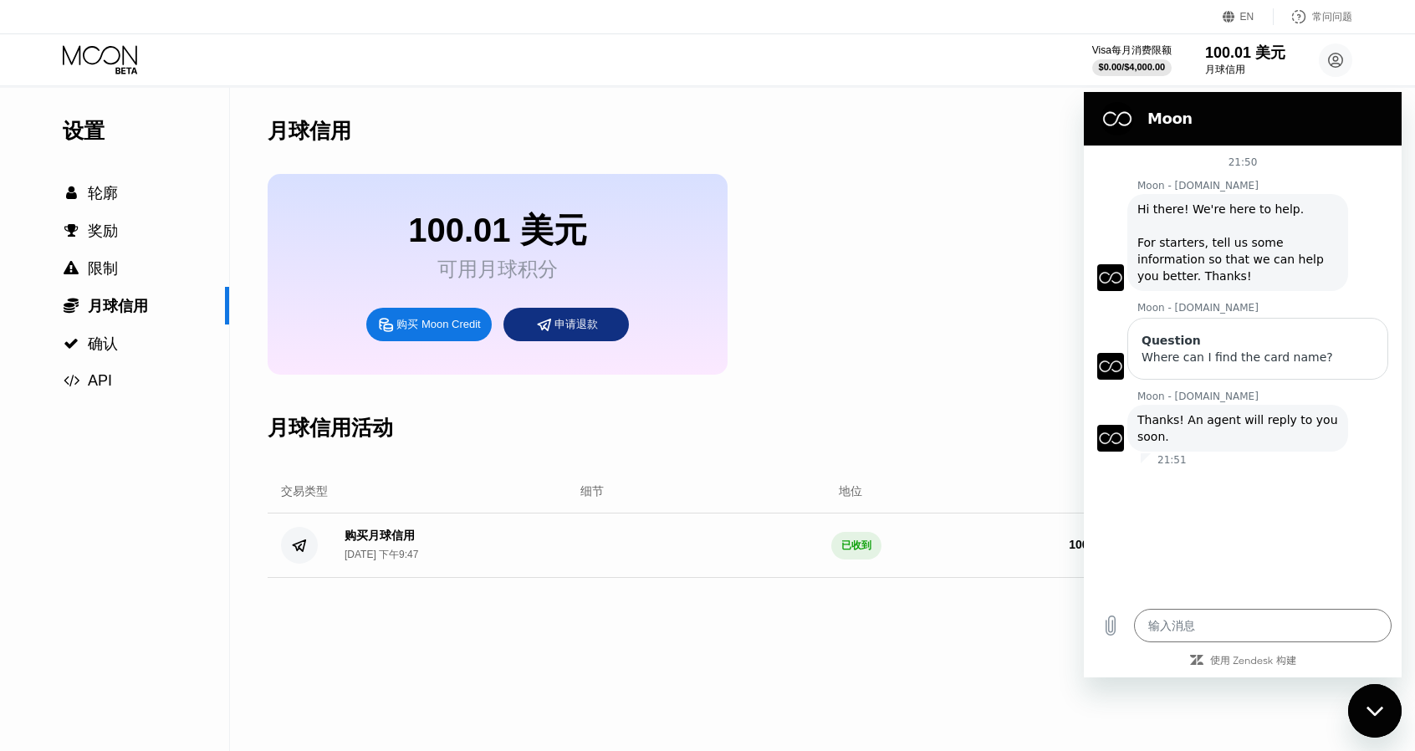
drag, startPoint x: 1011, startPoint y: 292, endPoint x: 955, endPoint y: 242, distance: 75.2
click at [1011, 292] on div "100.01 美元 可用月球积分 购买 Moon Credit 申请退款" at bounding box center [705, 274] width 874 height 201
type textarea "x"
